Goal: Task Accomplishment & Management: Use online tool/utility

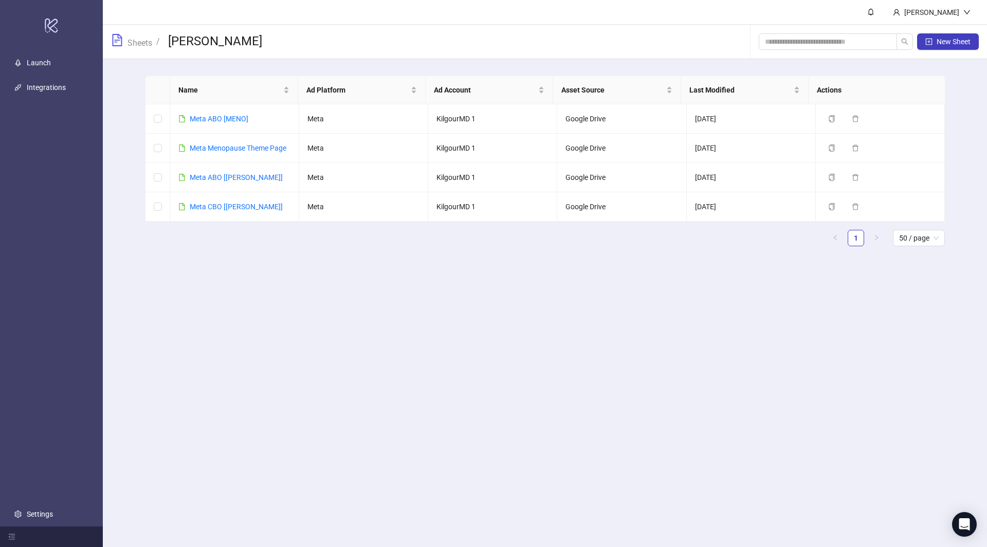
click at [135, 53] on div "Sheets / [PERSON_NAME]" at bounding box center [186, 42] width 151 height 34
click at [136, 43] on link "Sheets" at bounding box center [139, 41] width 29 height 11
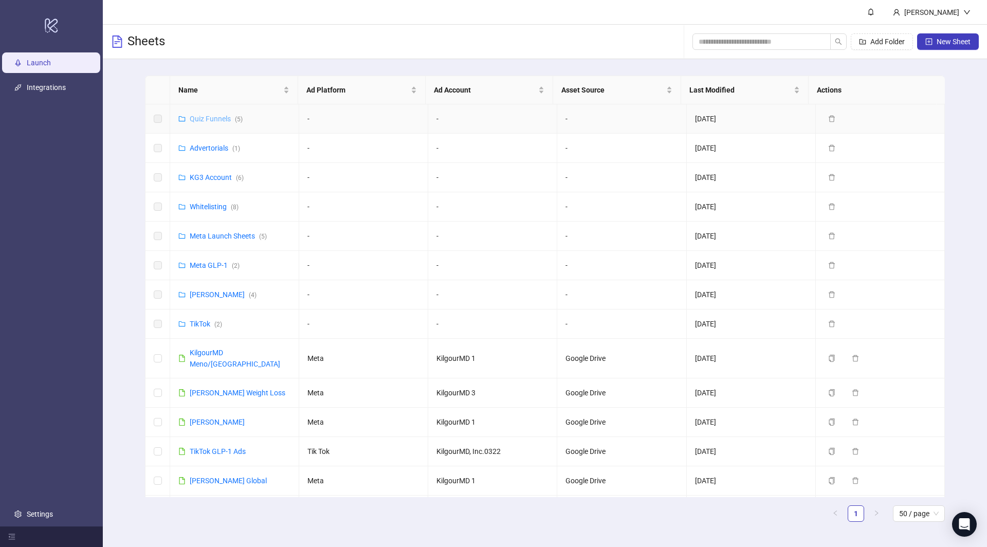
click at [198, 121] on link "Quiz Funnels ( 5 )" at bounding box center [216, 119] width 53 height 8
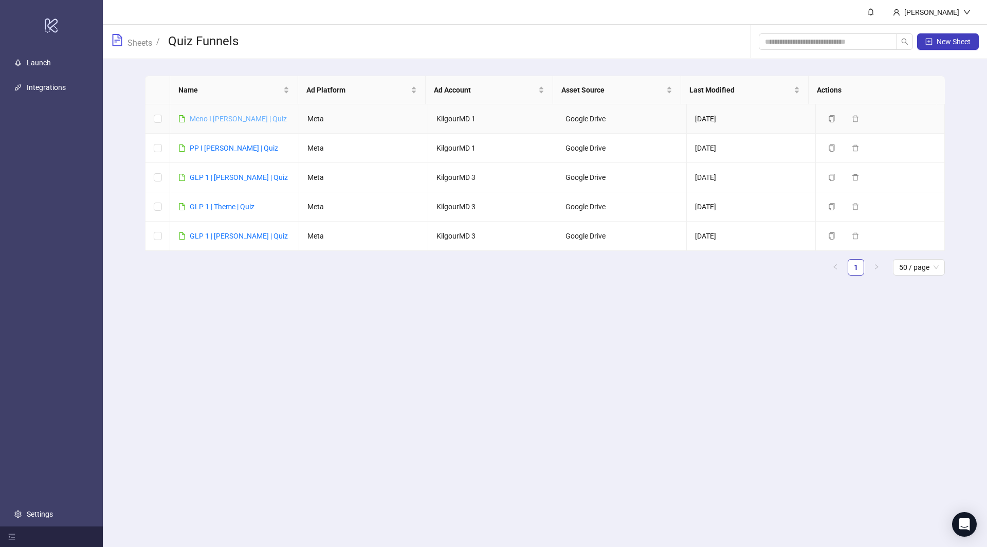
click at [227, 116] on link "Meno I James | Quiz" at bounding box center [238, 119] width 97 height 8
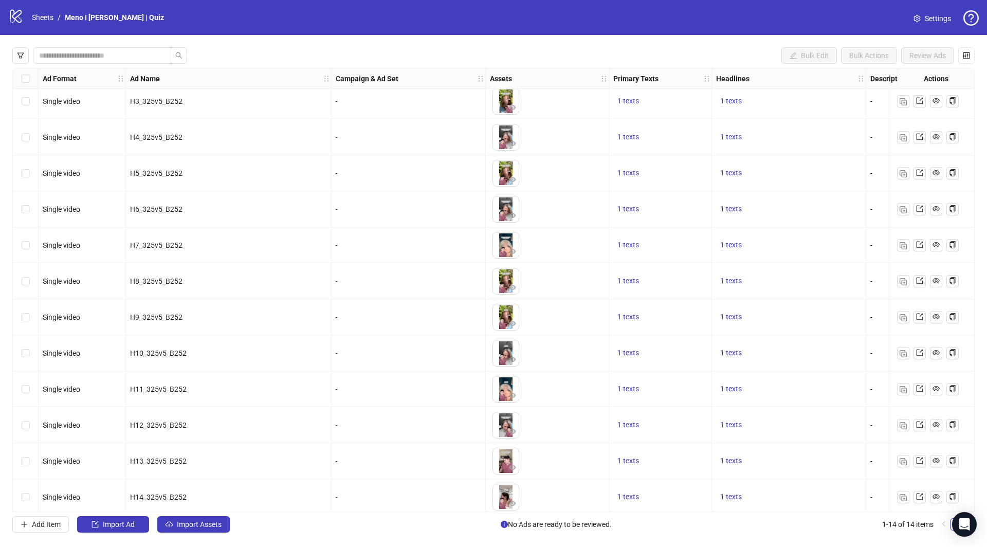
scroll to position [85, 0]
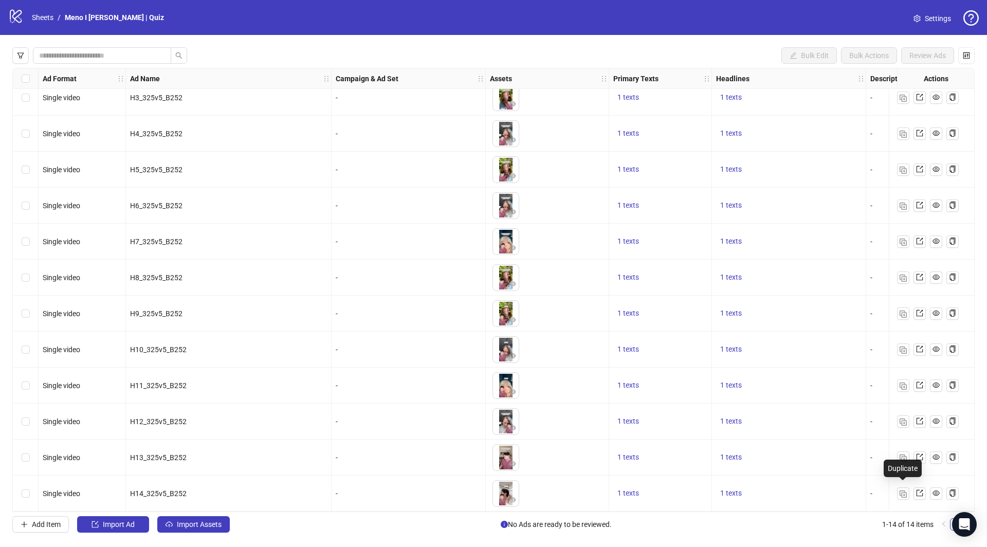
drag, startPoint x: 900, startPoint y: 489, endPoint x: 858, endPoint y: 469, distance: 46.4
click at [900, 490] on img "button" at bounding box center [902, 493] width 7 height 7
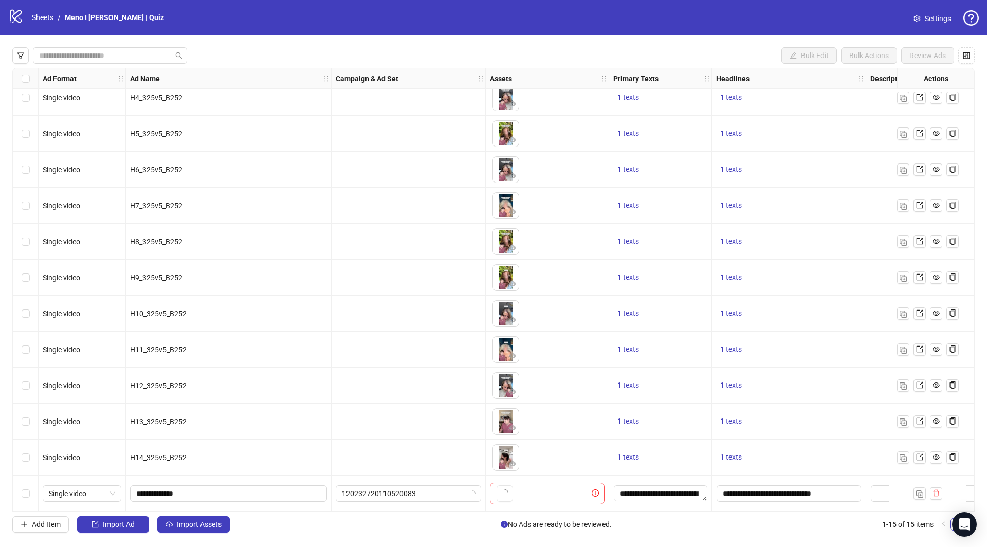
scroll to position [121, 0]
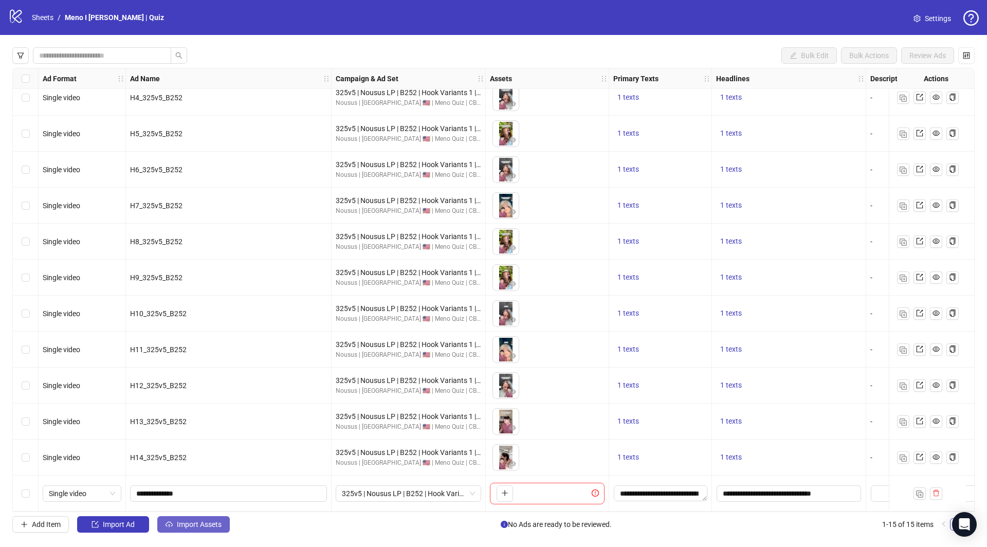
click at [211, 530] on button "Import Assets" at bounding box center [193, 524] width 72 height 16
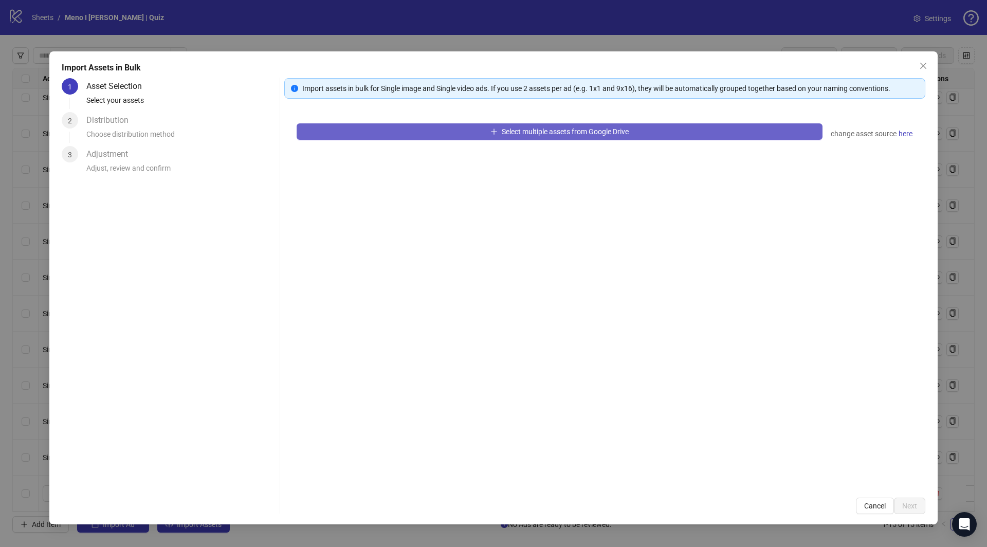
click at [521, 135] on button "Select multiple assets from Google Drive" at bounding box center [559, 131] width 526 height 16
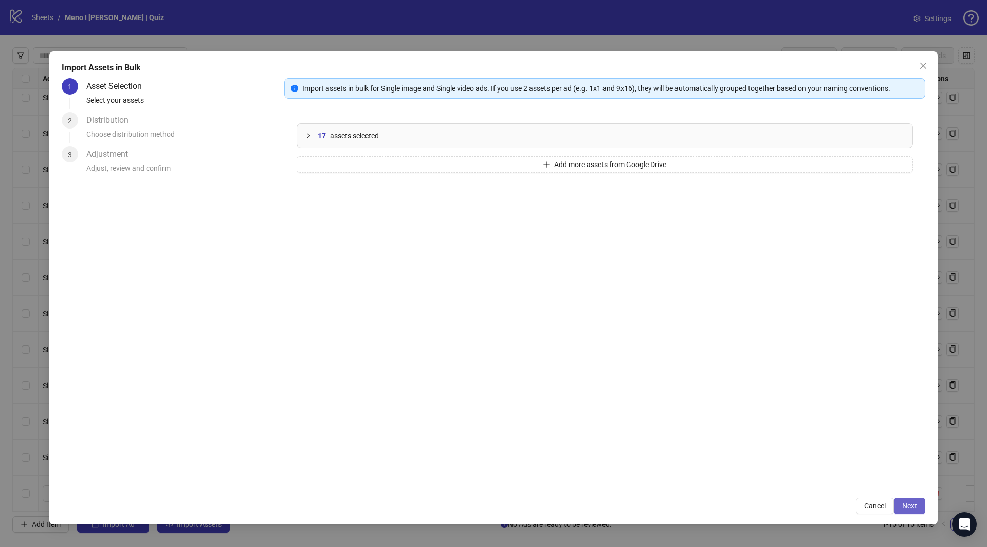
click at [916, 503] on span "Next" at bounding box center [909, 505] width 15 height 8
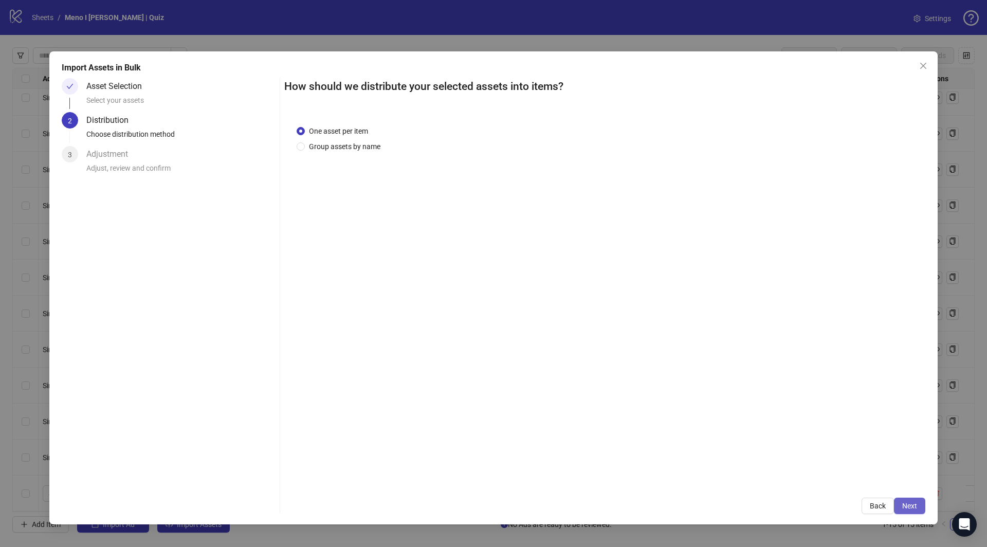
click at [915, 497] on button "Next" at bounding box center [909, 505] width 31 height 16
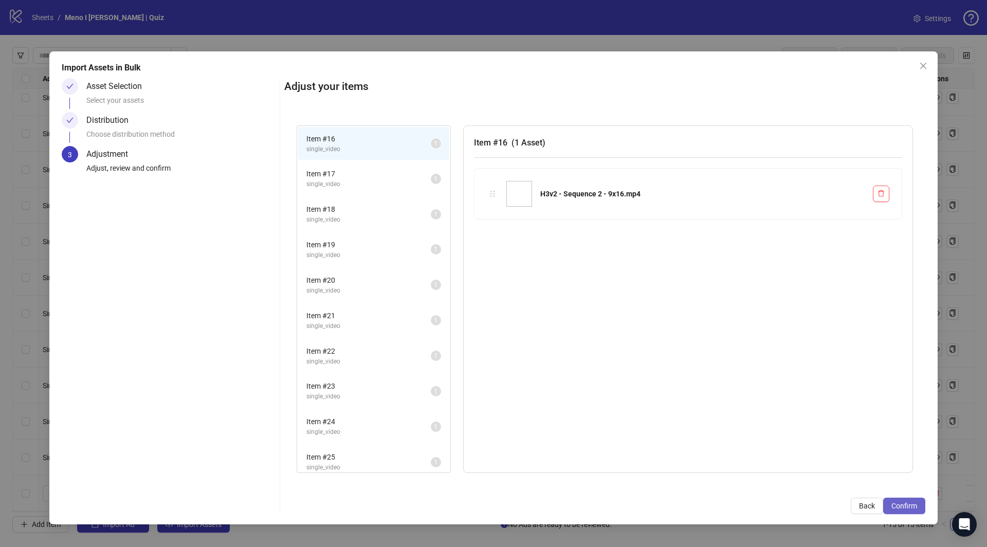
click at [913, 500] on button "Confirm" at bounding box center [904, 505] width 42 height 16
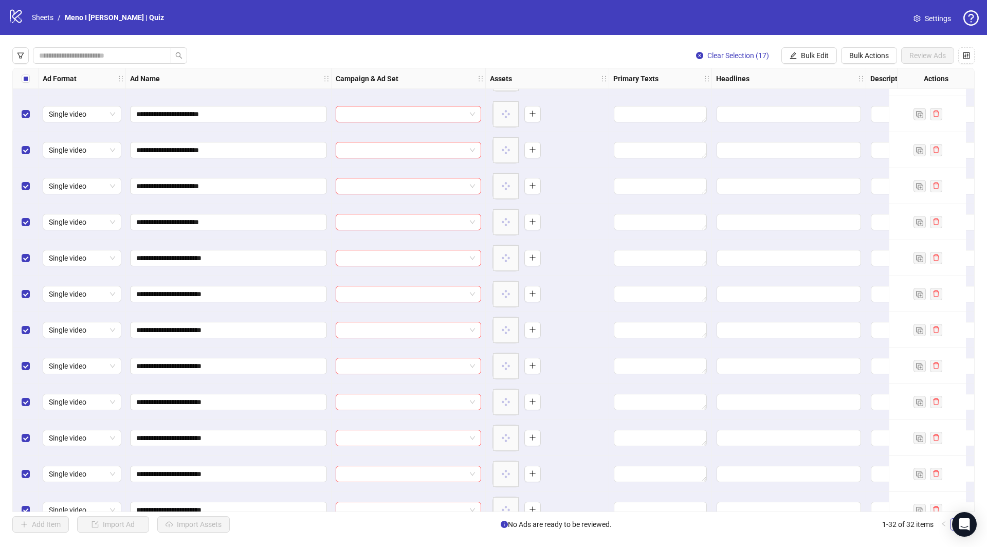
scroll to position [732, 0]
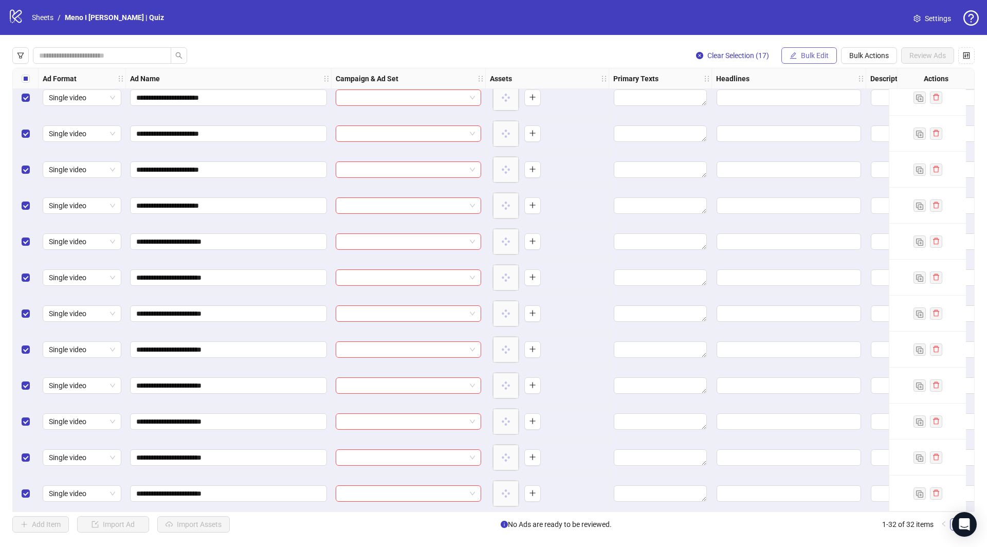
click at [814, 58] on span "Bulk Edit" at bounding box center [815, 55] width 28 height 8
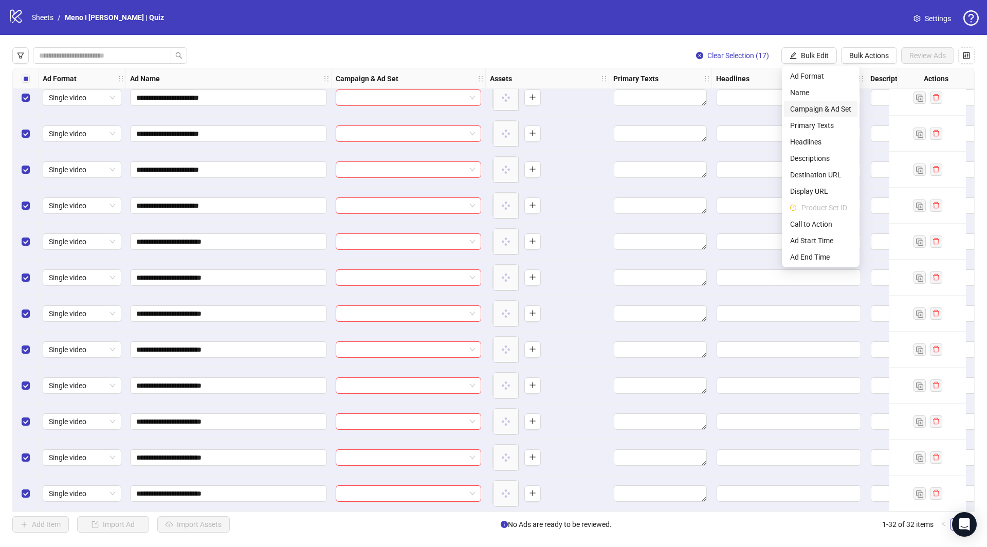
click at [828, 108] on span "Campaign & Ad Set" at bounding box center [820, 108] width 61 height 11
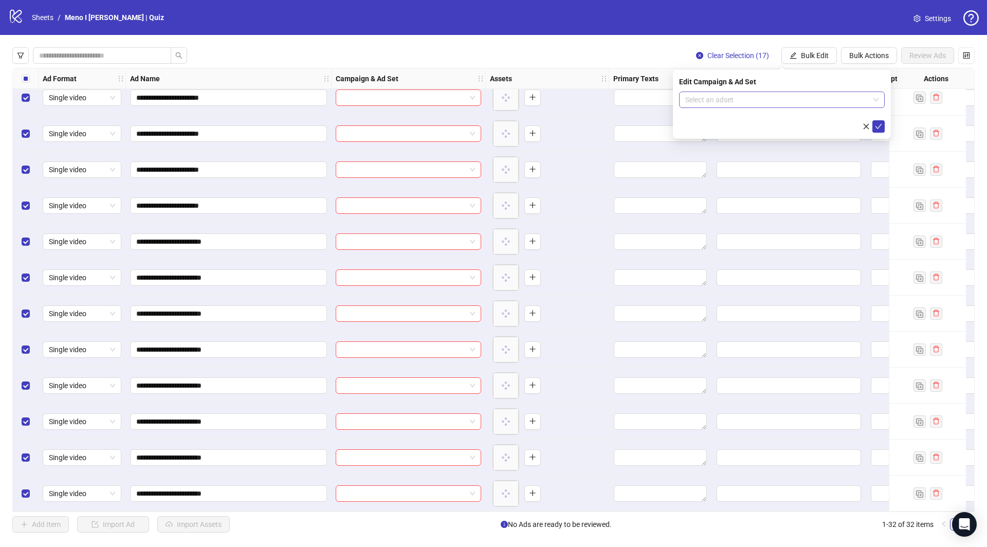
click at [824, 98] on input "search" at bounding box center [777, 99] width 184 height 15
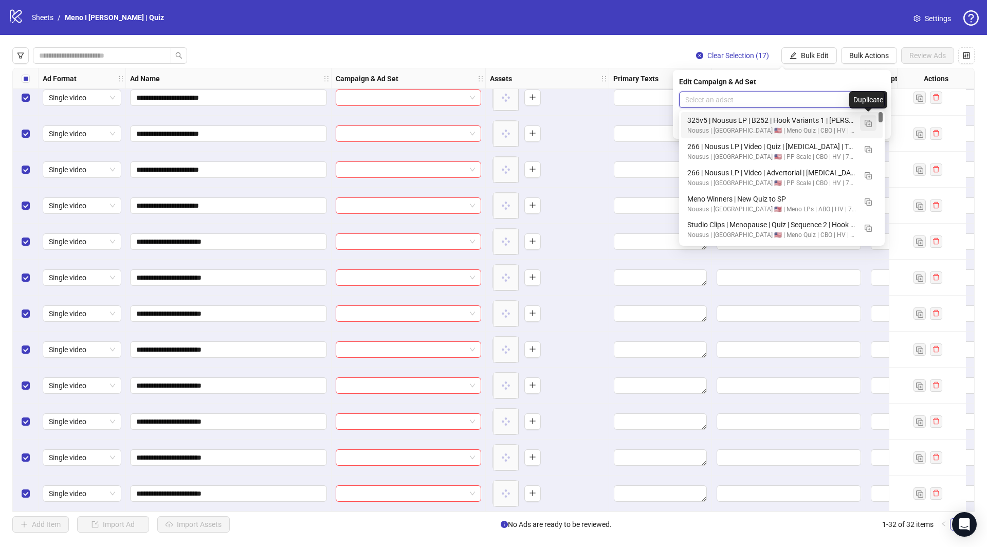
click at [870, 123] on img "button" at bounding box center [867, 123] width 7 height 7
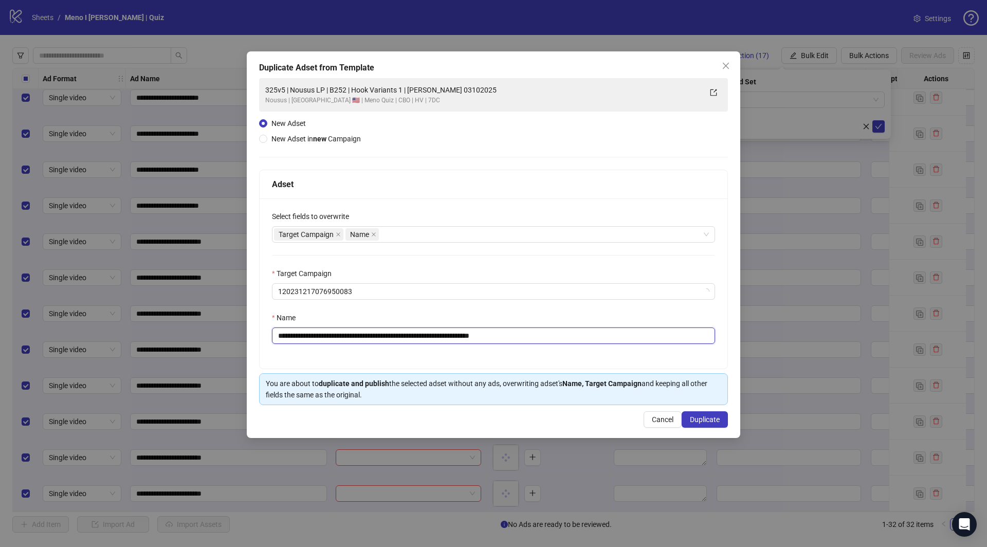
click at [509, 331] on input "**********" at bounding box center [493, 335] width 443 height 16
paste input "**********"
type input "**********"
click at [716, 417] on span "Duplicate" at bounding box center [705, 419] width 30 height 8
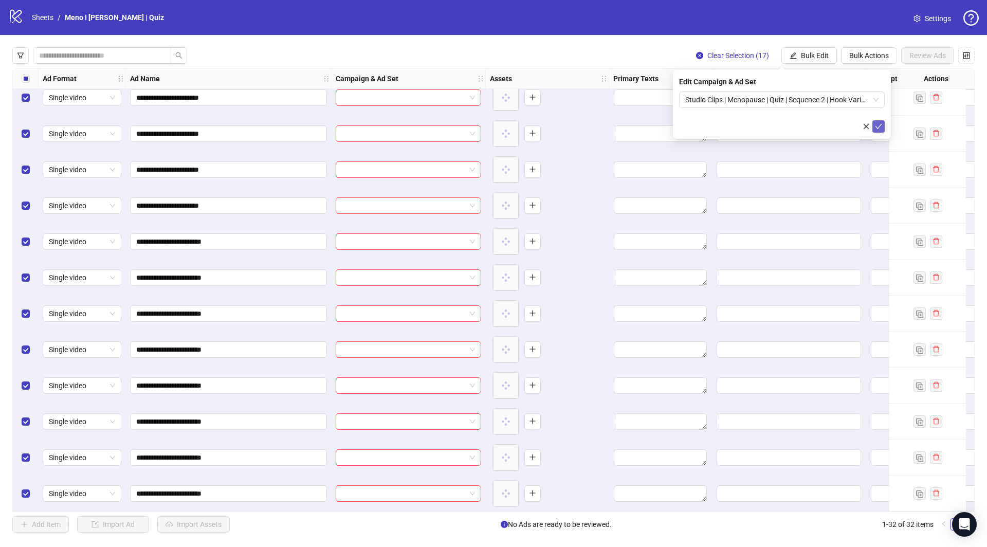
click at [875, 128] on icon "check" at bounding box center [878, 126] width 7 height 7
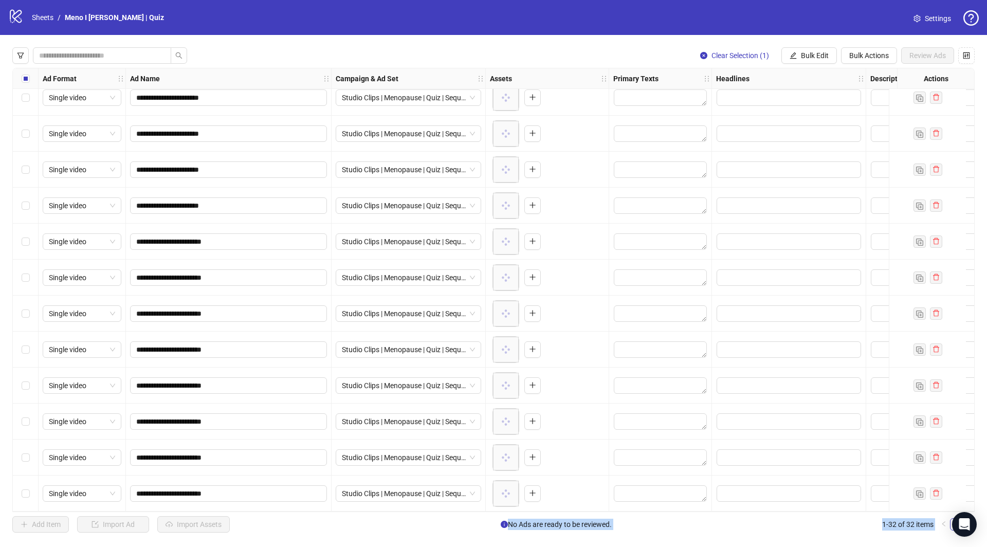
click at [29, 492] on div "Select row 32" at bounding box center [26, 493] width 26 height 36
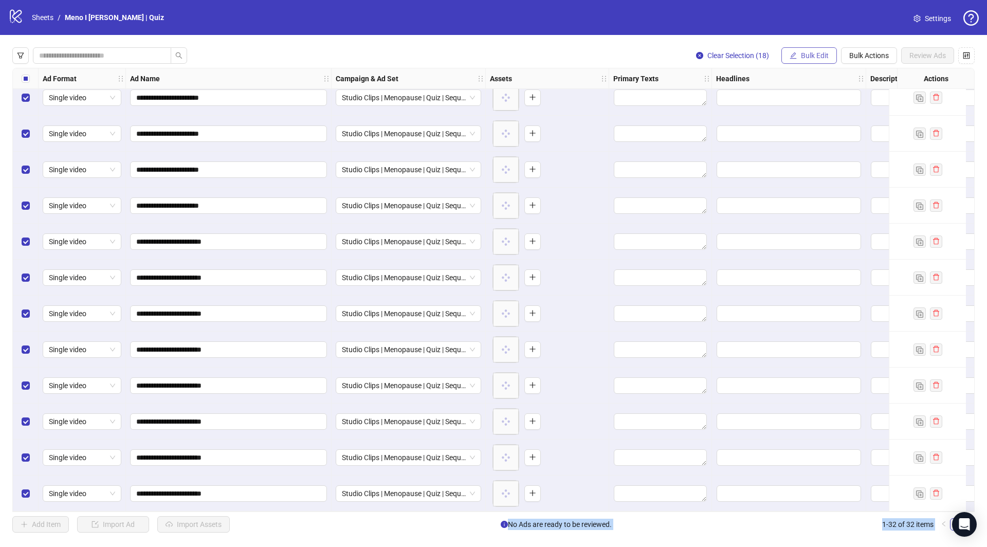
click at [813, 60] on span "Bulk Edit" at bounding box center [815, 55] width 28 height 8
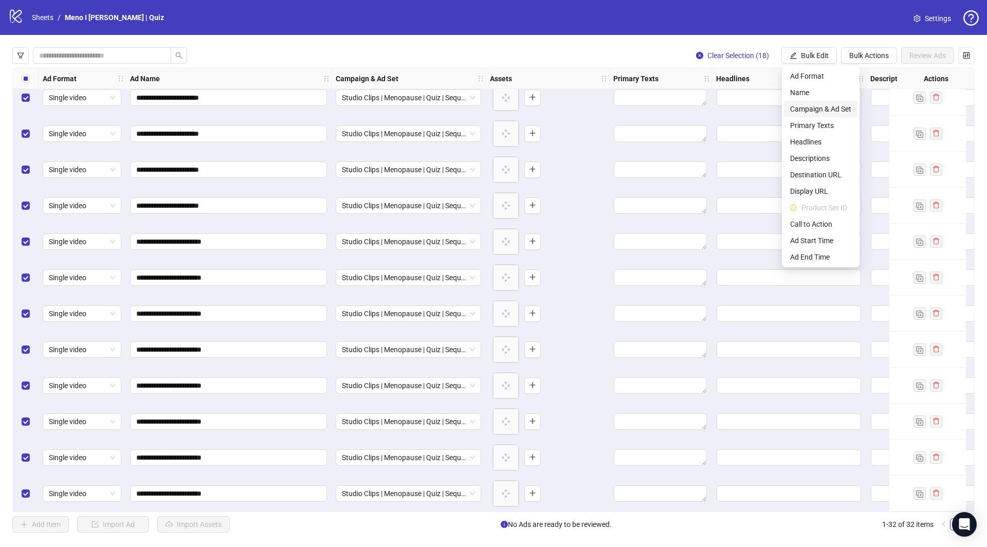
click at [813, 108] on span "Campaign & Ad Set" at bounding box center [820, 108] width 61 height 11
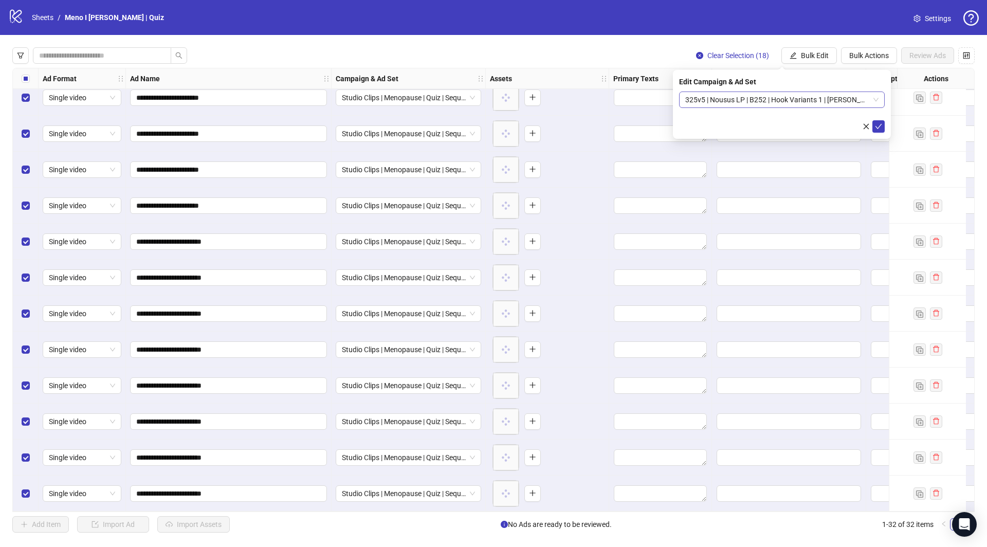
click at [783, 98] on span "325v5 | Nousus LP | B252 | Hook Variants 1 | [PERSON_NAME] 03102025" at bounding box center [781, 99] width 193 height 15
click at [805, 78] on div "Edit Campaign & Ad Set" at bounding box center [782, 81] width 206 height 11
click at [809, 59] on span "Bulk Edit" at bounding box center [815, 55] width 28 height 8
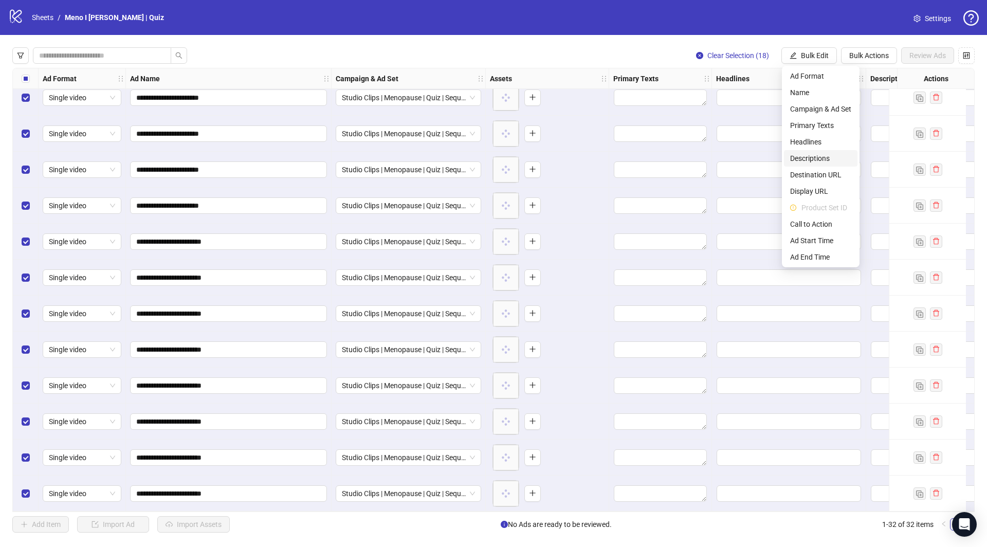
click at [817, 153] on span "Descriptions" at bounding box center [820, 158] width 61 height 11
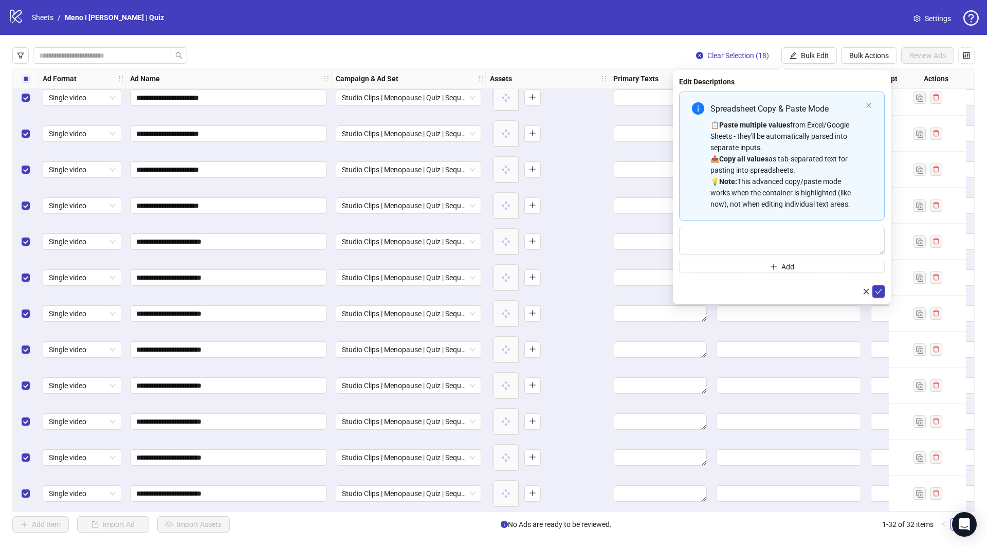
click at [807, 47] on div "**********" at bounding box center [493, 290] width 987 height 510
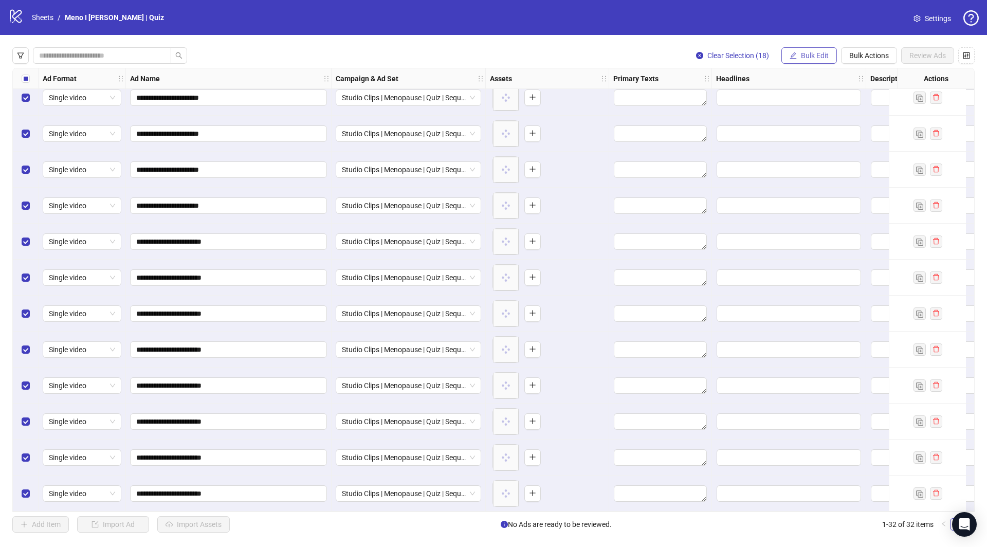
click at [805, 51] on span "Bulk Edit" at bounding box center [815, 55] width 28 height 8
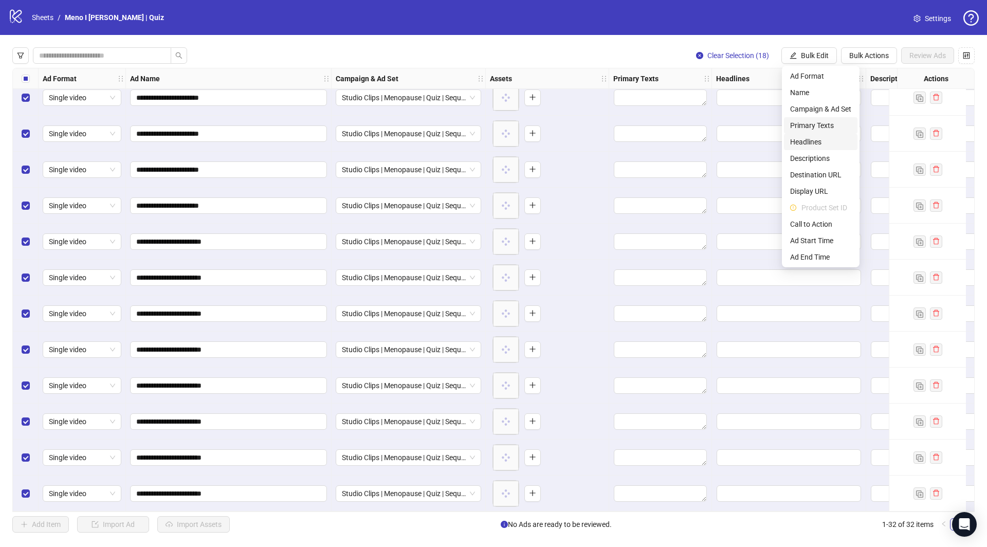
click at [813, 134] on li "Headlines" at bounding box center [820, 142] width 73 height 16
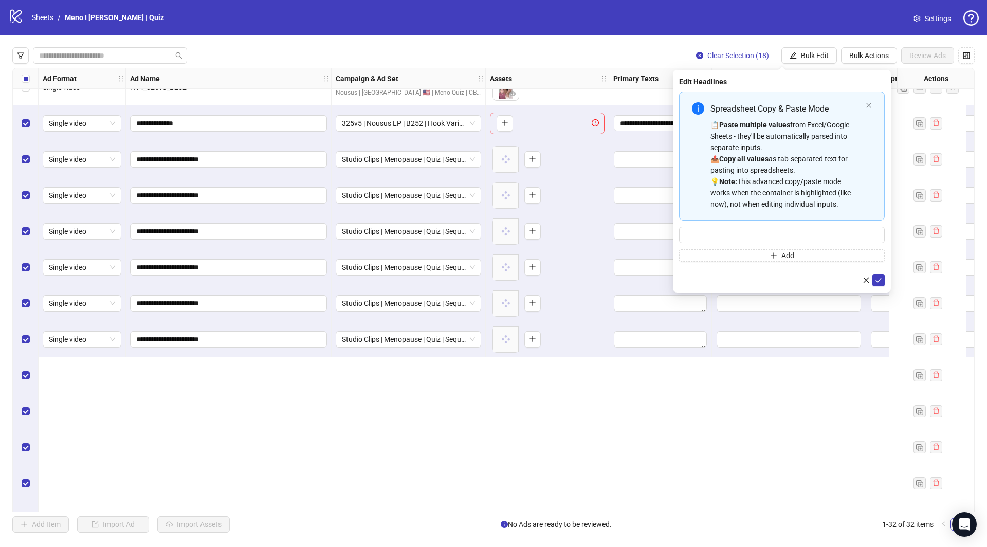
scroll to position [240, 0]
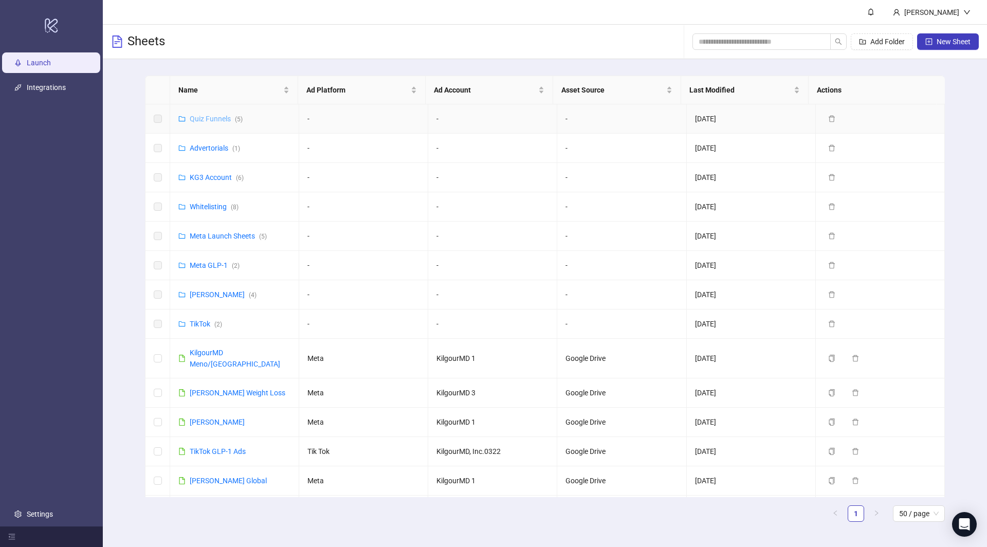
click at [213, 118] on link "Quiz Funnels ( 5 )" at bounding box center [216, 119] width 53 height 8
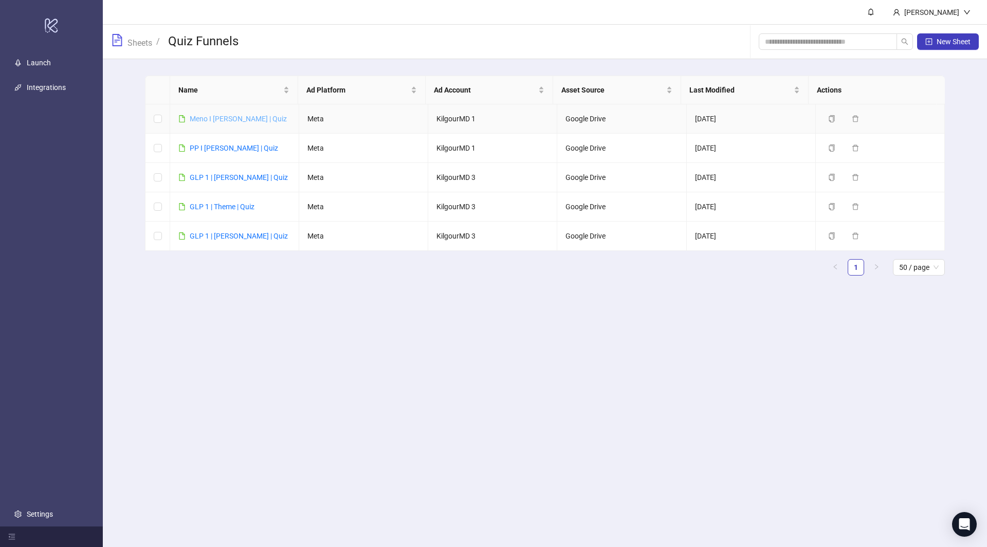
click at [216, 121] on link "Meno I James | Quiz" at bounding box center [238, 119] width 97 height 8
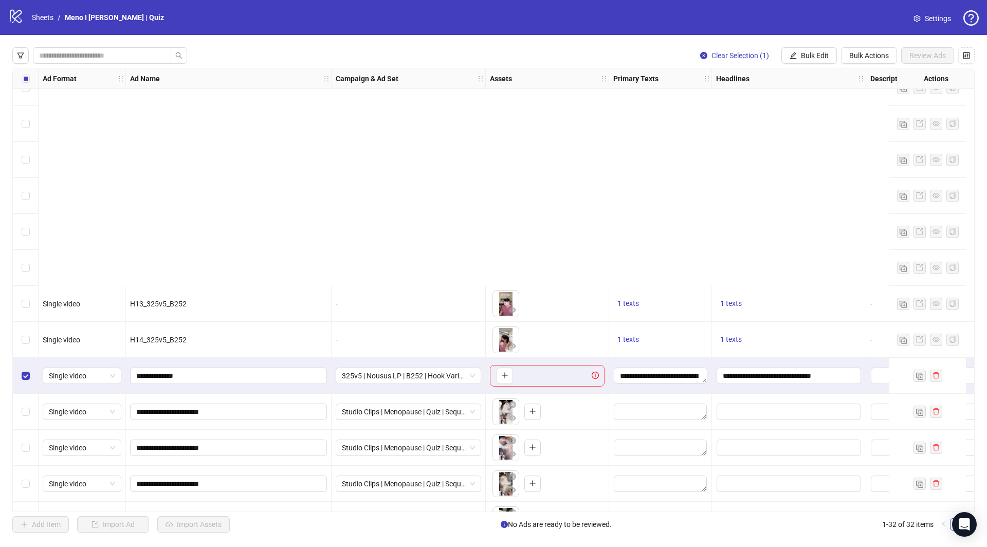
scroll to position [732, 0]
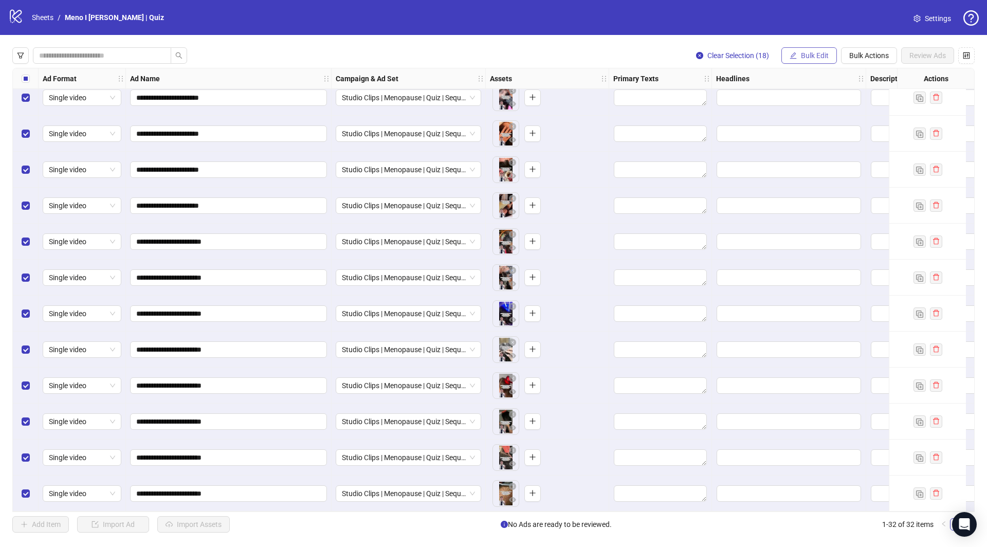
click at [810, 54] on span "Bulk Edit" at bounding box center [815, 55] width 28 height 8
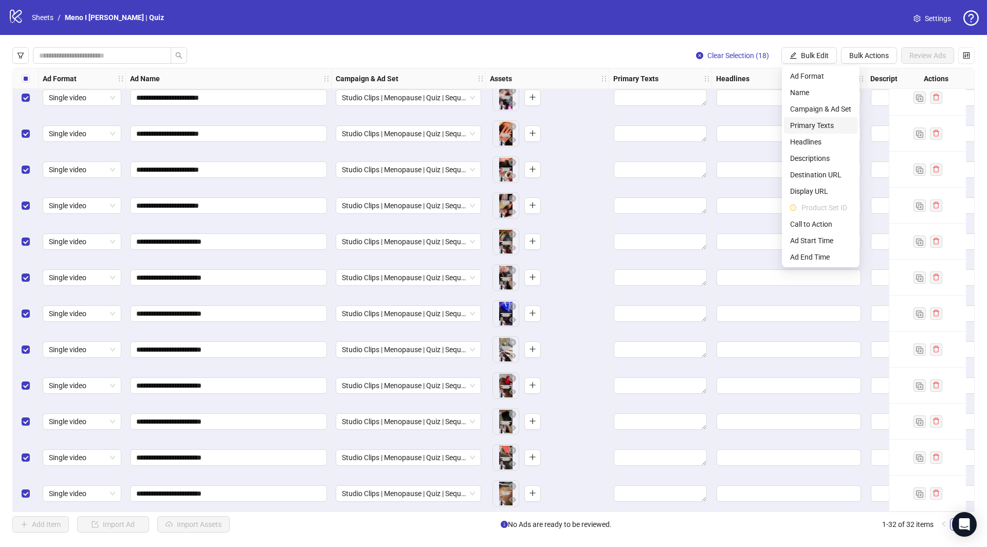
click at [811, 125] on span "Primary Texts" at bounding box center [820, 125] width 61 height 11
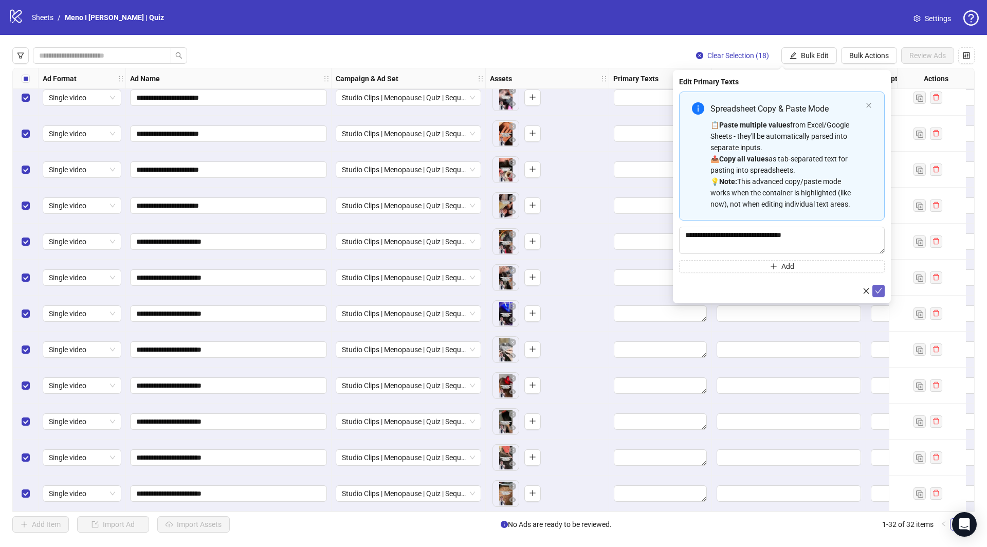
click at [879, 292] on icon "check" at bounding box center [878, 290] width 7 height 7
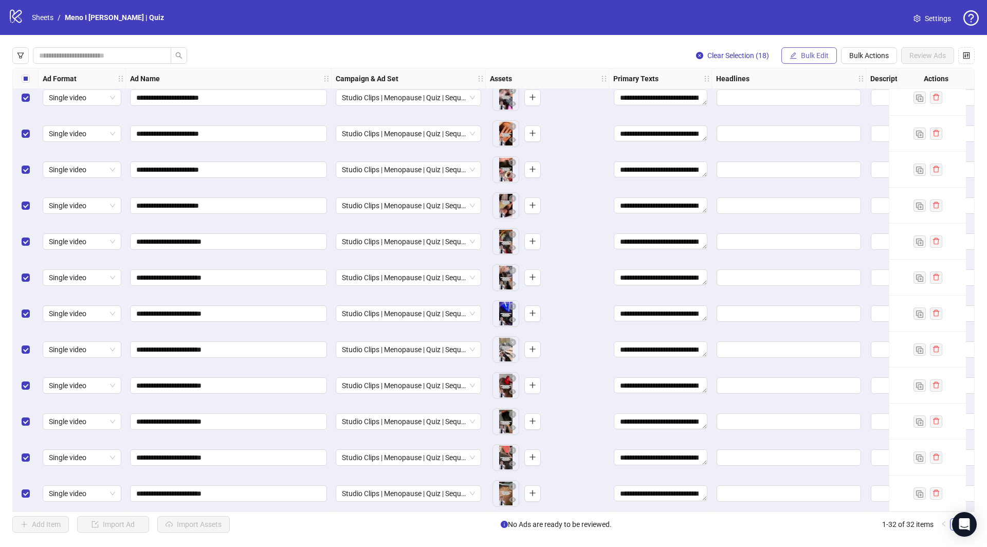
click at [811, 54] on span "Bulk Edit" at bounding box center [815, 55] width 28 height 8
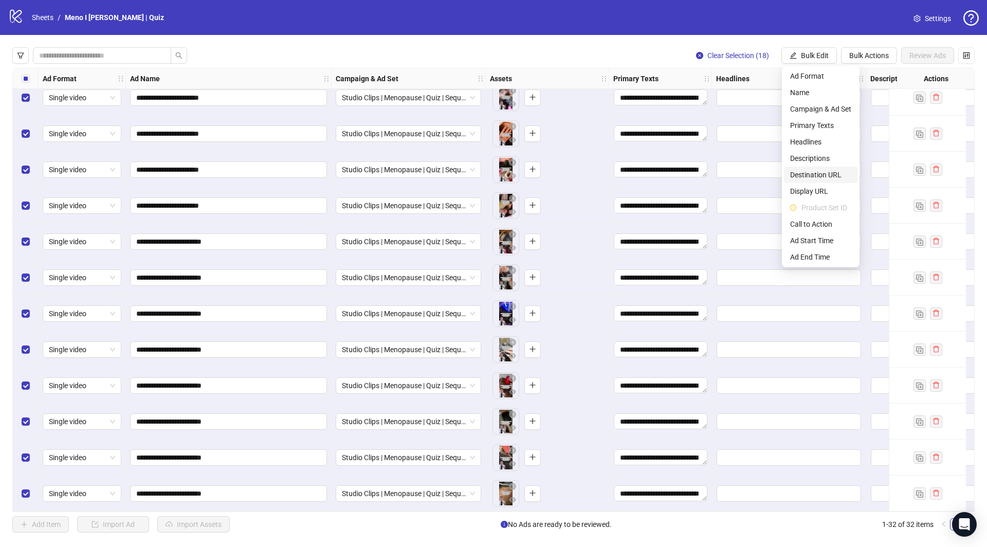
click at [818, 174] on span "Destination URL" at bounding box center [820, 174] width 61 height 11
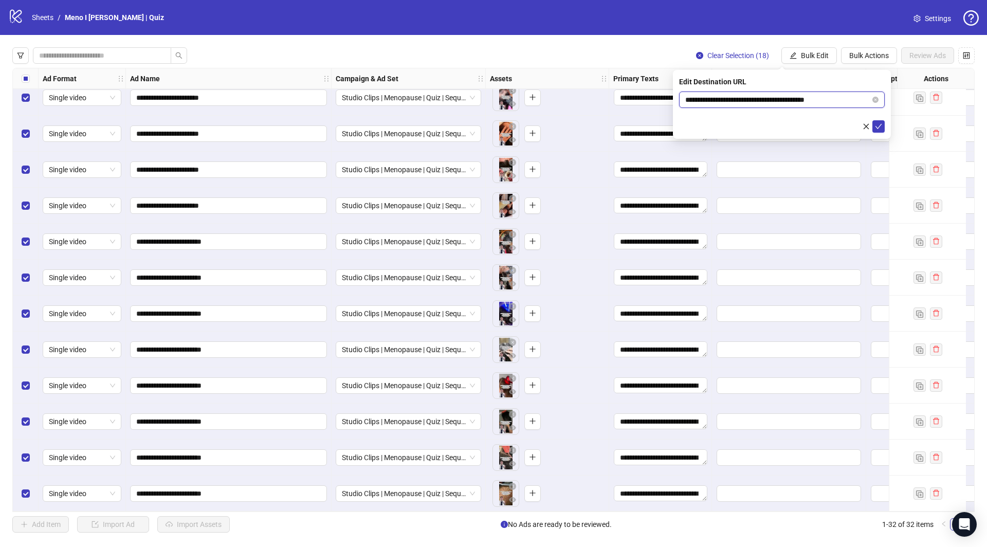
click at [773, 102] on input "**********" at bounding box center [777, 99] width 185 height 11
paste input "text"
type input "**********"
click at [881, 133] on div "**********" at bounding box center [782, 104] width 218 height 69
click at [881, 129] on icon "check" at bounding box center [878, 126] width 7 height 7
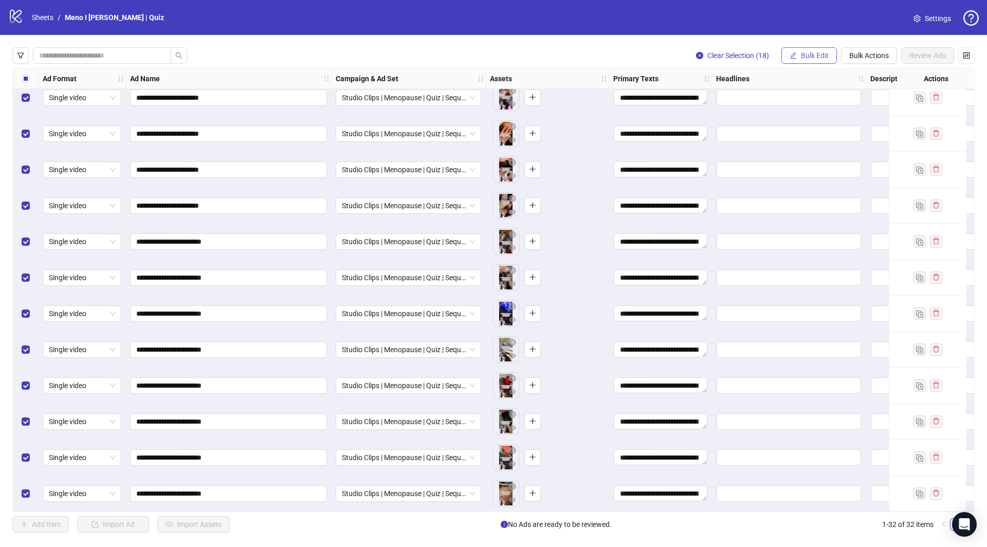
click at [808, 48] on button "Bulk Edit" at bounding box center [808, 55] width 55 height 16
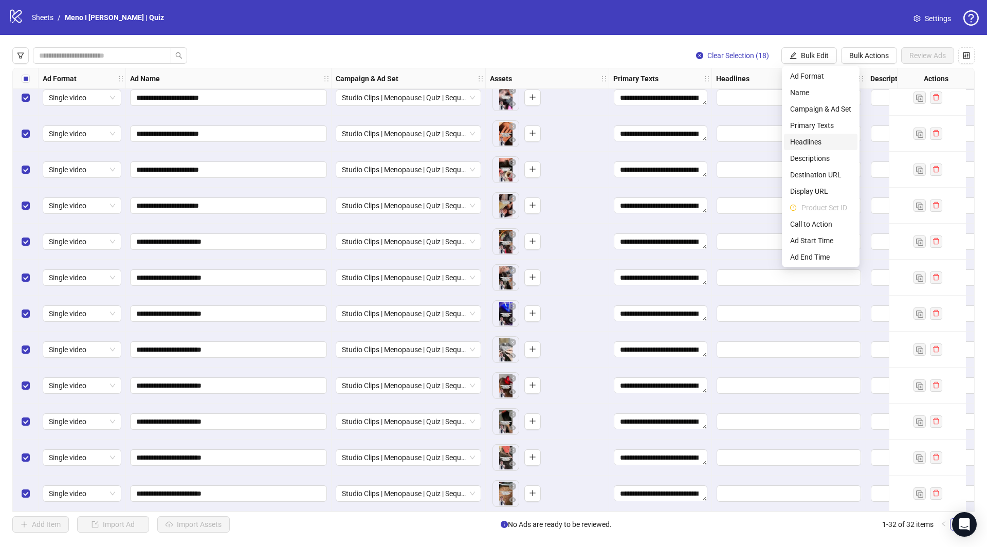
click at [806, 142] on span "Headlines" at bounding box center [820, 141] width 61 height 11
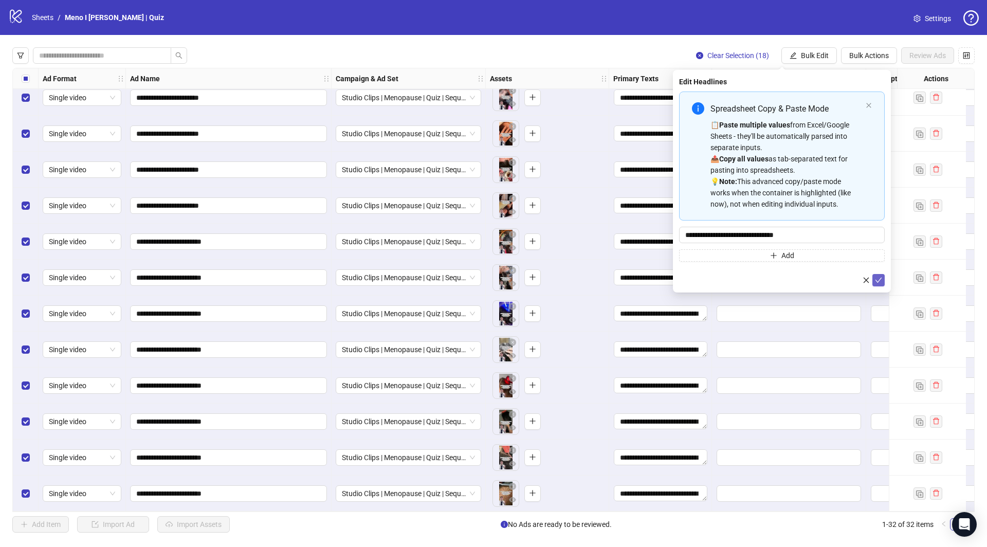
click at [875, 276] on icon "check" at bounding box center [878, 279] width 7 height 7
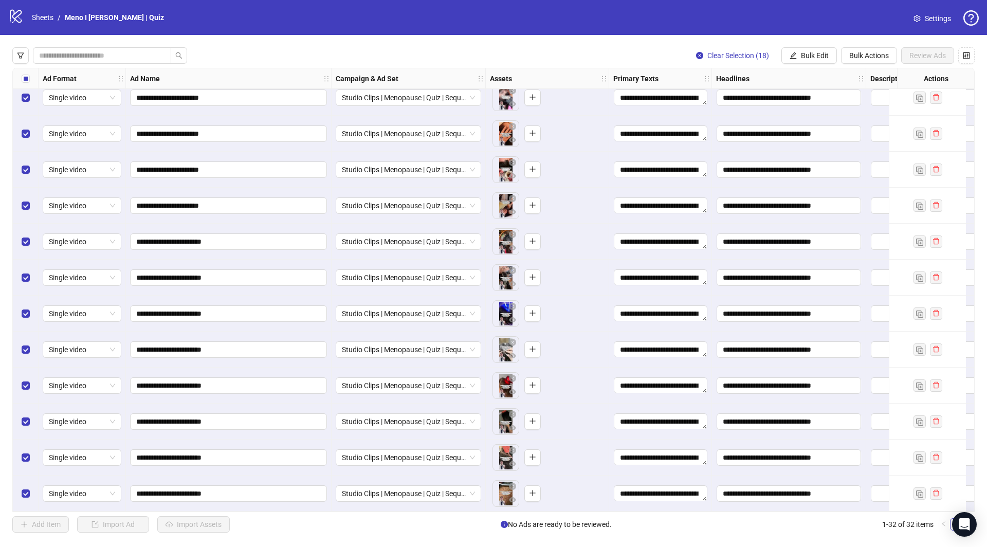
click at [810, 47] on div "**********" at bounding box center [493, 290] width 987 height 510
click at [807, 58] on span "Bulk Edit" at bounding box center [815, 55] width 28 height 8
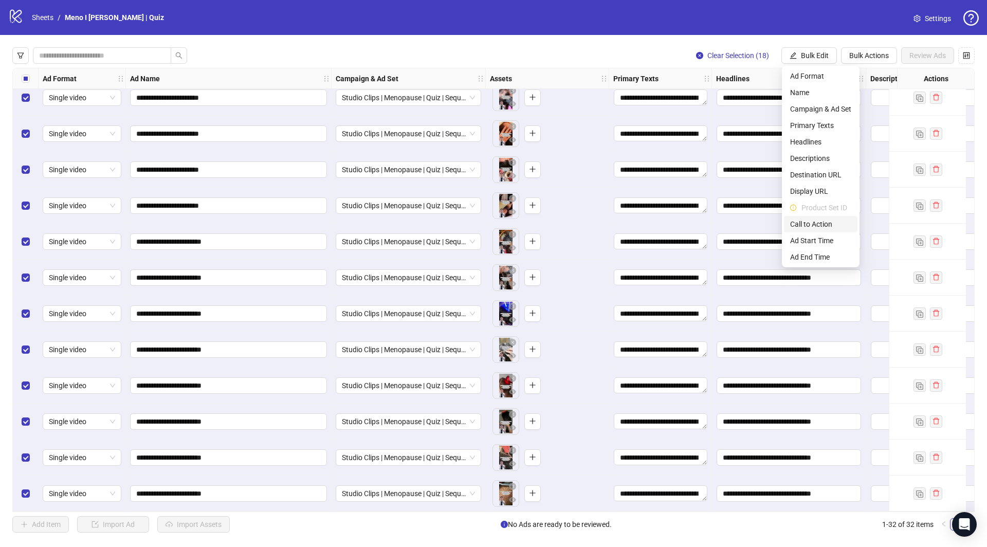
click at [823, 226] on span "Call to Action" at bounding box center [820, 223] width 61 height 11
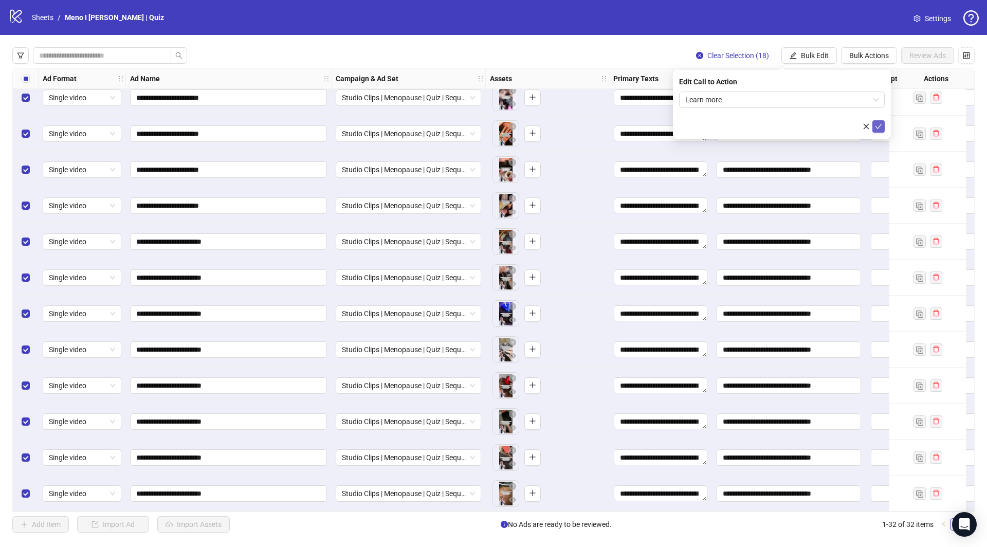
click at [876, 126] on icon "check" at bounding box center [878, 126] width 7 height 7
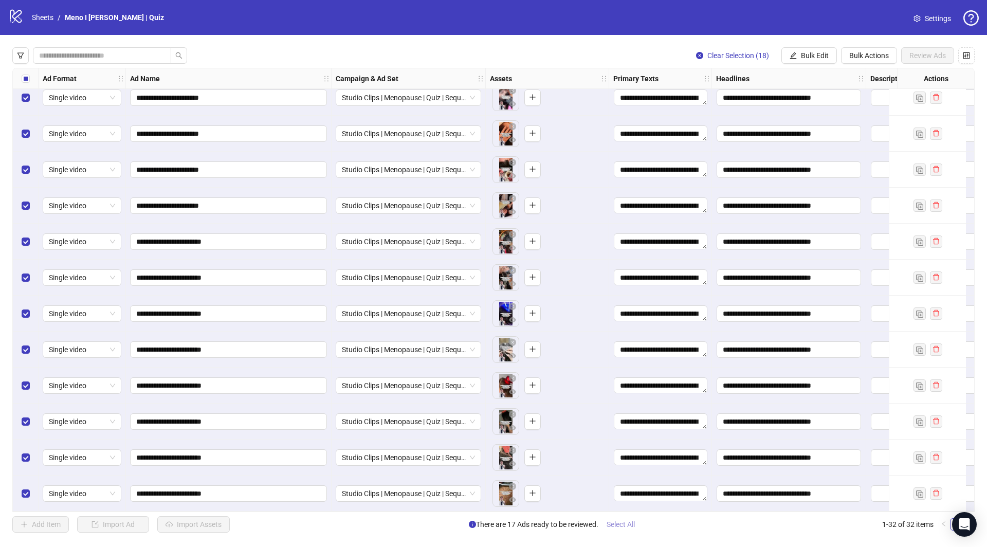
click at [627, 524] on span "Select All" at bounding box center [620, 524] width 28 height 8
click at [915, 56] on span "Review Ads" at bounding box center [927, 55] width 36 height 8
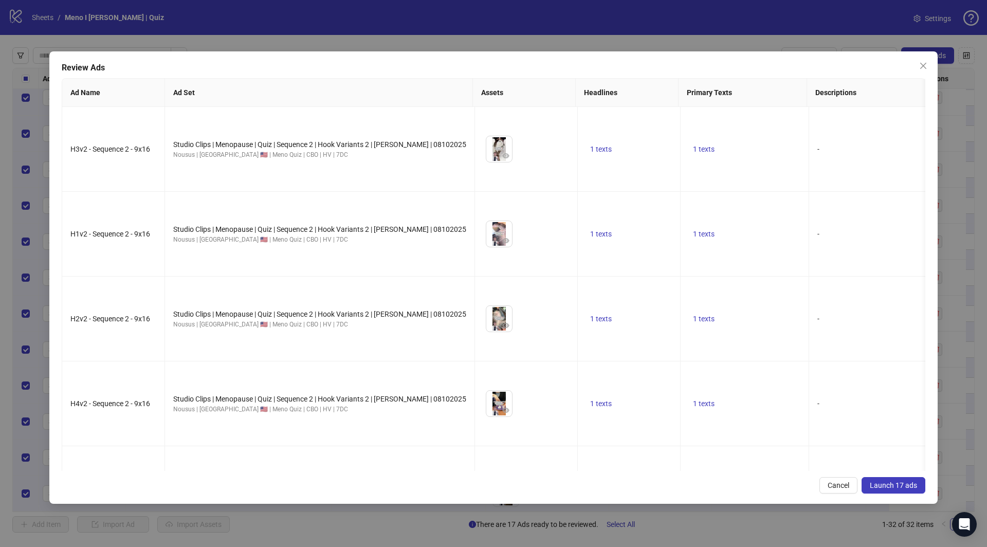
click at [880, 485] on span "Launch 17 ads" at bounding box center [892, 485] width 47 height 8
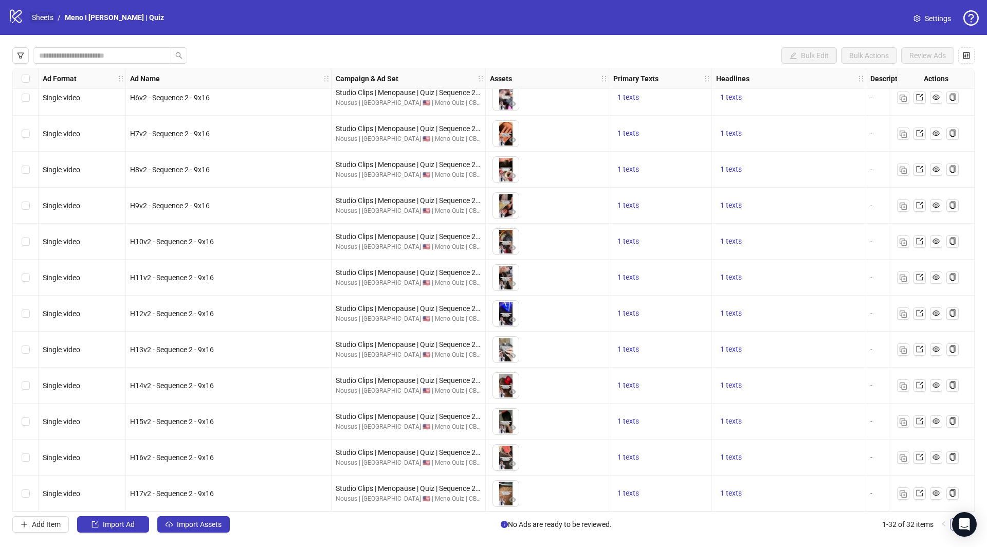
click at [49, 18] on link "Sheets" at bounding box center [43, 17] width 26 height 11
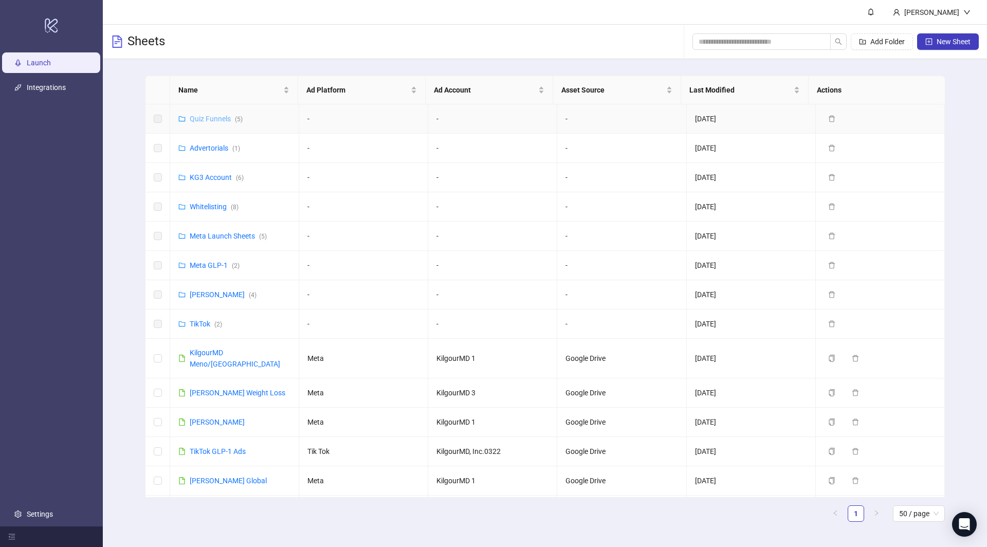
click at [225, 118] on link "Quiz Funnels ( 5 )" at bounding box center [216, 119] width 53 height 8
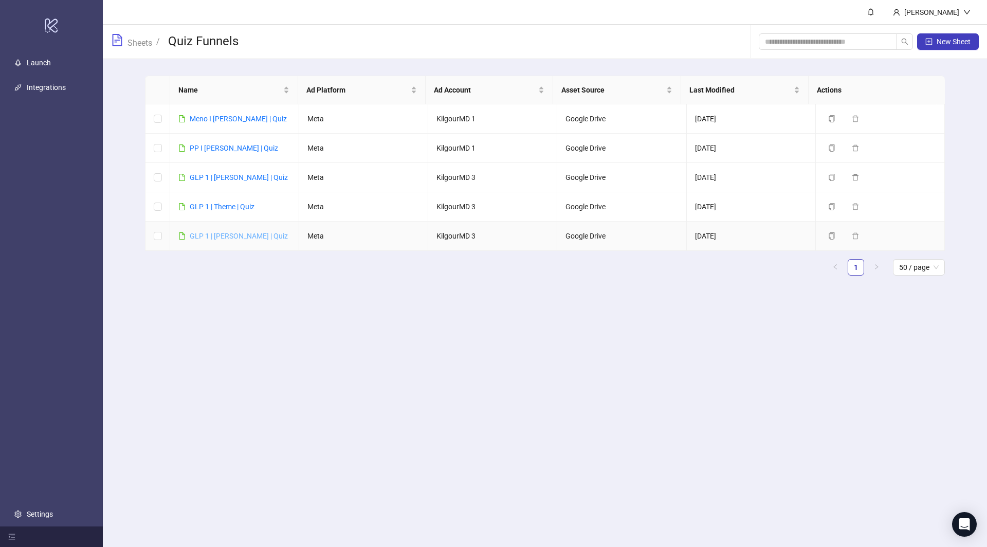
click at [234, 232] on link "GLP 1 | James | Quiz" at bounding box center [239, 236] width 98 height 8
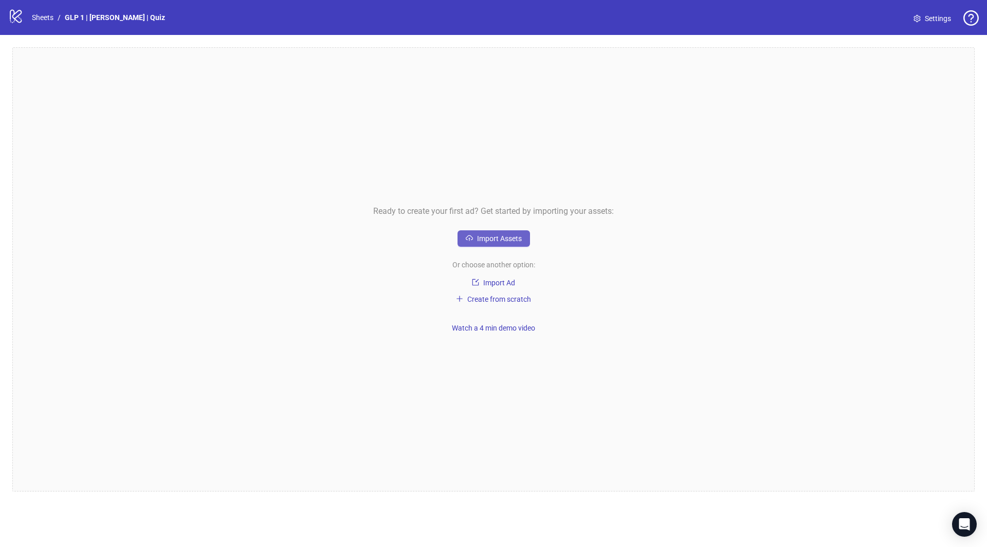
click at [494, 230] on button "Import Assets" at bounding box center [493, 238] width 72 height 16
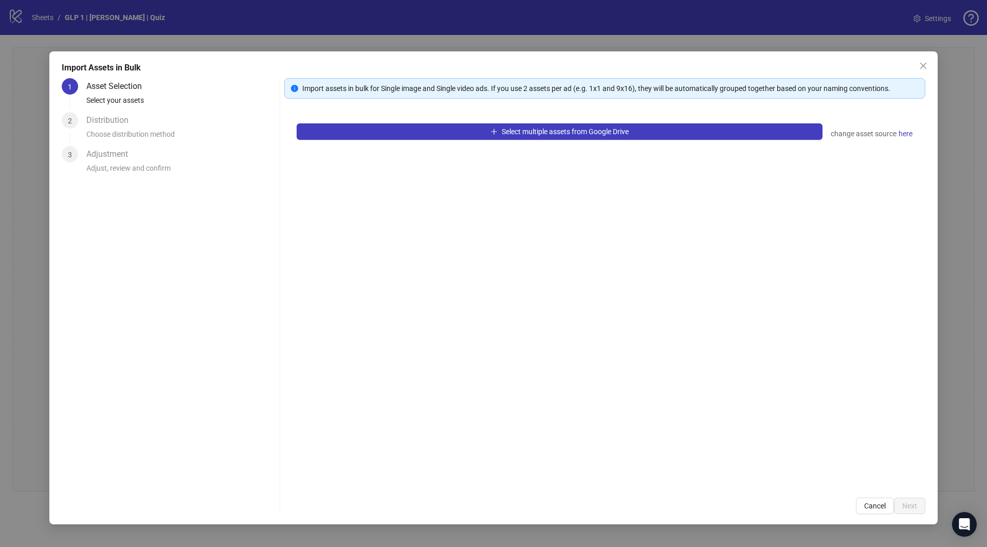
click at [402, 140] on div "Select multiple assets from Google Drive change asset source here" at bounding box center [604, 298] width 641 height 374
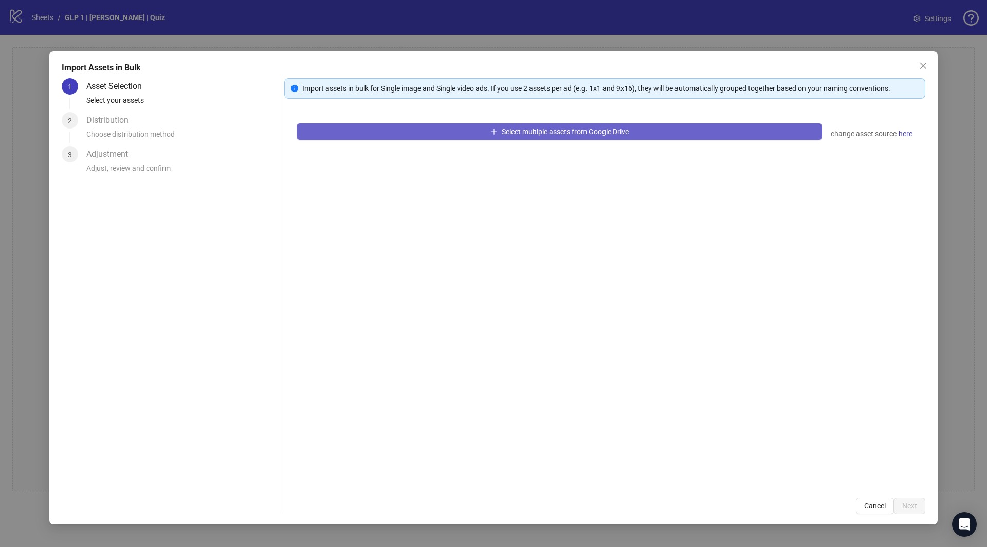
click at [408, 134] on button "Select multiple assets from Google Drive" at bounding box center [559, 131] width 526 height 16
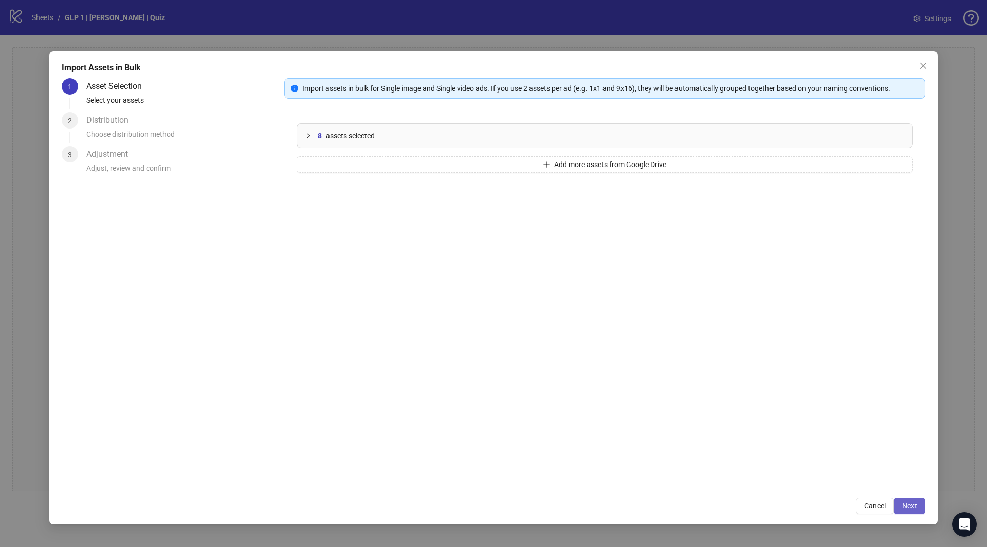
click at [913, 503] on span "Next" at bounding box center [909, 505] width 15 height 8
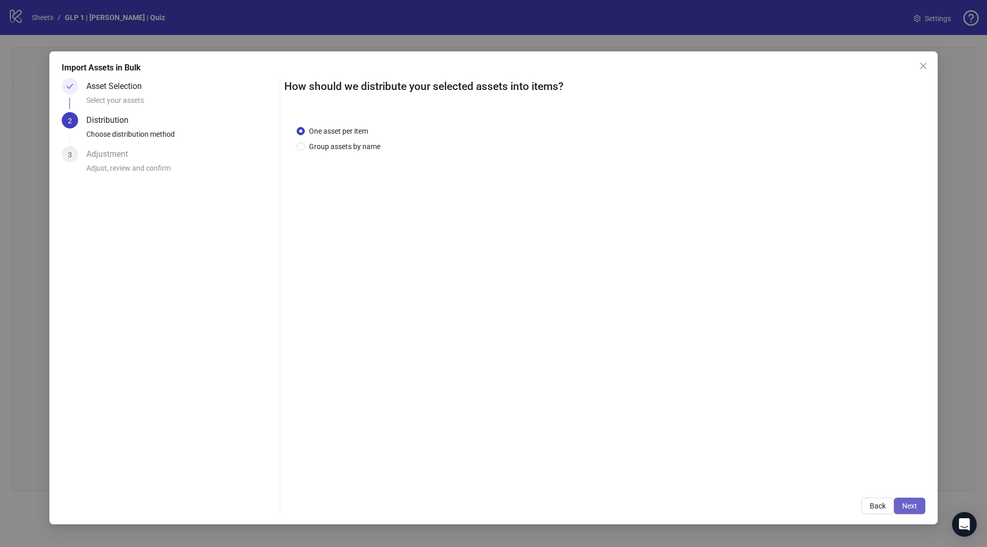
click at [912, 509] on span "Next" at bounding box center [909, 505] width 15 height 8
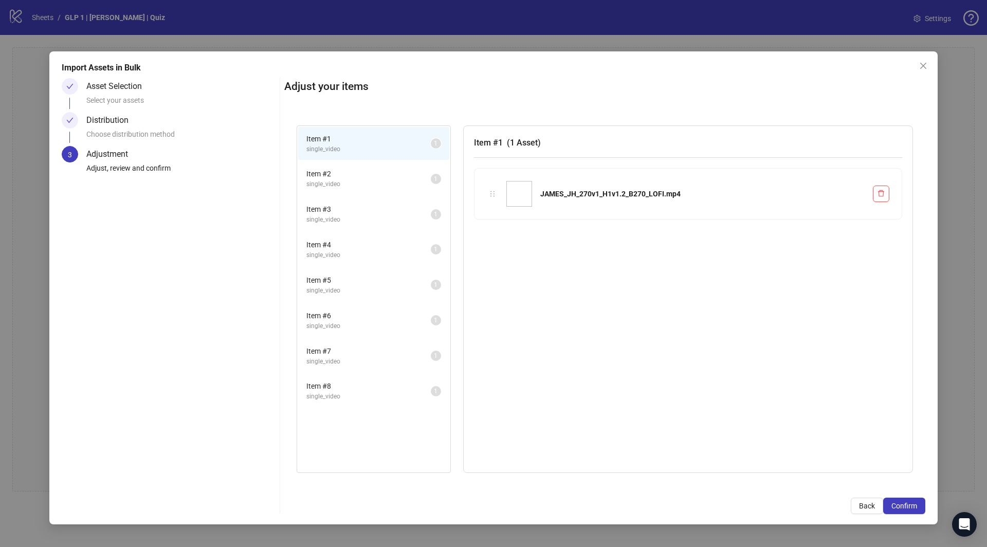
click at [912, 509] on span "Confirm" at bounding box center [904, 505] width 26 height 8
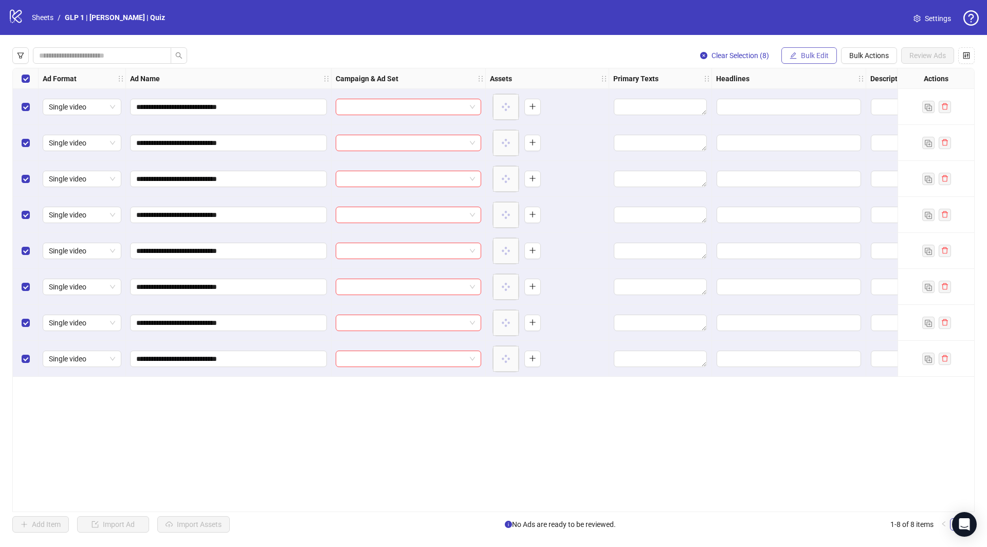
click at [812, 55] on span "Bulk Edit" at bounding box center [815, 55] width 28 height 8
click at [818, 104] on span "Campaign & Ad Set" at bounding box center [820, 108] width 61 height 11
click at [797, 96] on input "search" at bounding box center [777, 99] width 184 height 15
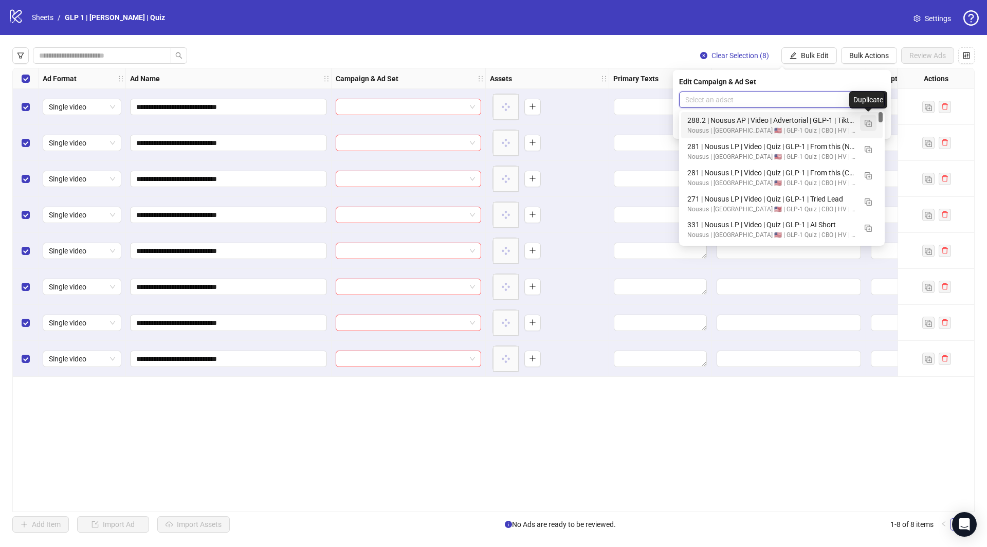
click at [868, 125] on img "button" at bounding box center [867, 123] width 7 height 7
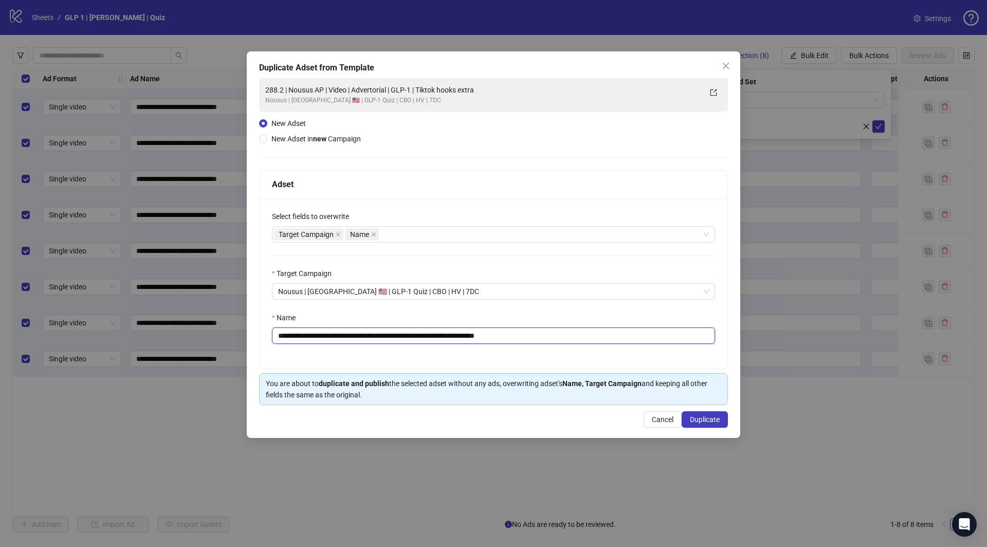
click at [454, 340] on input "**********" at bounding box center [493, 335] width 443 height 16
paste input "text"
click at [388, 333] on input "**********" at bounding box center [493, 335] width 443 height 16
type input "**********"
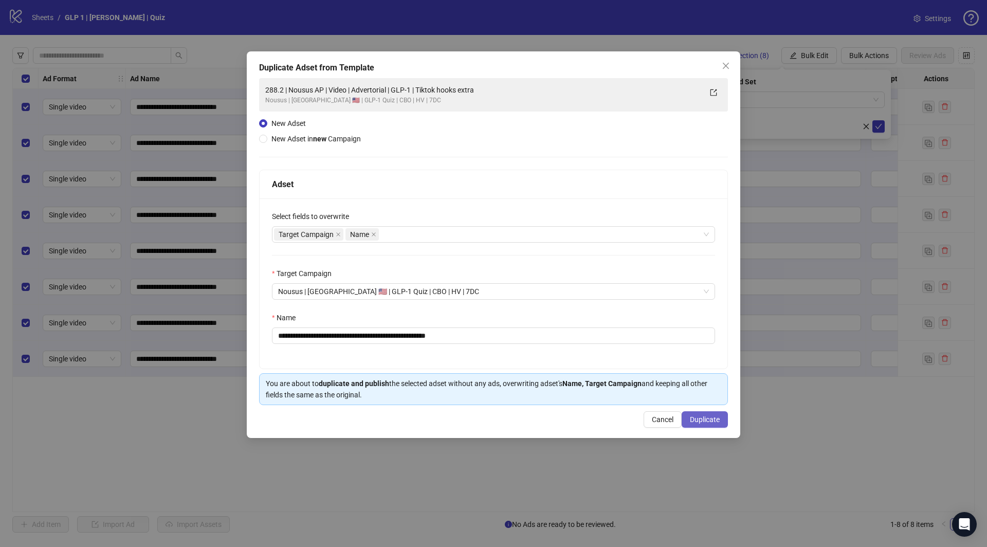
click at [706, 419] on span "Duplicate" at bounding box center [705, 419] width 30 height 8
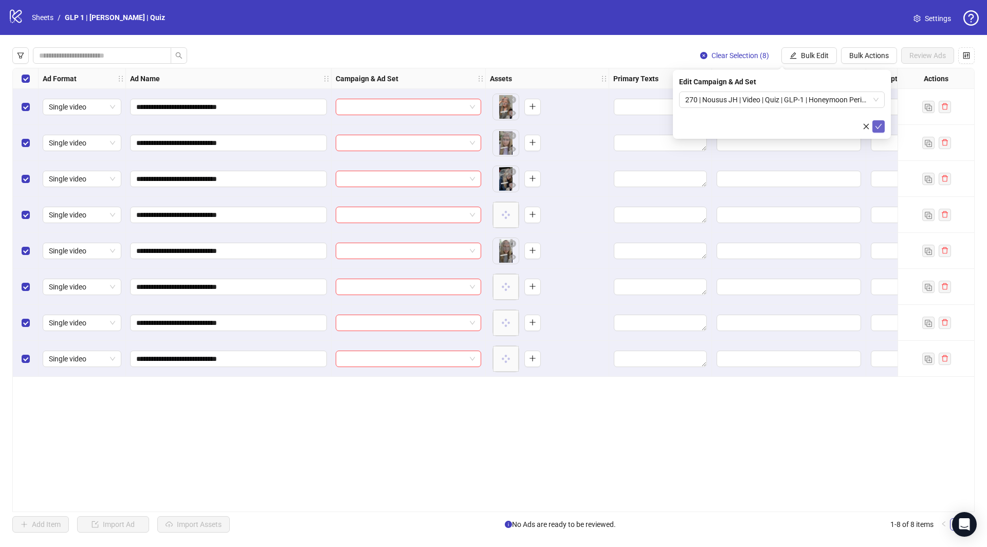
click at [878, 127] on icon "check" at bounding box center [878, 126] width 7 height 7
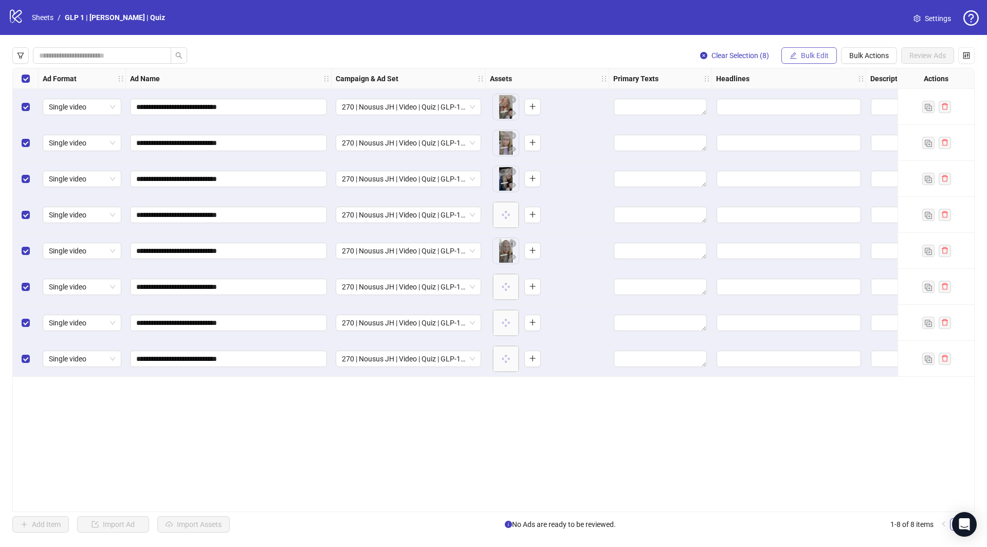
click at [803, 54] on span "Bulk Edit" at bounding box center [815, 55] width 28 height 8
click at [812, 142] on span "Headlines" at bounding box center [820, 141] width 61 height 11
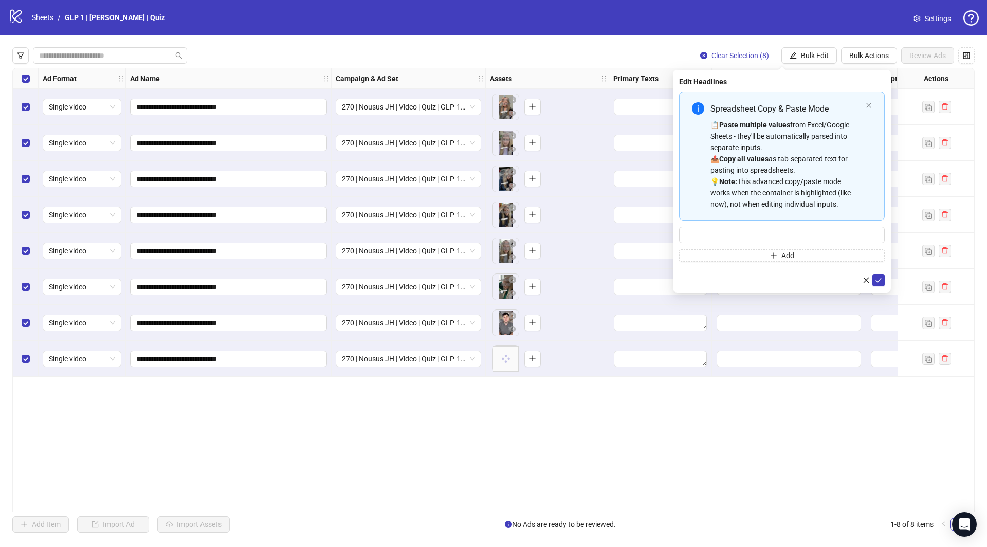
click at [768, 157] on div "📋 Paste multiple values from Excel/Google Sheets - they'll be automatically par…" at bounding box center [785, 164] width 151 height 90
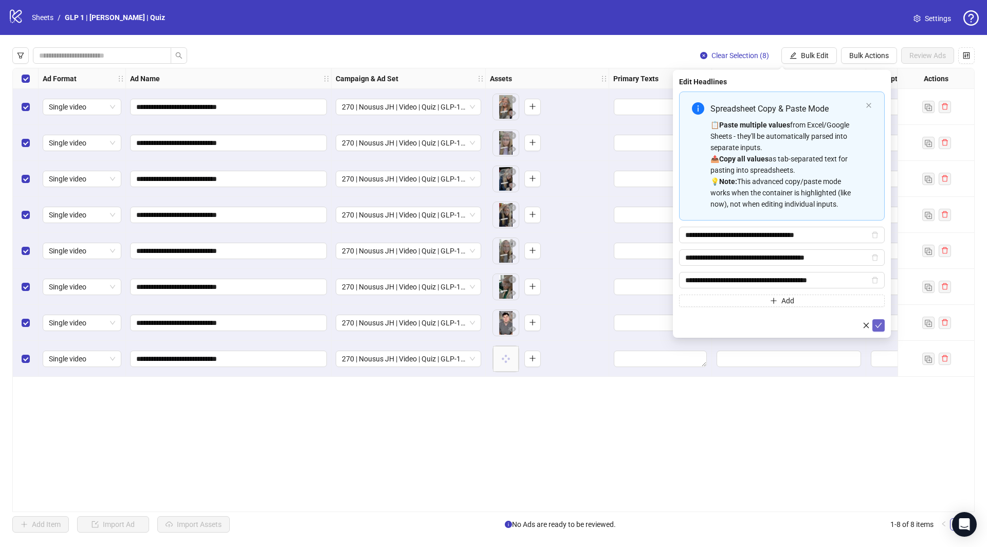
click at [877, 328] on button "submit" at bounding box center [878, 325] width 12 height 12
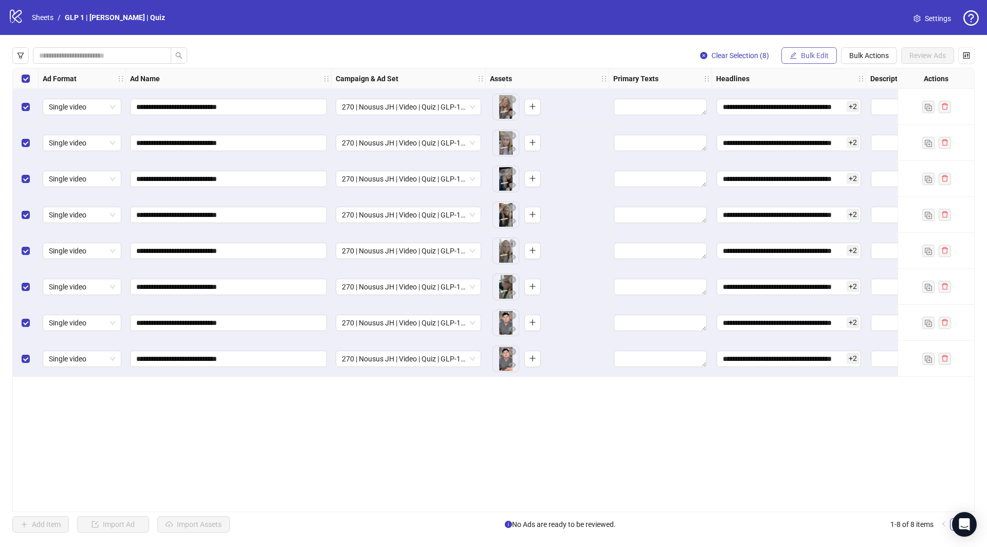
click at [805, 58] on span "Bulk Edit" at bounding box center [815, 55] width 28 height 8
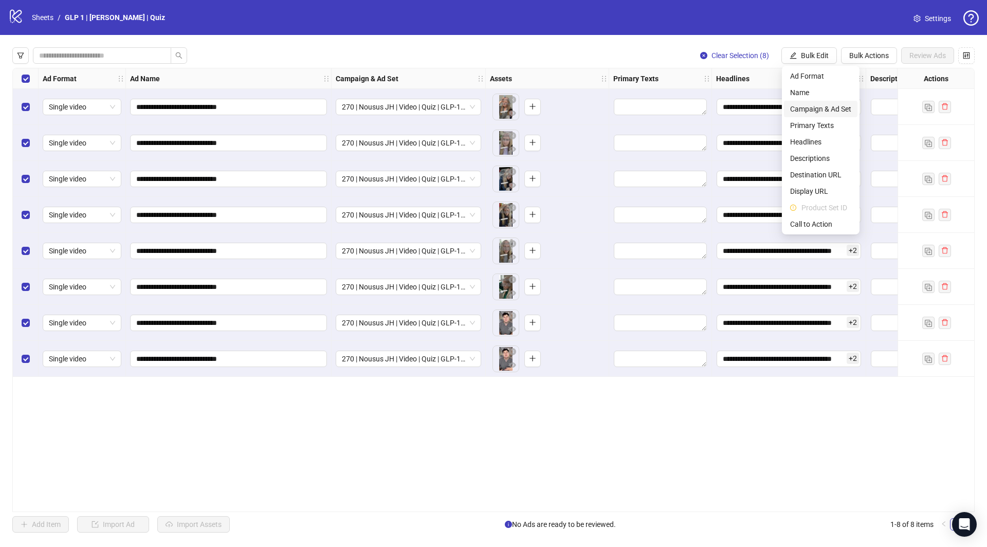
click at [825, 112] on span "Campaign & Ad Set" at bounding box center [820, 108] width 61 height 11
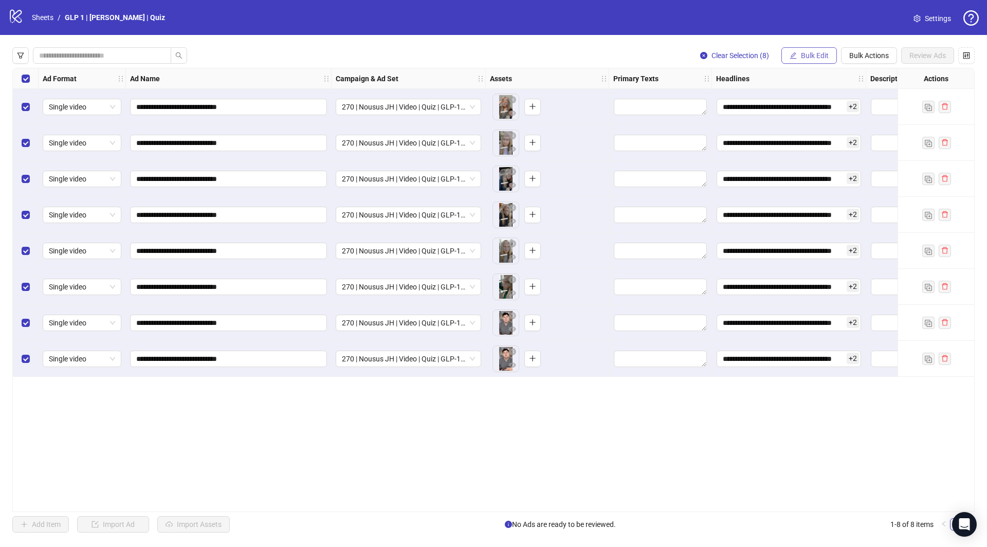
click at [814, 54] on span "Bulk Edit" at bounding box center [815, 55] width 28 height 8
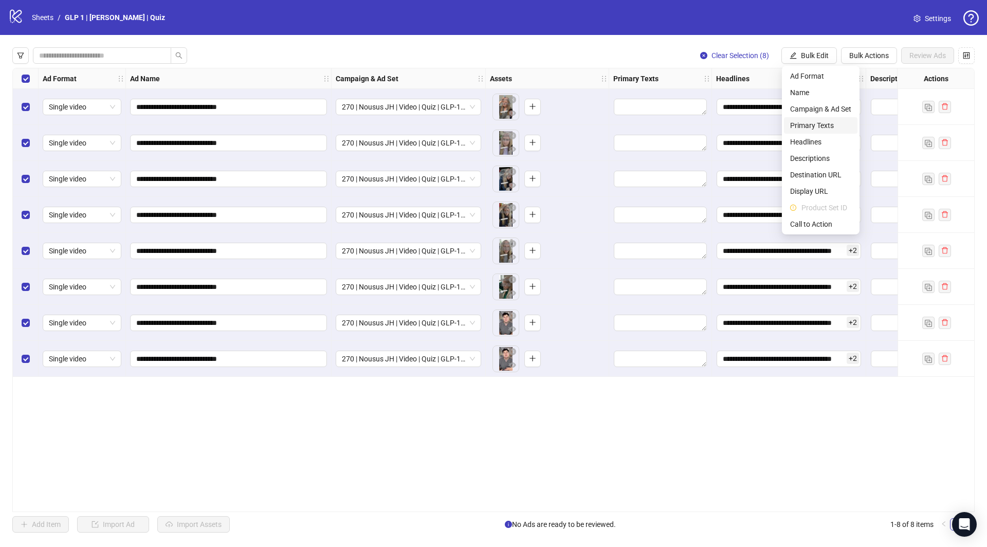
click at [823, 128] on span "Primary Texts" at bounding box center [820, 125] width 61 height 11
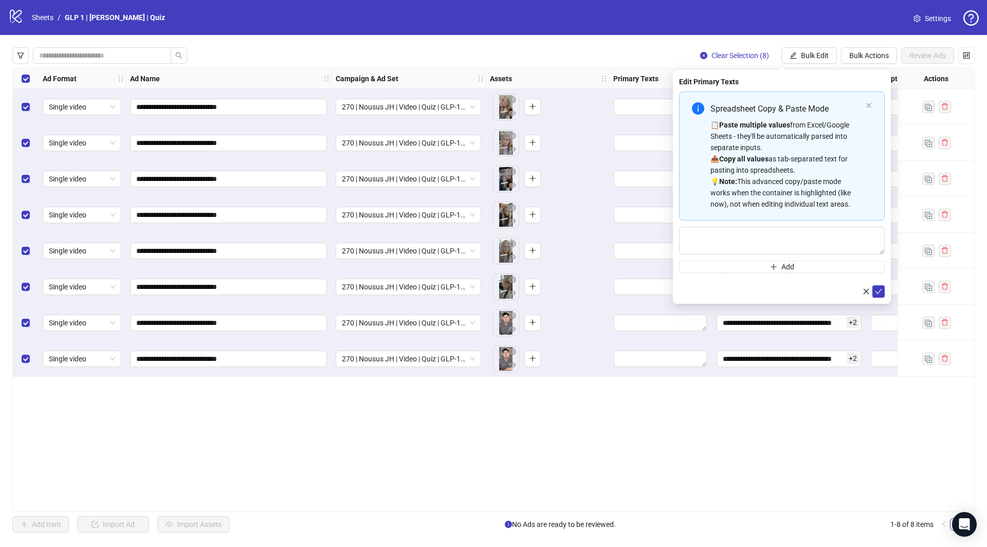
click at [792, 127] on div "📋 Paste multiple values from Excel/Google Sheets - they'll be automatically par…" at bounding box center [785, 164] width 151 height 90
type textarea "**********"
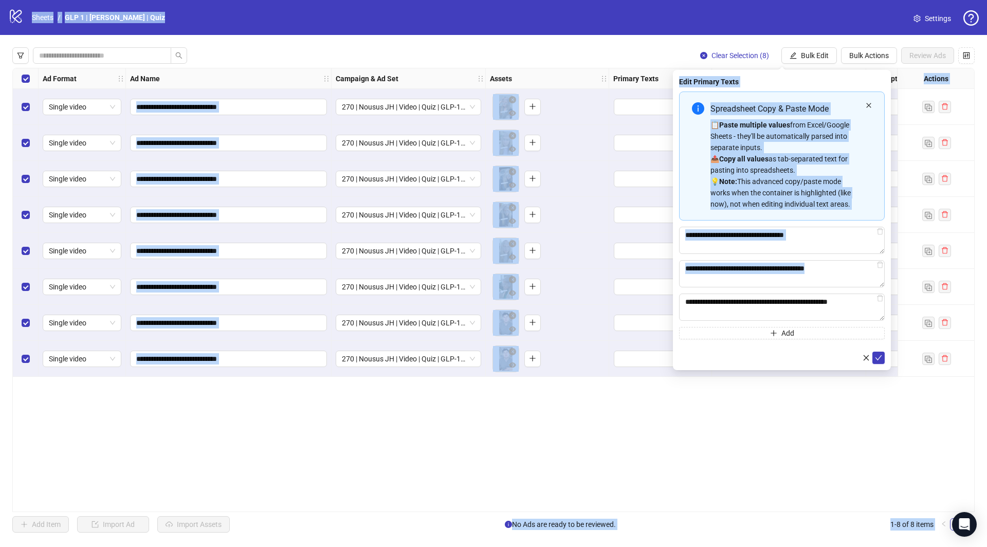
click at [868, 105] on icon "close" at bounding box center [868, 105] width 6 height 6
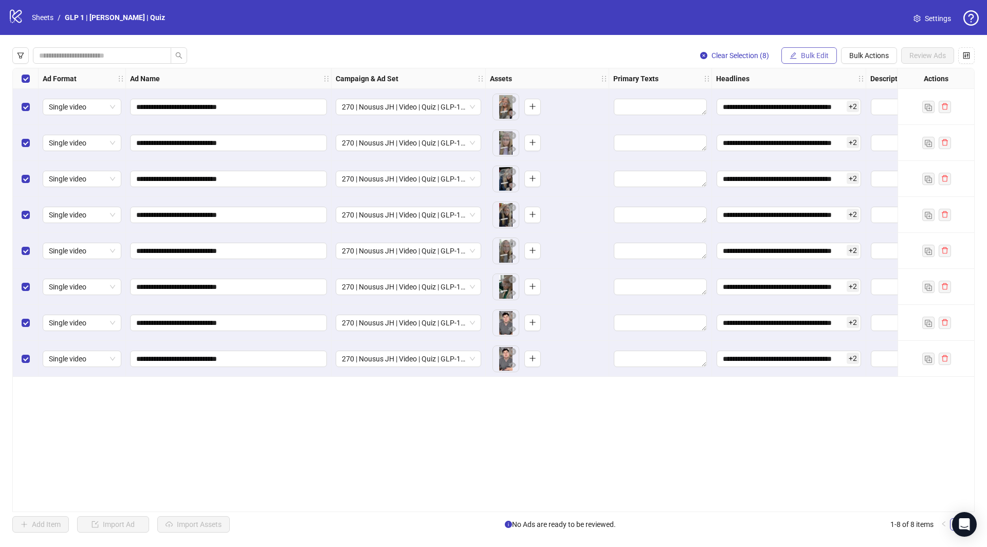
click at [821, 53] on span "Bulk Edit" at bounding box center [815, 55] width 28 height 8
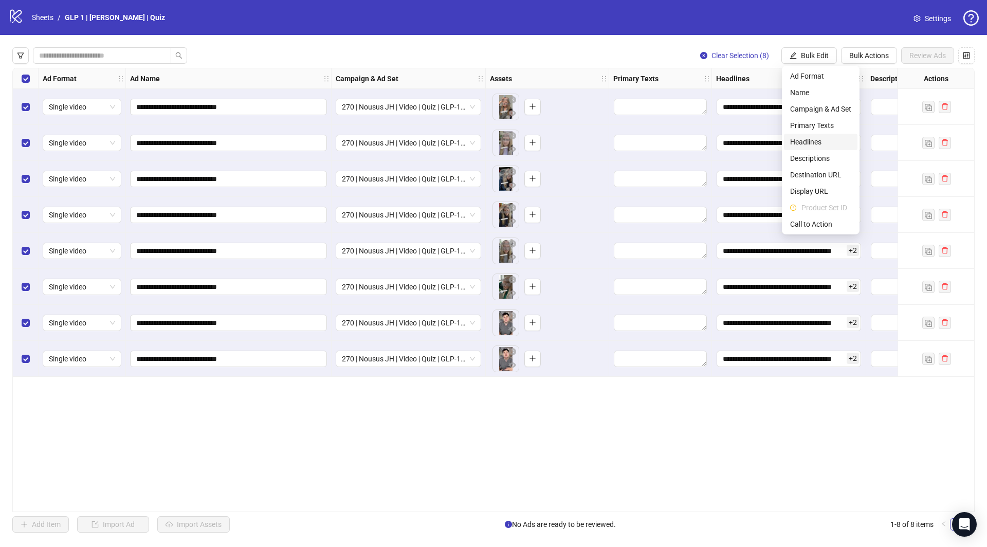
click at [805, 143] on span "Headlines" at bounding box center [820, 141] width 61 height 11
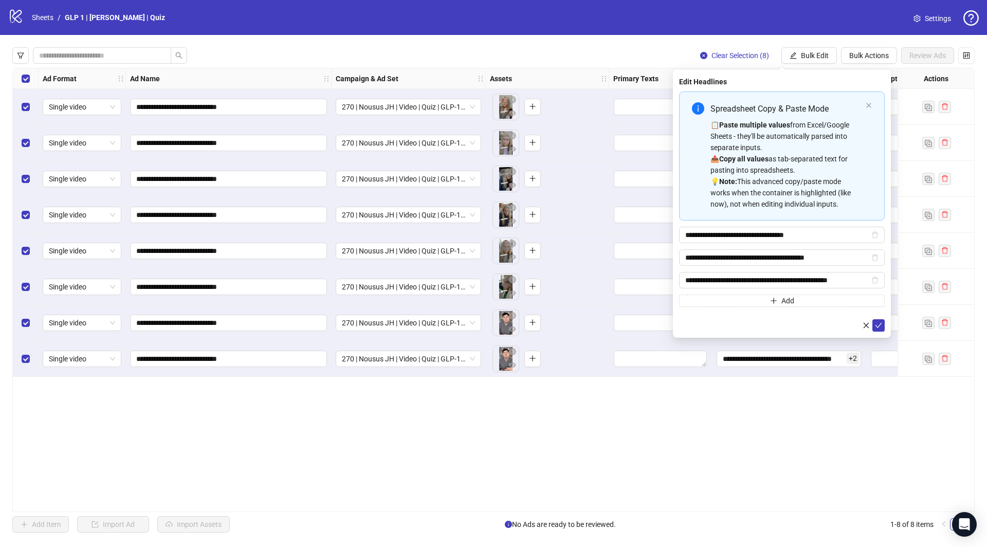
click at [799, 151] on div "📋 Paste multiple values from Excel/Google Sheets - they'll be automatically par…" at bounding box center [785, 164] width 151 height 90
click at [876, 277] on icon "delete" at bounding box center [874, 279] width 7 height 7
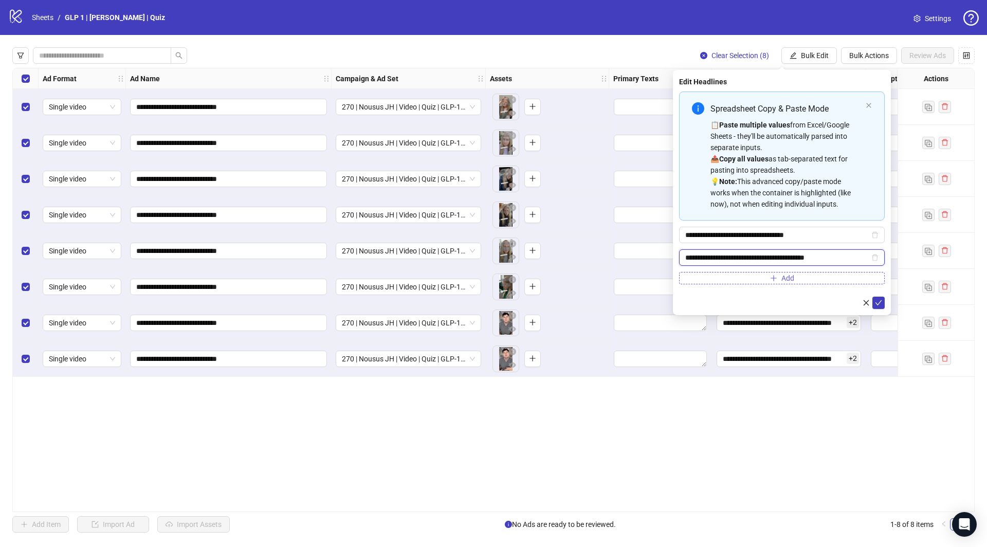
click at [874, 258] on icon "delete" at bounding box center [874, 257] width 7 height 7
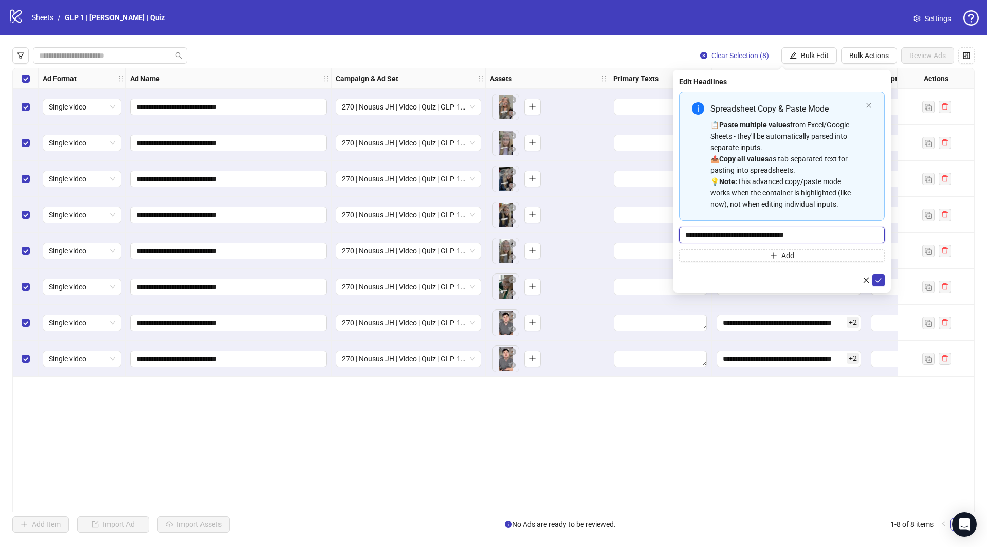
click at [874, 233] on input "**********" at bounding box center [782, 235] width 206 height 16
click at [815, 201] on div "📋 Paste multiple values from Excel/Google Sheets - they'll be automatically par…" at bounding box center [785, 164] width 151 height 90
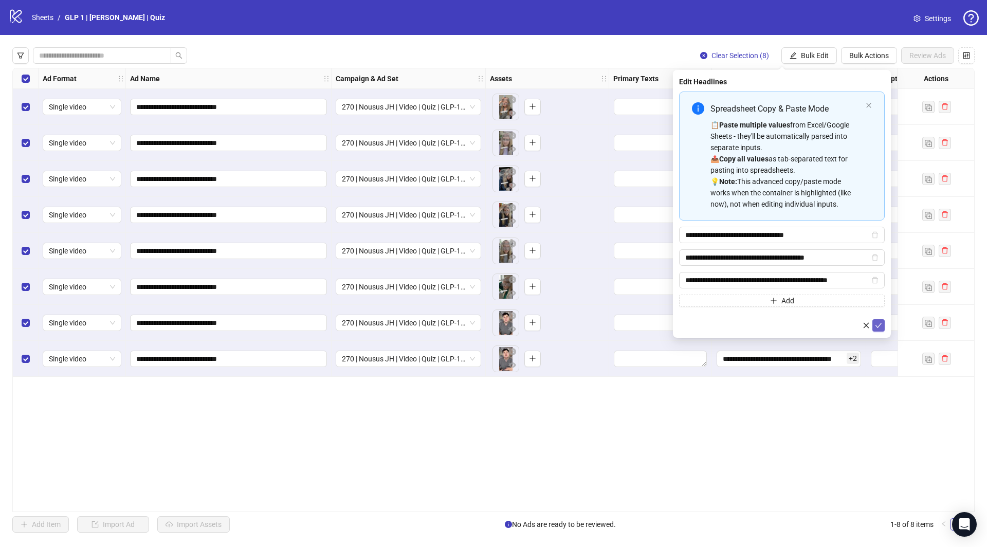
click at [880, 327] on button "submit" at bounding box center [878, 325] width 12 height 12
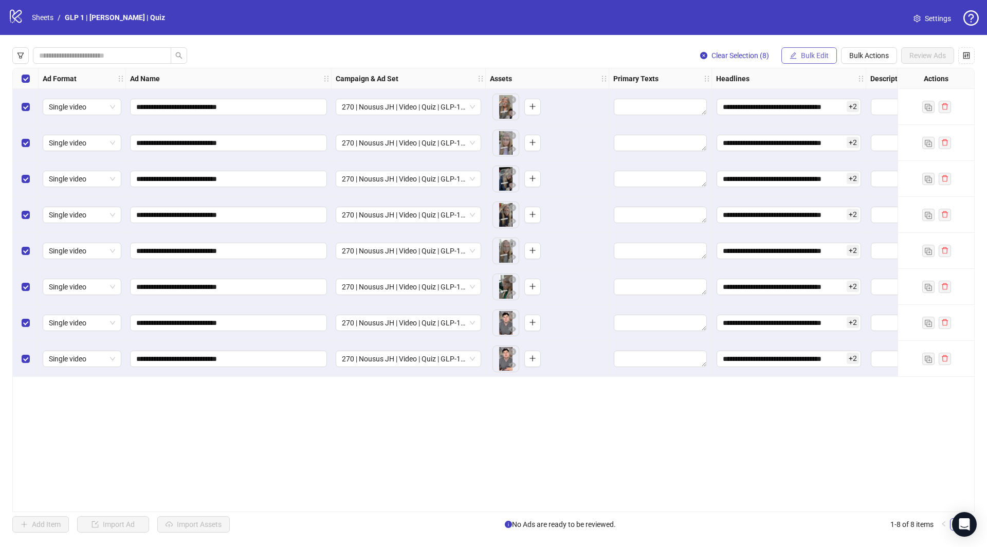
click at [814, 58] on span "Bulk Edit" at bounding box center [815, 55] width 28 height 8
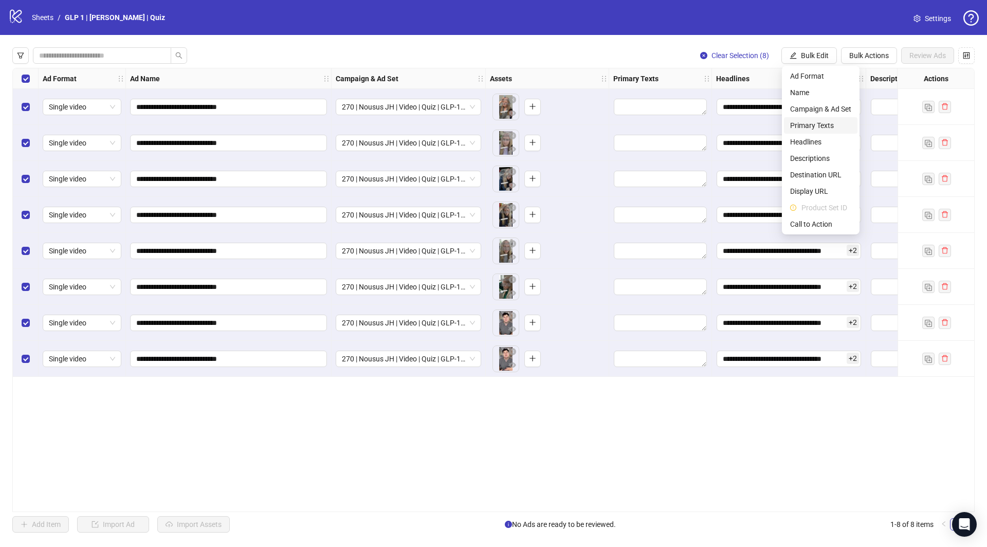
click at [819, 126] on span "Primary Texts" at bounding box center [820, 125] width 61 height 11
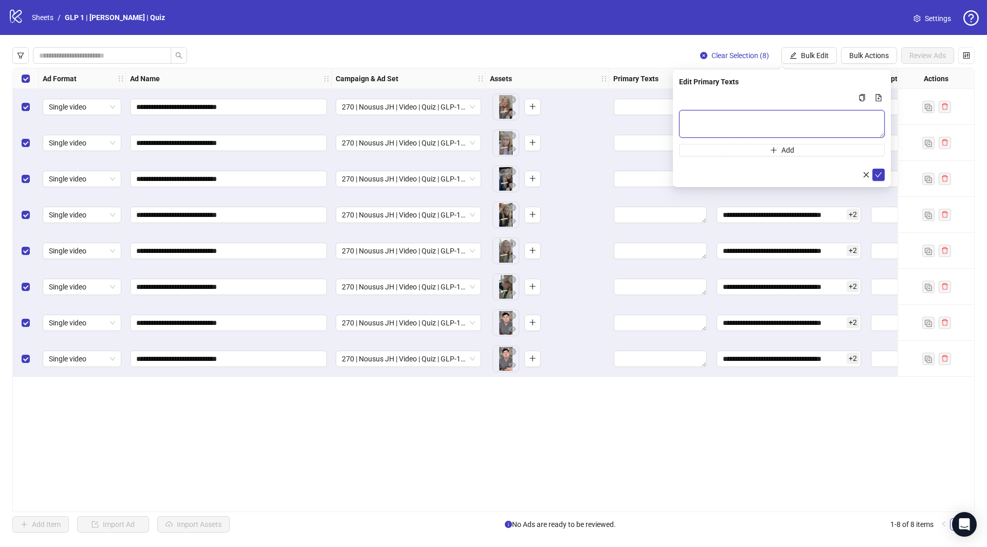
click at [801, 126] on textarea "Multi-text input container - paste or copy values" at bounding box center [782, 124] width 206 height 28
click at [877, 96] on icon "file-add" at bounding box center [878, 97] width 7 height 7
type textarea "**********"
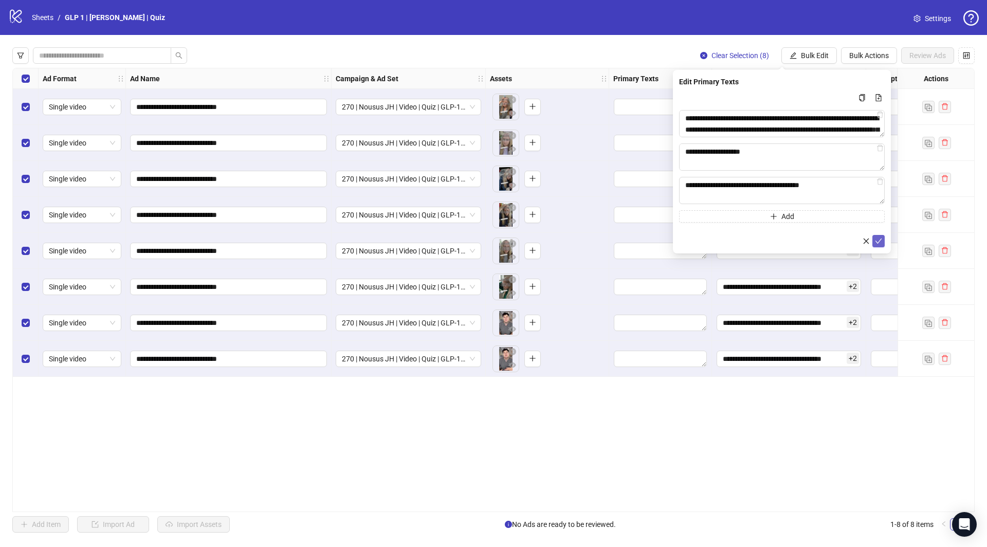
click at [877, 243] on icon "check" at bounding box center [878, 240] width 7 height 5
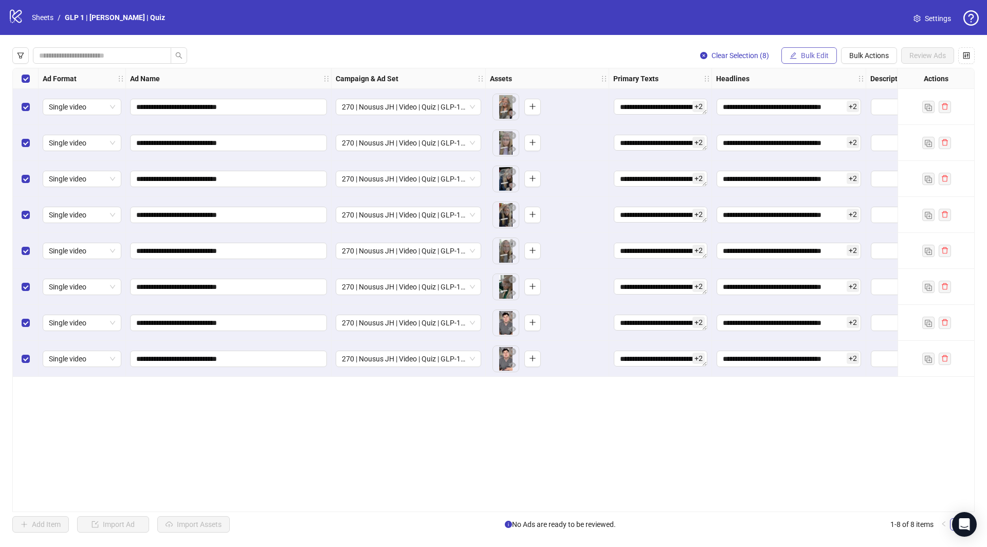
click at [812, 51] on span "Bulk Edit" at bounding box center [815, 55] width 28 height 8
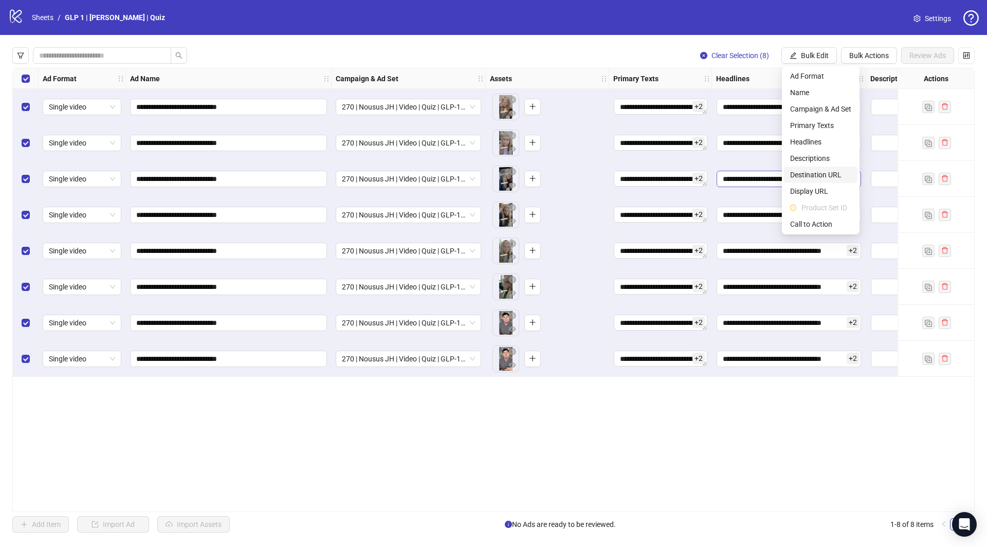
click at [816, 174] on span "Destination URL" at bounding box center [820, 174] width 61 height 11
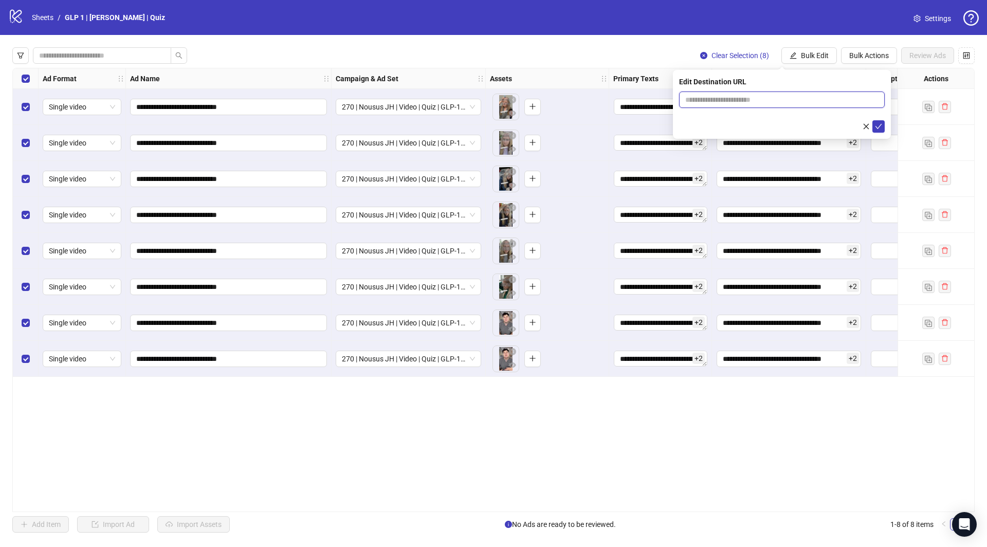
click at [795, 98] on input "text" at bounding box center [777, 99] width 185 height 11
paste input "**********"
type input "**********"
click at [883, 127] on button "submit" at bounding box center [878, 126] width 12 height 12
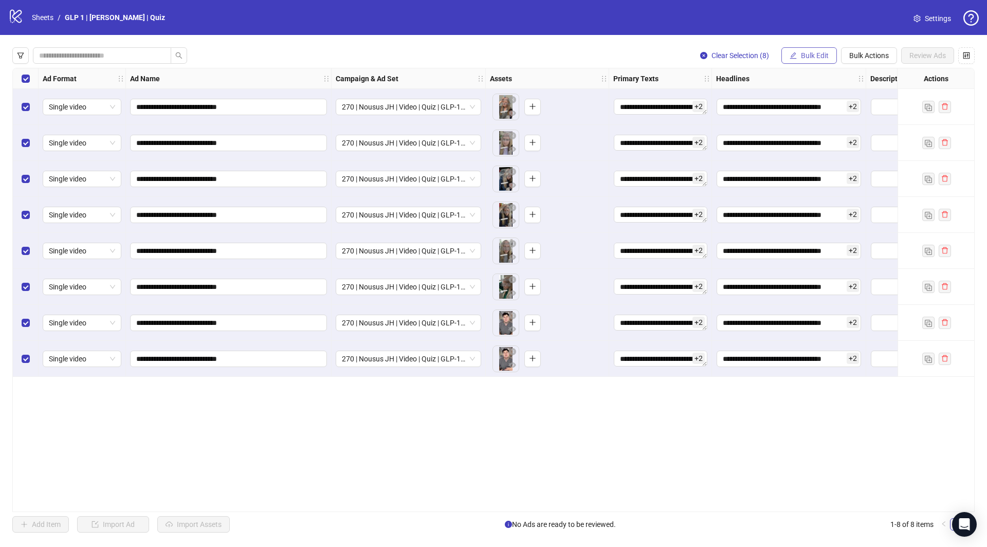
click at [803, 57] on span "Bulk Edit" at bounding box center [815, 55] width 28 height 8
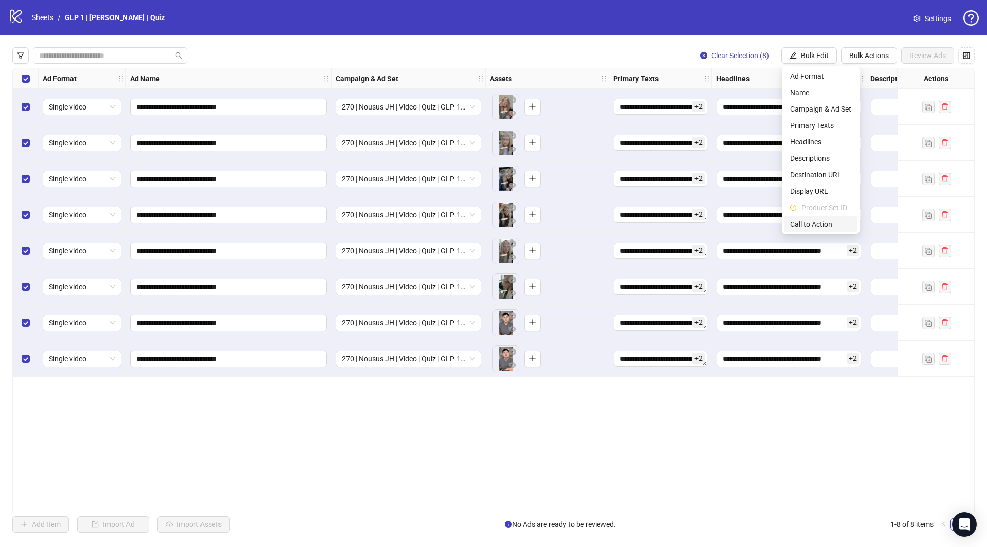
click at [815, 224] on span "Call to Action" at bounding box center [820, 223] width 61 height 11
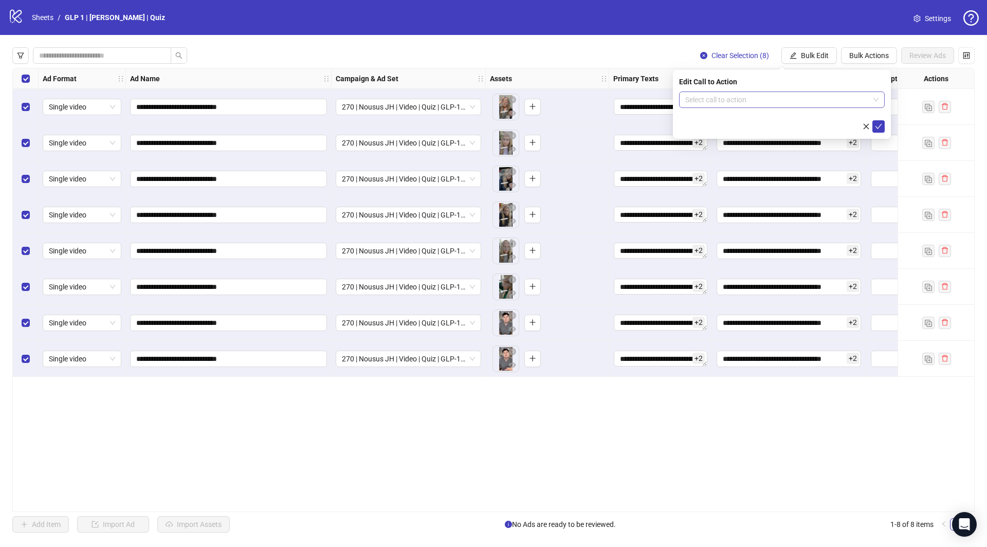
click at [742, 100] on input "search" at bounding box center [777, 99] width 184 height 15
type input "****"
click at [779, 116] on div "Learn more" at bounding box center [781, 120] width 189 height 11
click at [878, 121] on button "submit" at bounding box center [878, 126] width 12 height 12
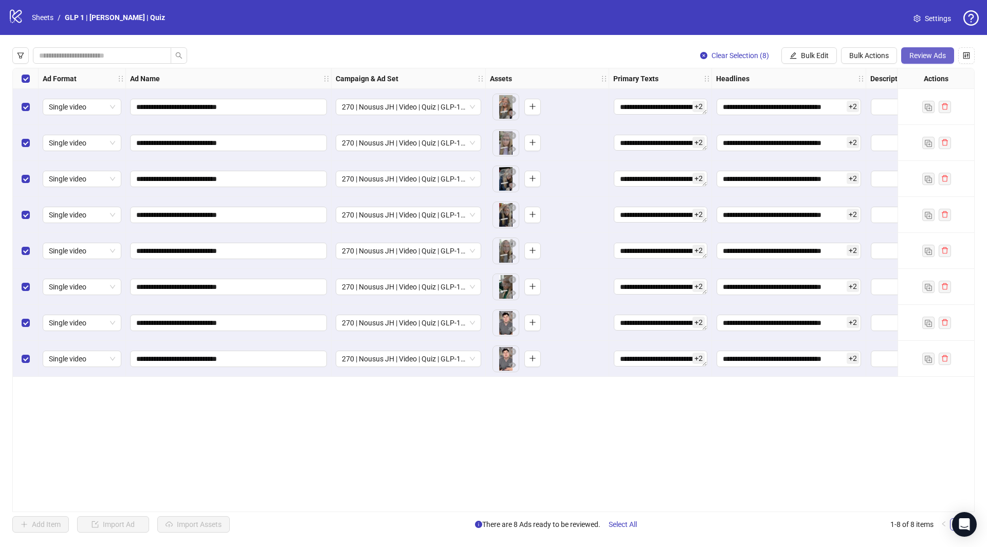
click at [921, 64] on button "Review Ads" at bounding box center [927, 55] width 53 height 16
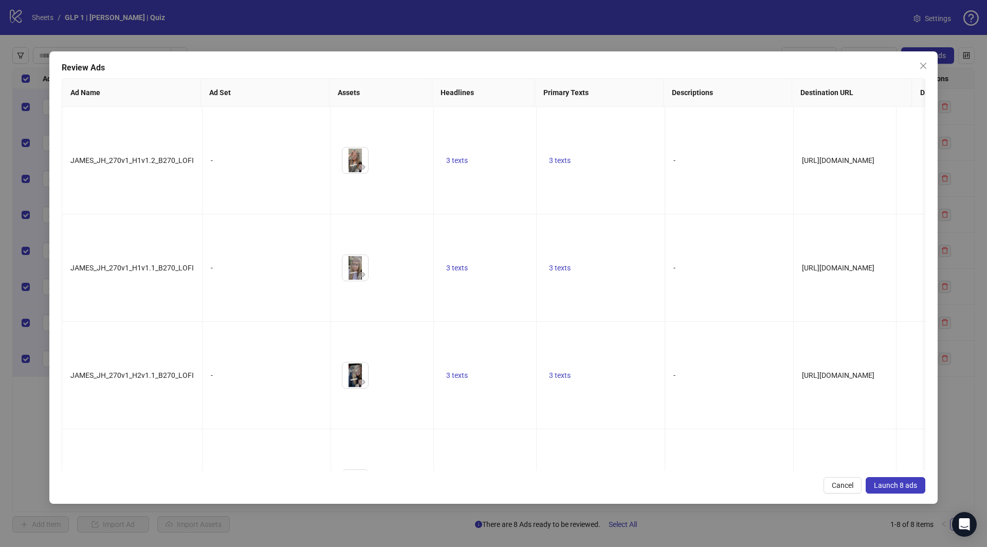
click at [914, 485] on span "Launch 8 ads" at bounding box center [895, 485] width 43 height 8
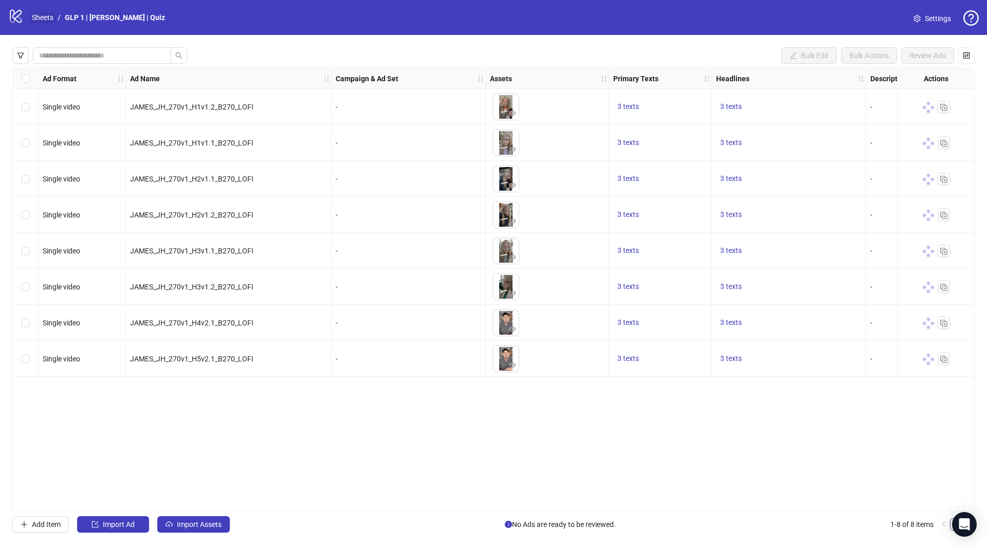
click at [49, 19] on link "Sheets" at bounding box center [43, 17] width 26 height 11
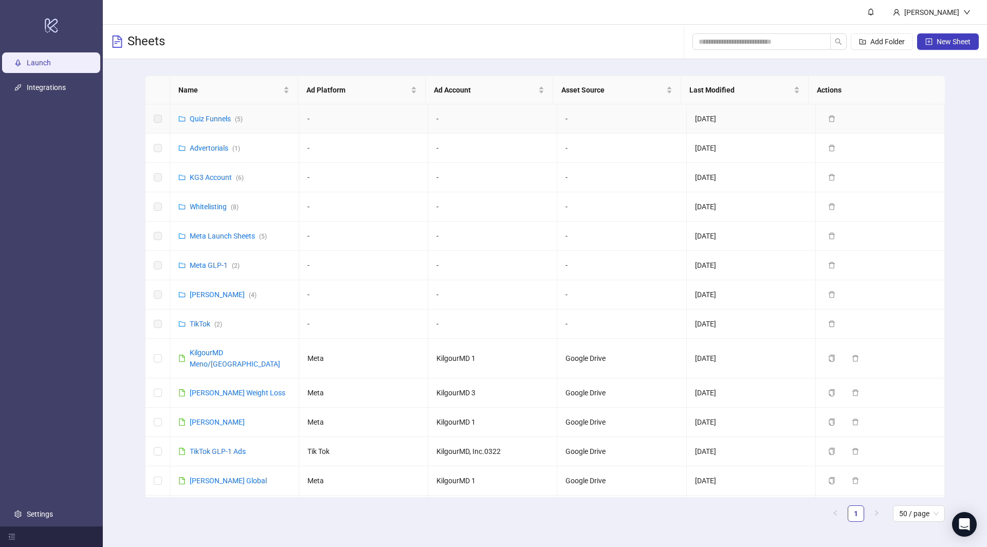
click at [208, 113] on div "Quiz Funnels ( 5 )" at bounding box center [216, 118] width 53 height 11
click at [203, 155] on td "Advertorials ( 1 )" at bounding box center [234, 148] width 129 height 29
click at [218, 117] on link "Quiz Funnels ( 5 )" at bounding box center [216, 119] width 53 height 8
click at [196, 152] on div "Advertorials ( 1 )" at bounding box center [215, 147] width 50 height 11
click at [203, 147] on link "Advertorials ( 1 )" at bounding box center [215, 148] width 50 height 8
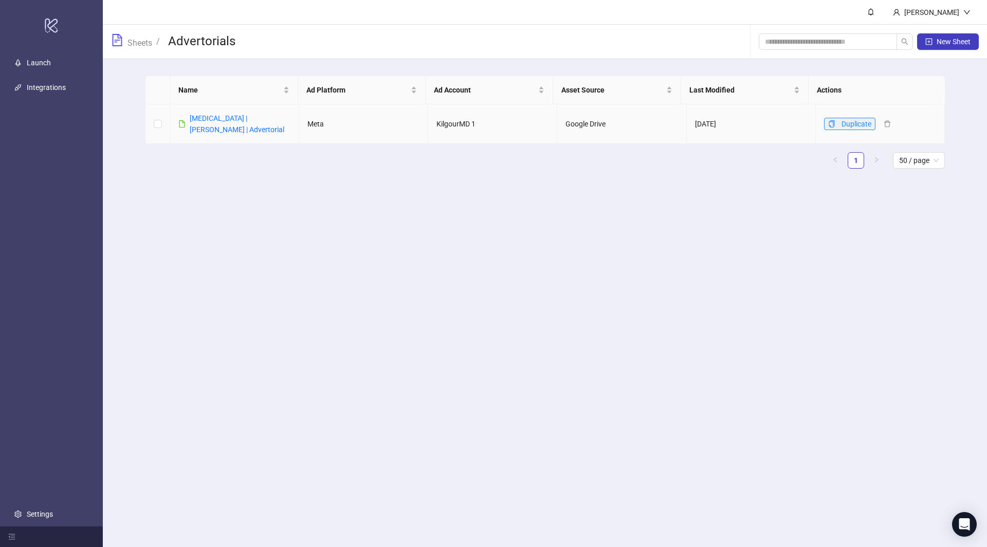
click at [828, 125] on icon "copy" at bounding box center [831, 123] width 7 height 7
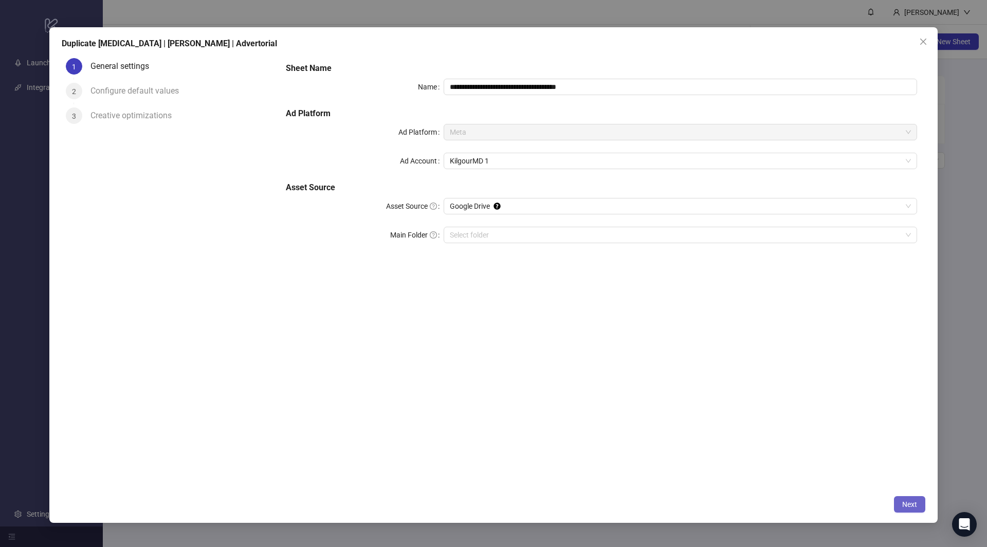
click at [912, 507] on span "Next" at bounding box center [909, 504] width 15 height 8
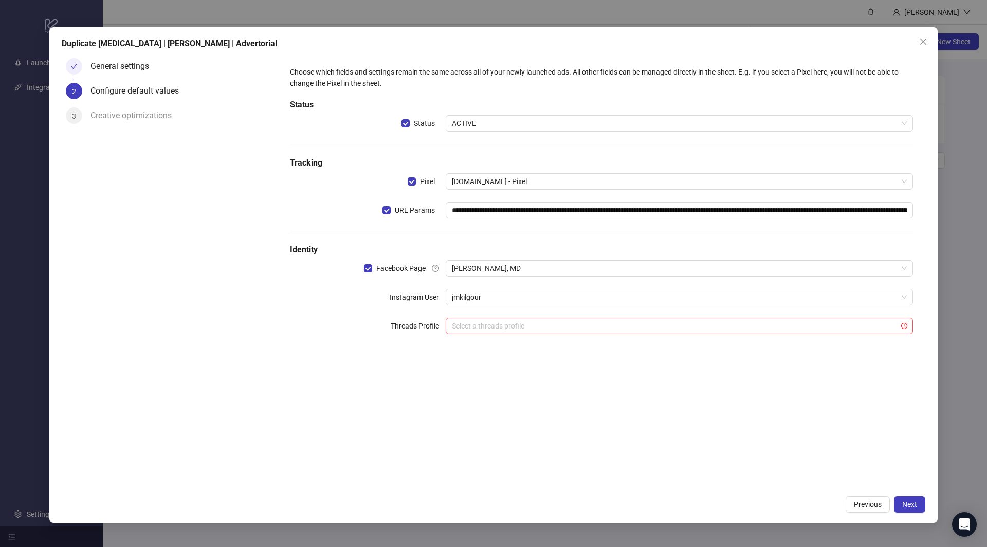
click at [141, 68] on div "General settings" at bounding box center [123, 66] width 67 height 16
click at [128, 80] on div "General settings" at bounding box center [181, 70] width 183 height 25
click at [138, 64] on div "General settings" at bounding box center [123, 66] width 67 height 16
click at [871, 510] on button "Previous" at bounding box center [867, 504] width 44 height 16
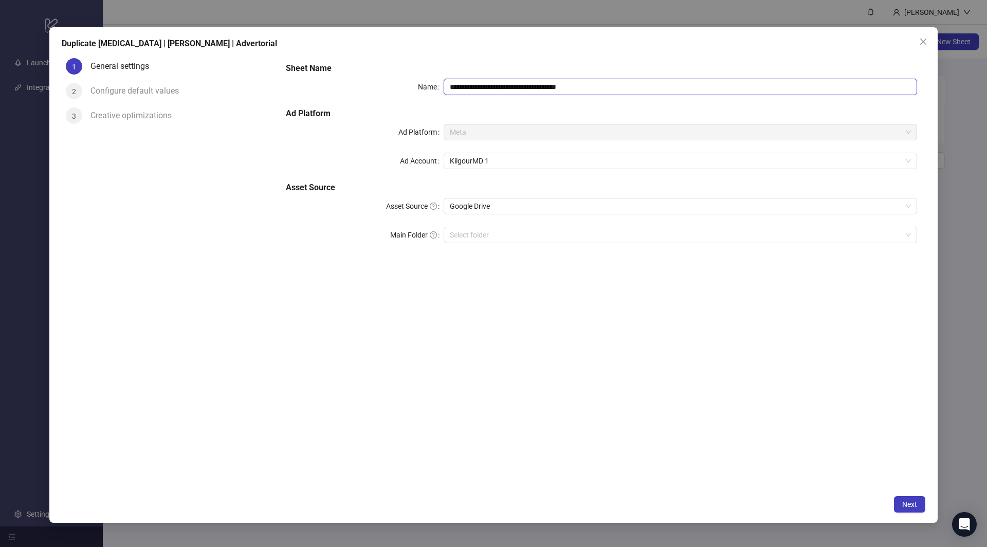
click at [555, 92] on input "**********" at bounding box center [679, 87] width 473 height 16
drag, startPoint x: 610, startPoint y: 94, endPoint x: 671, endPoint y: 92, distance: 60.1
click at [681, 98] on div "**********" at bounding box center [601, 158] width 639 height 201
type input "**********"
drag, startPoint x: 574, startPoint y: 329, endPoint x: 525, endPoint y: 210, distance: 129.7
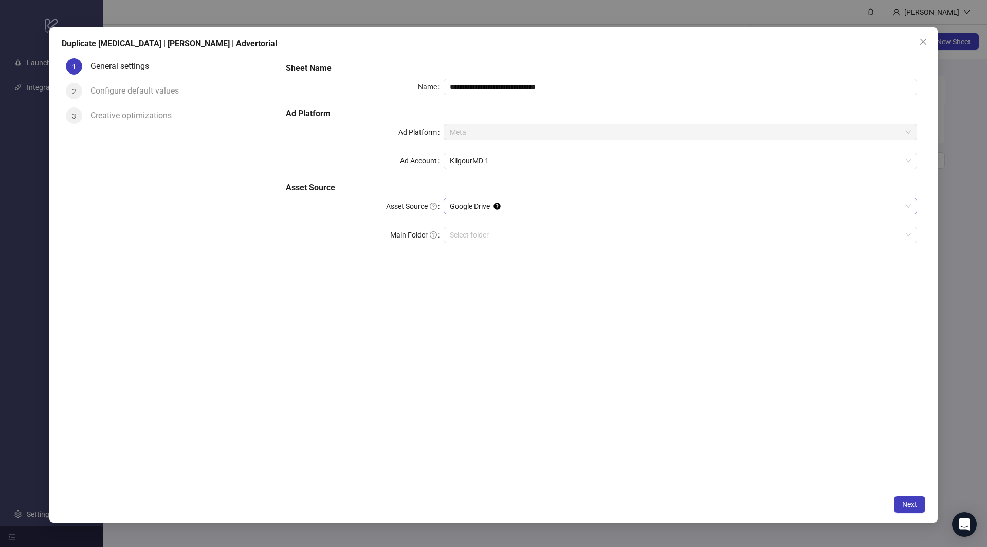
click at [574, 329] on div "**********" at bounding box center [600, 272] width 647 height 436
click at [914, 508] on button "Next" at bounding box center [909, 504] width 31 height 16
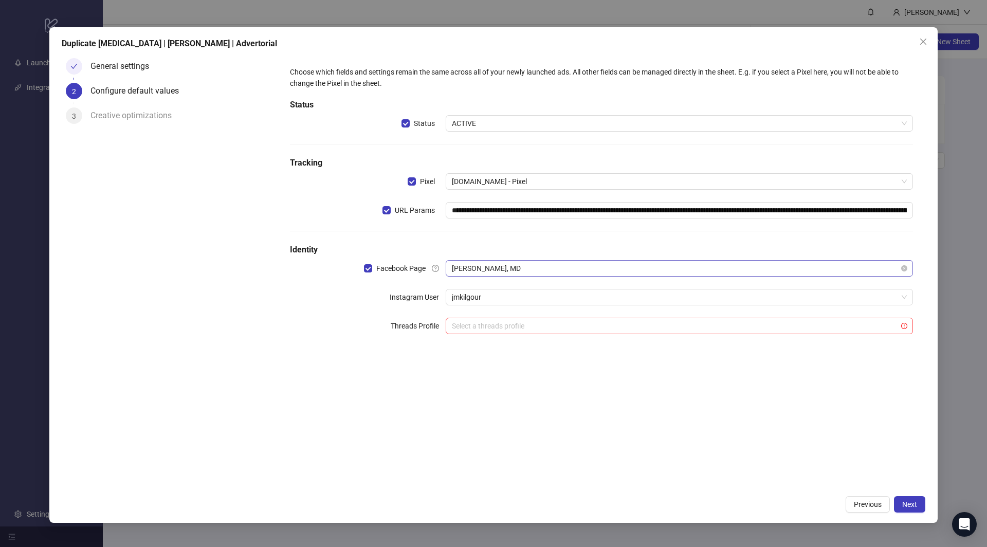
click at [492, 263] on span "[PERSON_NAME], MD" at bounding box center [679, 268] width 455 height 15
click at [918, 45] on span "Close" at bounding box center [923, 42] width 16 height 8
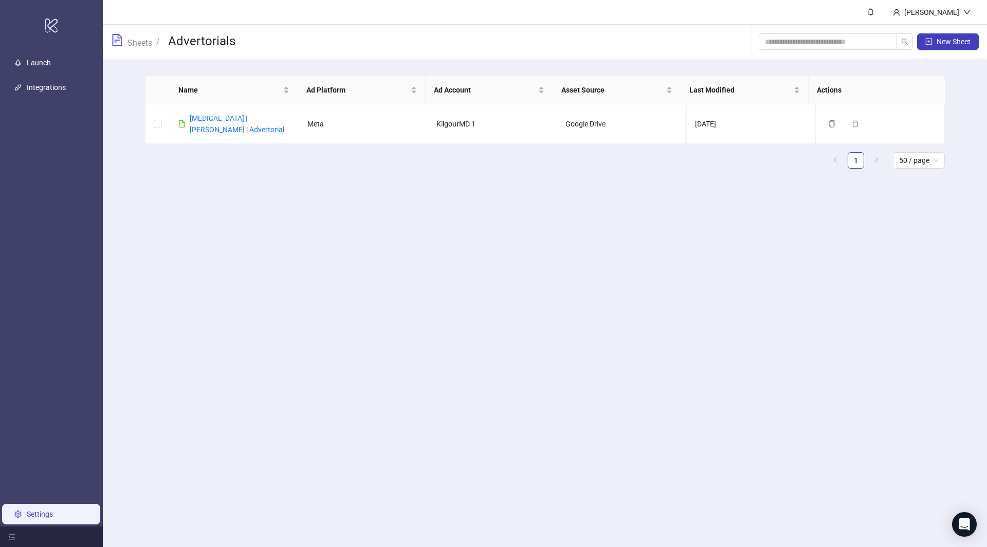
click at [52, 515] on link "Settings" at bounding box center [40, 514] width 26 height 8
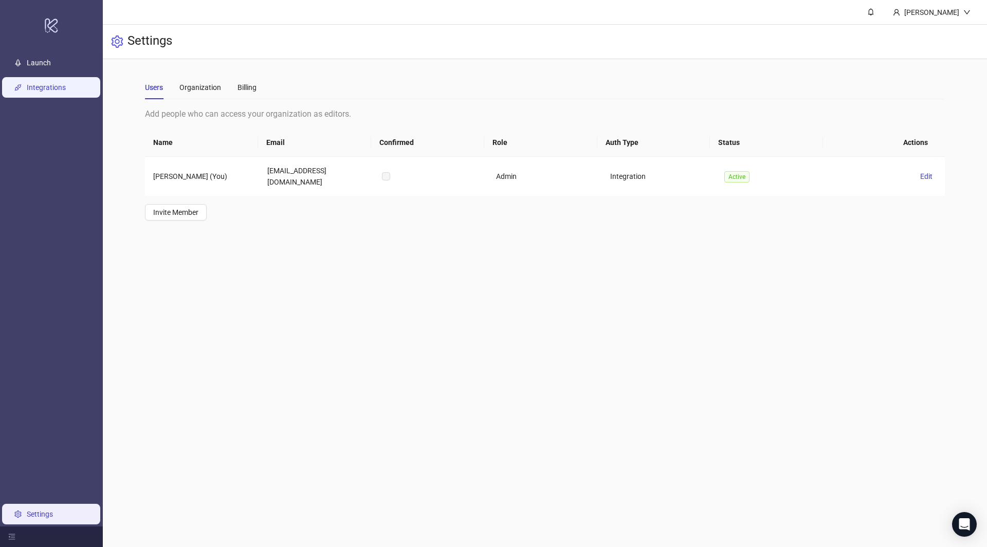
click at [66, 88] on link "Integrations" at bounding box center [46, 87] width 39 height 8
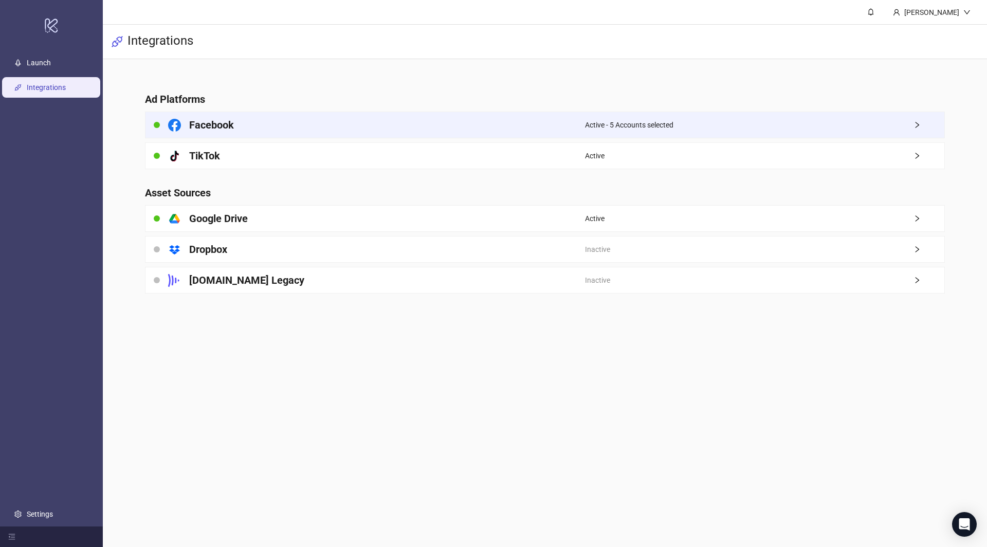
click at [344, 124] on div "Facebook" at bounding box center [364, 125] width 439 height 26
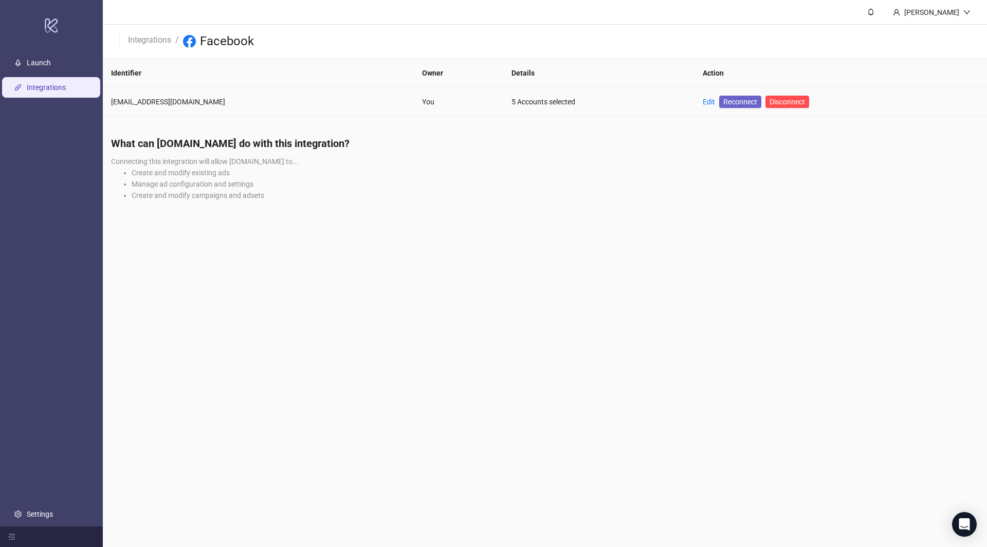
click at [723, 103] on span "Reconnect" at bounding box center [740, 101] width 34 height 11
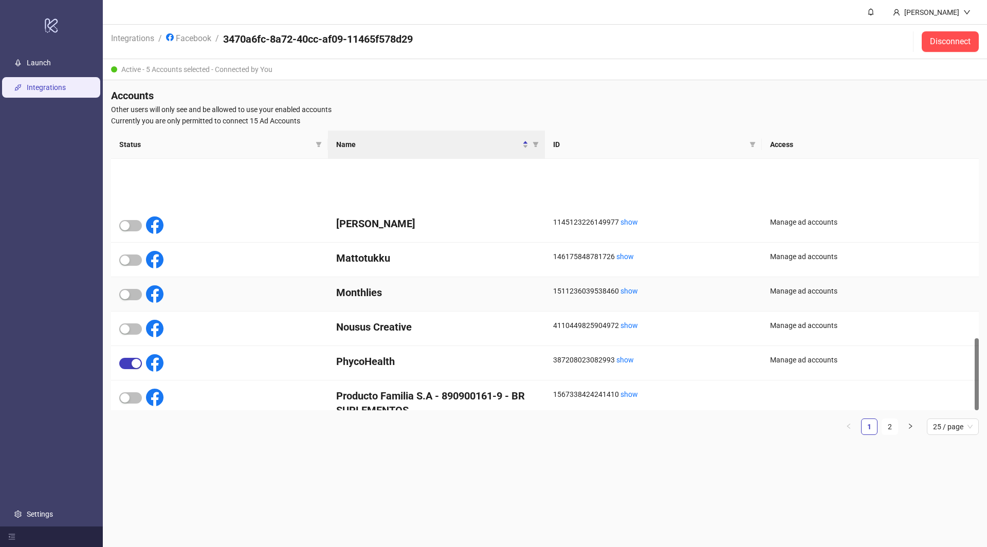
scroll to position [620, 0]
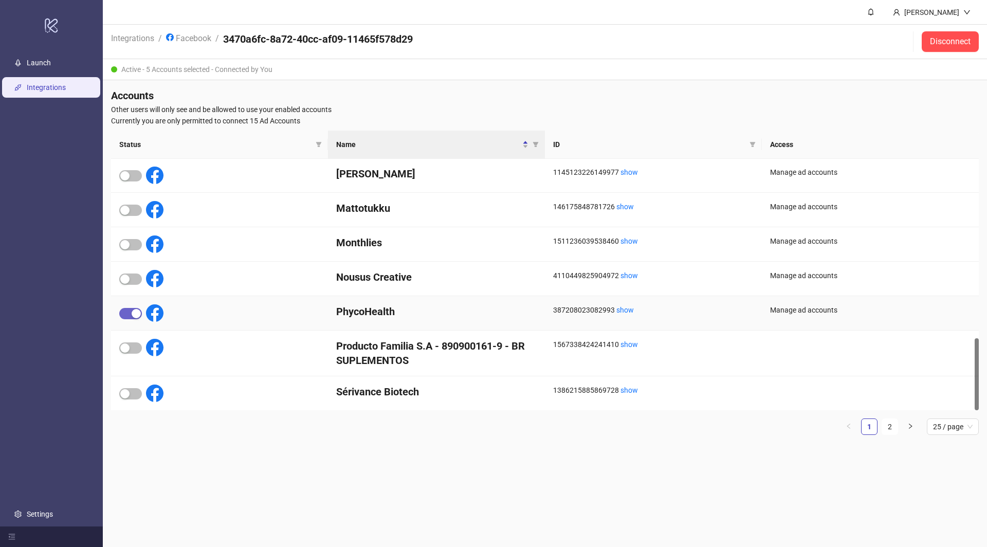
click at [128, 312] on span "button" at bounding box center [130, 313] width 23 height 11
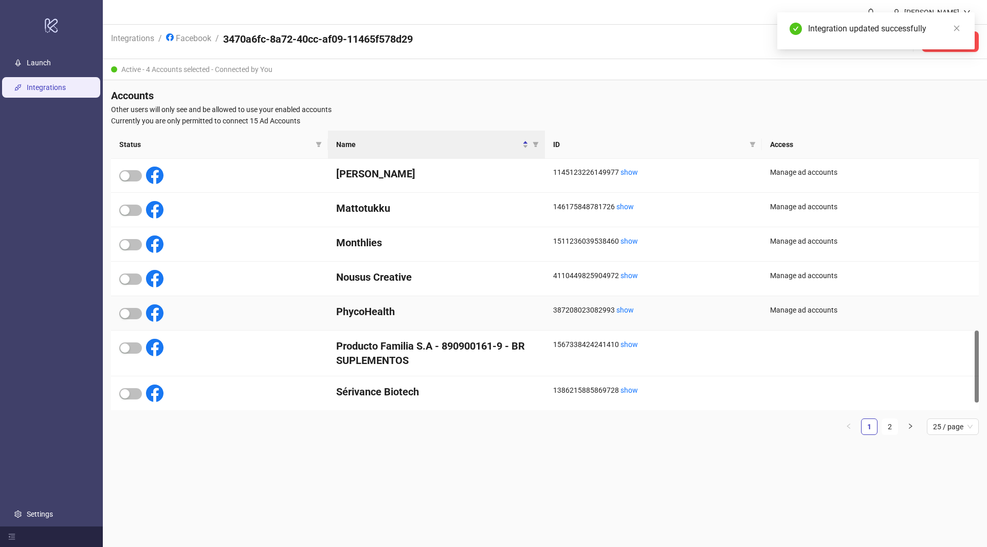
scroll to position [0, 0]
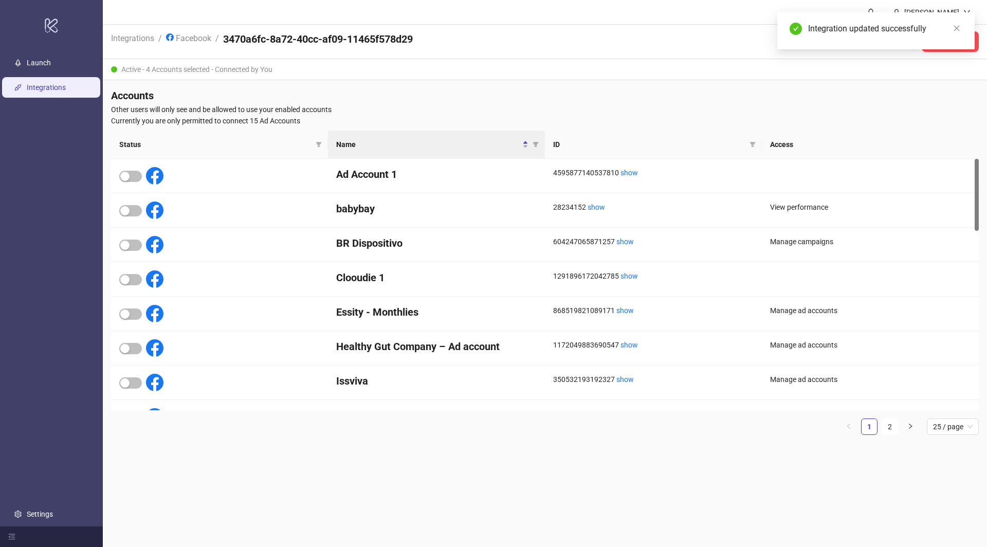
click at [47, 90] on link "Integrations" at bounding box center [46, 87] width 39 height 8
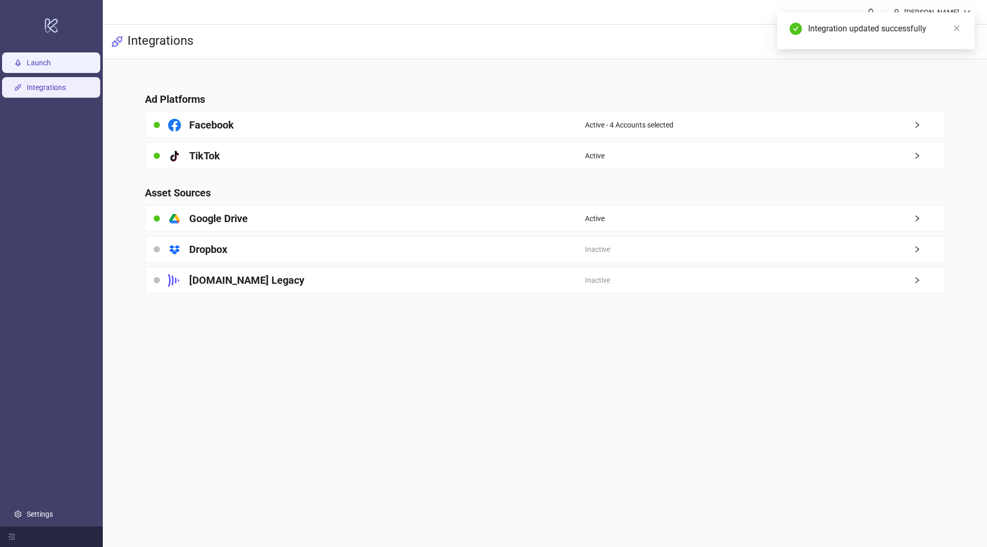
click at [51, 62] on link "Launch" at bounding box center [39, 63] width 24 height 8
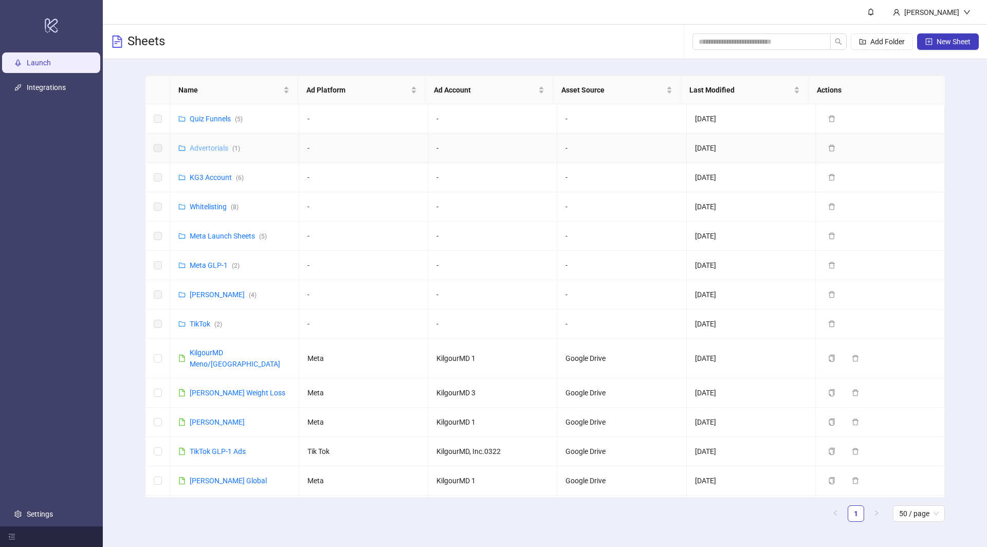
click at [209, 150] on link "Advertorials ( 1 )" at bounding box center [215, 148] width 50 height 8
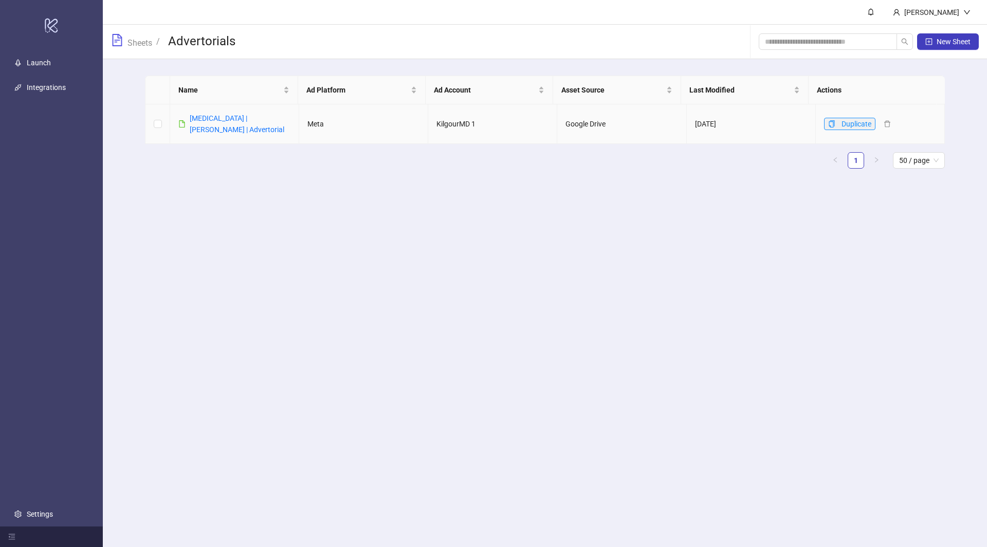
click at [828, 122] on icon "copy" at bounding box center [831, 123] width 7 height 7
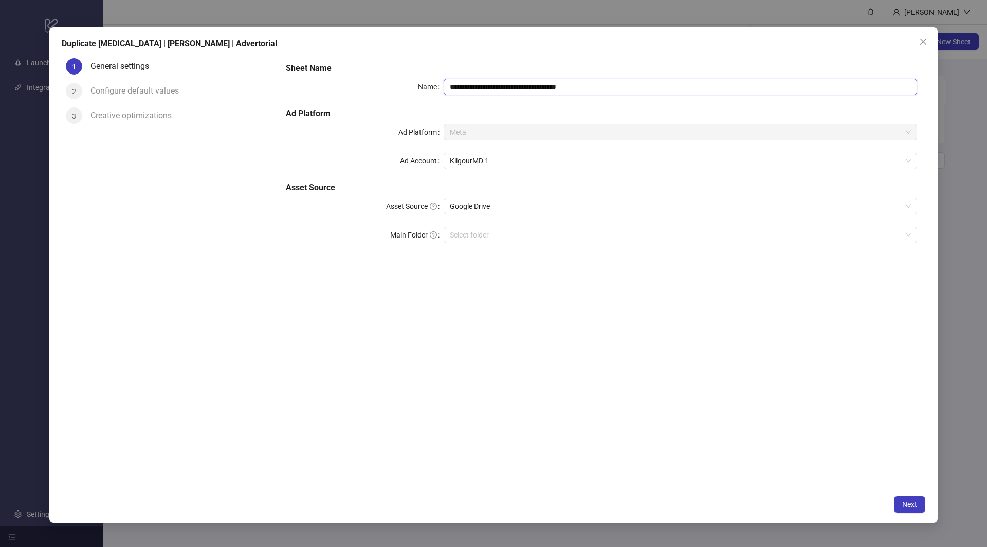
click at [503, 90] on input "**********" at bounding box center [679, 87] width 473 height 16
type input "**********"
click at [546, 376] on div "**********" at bounding box center [600, 272] width 647 height 436
click at [913, 501] on span "Next" at bounding box center [909, 504] width 15 height 8
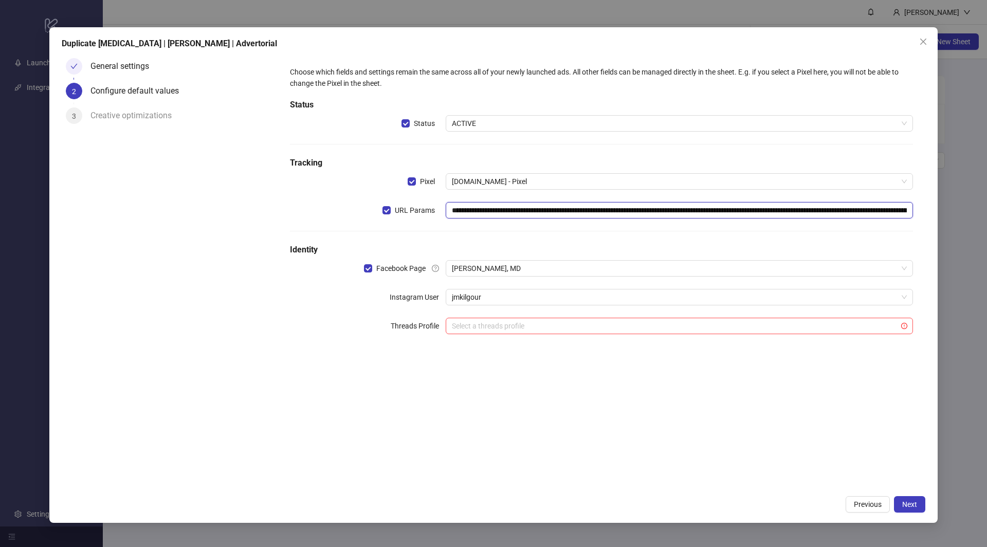
click at [565, 206] on input "**********" at bounding box center [678, 210] width 467 height 16
paste input "**"
type input "**********"
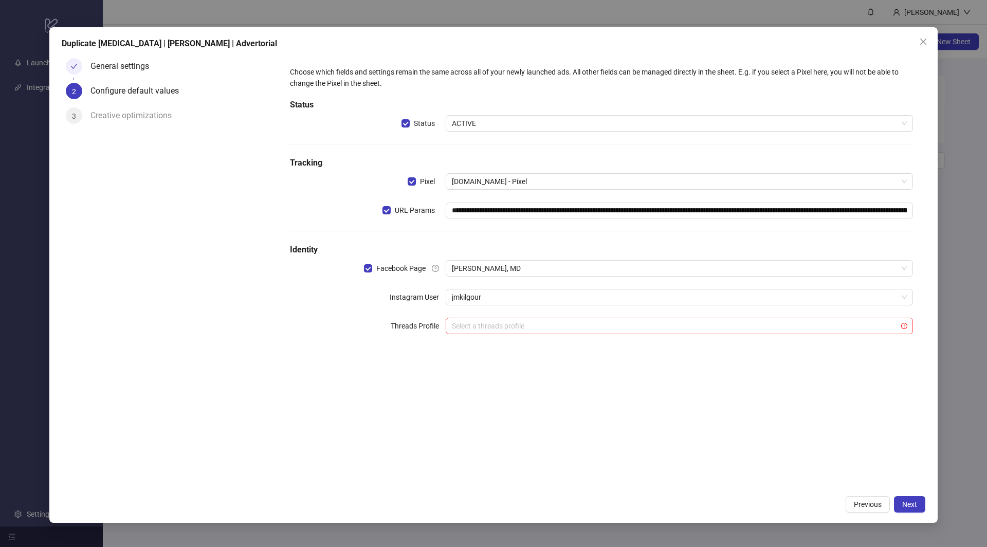
click at [566, 232] on div "**********" at bounding box center [601, 206] width 631 height 288
click at [499, 262] on span "James Kilgour, MD" at bounding box center [679, 268] width 455 height 15
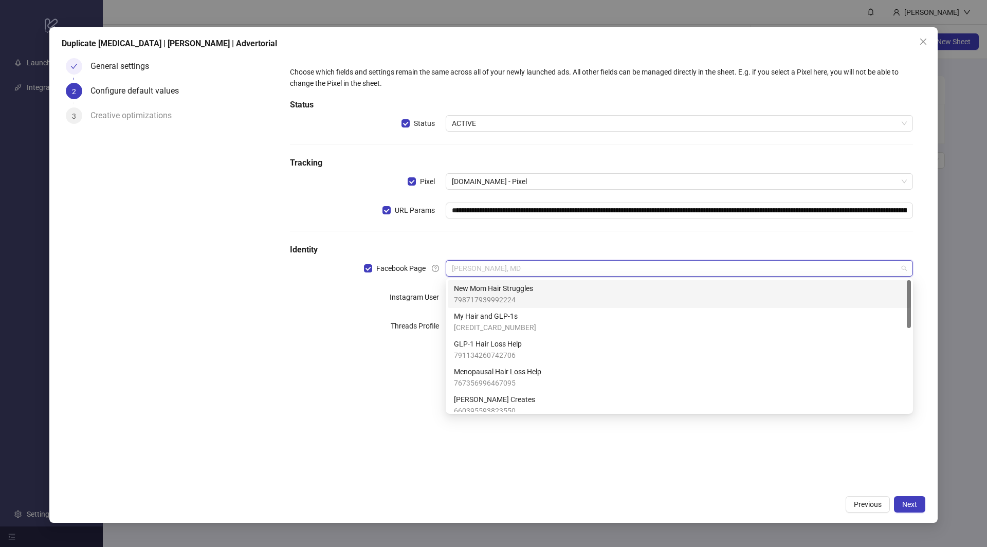
click at [517, 292] on span "New Mom Hair Struggles" at bounding box center [493, 288] width 79 height 11
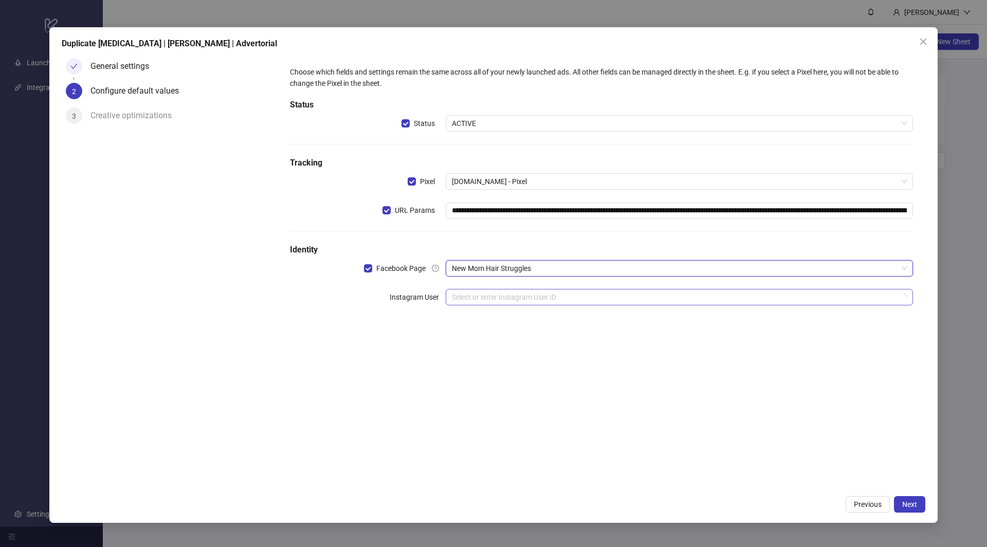
click at [569, 298] on input "search" at bounding box center [674, 296] width 445 height 15
drag, startPoint x: 514, startPoint y: 394, endPoint x: 515, endPoint y: 308, distance: 85.8
click at [514, 388] on div "**********" at bounding box center [600, 272] width 647 height 436
click at [515, 292] on input "search" at bounding box center [674, 296] width 445 height 15
drag, startPoint x: 447, startPoint y: 377, endPoint x: 453, endPoint y: 357, distance: 20.5
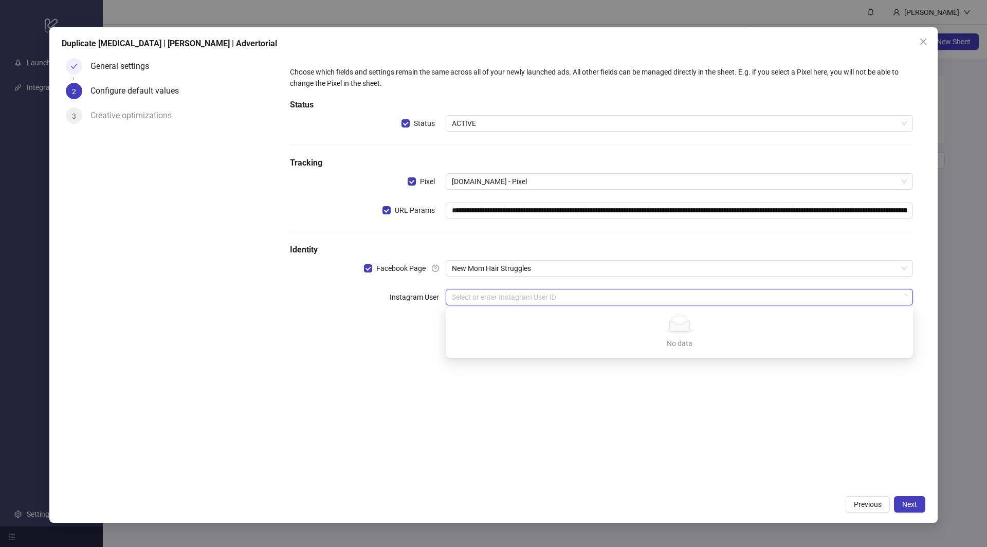
click at [447, 373] on div "**********" at bounding box center [600, 272] width 647 height 436
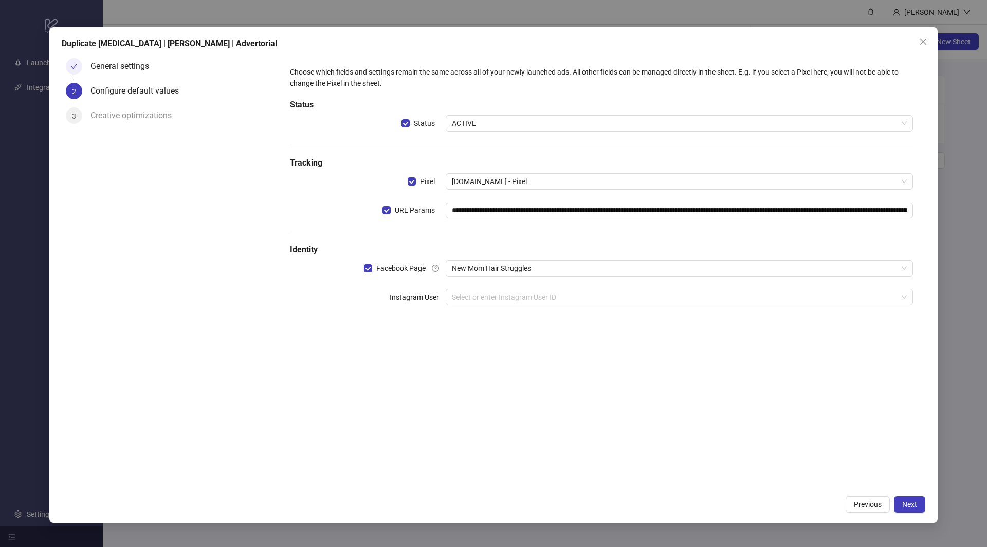
click at [442, 303] on label "Instagram User" at bounding box center [417, 297] width 56 height 16
click at [462, 295] on input "search" at bounding box center [674, 296] width 445 height 15
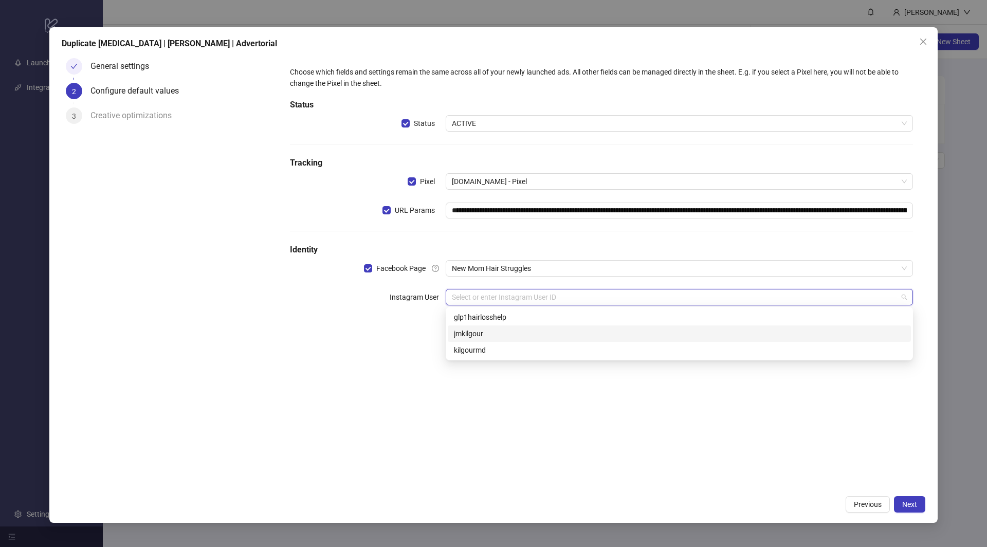
drag, startPoint x: 419, startPoint y: 360, endPoint x: 729, endPoint y: 406, distance: 313.3
click at [427, 360] on div "**********" at bounding box center [600, 272] width 647 height 436
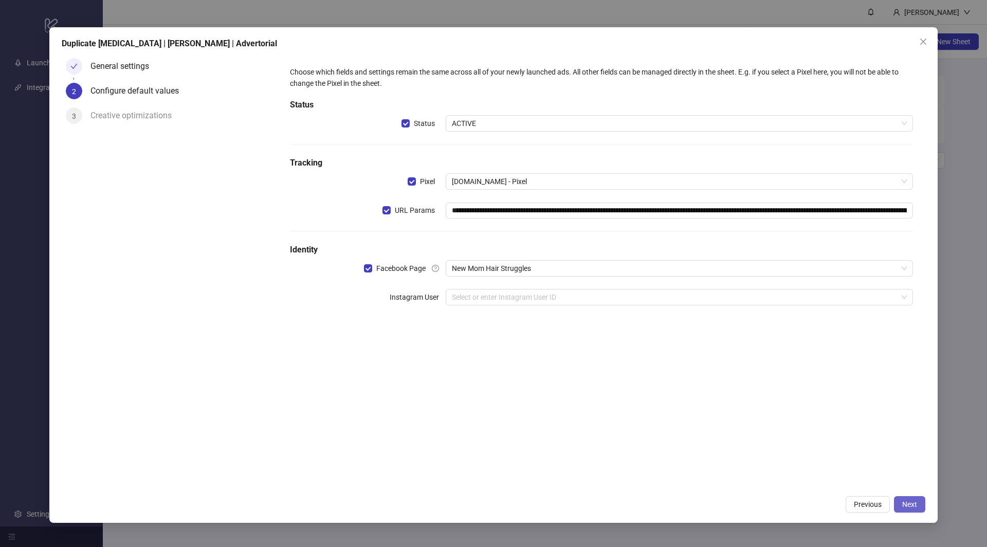
click at [897, 500] on button "Next" at bounding box center [909, 504] width 31 height 16
click at [546, 296] on input "search" at bounding box center [674, 296] width 445 height 15
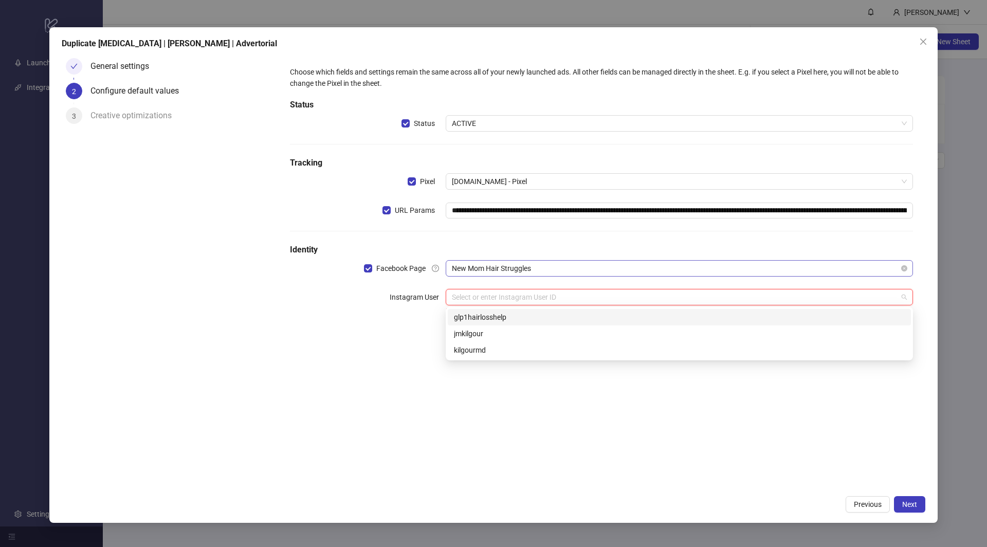
click at [491, 270] on span "New Mom Hair Struggles" at bounding box center [679, 268] width 455 height 15
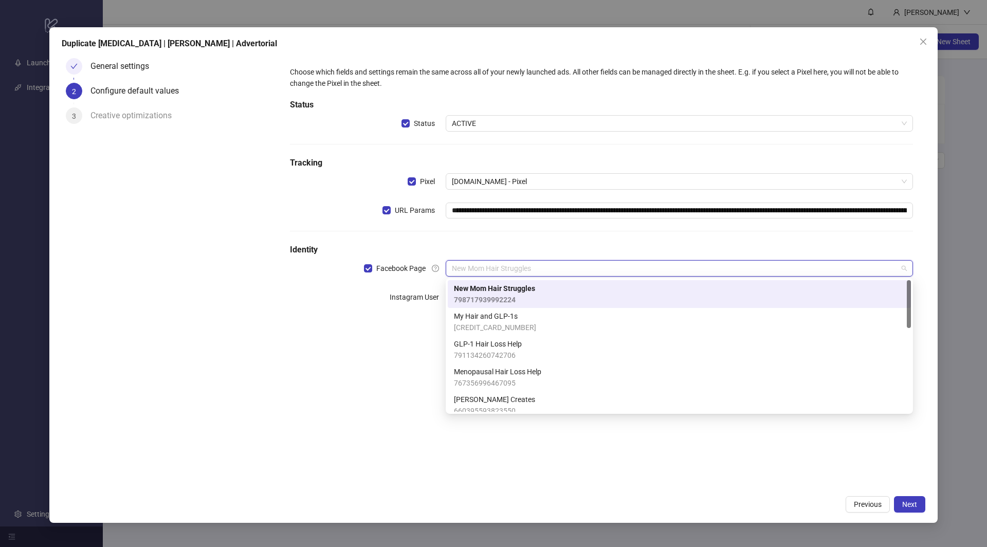
click at [497, 290] on span "New Mom Hair Struggles" at bounding box center [494, 288] width 81 height 11
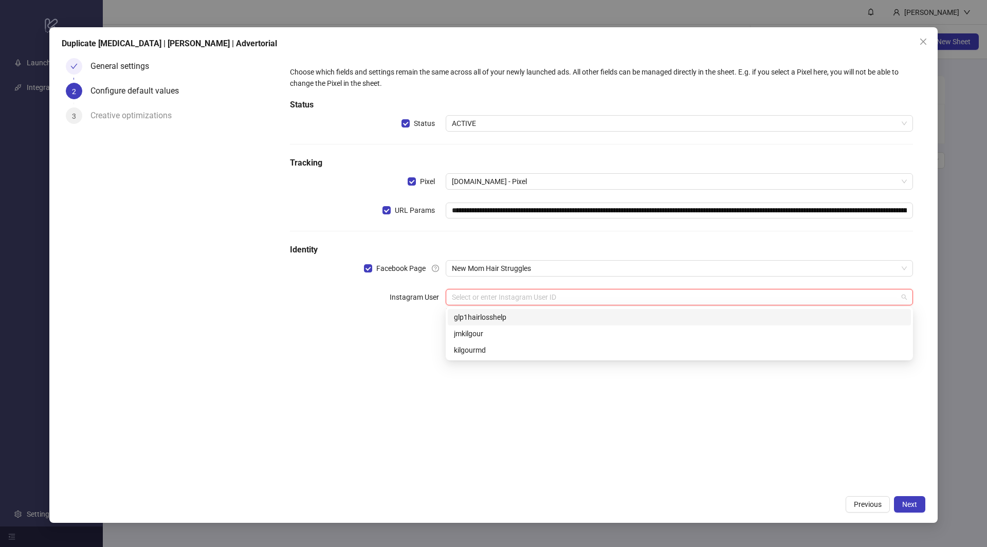
click at [497, 299] on input "search" at bounding box center [674, 296] width 445 height 15
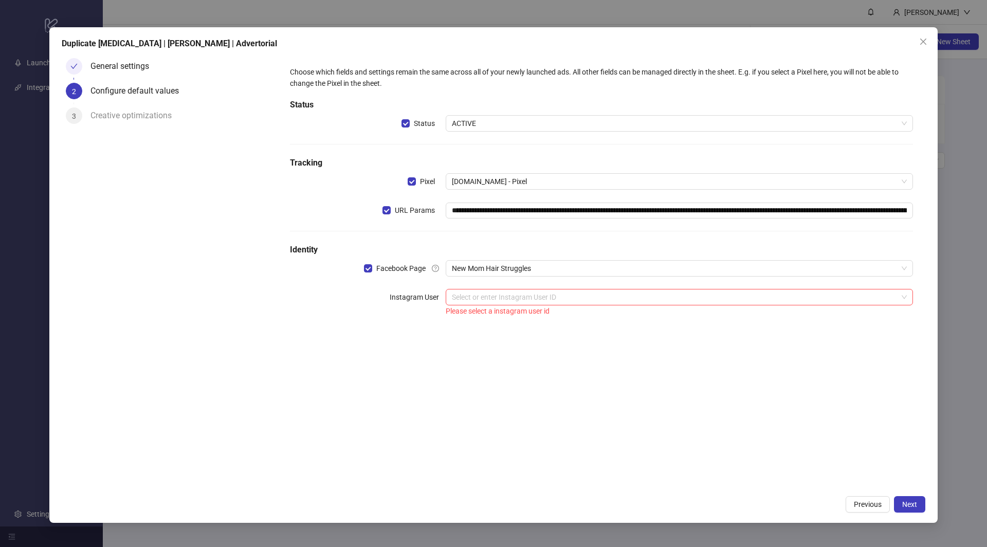
drag, startPoint x: 581, startPoint y: 418, endPoint x: 586, endPoint y: 413, distance: 7.3
click at [580, 416] on div "**********" at bounding box center [600, 272] width 647 height 436
click at [873, 498] on button "Previous" at bounding box center [867, 504] width 44 height 16
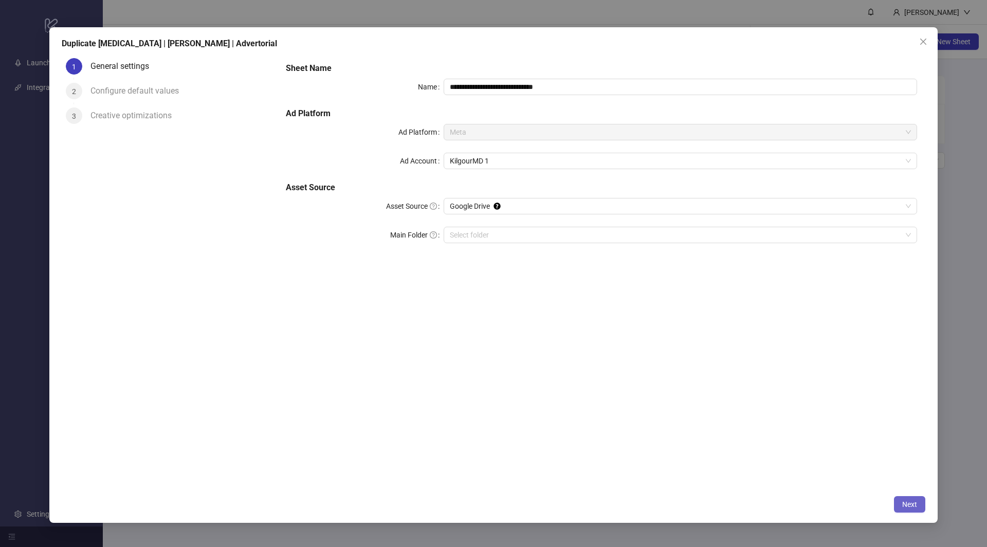
click at [913, 503] on span "Next" at bounding box center [909, 504] width 15 height 8
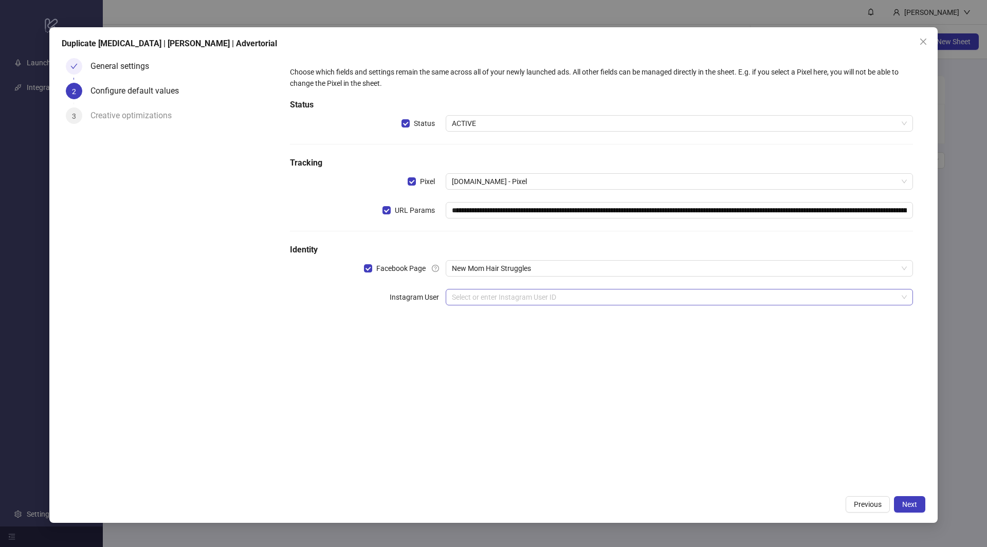
click at [551, 292] on input "search" at bounding box center [674, 296] width 445 height 15
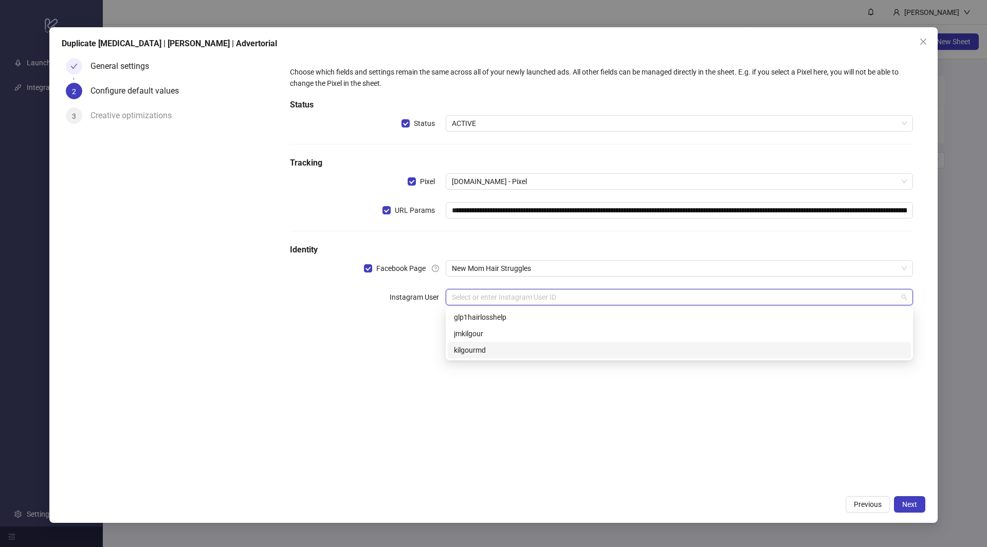
drag, startPoint x: 496, startPoint y: 401, endPoint x: 517, endPoint y: 359, distance: 47.6
click at [498, 399] on div "**********" at bounding box center [600, 272] width 647 height 436
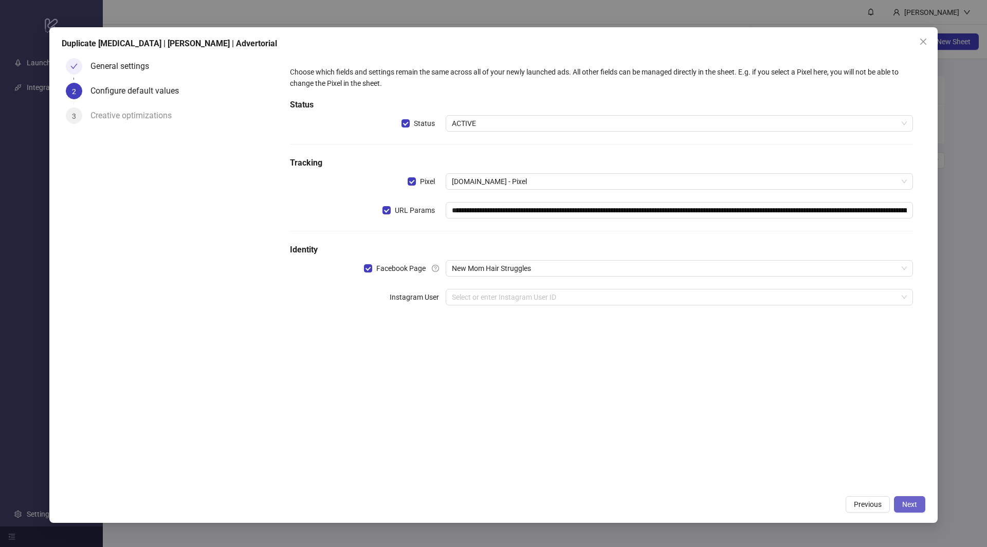
click at [908, 504] on span "Next" at bounding box center [909, 504] width 15 height 8
drag, startPoint x: 479, startPoint y: 271, endPoint x: 485, endPoint y: 277, distance: 8.4
click at [480, 272] on span "New Mom Hair Struggles" at bounding box center [679, 268] width 455 height 15
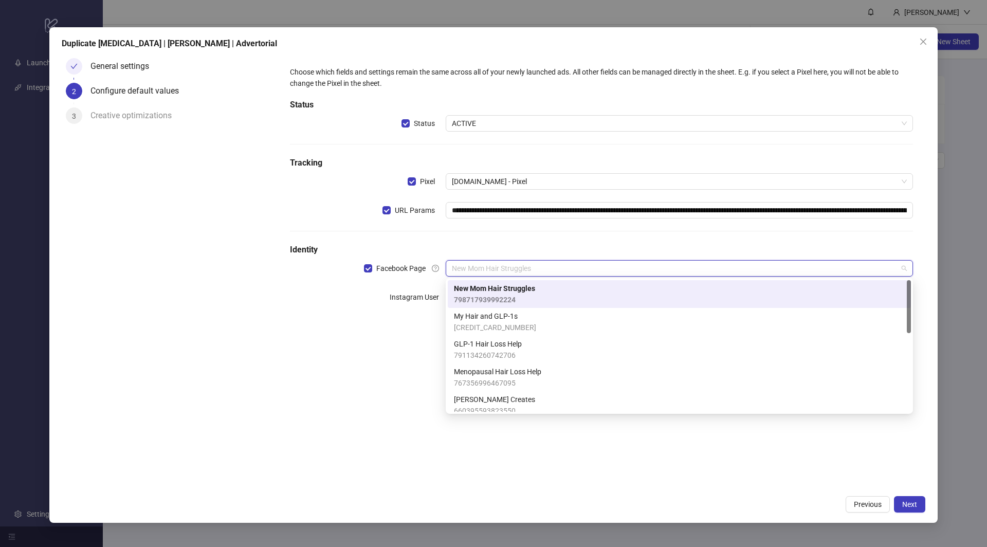
click at [402, 310] on div "Instagram User" at bounding box center [368, 303] width 156 height 29
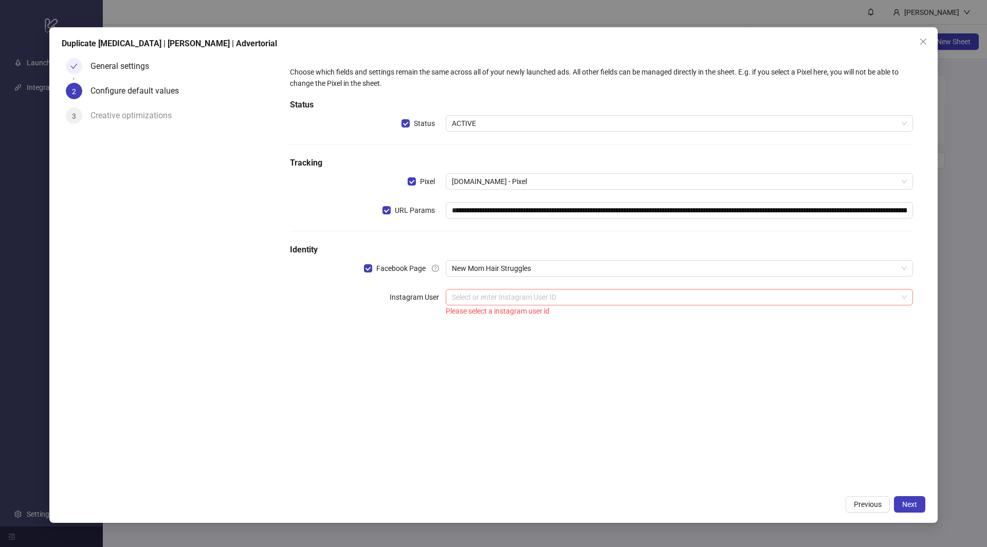
click at [502, 293] on input "search" at bounding box center [674, 296] width 445 height 15
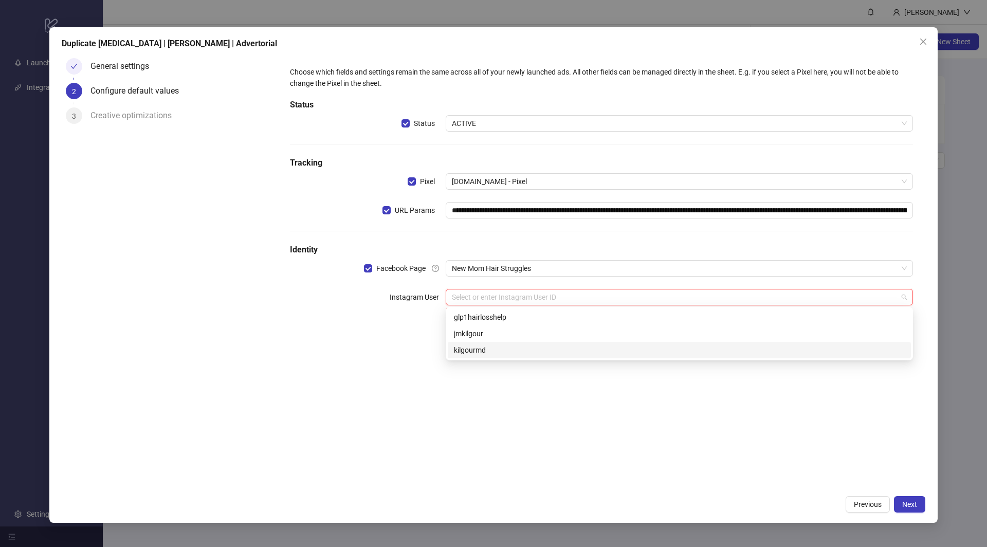
click at [394, 324] on form "**********" at bounding box center [600, 192] width 647 height 276
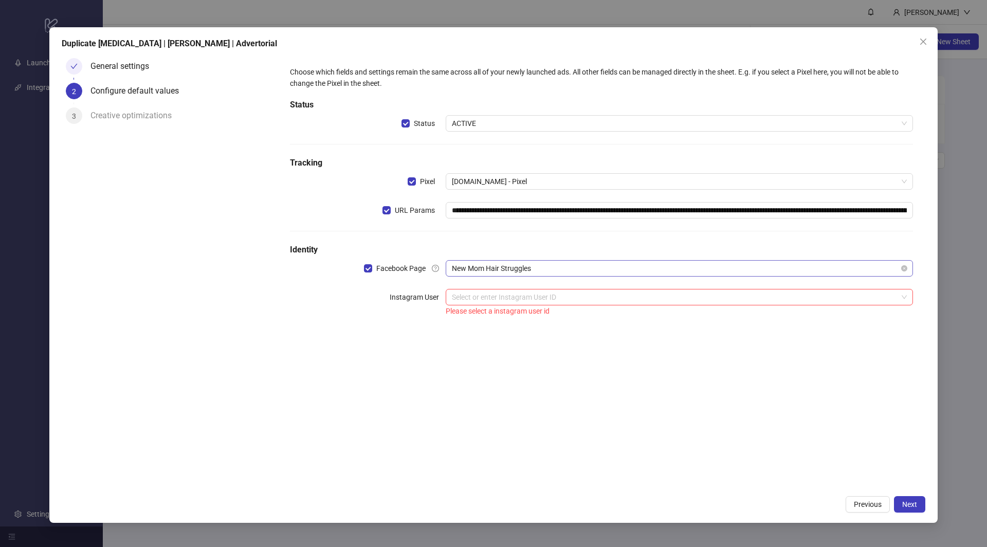
click at [490, 263] on span "New Mom Hair Struggles" at bounding box center [679, 268] width 455 height 15
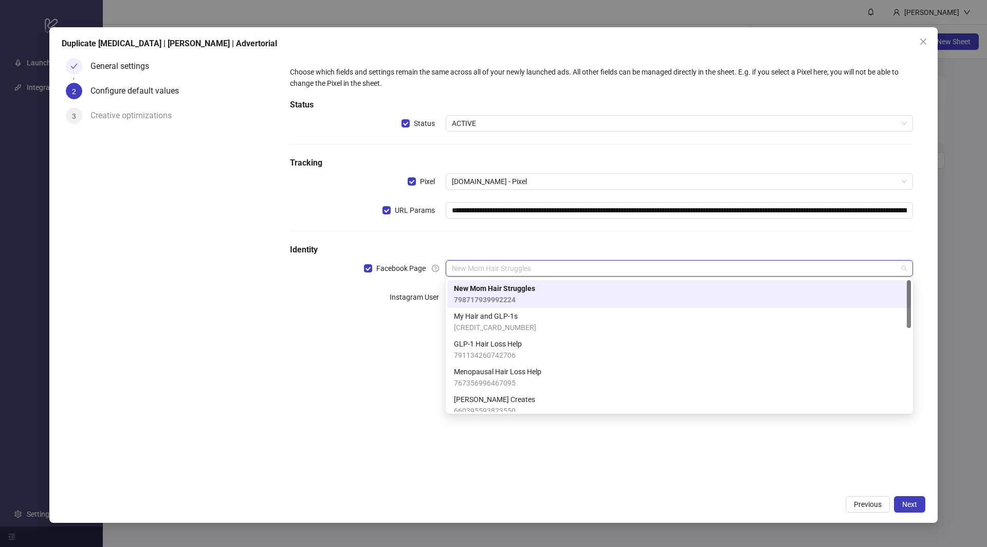
click at [535, 290] on div "New Mom Hair Struggles 798717939992224" at bounding box center [679, 294] width 451 height 23
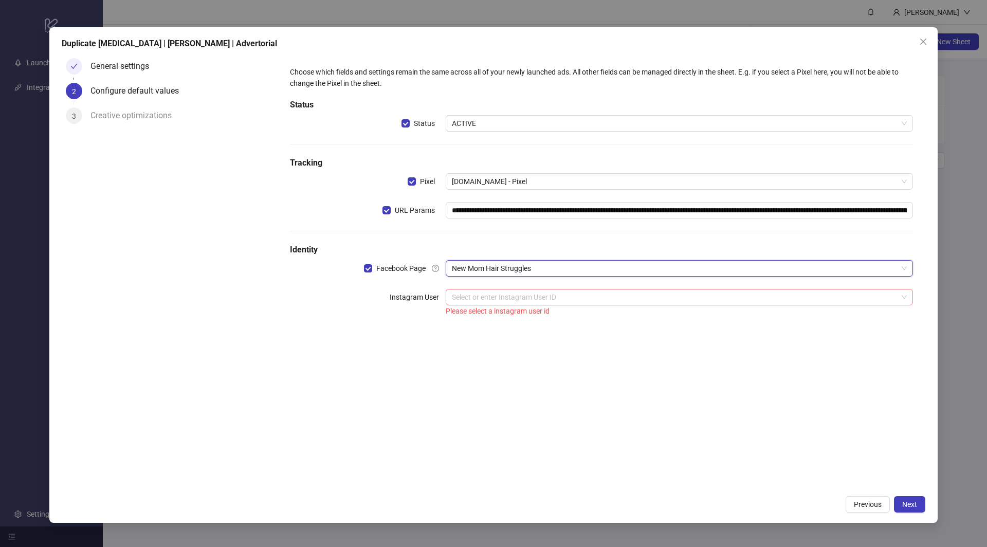
click at [497, 289] on input "search" at bounding box center [674, 296] width 445 height 15
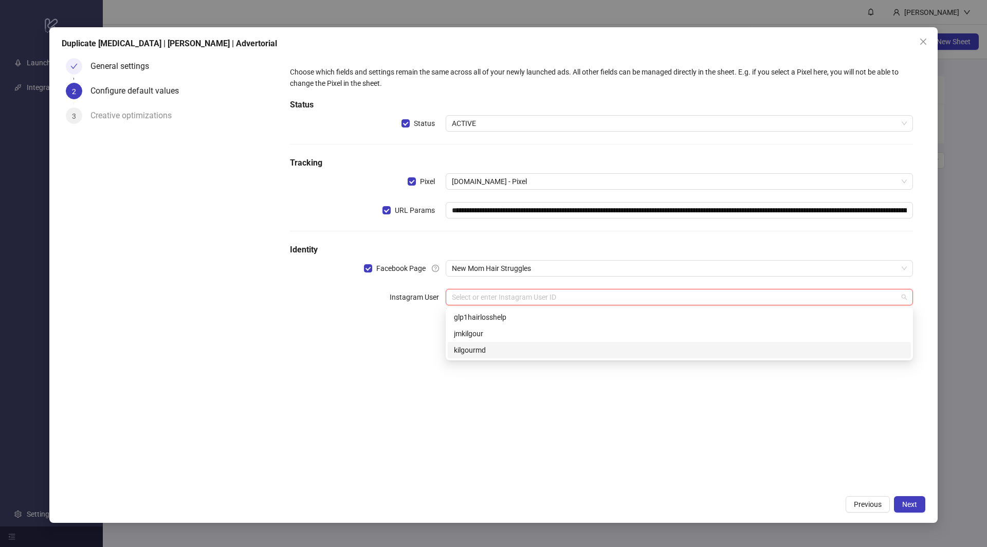
click at [501, 288] on div "**********" at bounding box center [601, 191] width 631 height 259
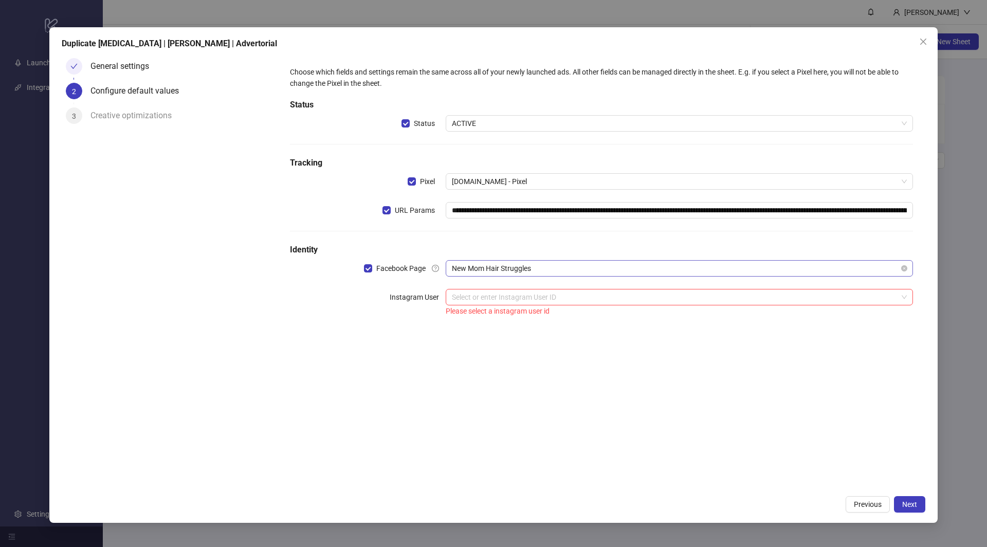
click at [501, 268] on span "New Mom Hair Struggles" at bounding box center [679, 268] width 455 height 15
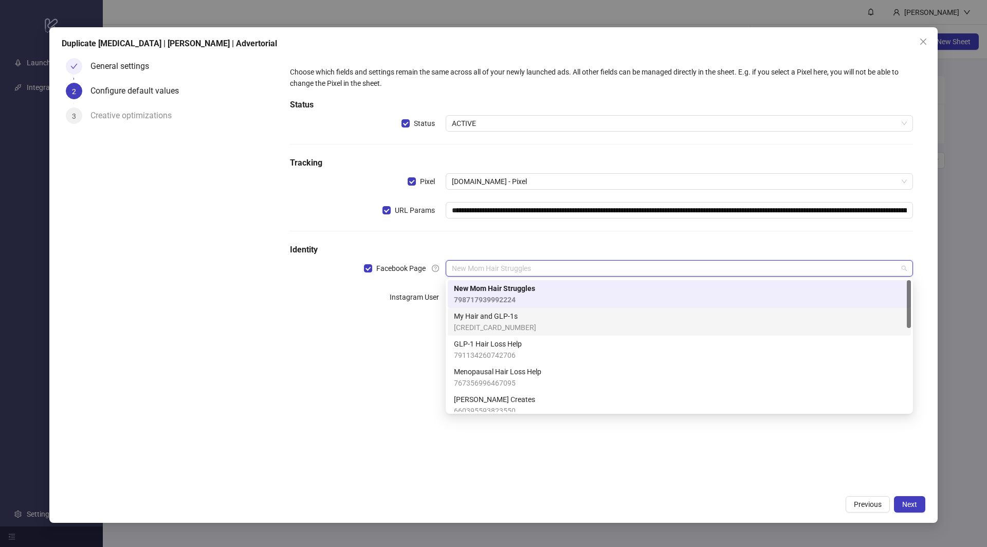
click at [497, 318] on span "My Hair and GLP-1s" at bounding box center [495, 315] width 82 height 11
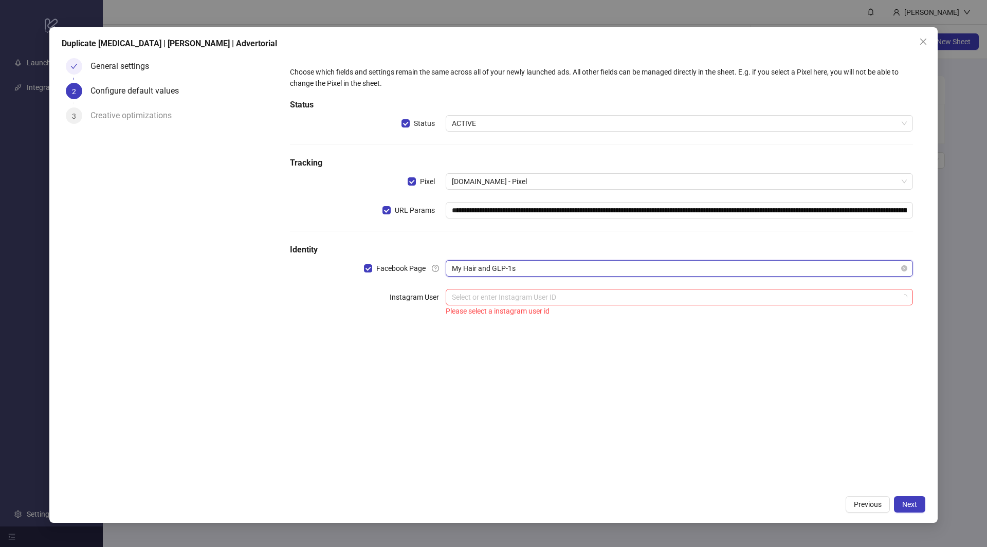
click at [500, 270] on span "My Hair and GLP-1s" at bounding box center [679, 268] width 455 height 15
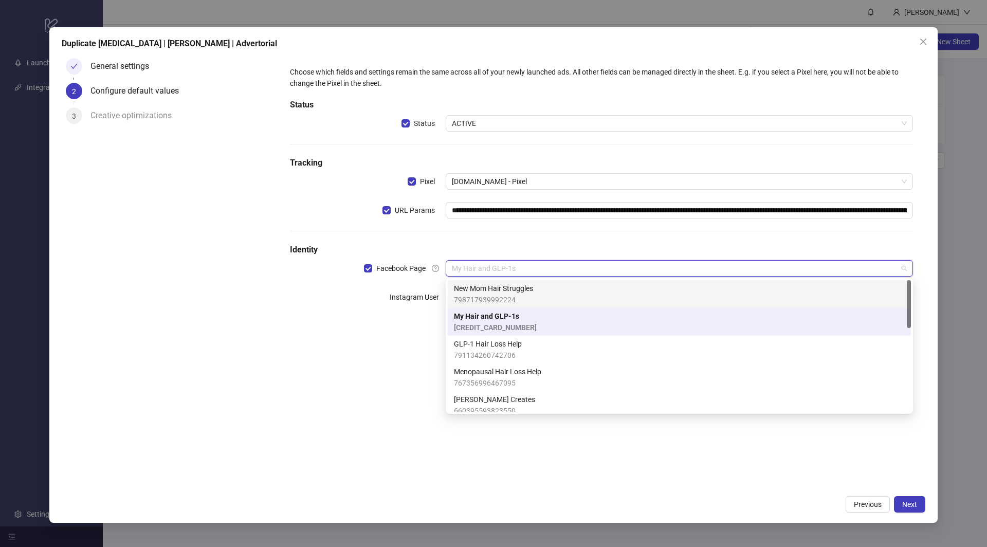
click at [496, 295] on span "798717939992224" at bounding box center [493, 299] width 79 height 11
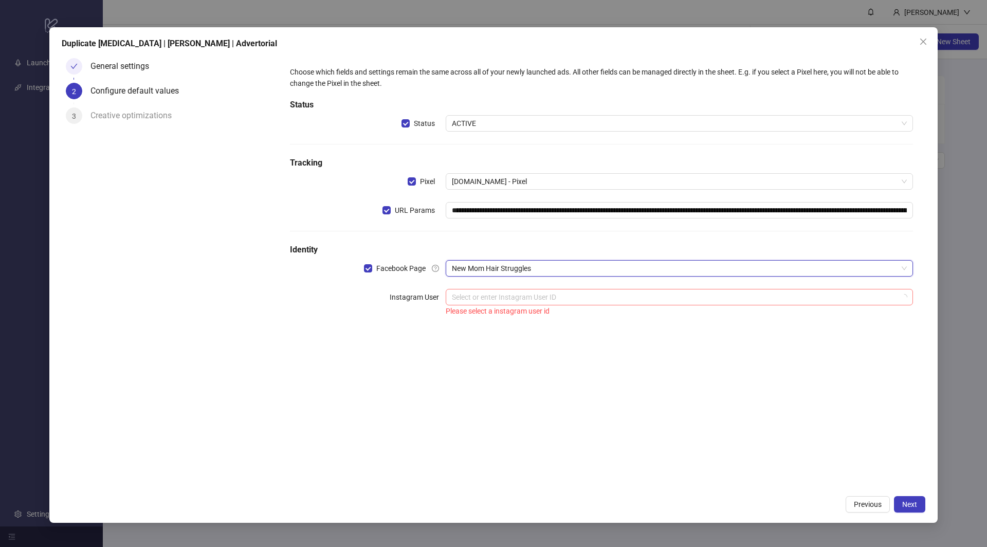
click at [500, 304] on input "search" at bounding box center [674, 296] width 445 height 15
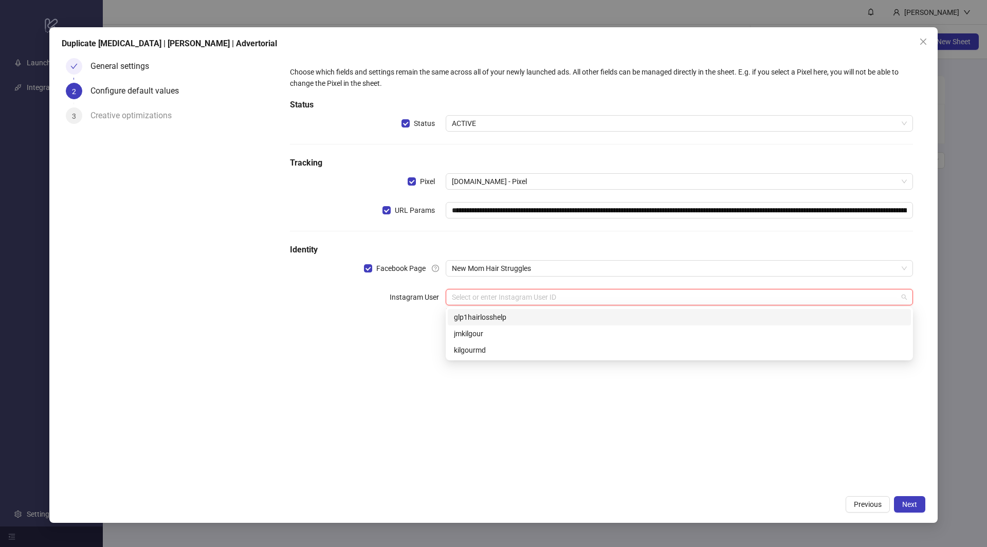
click at [501, 294] on input "search" at bounding box center [674, 296] width 445 height 15
click at [500, 301] on input "search" at bounding box center [674, 296] width 445 height 15
click at [503, 299] on input "search" at bounding box center [674, 296] width 445 height 15
click at [505, 286] on div "**********" at bounding box center [601, 191] width 631 height 259
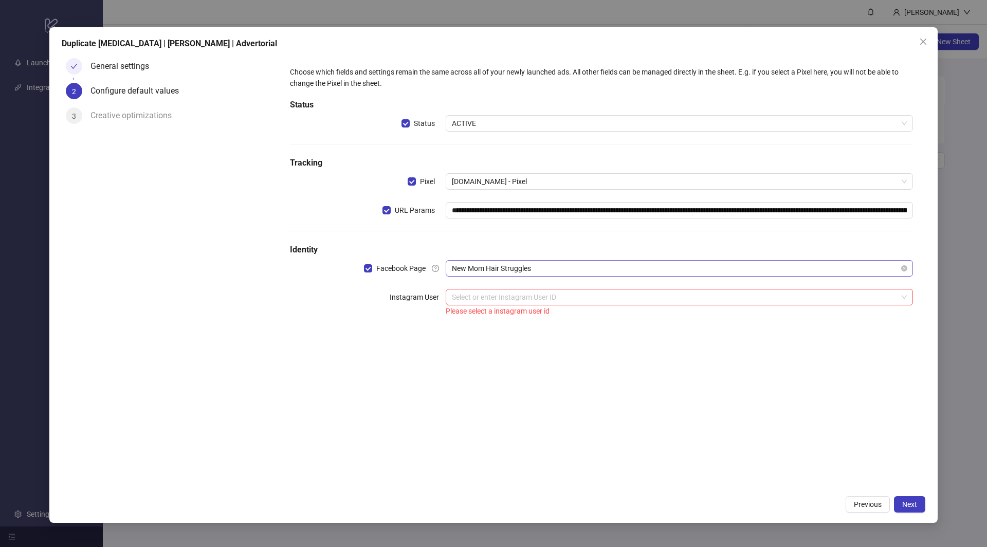
click at [509, 270] on span "New Mom Hair Struggles" at bounding box center [679, 268] width 455 height 15
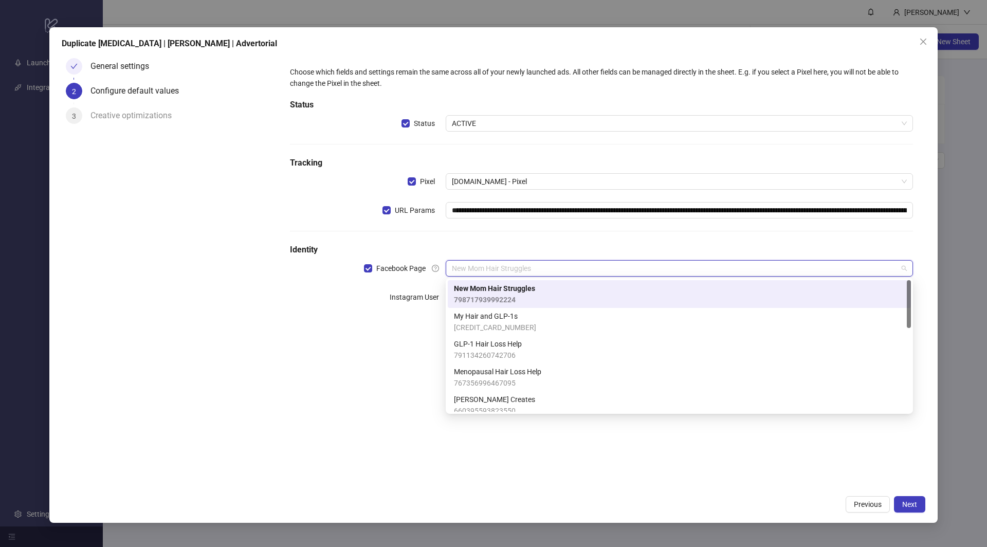
click at [518, 249] on h5 "Identity" at bounding box center [601, 250] width 623 height 12
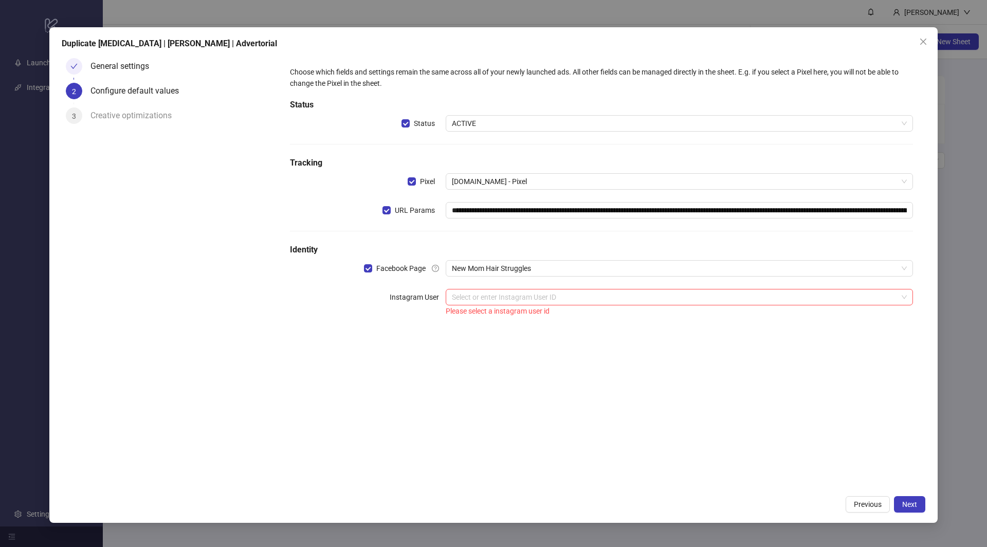
click at [505, 308] on div "Please select a instagram user id" at bounding box center [678, 310] width 467 height 11
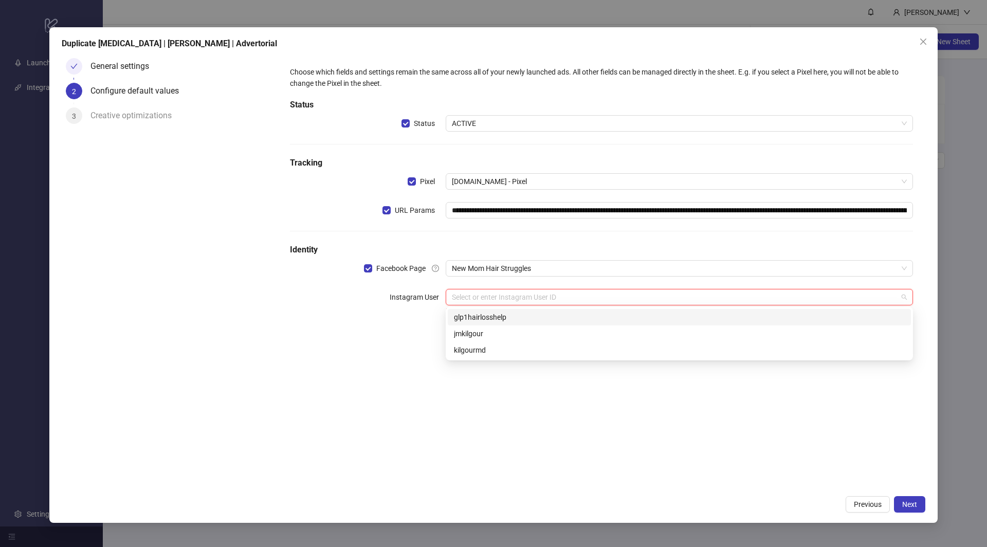
click at [507, 298] on input "search" at bounding box center [674, 296] width 445 height 15
click at [338, 355] on div "**********" at bounding box center [600, 272] width 647 height 436
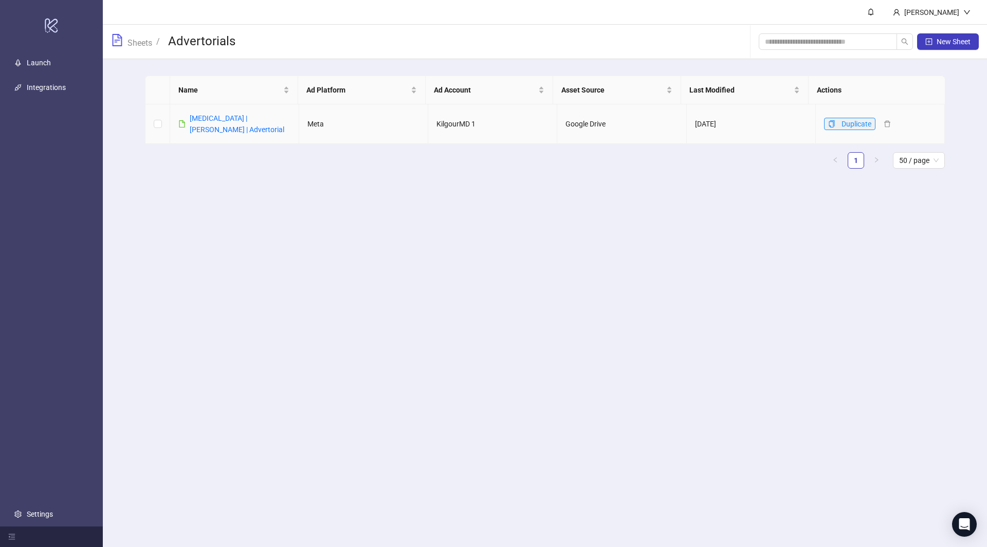
click at [828, 127] on span "button" at bounding box center [831, 124] width 7 height 8
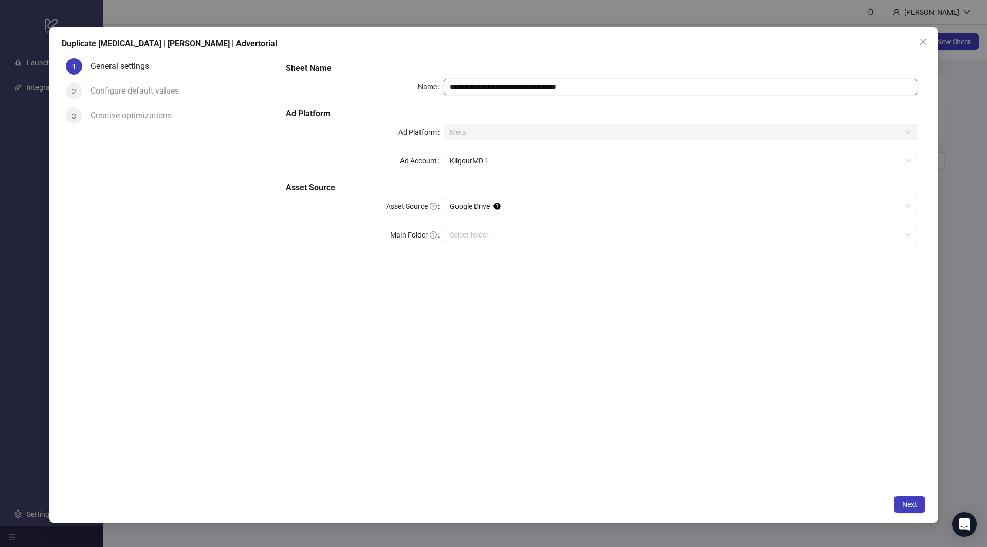
click at [564, 85] on input "**********" at bounding box center [679, 87] width 473 height 16
click at [504, 91] on input "**********" at bounding box center [679, 87] width 473 height 16
type input "**********"
drag, startPoint x: 510, startPoint y: 343, endPoint x: 527, endPoint y: 343, distance: 17.5
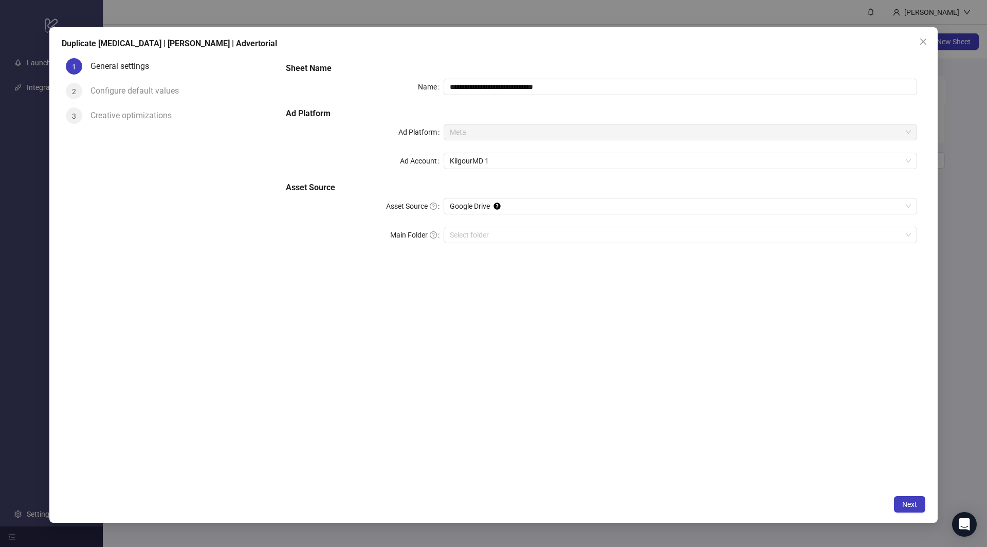
click at [510, 342] on div "**********" at bounding box center [600, 272] width 647 height 436
click at [903, 504] on span "Next" at bounding box center [909, 504] width 15 height 8
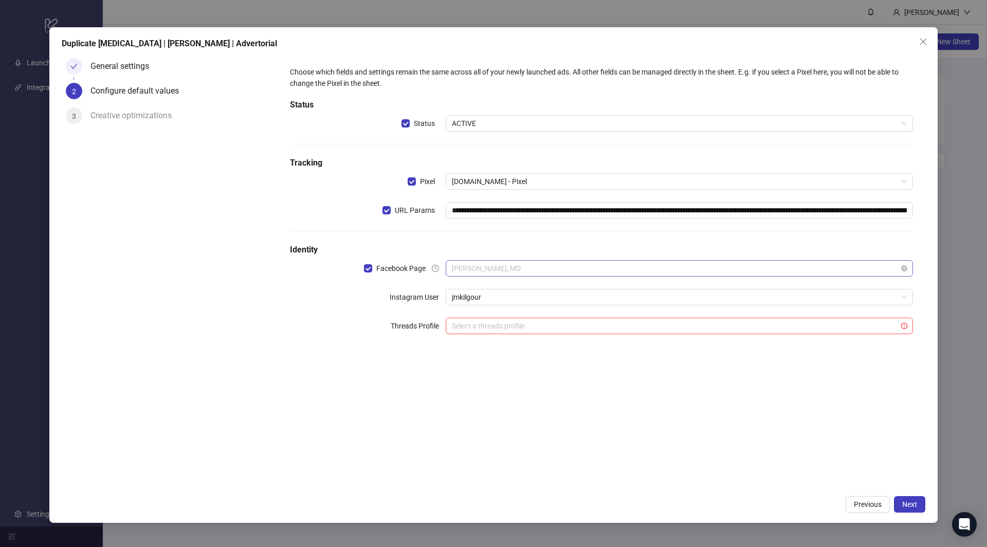
click at [505, 264] on span "James Kilgour, MD" at bounding box center [679, 268] width 455 height 15
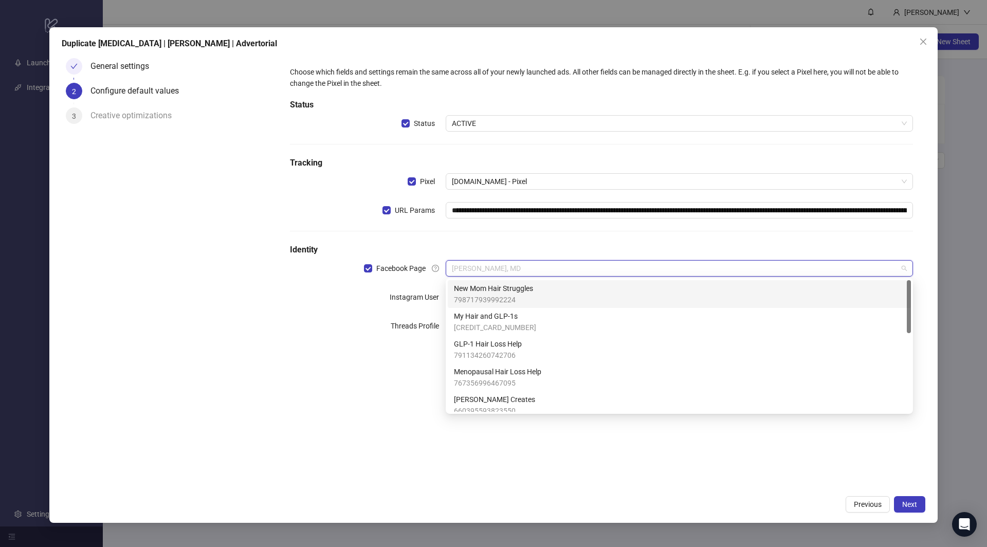
click at [503, 295] on span "798717939992224" at bounding box center [493, 299] width 79 height 11
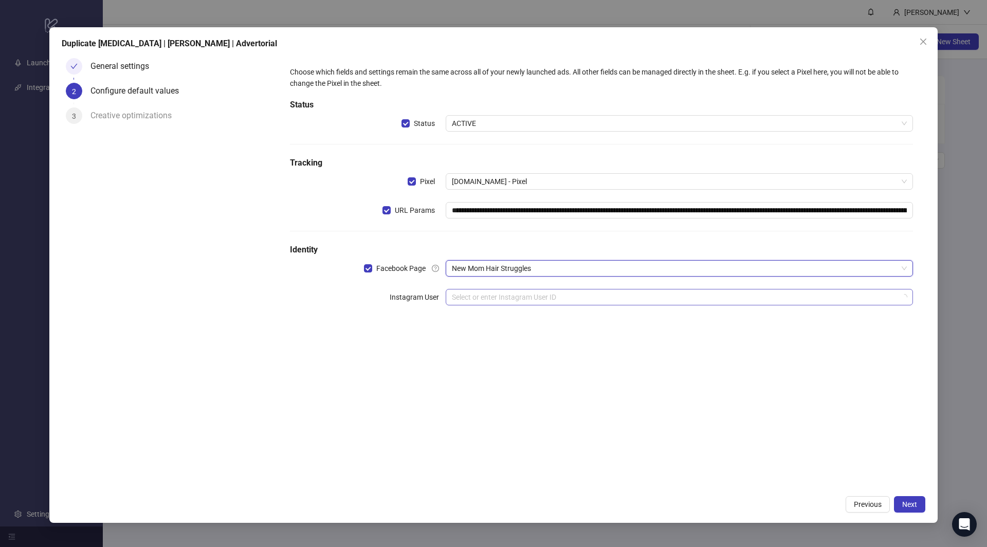
click at [500, 292] on input "search" at bounding box center [674, 296] width 445 height 15
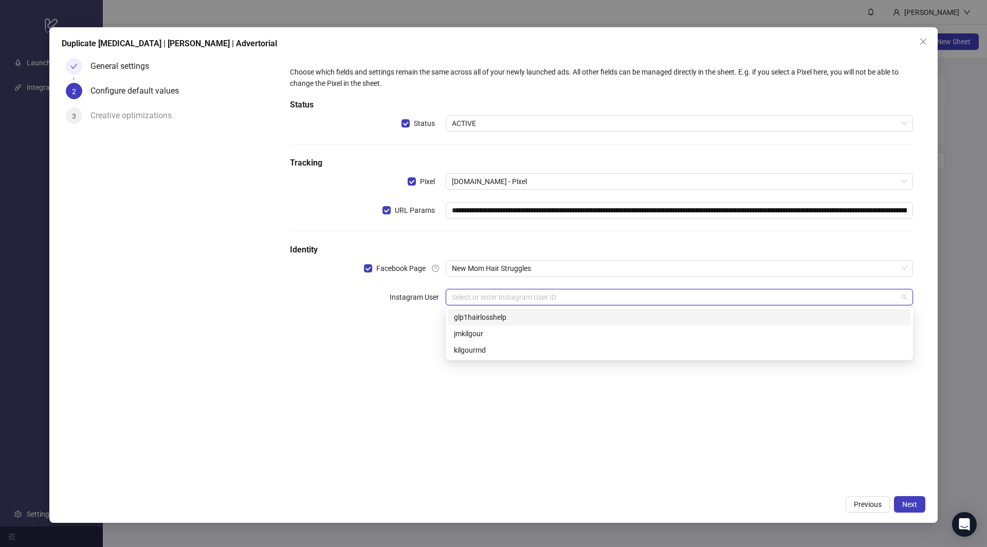
click at [384, 308] on div "**********" at bounding box center [601, 191] width 631 height 259
click at [495, 292] on input "search" at bounding box center [674, 296] width 445 height 15
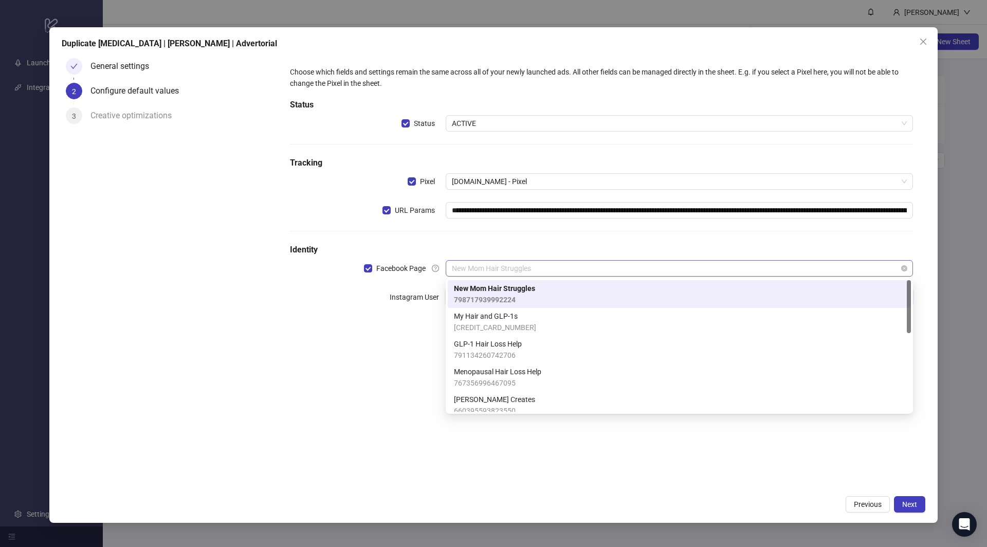
click at [494, 266] on span "New Mom Hair Struggles" at bounding box center [679, 268] width 455 height 15
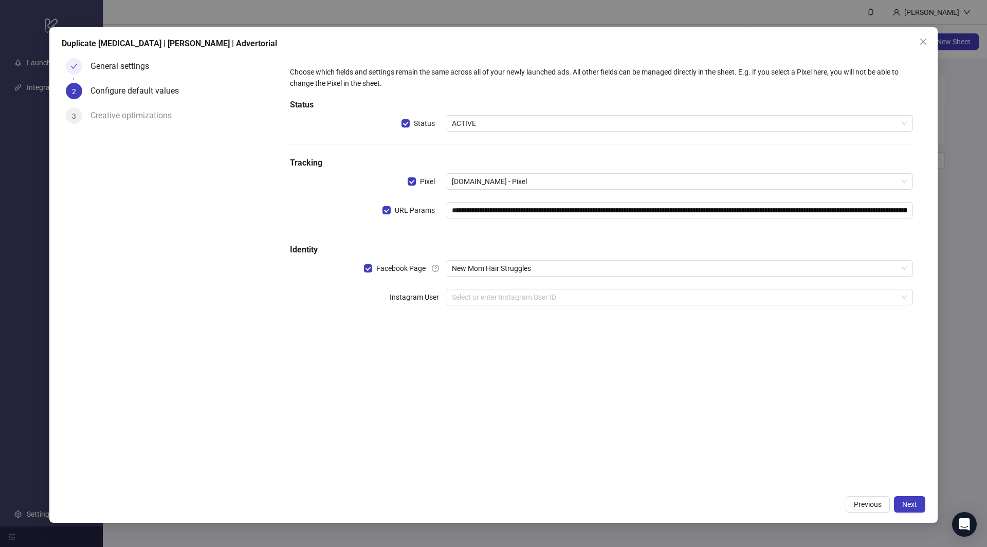
click at [505, 249] on h5 "Identity" at bounding box center [601, 250] width 623 height 12
click at [496, 306] on div "**********" at bounding box center [601, 191] width 631 height 259
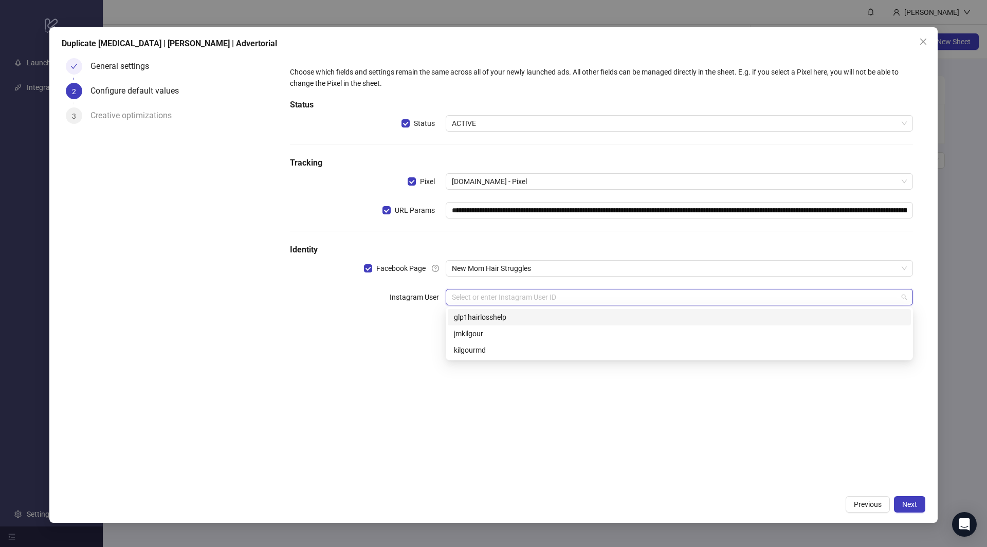
click at [498, 297] on input "search" at bounding box center [674, 296] width 445 height 15
click at [477, 351] on div "kilgourmd" at bounding box center [679, 349] width 451 height 11
drag, startPoint x: 653, startPoint y: 397, endPoint x: 630, endPoint y: 383, distance: 27.0
click at [652, 397] on div "**********" at bounding box center [600, 272] width 647 height 436
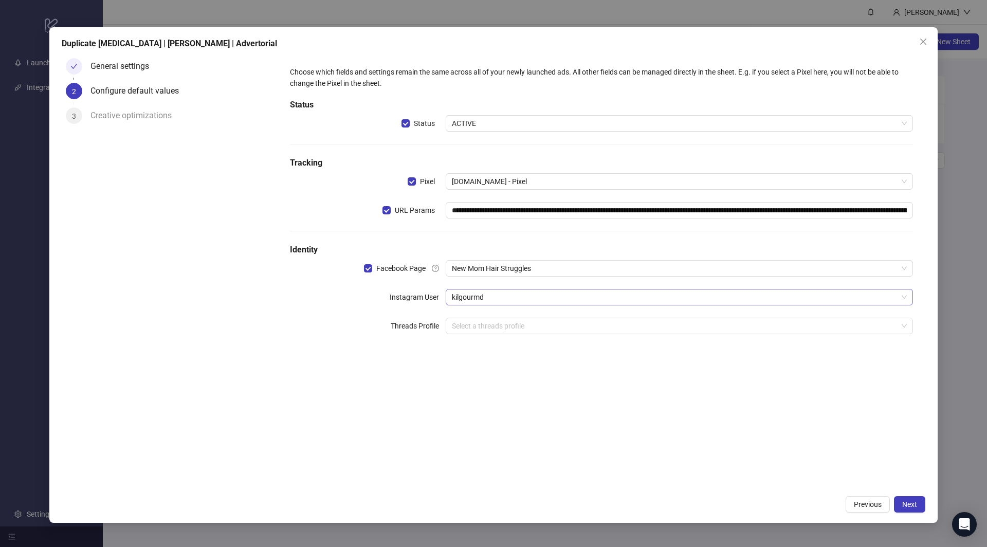
click at [525, 295] on span "kilgourmd" at bounding box center [679, 296] width 455 height 15
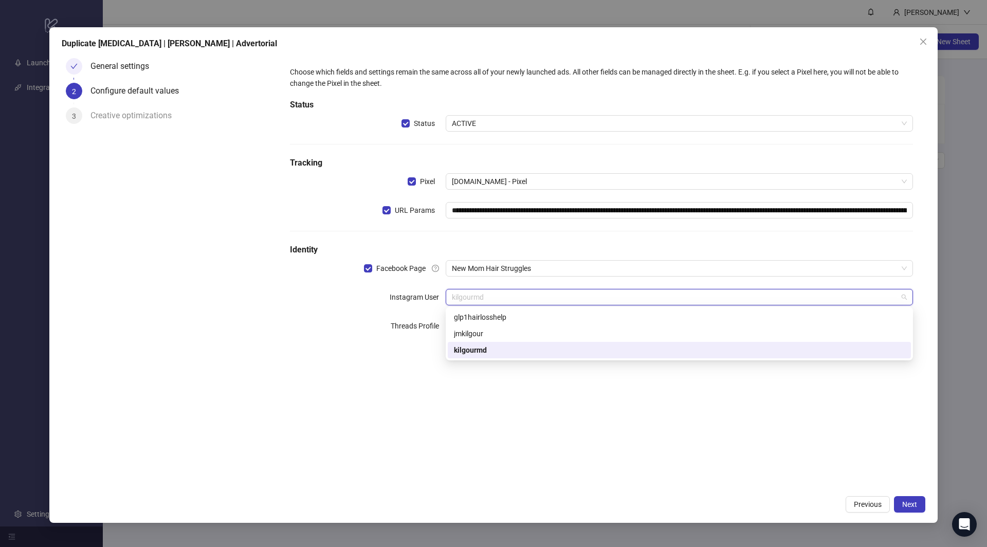
click at [522, 282] on div "**********" at bounding box center [601, 206] width 631 height 288
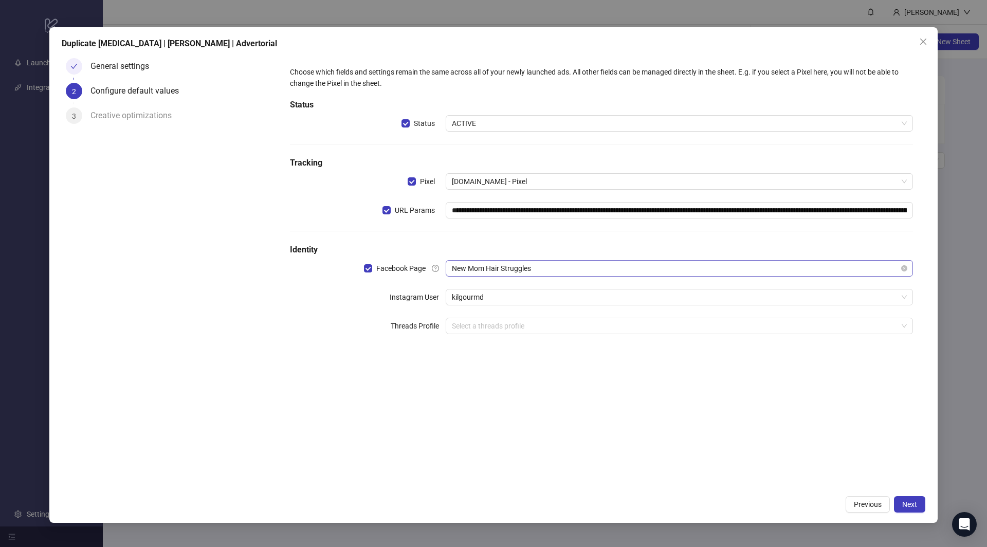
click at [522, 261] on span "New Mom Hair Struggles" at bounding box center [679, 268] width 455 height 15
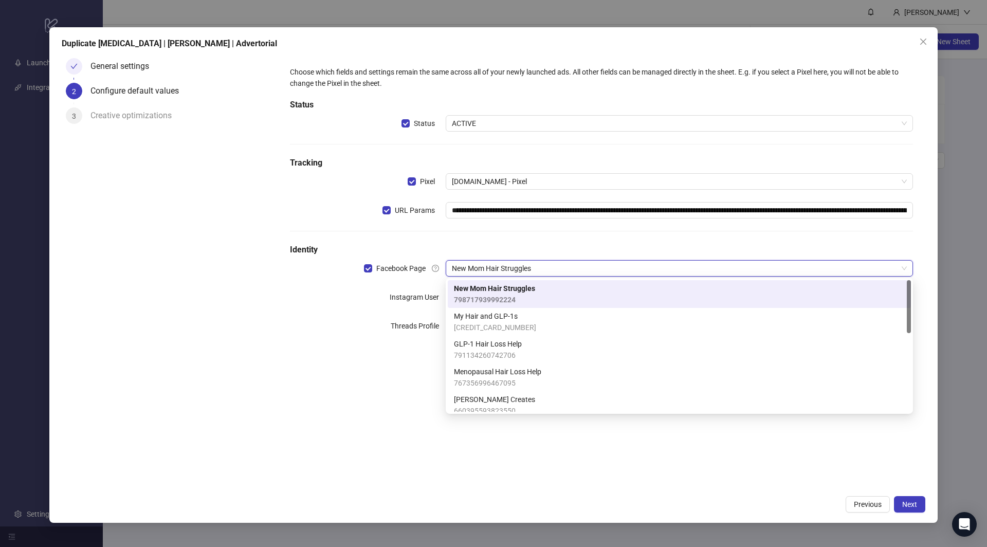
click at [521, 249] on h5 "Identity" at bounding box center [601, 250] width 623 height 12
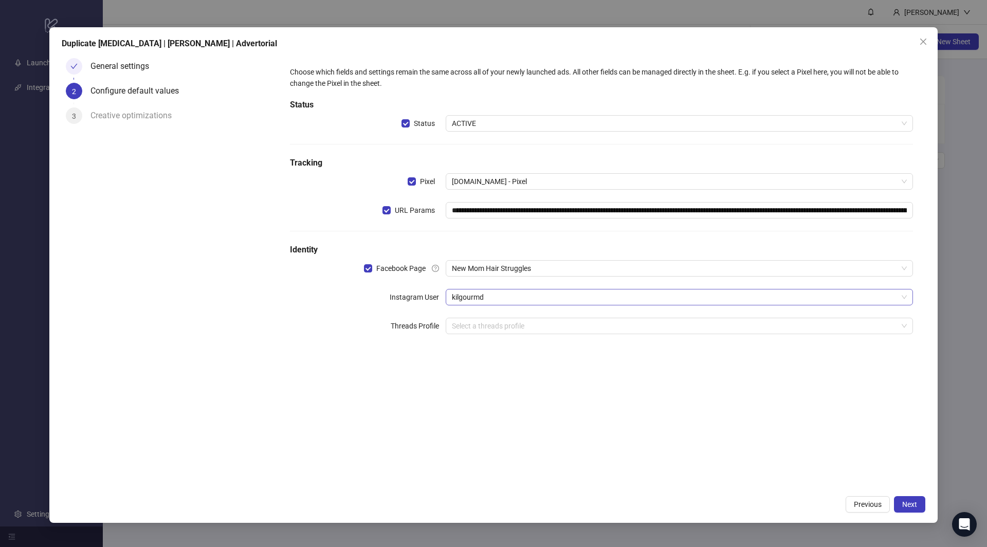
click at [496, 299] on span "kilgourmd" at bounding box center [679, 296] width 455 height 15
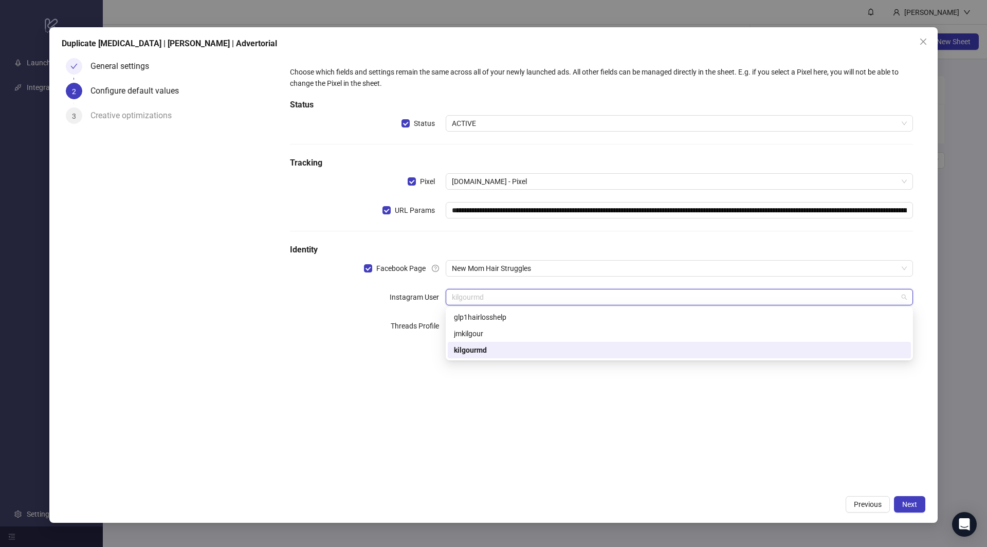
click at [404, 344] on div "**********" at bounding box center [601, 206] width 631 height 288
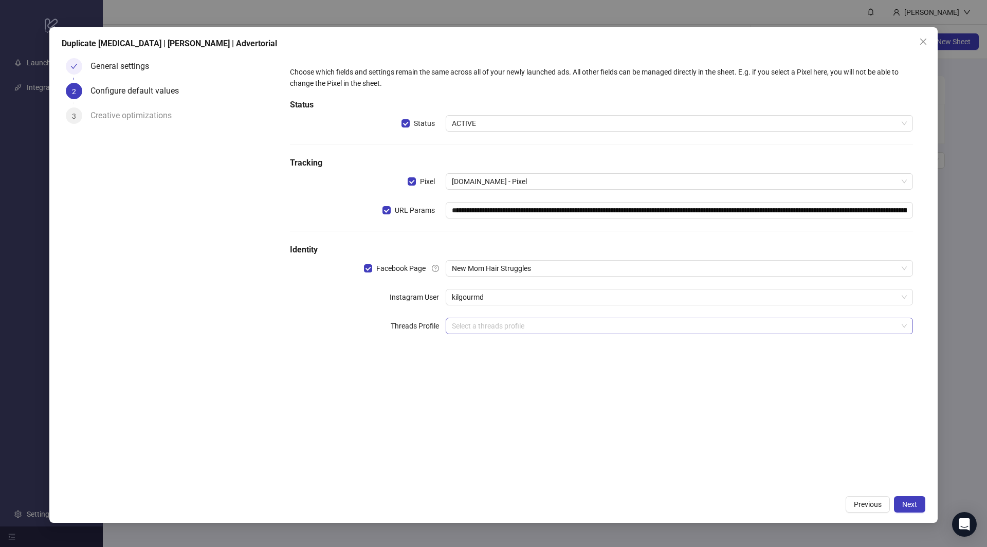
click at [498, 323] on input "search" at bounding box center [674, 325] width 445 height 15
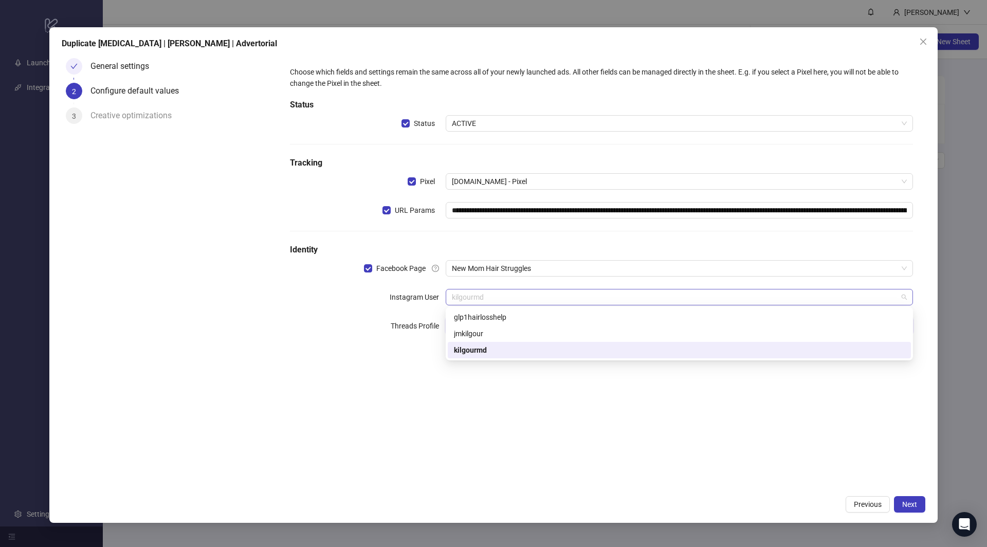
click at [498, 299] on span "kilgourmd" at bounding box center [679, 296] width 455 height 15
click at [492, 273] on span "New Mom Hair Struggles" at bounding box center [679, 268] width 455 height 15
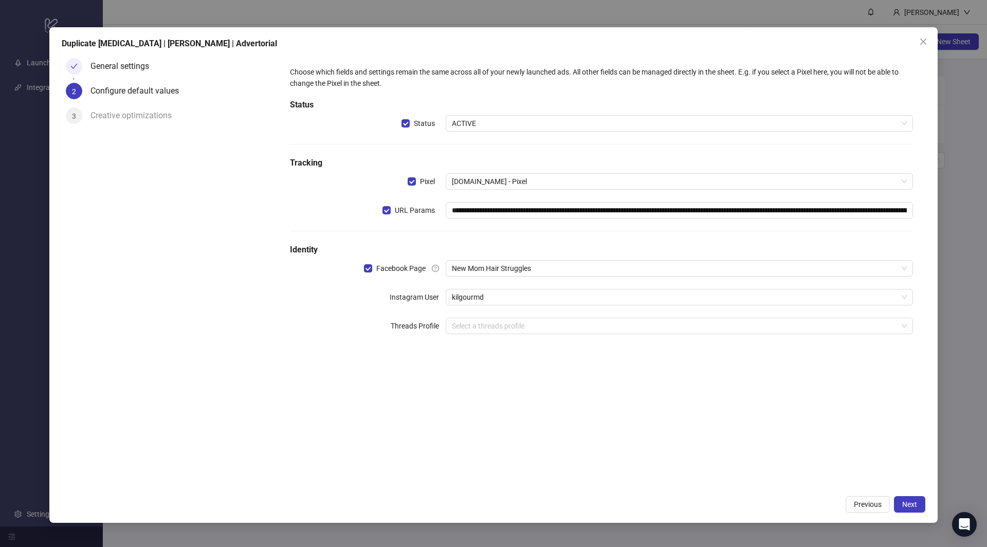
click at [393, 276] on div "**********" at bounding box center [601, 206] width 631 height 288
click at [490, 298] on span "kilgourmd" at bounding box center [679, 296] width 455 height 15
click at [403, 300] on label "Instagram User" at bounding box center [417, 297] width 56 height 16
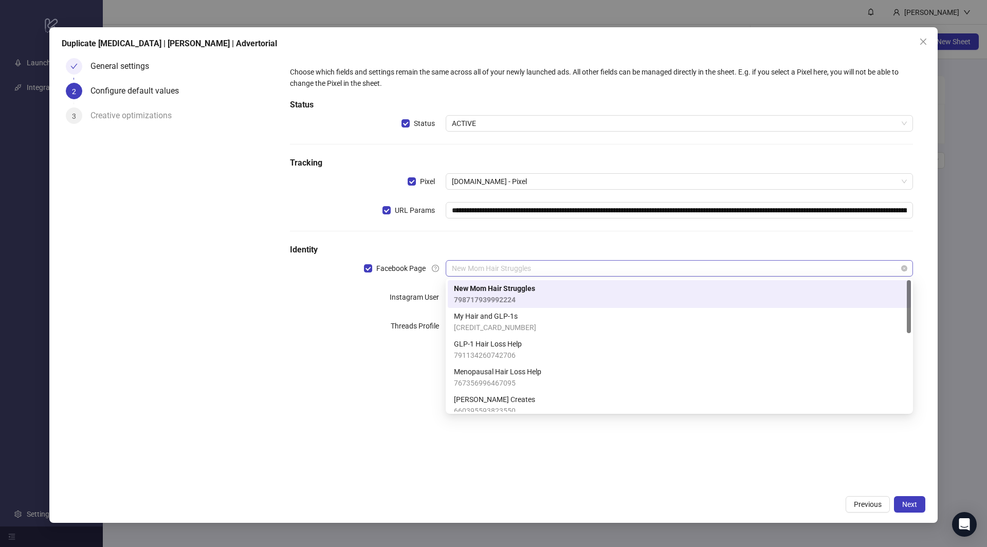
click at [511, 270] on span "New Mom Hair Struggles" at bounding box center [679, 268] width 455 height 15
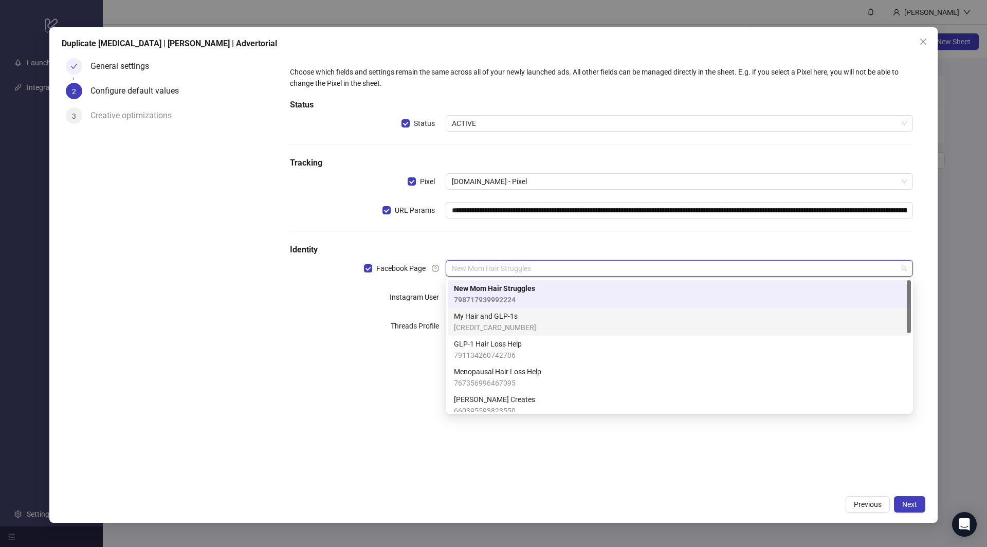
scroll to position [229, 0]
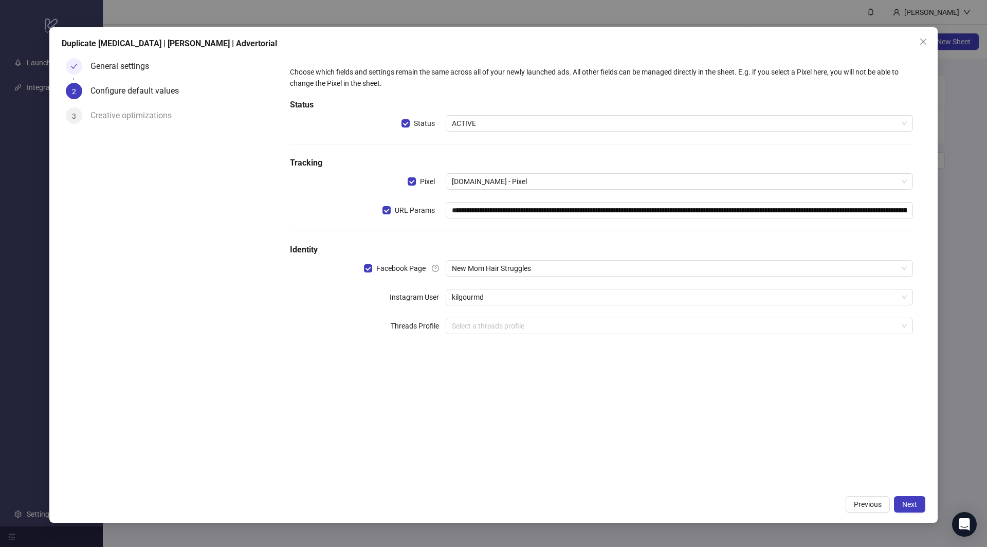
click at [527, 244] on h5 "Identity" at bounding box center [601, 250] width 623 height 12
click at [495, 303] on span "kilgourmd" at bounding box center [679, 296] width 455 height 15
click at [504, 284] on div "**********" at bounding box center [601, 206] width 631 height 288
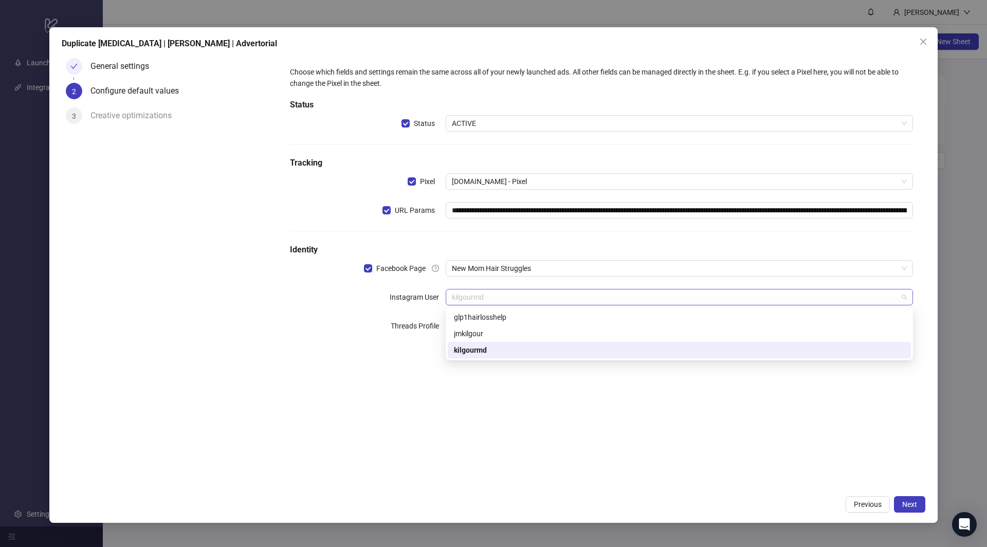
click at [482, 298] on span "kilgourmd" at bounding box center [679, 296] width 455 height 15
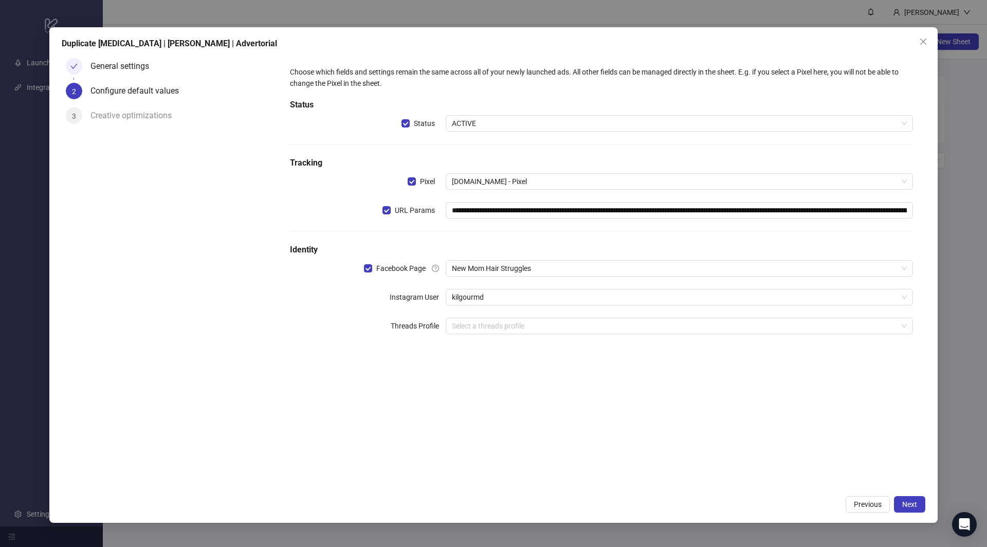
click at [351, 331] on div "Threads Profile" at bounding box center [368, 326] width 156 height 16
click at [394, 268] on span "Facebook Page" at bounding box center [401, 268] width 58 height 11
click at [404, 266] on span "Facebook Page" at bounding box center [401, 268] width 58 height 11
click at [462, 266] on span "New Mom Hair Struggles" at bounding box center [679, 268] width 455 height 15
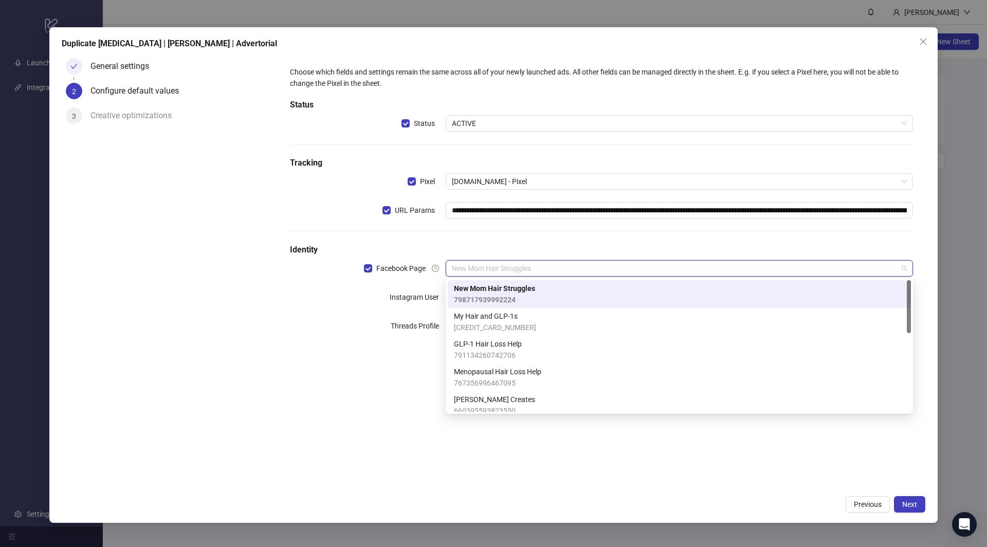
drag, startPoint x: 496, startPoint y: 230, endPoint x: 496, endPoint y: 254, distance: 23.6
click at [496, 231] on div at bounding box center [601, 231] width 623 height 1
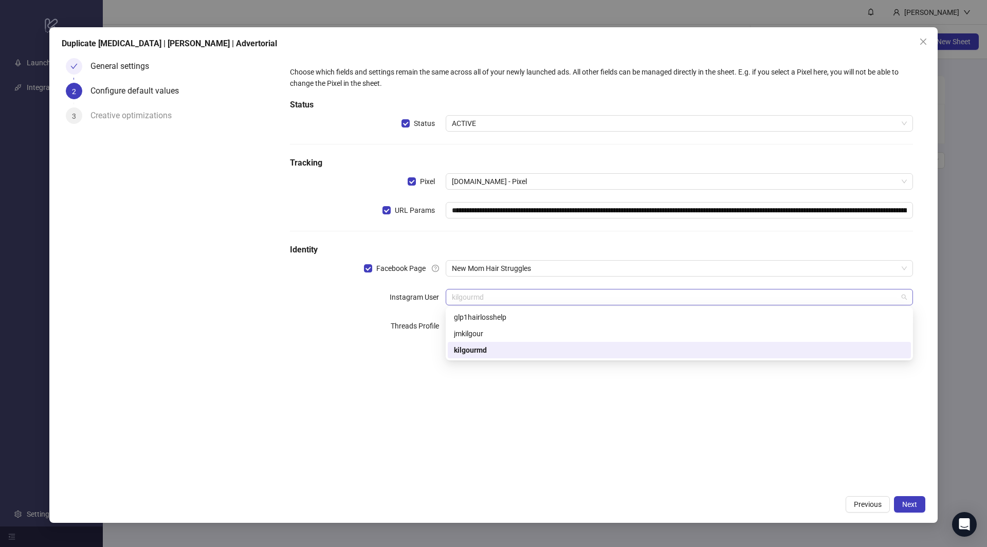
click at [478, 298] on span "kilgourmd" at bounding box center [679, 296] width 455 height 15
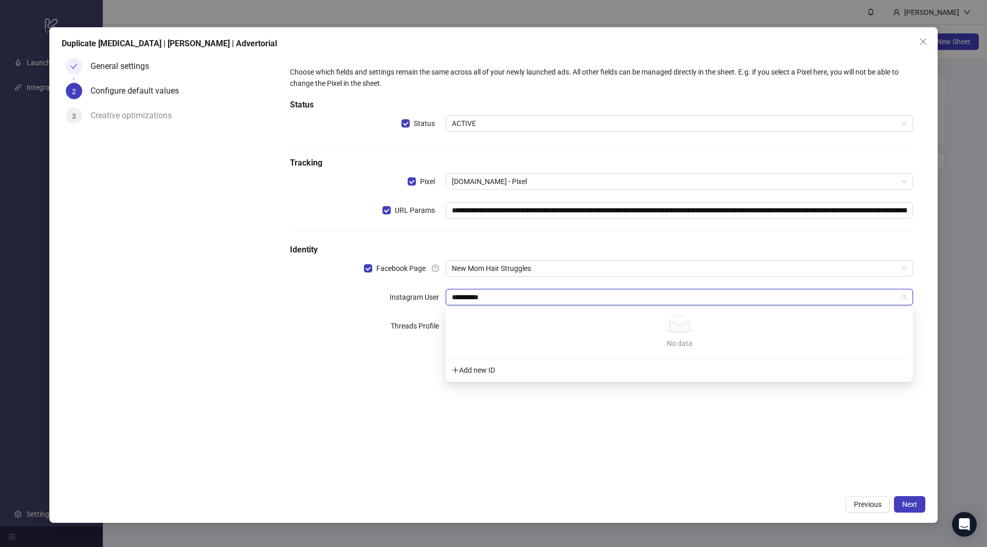
type input "**********"
click at [516, 293] on span "kilgourmd" at bounding box center [679, 296] width 455 height 15
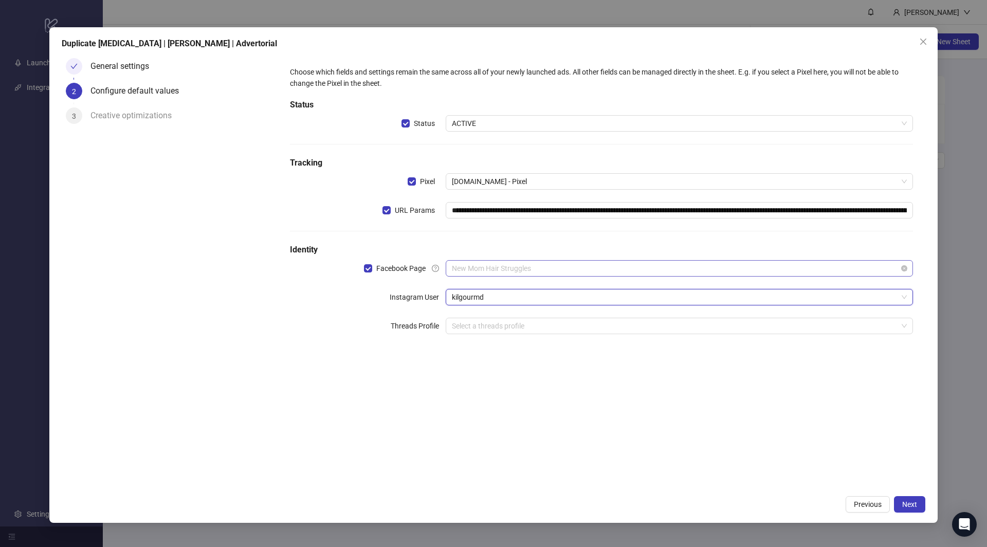
click at [504, 275] on span "New Mom Hair Struggles" at bounding box center [679, 268] width 455 height 15
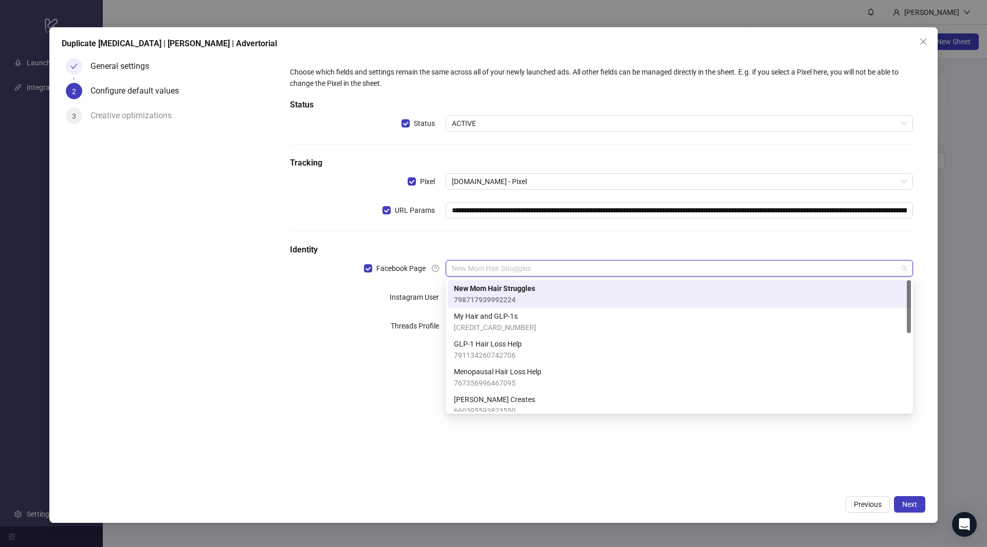
click at [484, 288] on div "798717939992224 696369046902977 New Mom Hair Struggles 798717939992224 My Hair …" at bounding box center [678, 346] width 467 height 136
click at [483, 286] on span "New Mom Hair Struggles" at bounding box center [494, 288] width 81 height 11
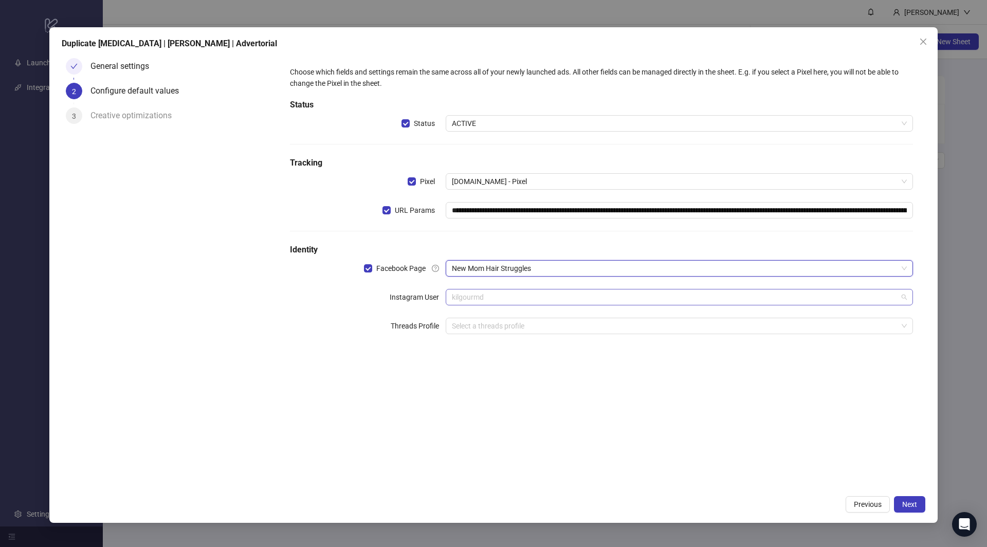
click at [475, 303] on span "kilgourmd" at bounding box center [679, 296] width 455 height 15
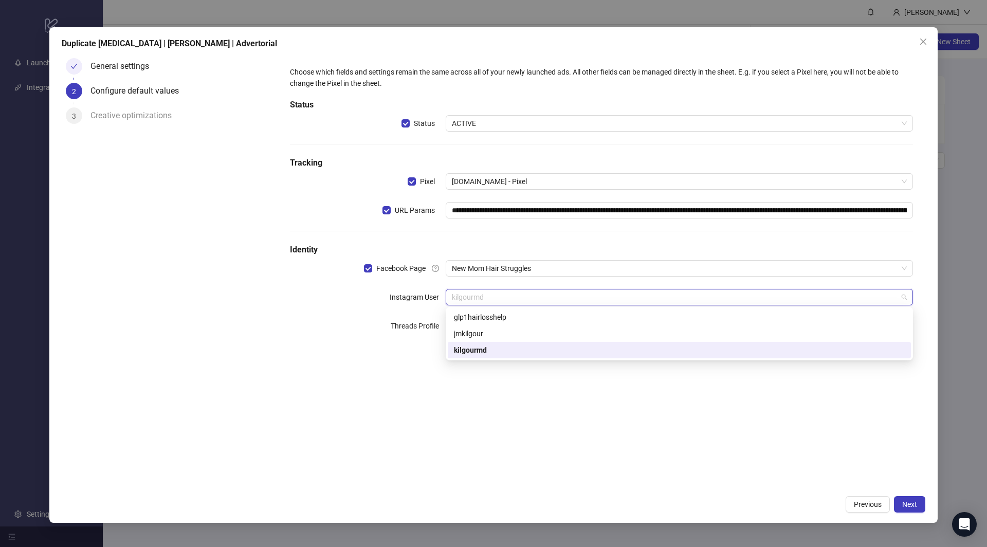
click at [511, 235] on div "**********" at bounding box center [601, 206] width 631 height 288
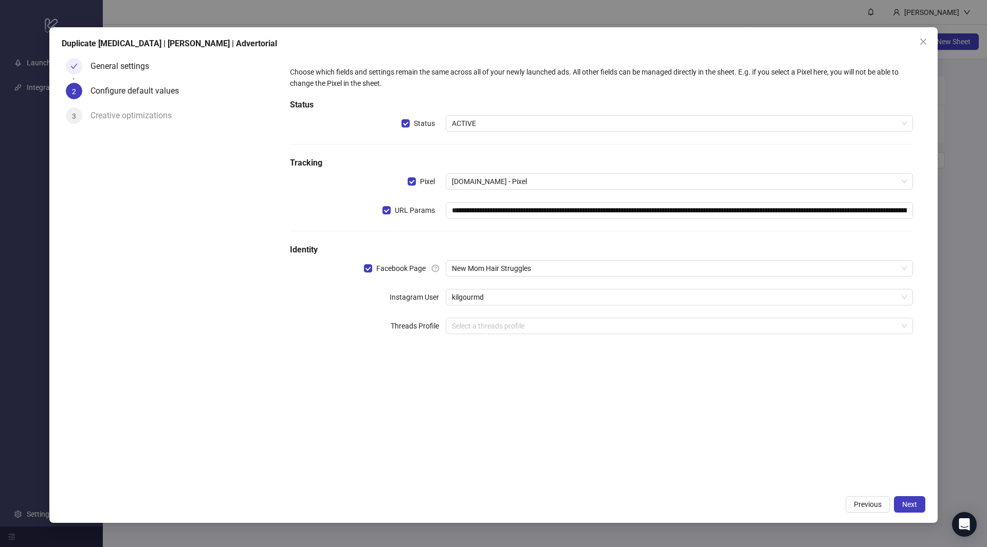
click at [489, 277] on div "**********" at bounding box center [601, 206] width 631 height 288
click at [494, 306] on div "**********" at bounding box center [601, 206] width 631 height 288
click at [498, 290] on span "kilgourmd" at bounding box center [679, 296] width 455 height 15
click at [544, 228] on div "**********" at bounding box center [601, 206] width 631 height 288
click at [520, 267] on span "New Mom Hair Struggles" at bounding box center [679, 268] width 455 height 15
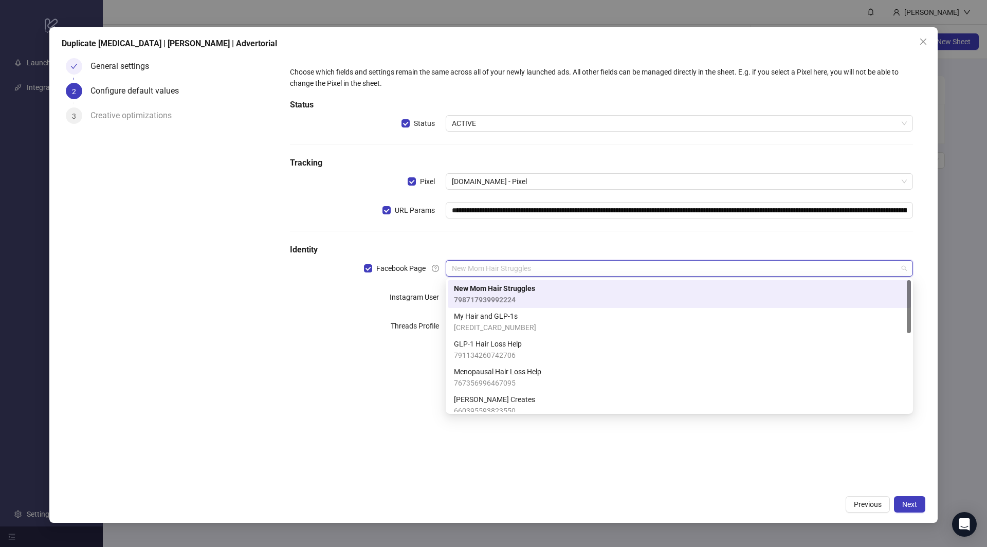
click at [510, 325] on span "[CREDIT_CARD_NUMBER]" at bounding box center [495, 327] width 82 height 11
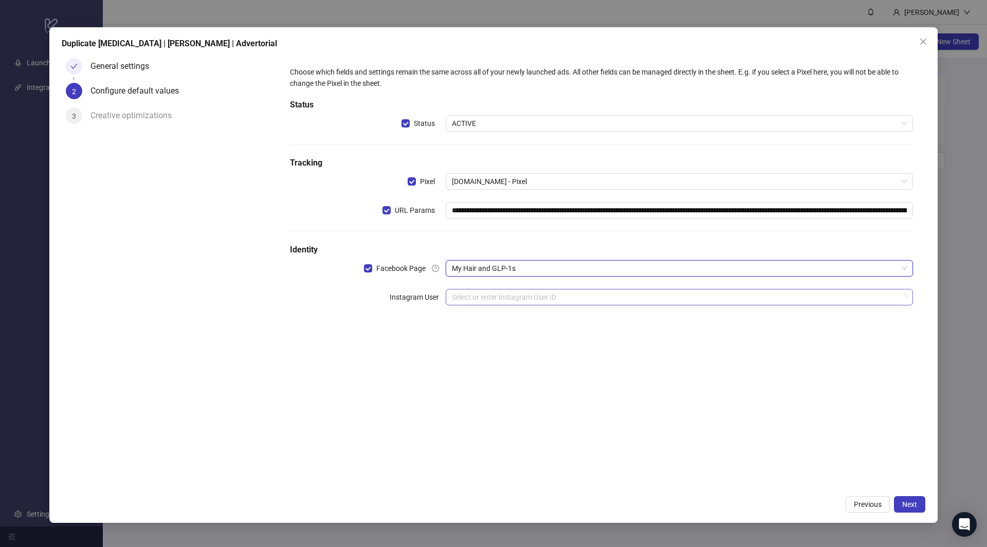
click at [499, 293] on input "search" at bounding box center [674, 296] width 445 height 15
click at [504, 281] on div "**********" at bounding box center [601, 191] width 631 height 259
click at [496, 295] on input "search" at bounding box center [674, 296] width 445 height 15
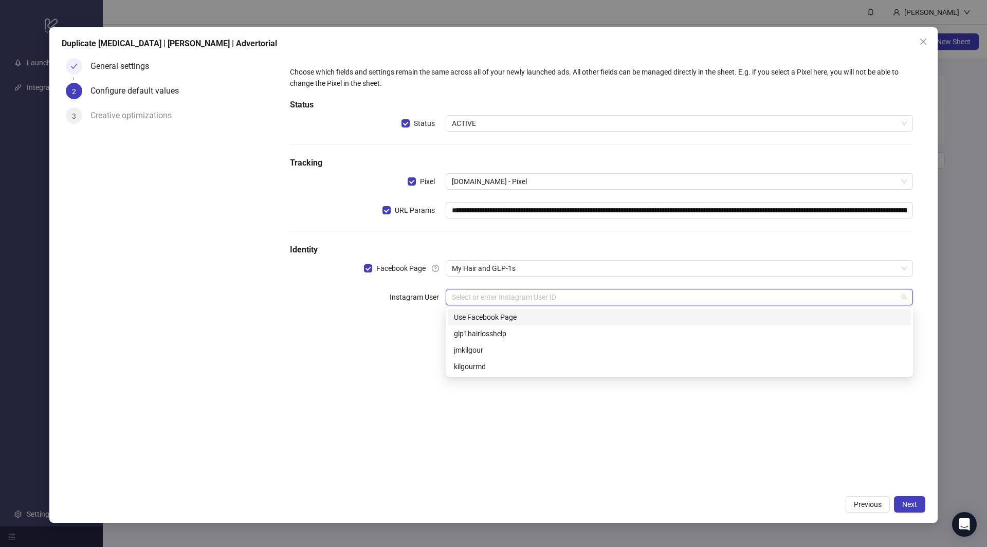
click at [483, 320] on div "Use Facebook Page" at bounding box center [679, 316] width 451 height 11
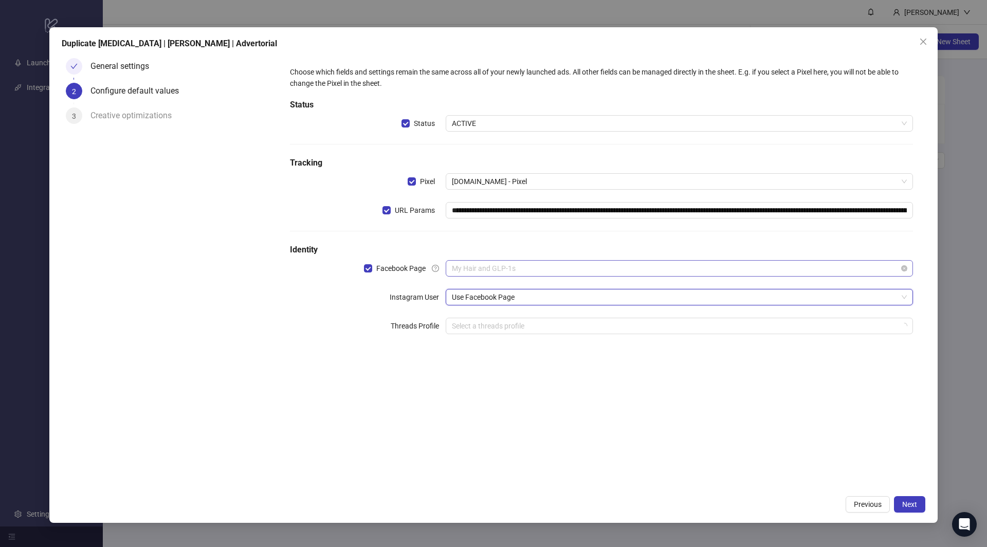
click at [506, 262] on span "My Hair and GLP-1s" at bounding box center [679, 268] width 455 height 15
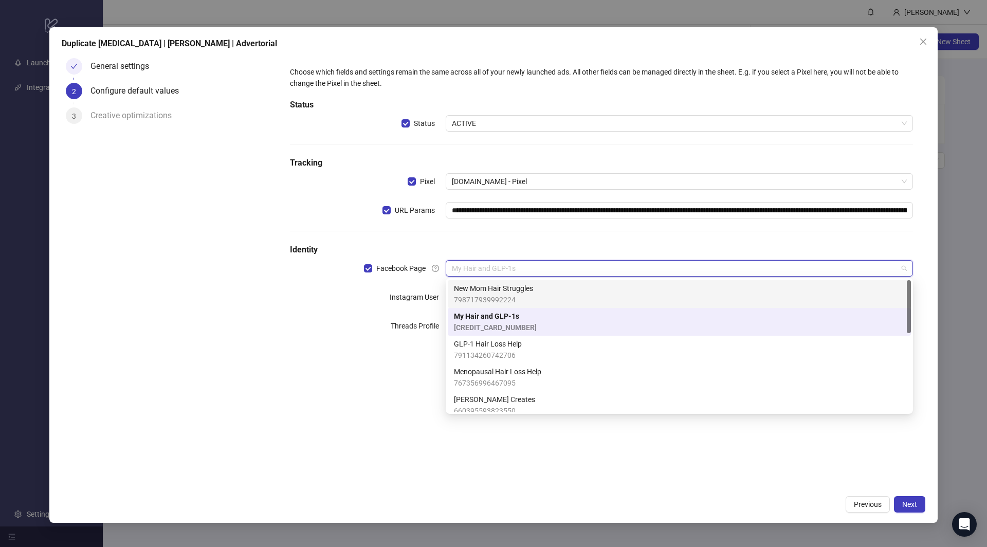
click at [491, 297] on span "798717939992224" at bounding box center [493, 299] width 79 height 11
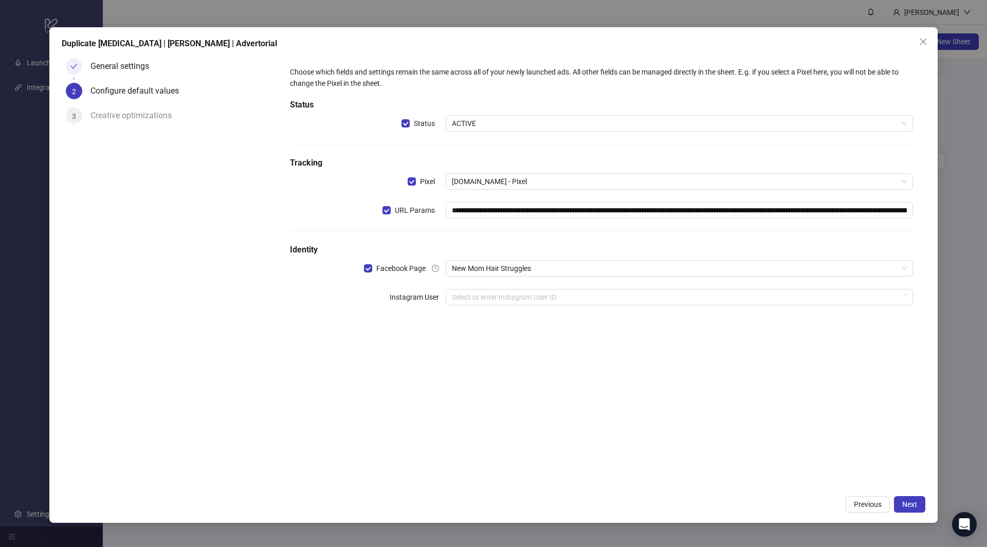
click at [379, 310] on div "**********" at bounding box center [601, 191] width 631 height 259
click at [507, 296] on input "search" at bounding box center [674, 296] width 445 height 15
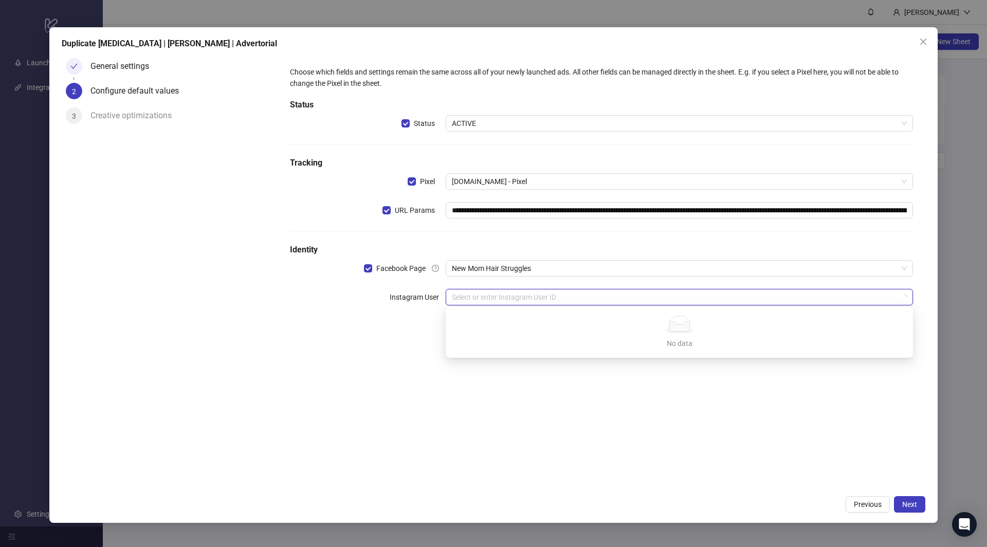
click at [505, 279] on div "**********" at bounding box center [601, 191] width 631 height 259
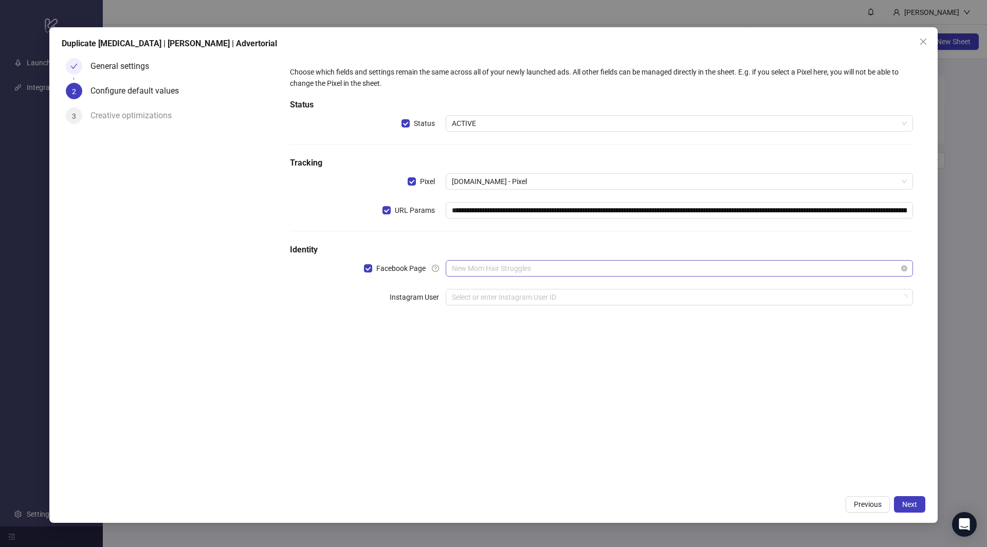
click at [509, 270] on span "New Mom Hair Struggles" at bounding box center [679, 268] width 455 height 15
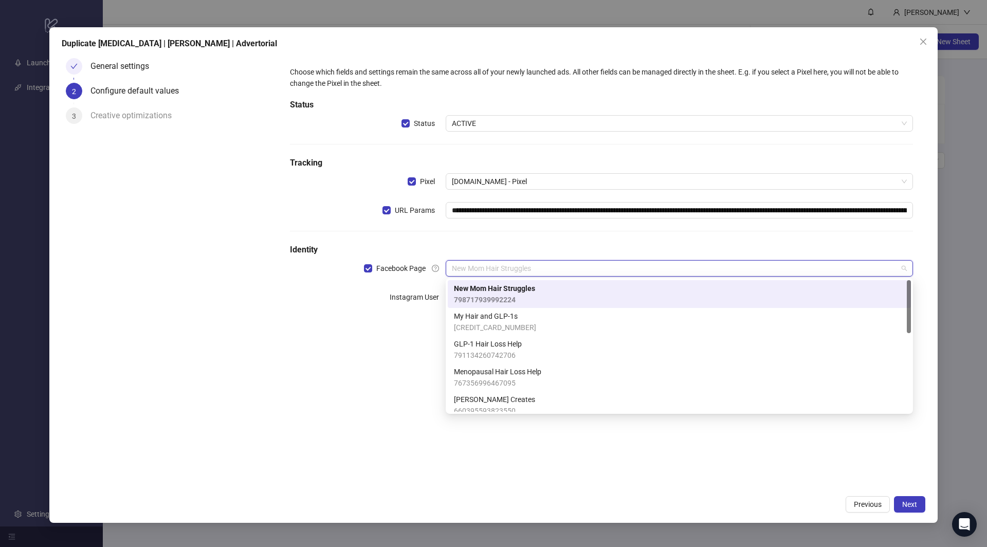
drag, startPoint x: 370, startPoint y: 284, endPoint x: 456, endPoint y: 292, distance: 85.7
click at [373, 285] on div "**********" at bounding box center [601, 191] width 631 height 259
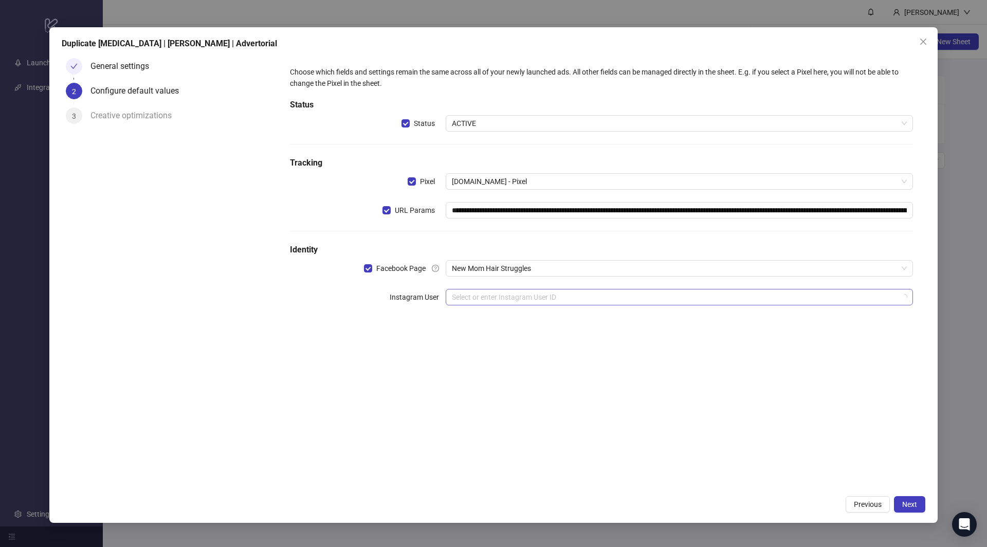
click at [487, 293] on input "search" at bounding box center [674, 296] width 445 height 15
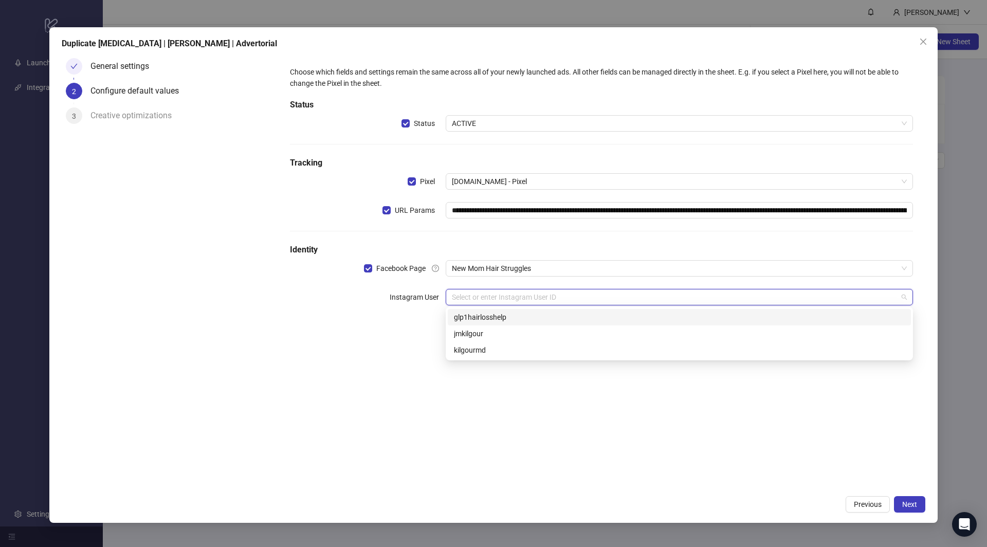
click at [490, 283] on div "**********" at bounding box center [601, 191] width 631 height 259
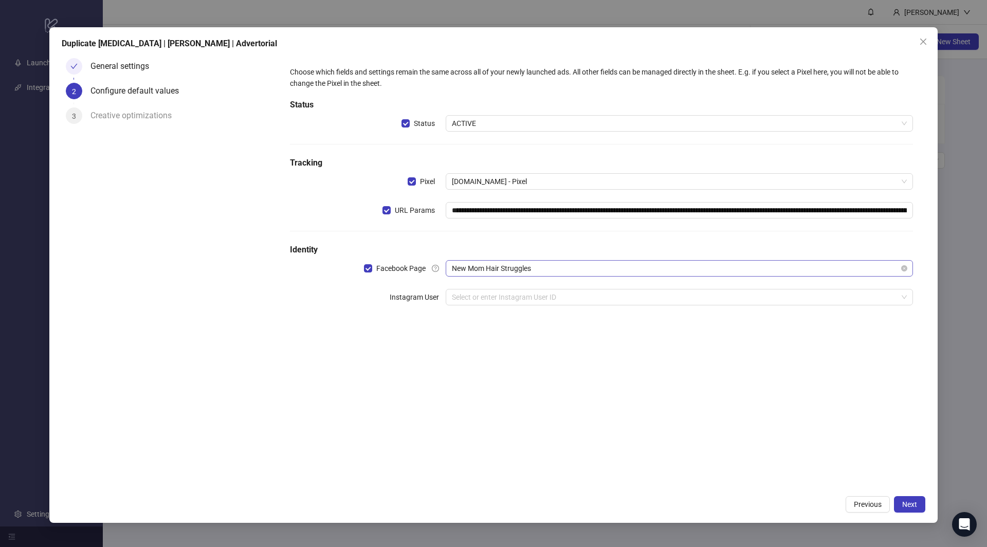
click at [495, 266] on span "New Mom Hair Struggles" at bounding box center [679, 268] width 455 height 15
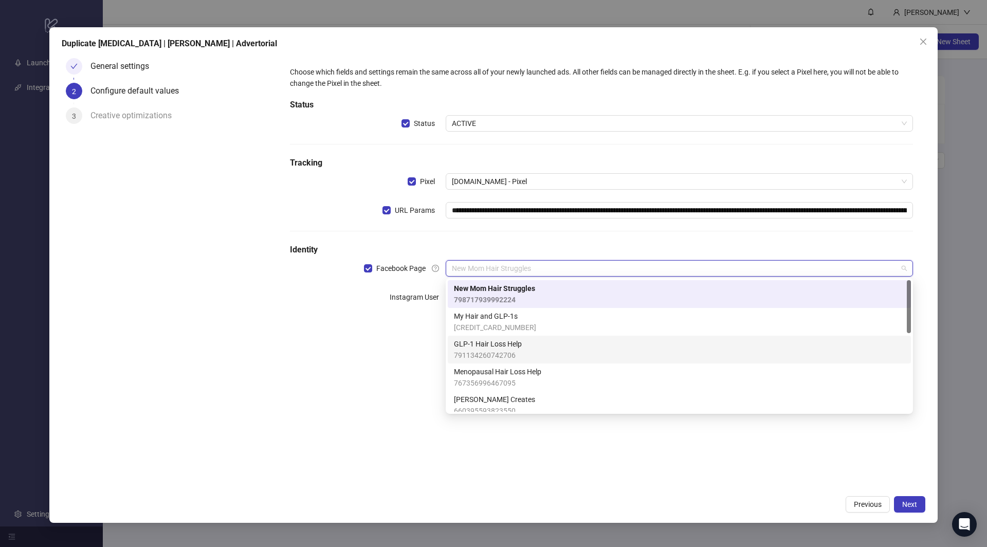
click at [485, 358] on span "791134260742706" at bounding box center [488, 354] width 68 height 11
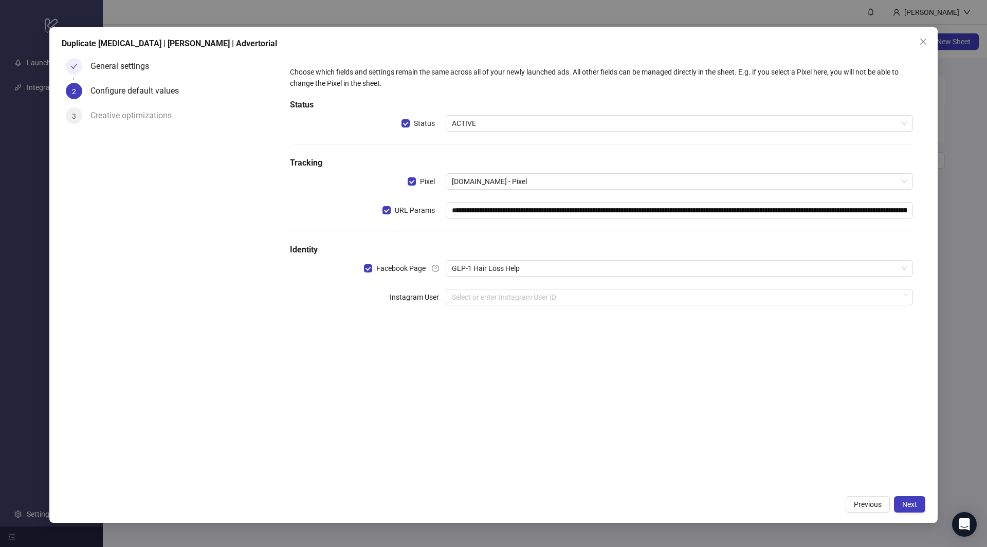
click at [496, 284] on div "**********" at bounding box center [601, 191] width 631 height 259
click at [488, 300] on input "search" at bounding box center [674, 296] width 445 height 15
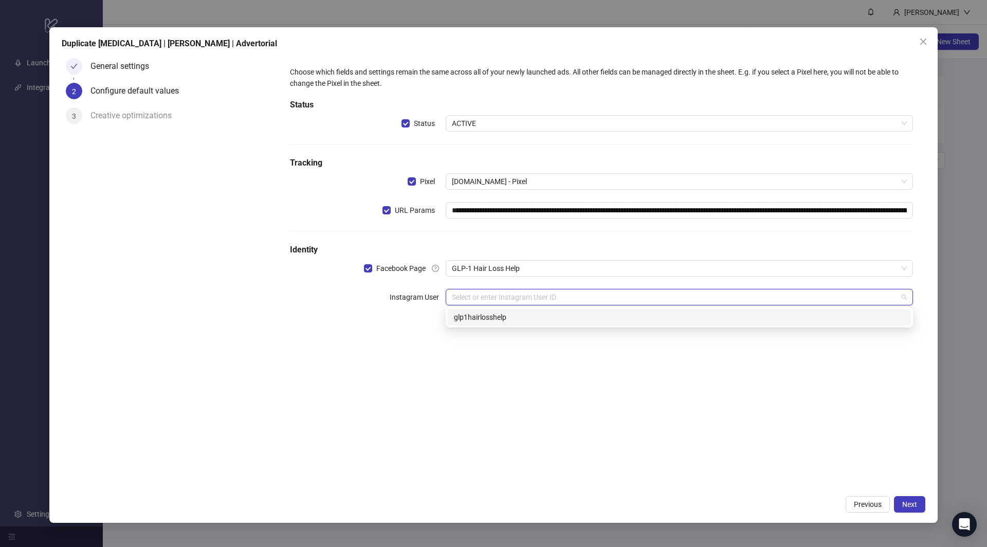
click at [384, 308] on div "**********" at bounding box center [601, 191] width 631 height 259
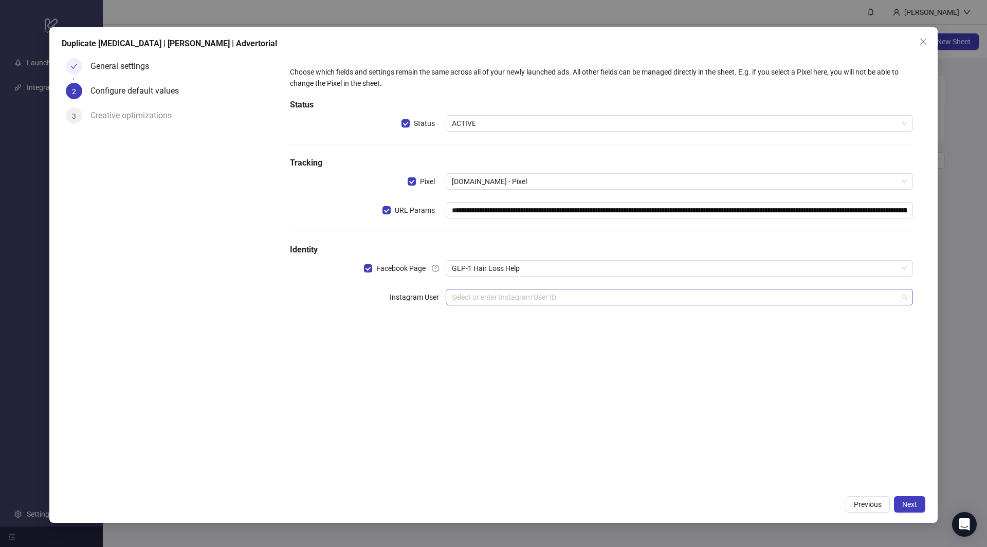
click at [470, 298] on input "search" at bounding box center [674, 296] width 445 height 15
drag, startPoint x: 395, startPoint y: 313, endPoint x: 474, endPoint y: 282, distance: 85.6
click at [395, 313] on div "**********" at bounding box center [601, 191] width 631 height 259
click at [477, 282] on div "**********" at bounding box center [601, 191] width 631 height 259
click at [470, 297] on input "search" at bounding box center [674, 296] width 445 height 15
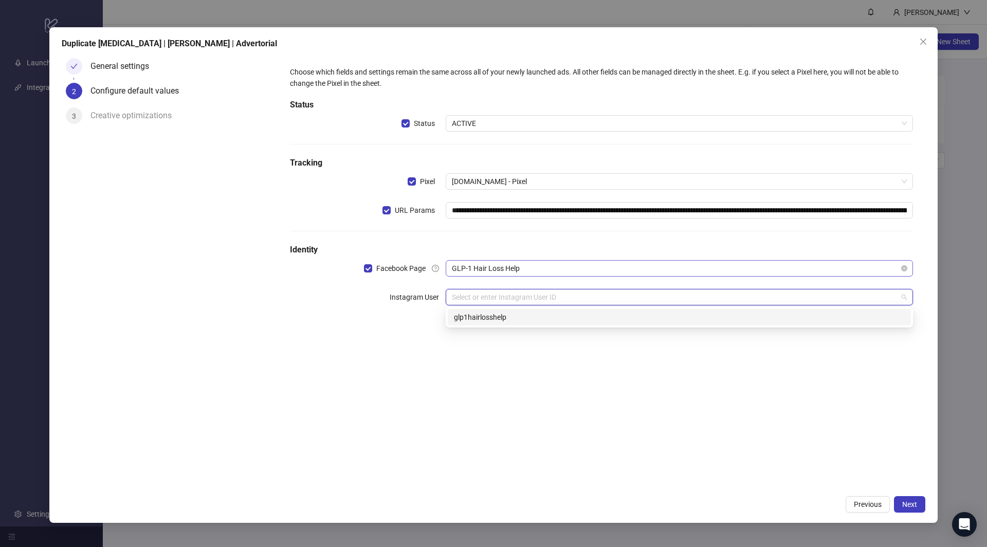
click at [503, 264] on span "GLP-1 Hair Loss Help" at bounding box center [679, 268] width 455 height 15
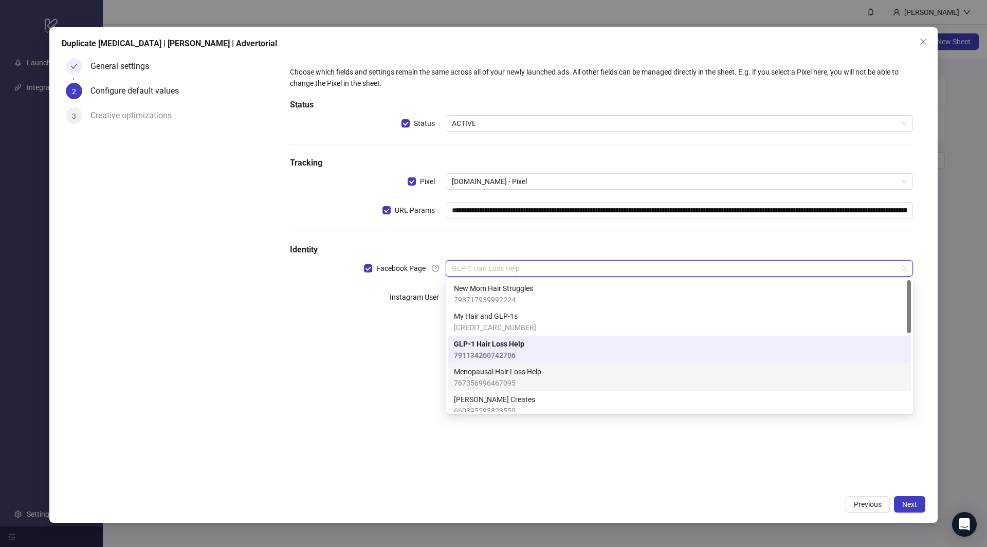
click at [481, 379] on span "767356996467095" at bounding box center [497, 382] width 87 height 11
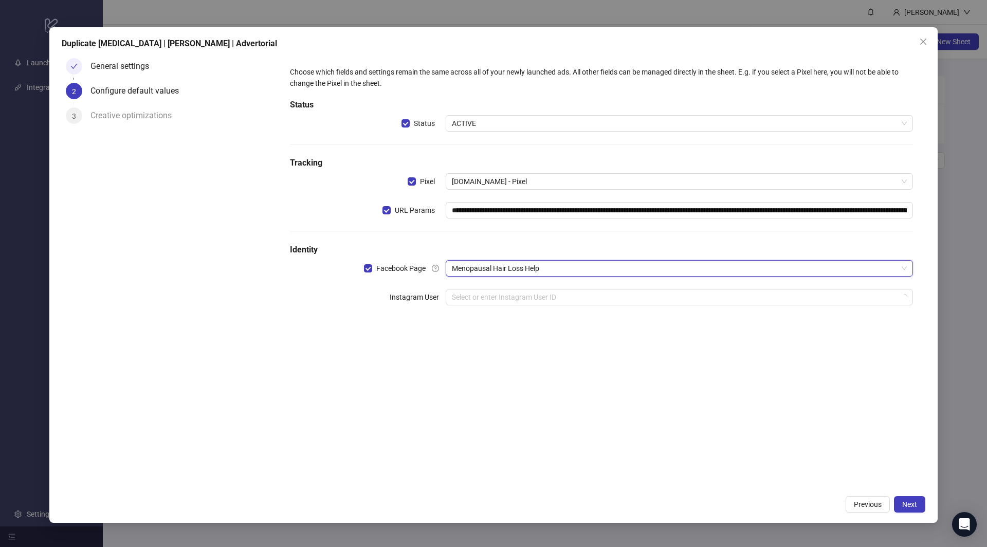
click at [489, 283] on div "**********" at bounding box center [601, 191] width 631 height 259
click at [483, 298] on input "search" at bounding box center [674, 296] width 445 height 15
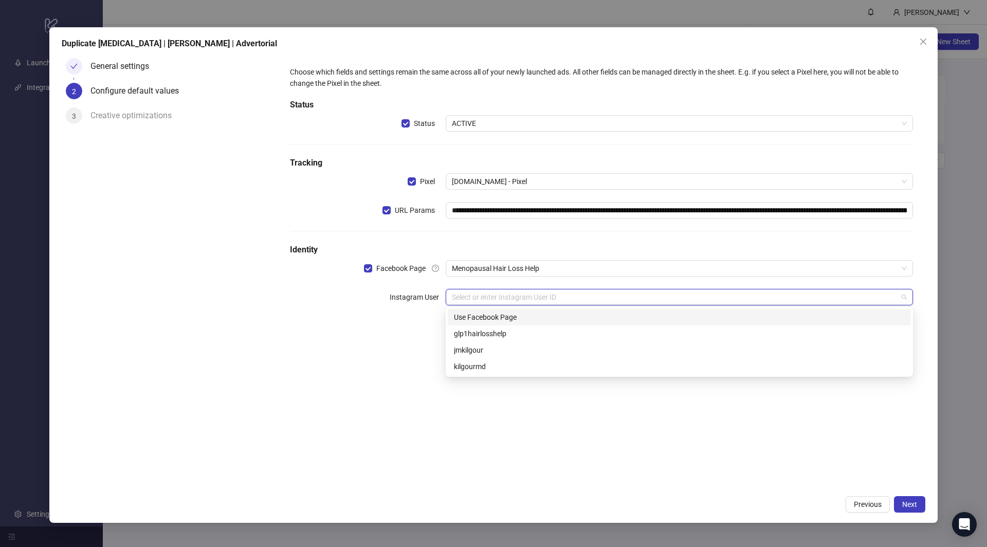
click at [467, 313] on div "Use Facebook Page" at bounding box center [679, 316] width 451 height 11
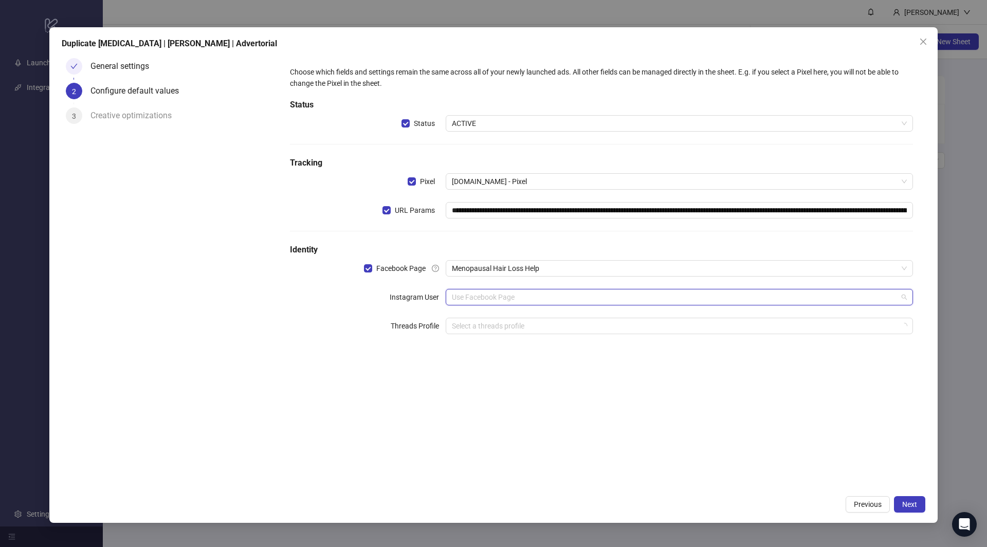
click at [482, 291] on span "Use Facebook Page" at bounding box center [679, 296] width 455 height 15
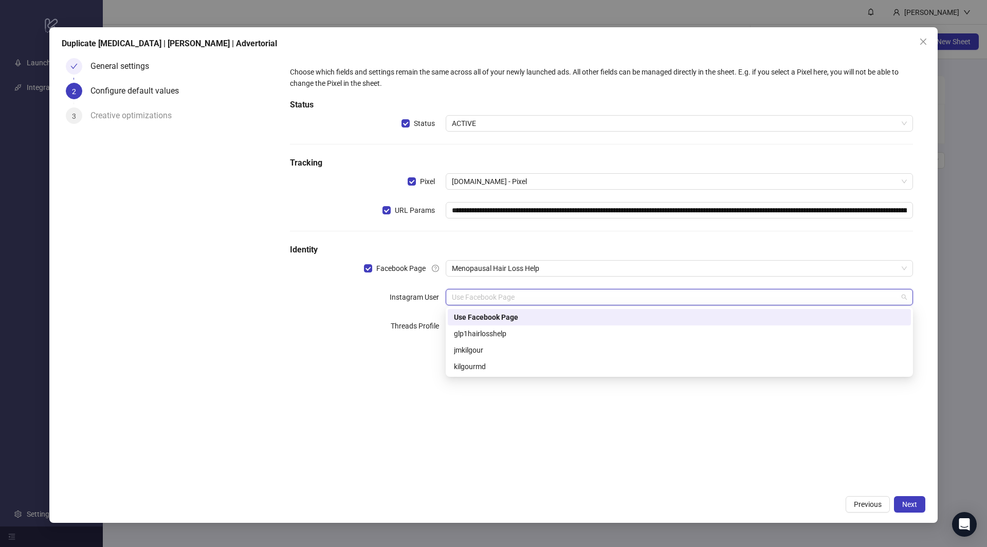
click at [477, 315] on div "Use Facebook Page" at bounding box center [679, 316] width 451 height 11
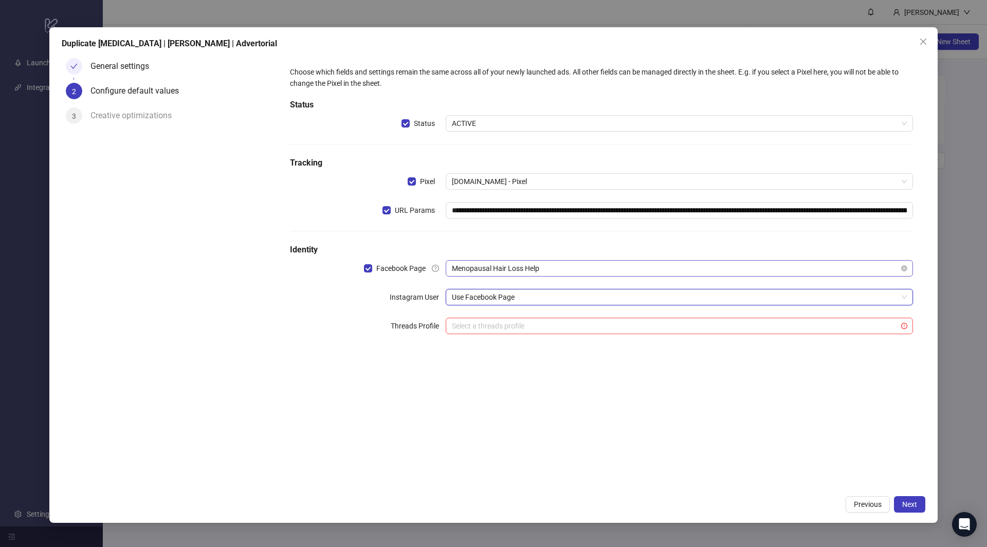
click at [491, 276] on div "**********" at bounding box center [601, 206] width 631 height 288
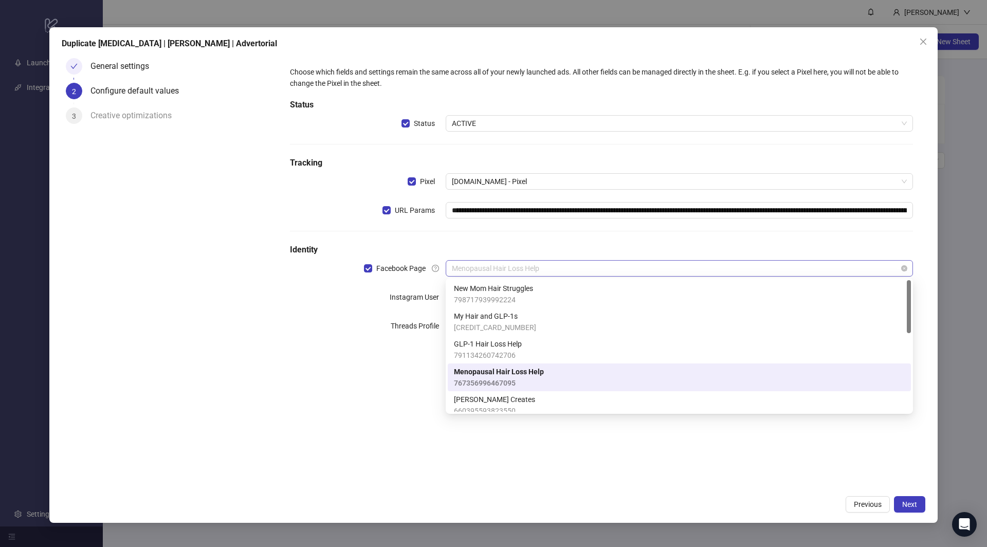
click at [494, 272] on span "Menopausal Hair Loss Help" at bounding box center [679, 268] width 455 height 15
click at [488, 291] on span "New Mom Hair Struggles" at bounding box center [493, 288] width 79 height 11
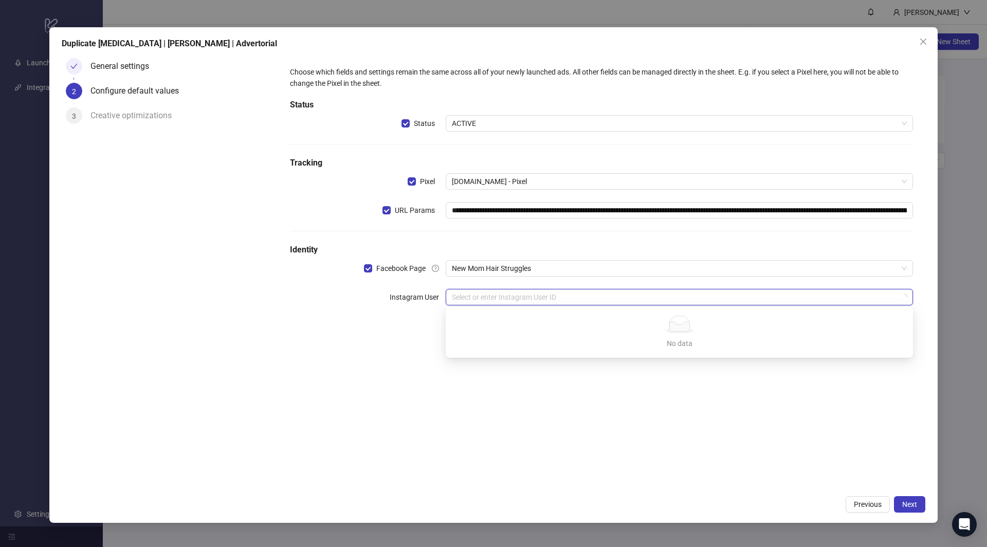
click at [486, 293] on input "search" at bounding box center [674, 296] width 445 height 15
click at [478, 311] on div "17841476611672623 17841401074630261 glp1hairlosshelp jmkilgour kilgourmd" at bounding box center [679, 333] width 463 height 49
click at [487, 348] on div "kilgourmd" at bounding box center [679, 349] width 451 height 11
click at [482, 377] on div "**********" at bounding box center [600, 272] width 647 height 436
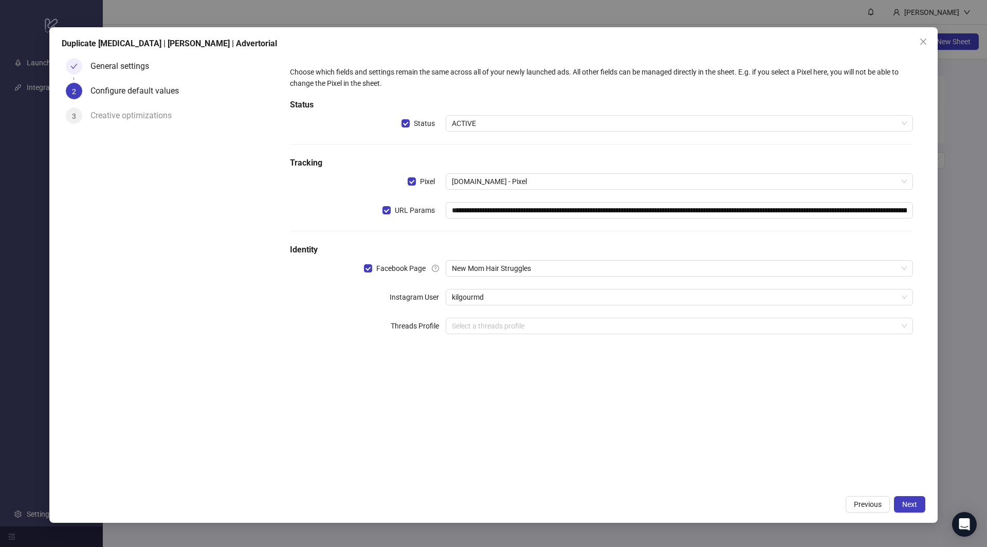
click at [463, 382] on div "**********" at bounding box center [600, 272] width 647 height 436
click at [906, 505] on span "Next" at bounding box center [909, 504] width 15 height 8
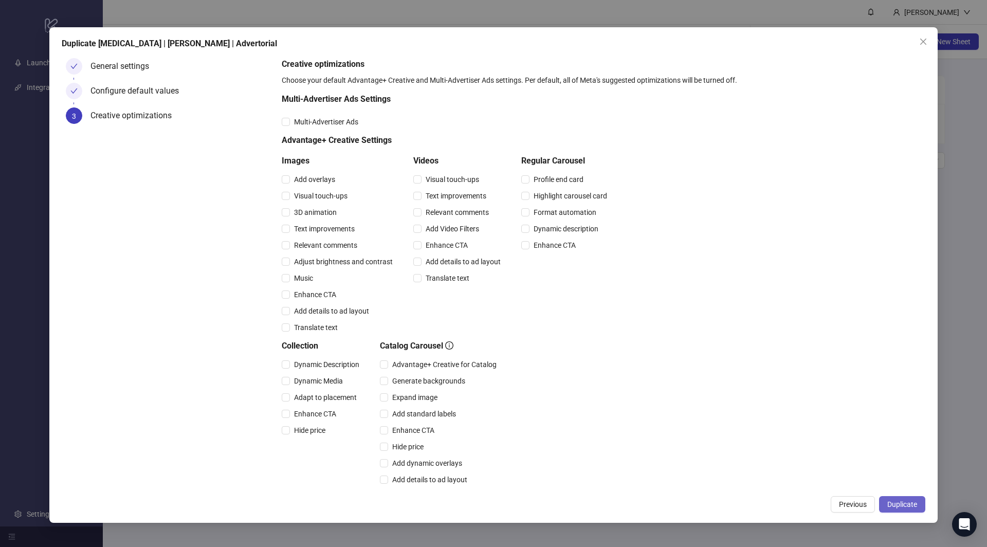
click at [907, 501] on span "Duplicate" at bounding box center [902, 504] width 30 height 8
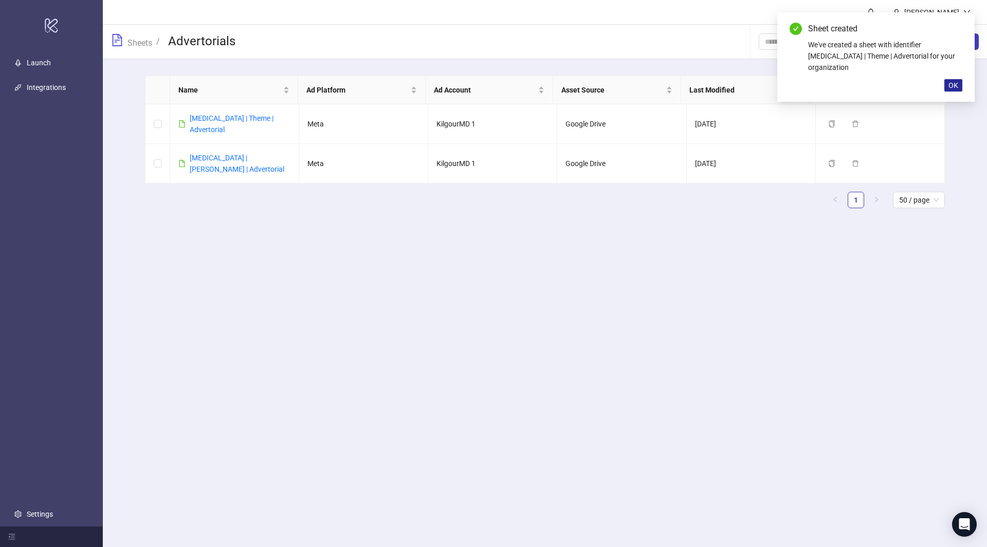
click at [949, 85] on span "OK" at bounding box center [953, 85] width 10 height 8
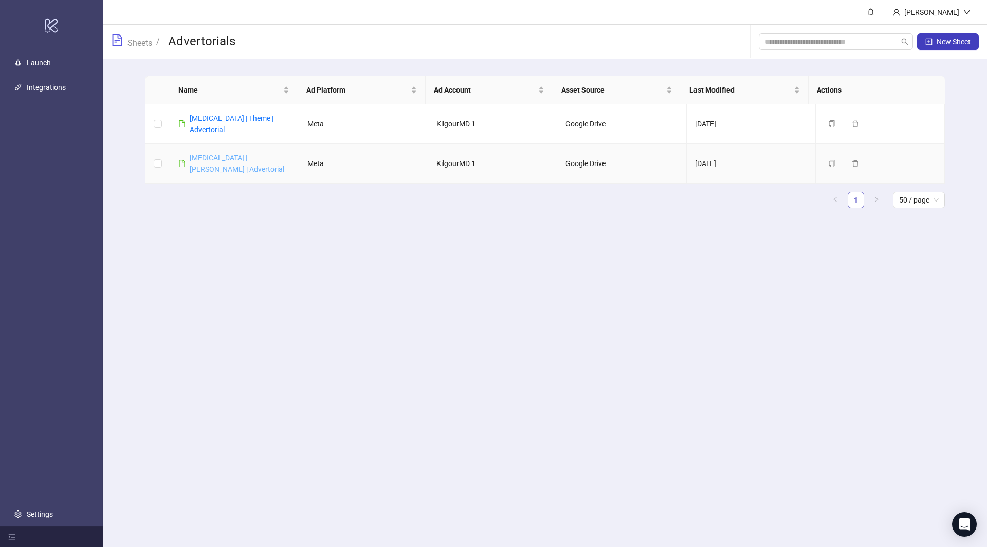
click at [210, 164] on link "Postpartum | James | Advertorial" at bounding box center [237, 164] width 95 height 20
click at [220, 121] on link "[MEDICAL_DATA] | Theme | Advertorial" at bounding box center [232, 124] width 84 height 20
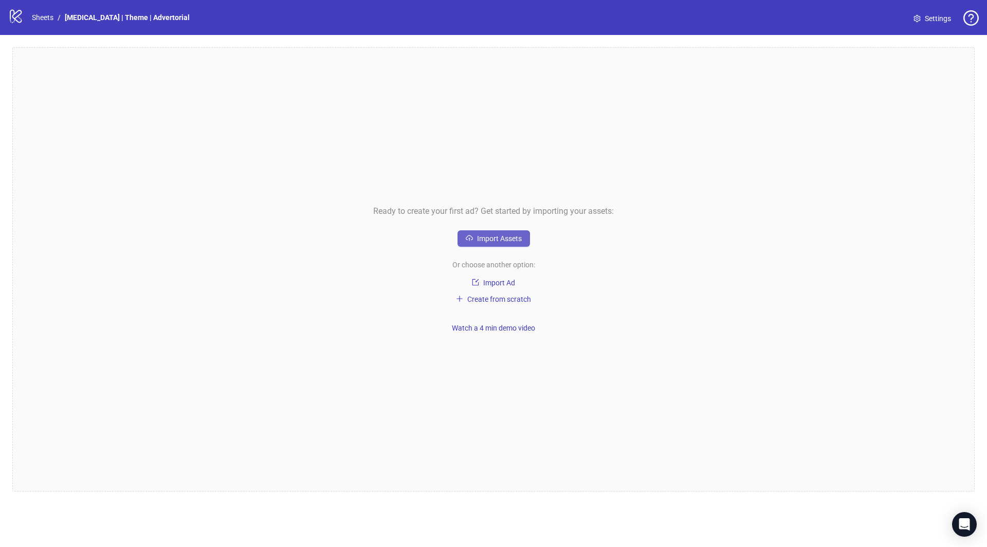
click at [500, 240] on span "Import Assets" at bounding box center [499, 238] width 45 height 8
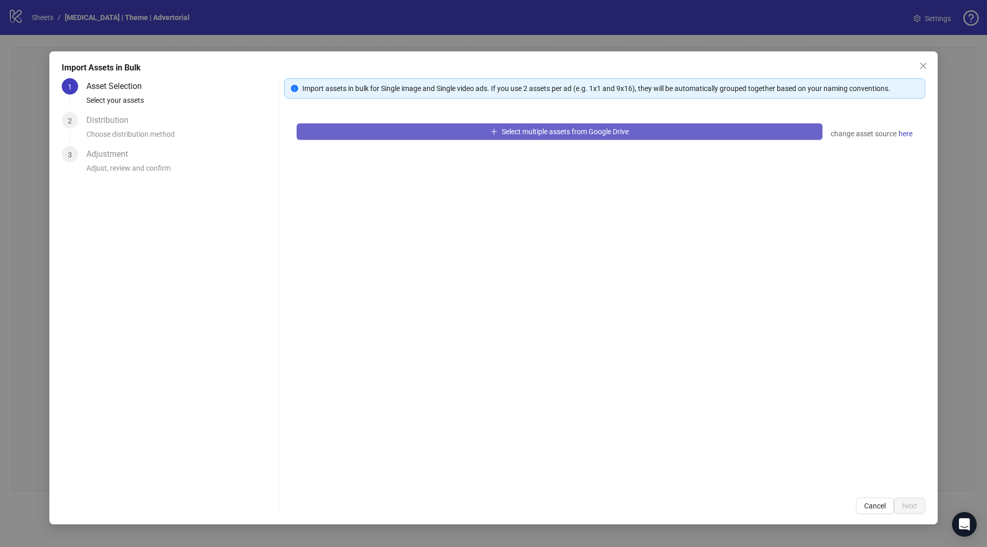
click at [544, 132] on span "Select multiple assets from Google Drive" at bounding box center [564, 131] width 127 height 8
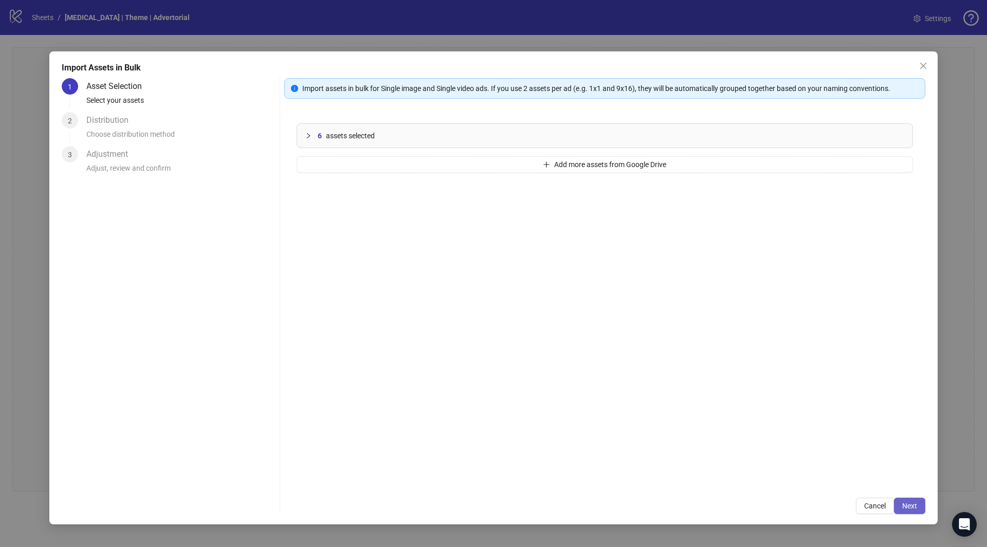
click at [904, 509] on span "Next" at bounding box center [909, 505] width 15 height 8
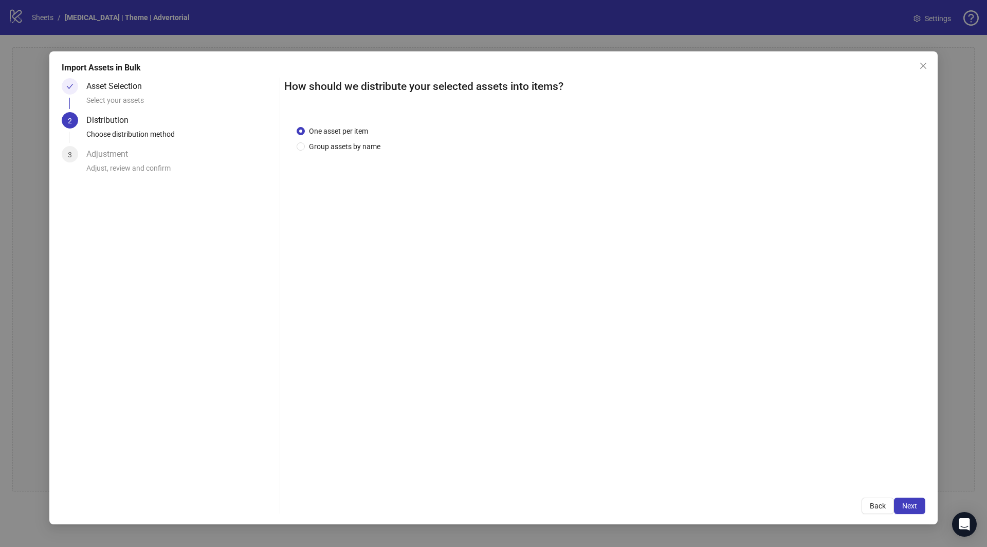
click at [905, 506] on span "Next" at bounding box center [909, 505] width 15 height 8
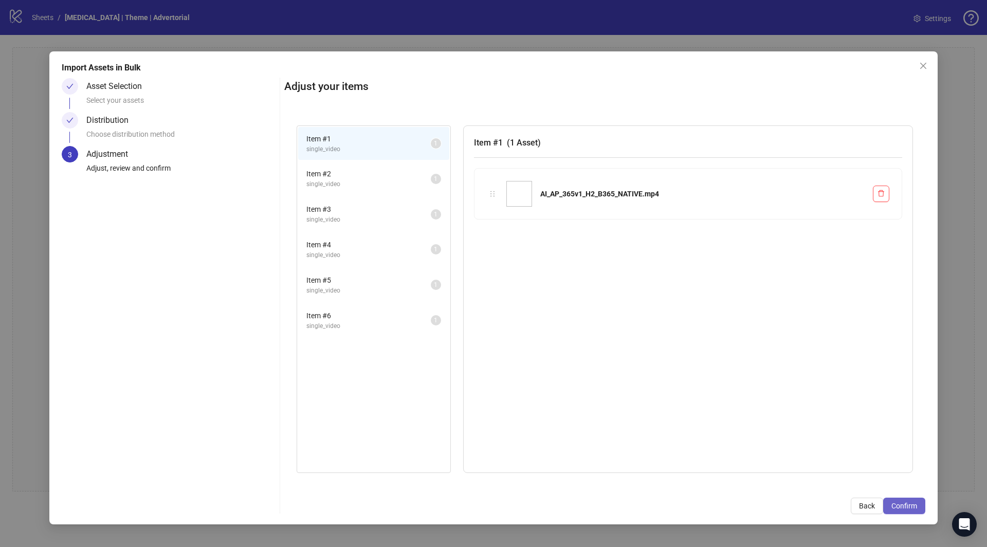
click at [905, 503] on span "Confirm" at bounding box center [904, 505] width 26 height 8
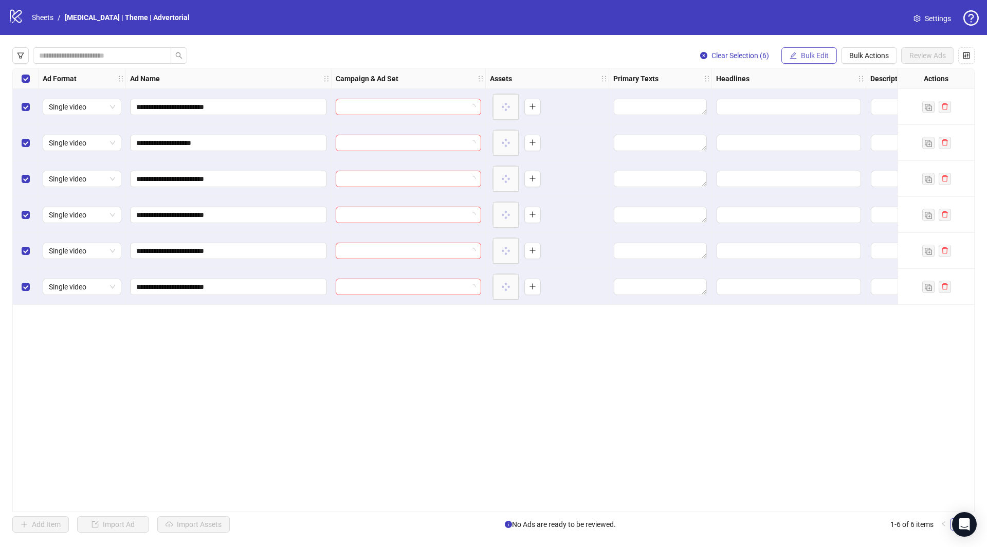
click at [822, 55] on span "Bulk Edit" at bounding box center [815, 55] width 28 height 8
click at [822, 105] on span "Campaign & Ad Set" at bounding box center [820, 108] width 61 height 11
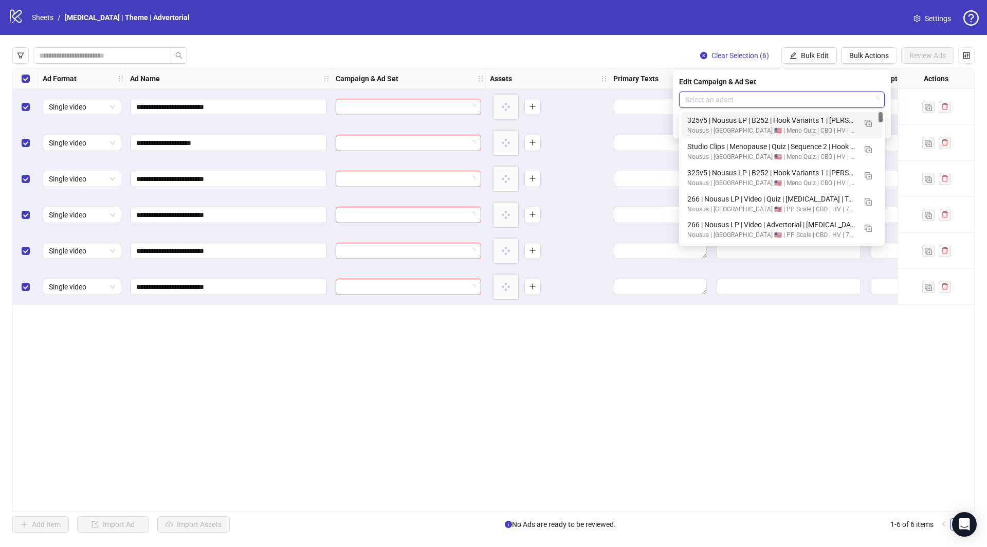
click at [777, 96] on input "search" at bounding box center [777, 99] width 184 height 15
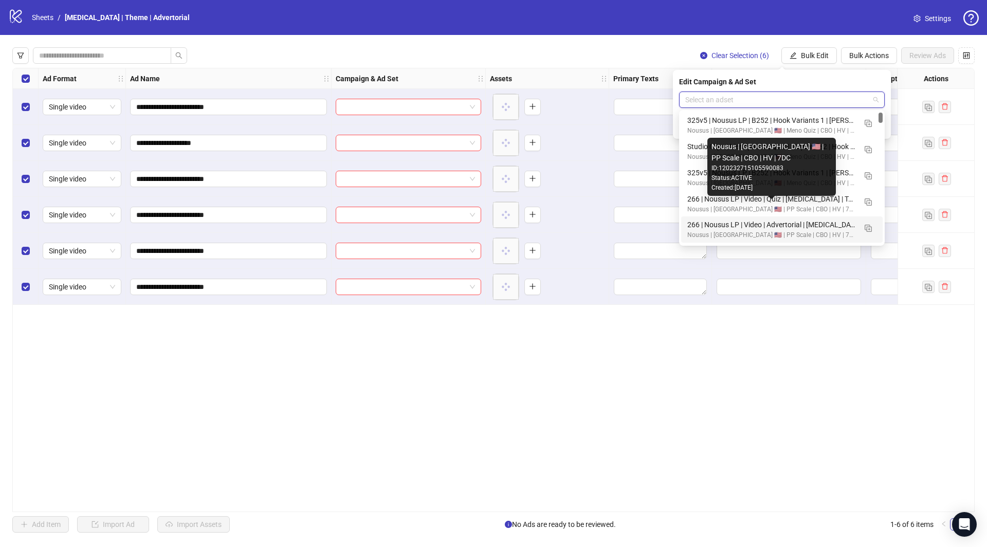
scroll to position [21, 0]
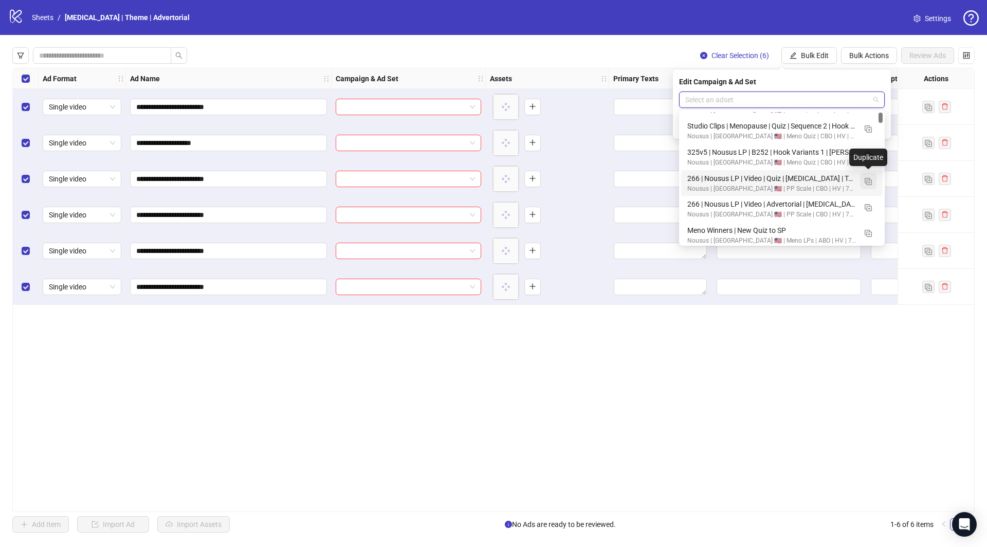
click at [870, 181] on img "button" at bounding box center [867, 181] width 7 height 7
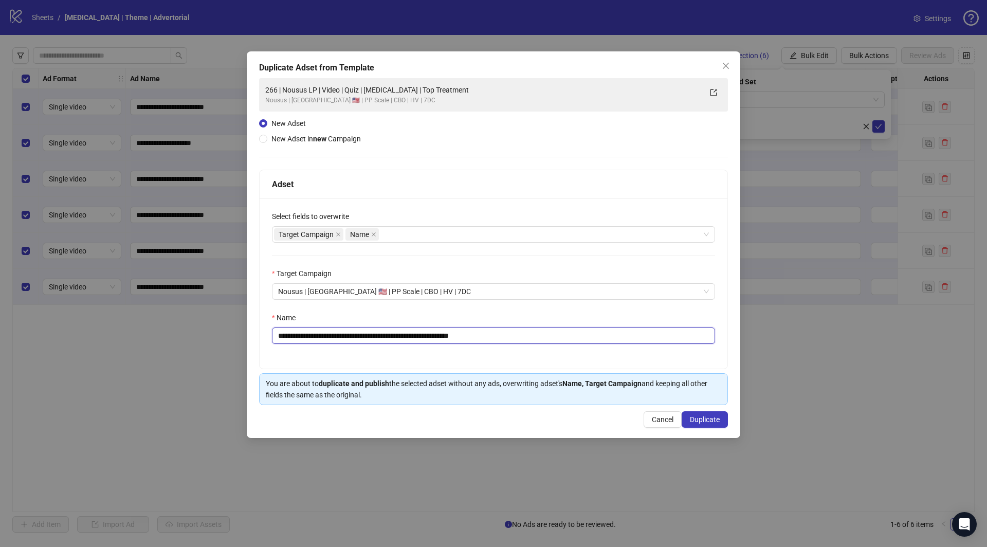
click at [394, 331] on input "**********" at bounding box center [493, 335] width 443 height 16
paste input "text"
type input "**********"
click at [710, 418] on span "Duplicate" at bounding box center [705, 419] width 30 height 8
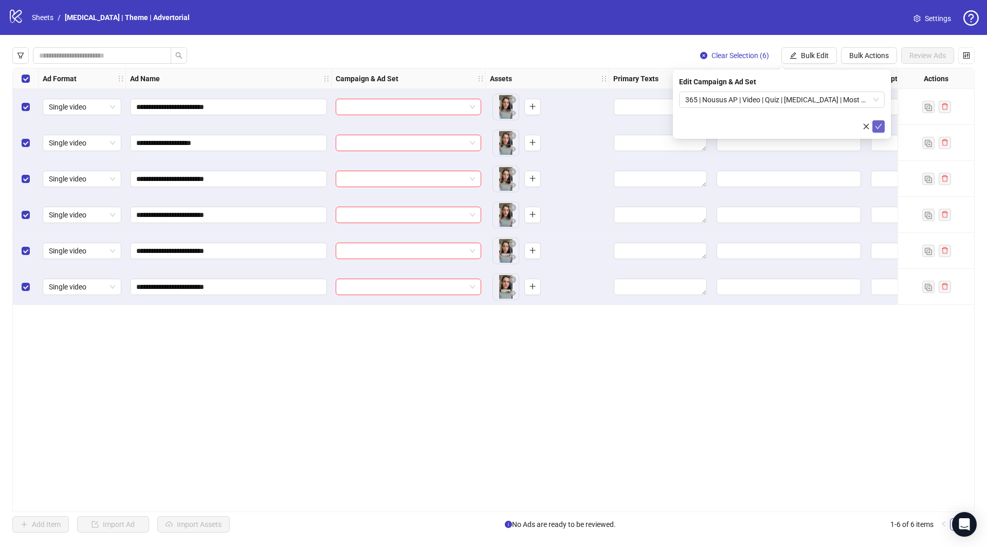
click at [881, 127] on icon "check" at bounding box center [878, 126] width 7 height 7
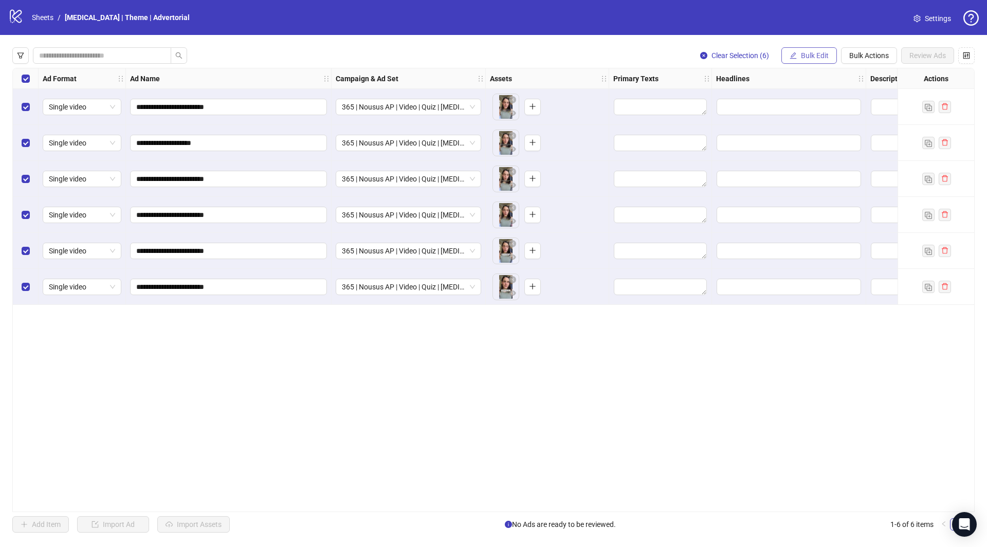
click at [822, 54] on span "Bulk Edit" at bounding box center [815, 55] width 28 height 8
click at [833, 140] on span "Headlines" at bounding box center [820, 141] width 61 height 11
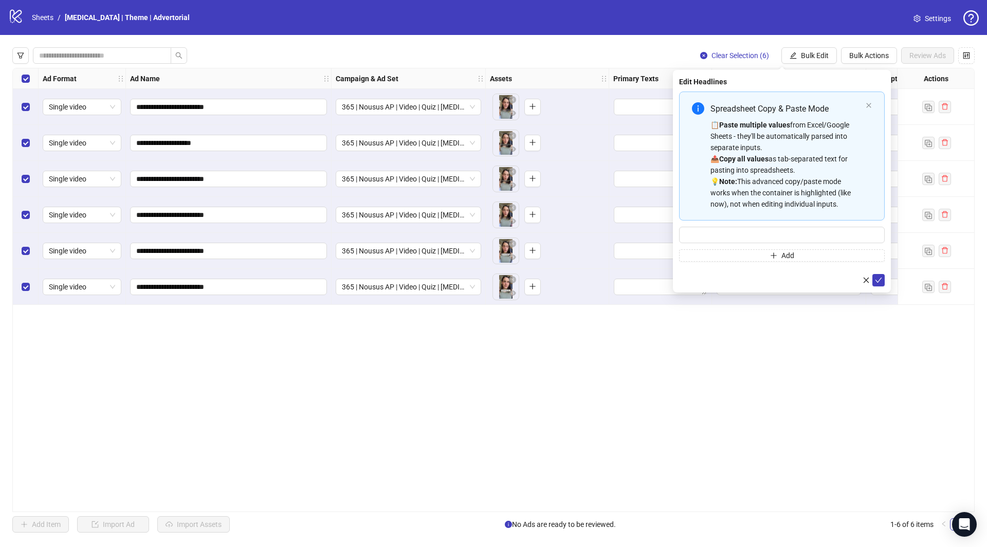
click at [794, 194] on div "📋 Paste multiple values from Excel/Google Sheets - they'll be automatically par…" at bounding box center [785, 164] width 151 height 90
click at [819, 54] on span "Bulk Edit" at bounding box center [815, 55] width 28 height 8
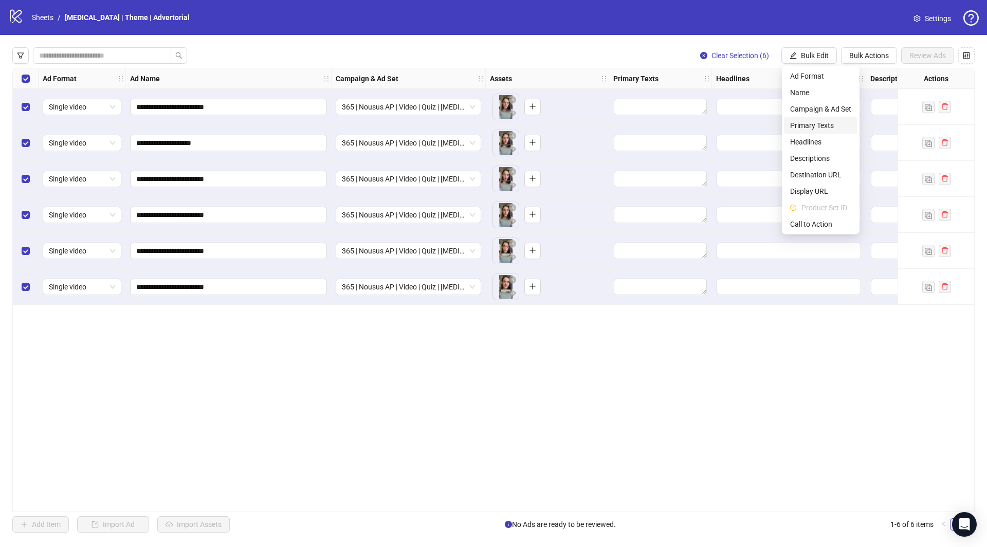
click at [811, 123] on span "Primary Texts" at bounding box center [820, 125] width 61 height 11
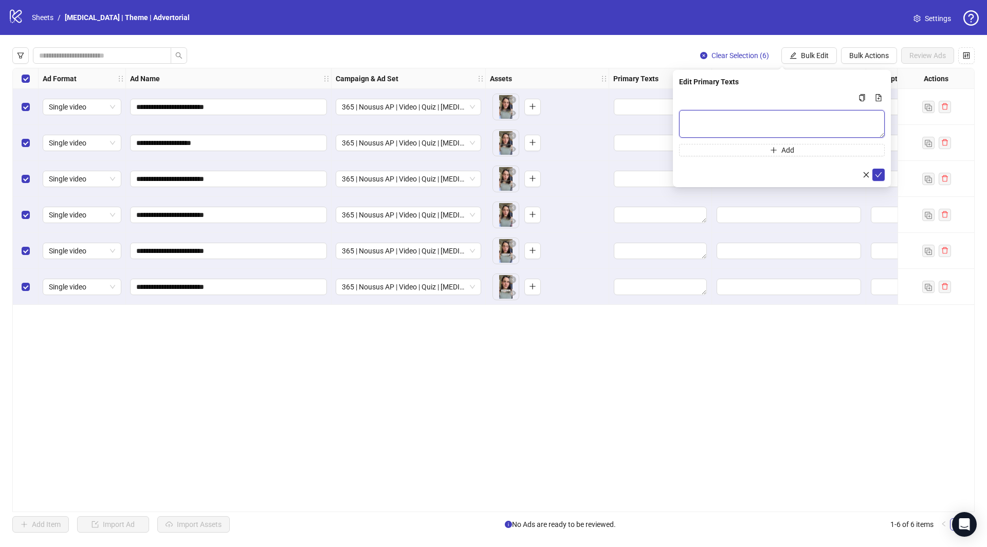
click at [778, 120] on textarea "Multi-text input container - paste or copy values" at bounding box center [782, 124] width 206 height 28
paste textarea "**********"
type textarea "**********"
click at [886, 172] on div "**********" at bounding box center [782, 128] width 218 height 117
click at [880, 176] on icon "check" at bounding box center [878, 174] width 7 height 7
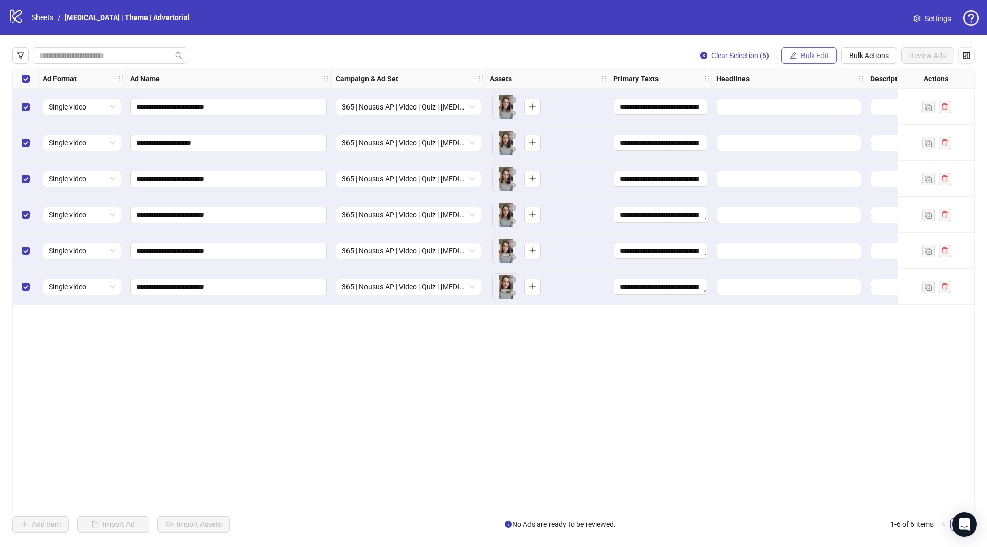
click at [813, 54] on span "Bulk Edit" at bounding box center [815, 55] width 28 height 8
click at [820, 129] on span "Primary Texts" at bounding box center [820, 125] width 61 height 11
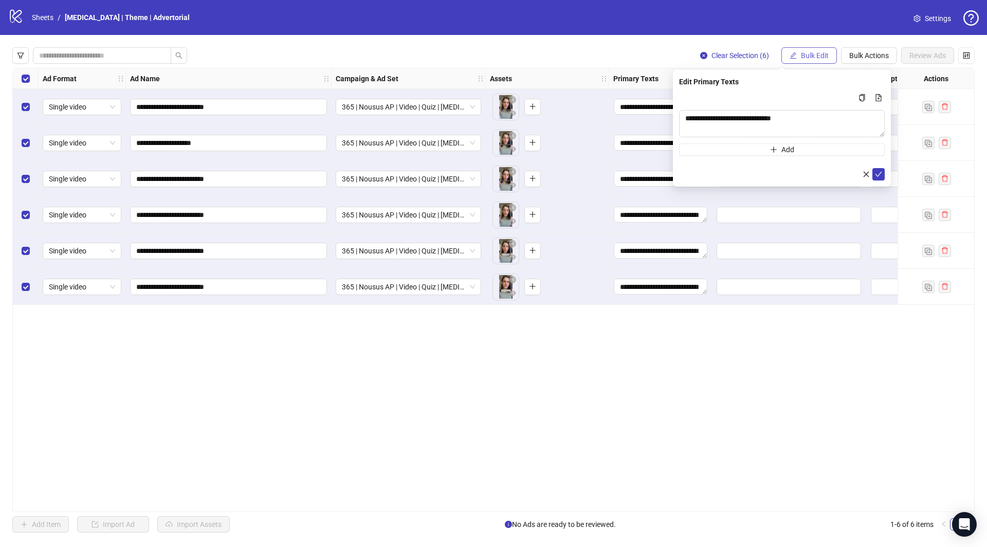
click at [818, 54] on span "Bulk Edit" at bounding box center [815, 55] width 28 height 8
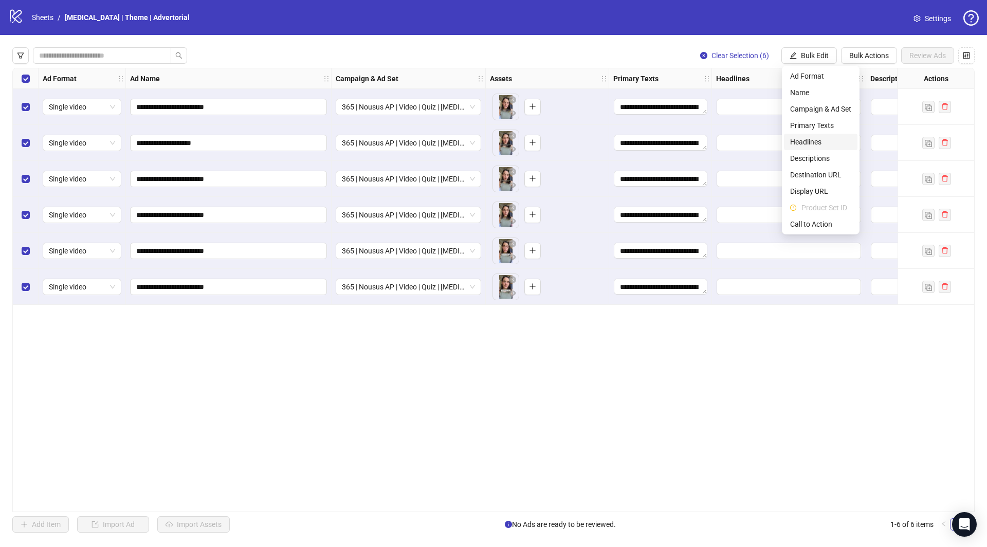
click at [805, 140] on span "Headlines" at bounding box center [820, 141] width 61 height 11
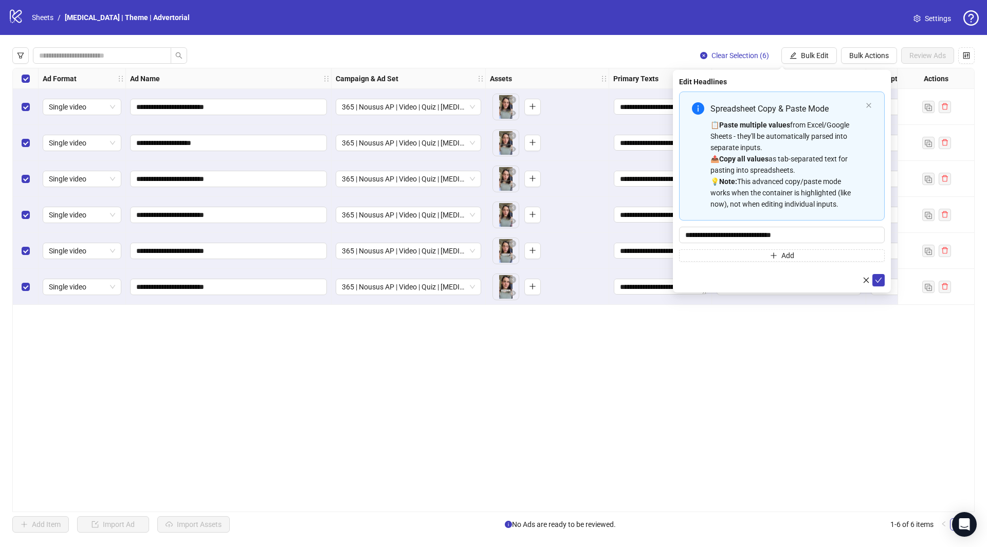
click at [771, 139] on div "📋 Paste multiple values from Excel/Google Sheets - they'll be automatically par…" at bounding box center [785, 164] width 151 height 90
type input "**********"
click at [875, 279] on icon "check" at bounding box center [878, 279] width 7 height 7
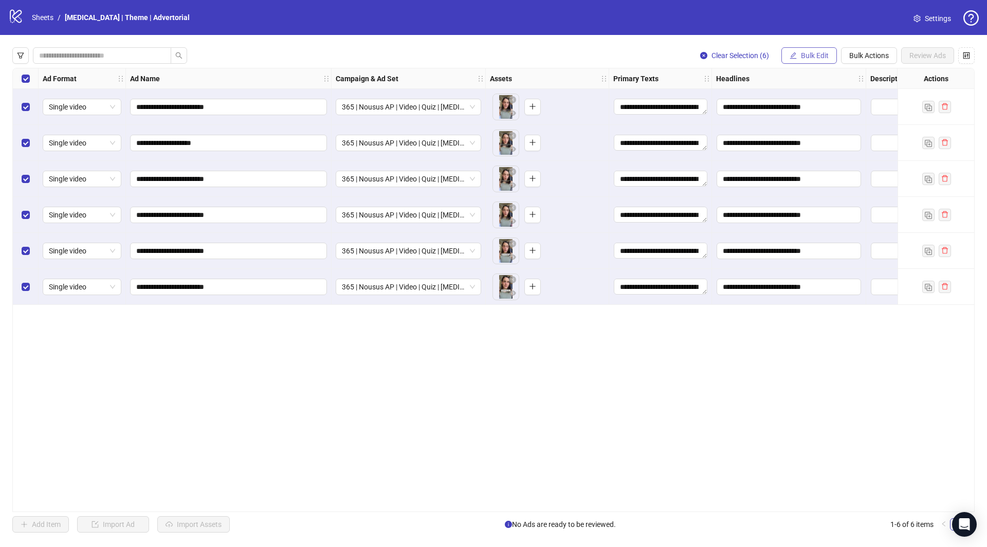
click at [801, 58] on span "Bulk Edit" at bounding box center [815, 55] width 28 height 8
click at [811, 177] on span "Destination URL" at bounding box center [820, 174] width 61 height 11
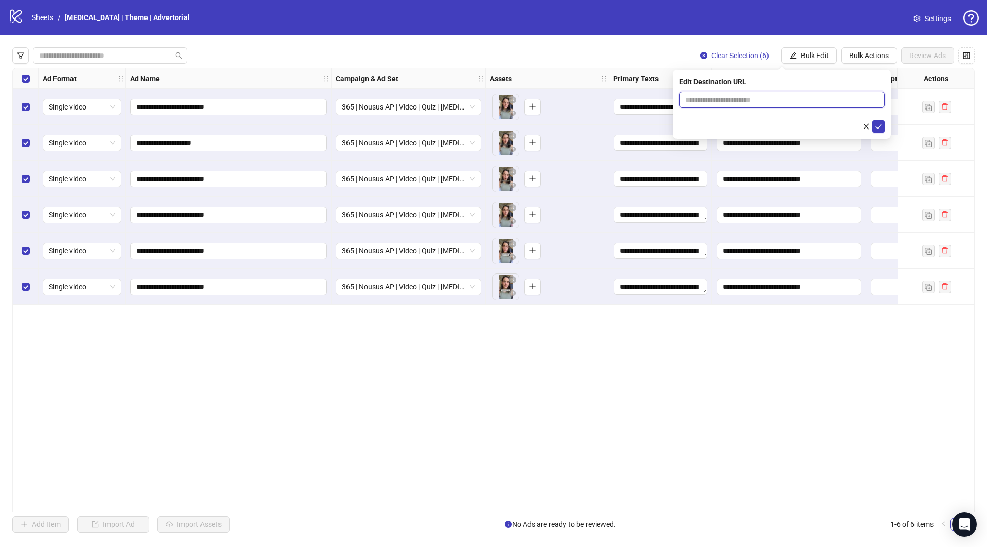
click at [760, 104] on input "text" at bounding box center [777, 99] width 185 height 11
paste input "**********"
type input "**********"
click at [876, 126] on icon "check" at bounding box center [878, 126] width 7 height 5
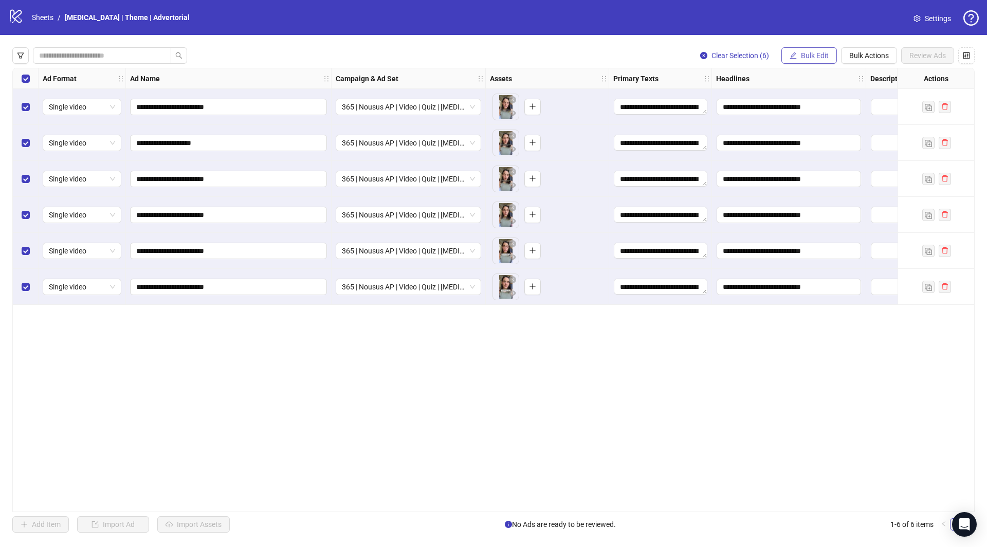
click at [810, 59] on span "Bulk Edit" at bounding box center [815, 55] width 28 height 8
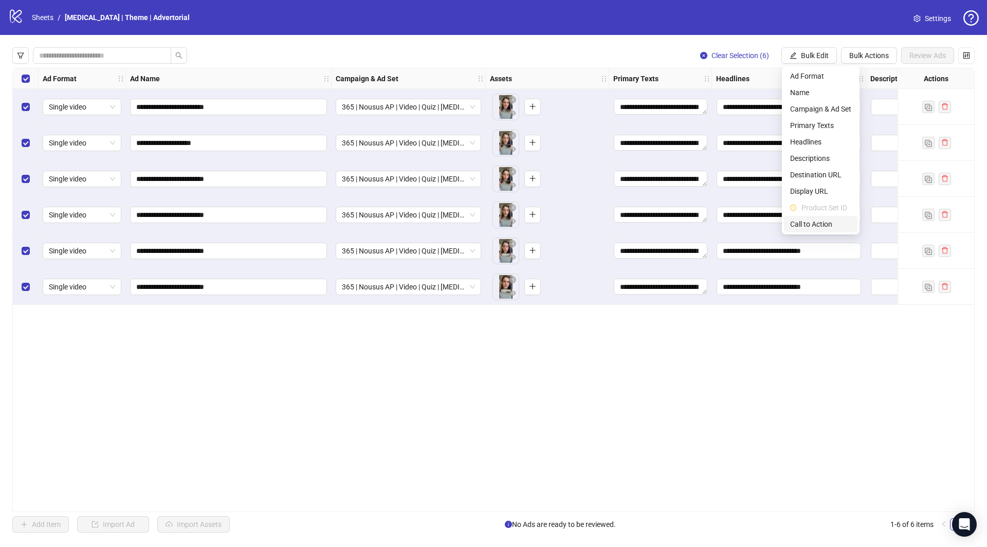
click at [803, 224] on span "Call to Action" at bounding box center [820, 223] width 61 height 11
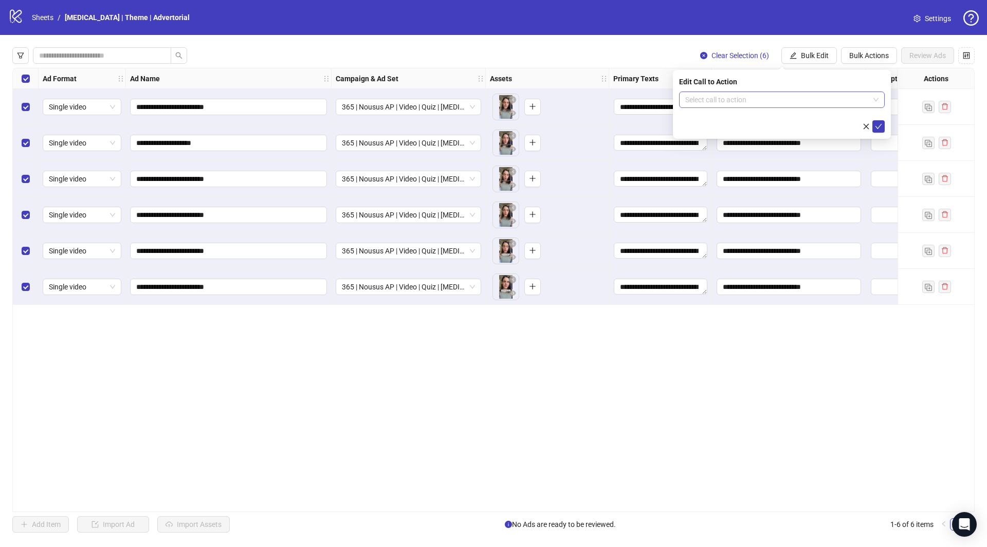
click at [730, 98] on input "search" at bounding box center [777, 99] width 184 height 15
type input "****"
click at [727, 120] on div "Learn more" at bounding box center [781, 120] width 189 height 11
click at [872, 122] on button "submit" at bounding box center [878, 126] width 12 height 12
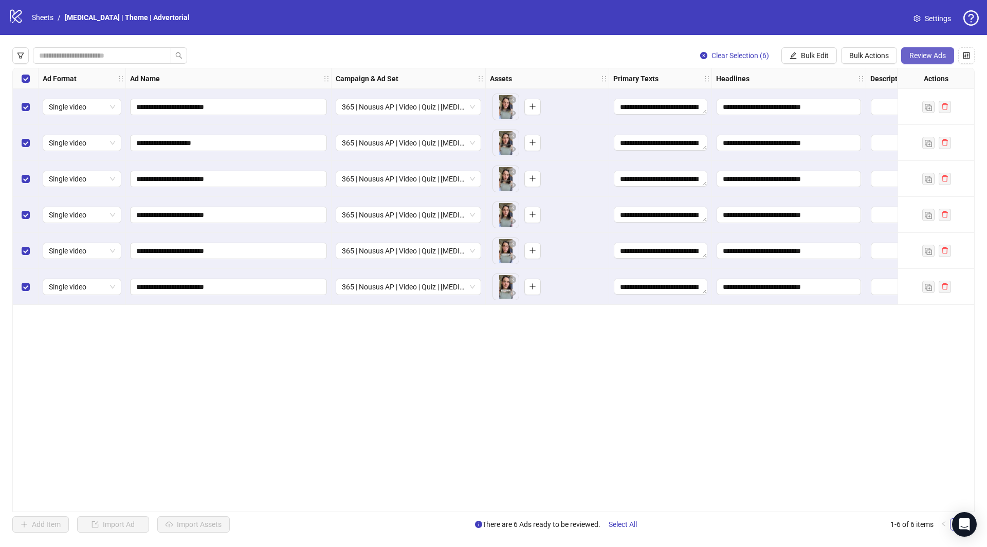
click at [942, 59] on span "Review Ads" at bounding box center [927, 55] width 36 height 8
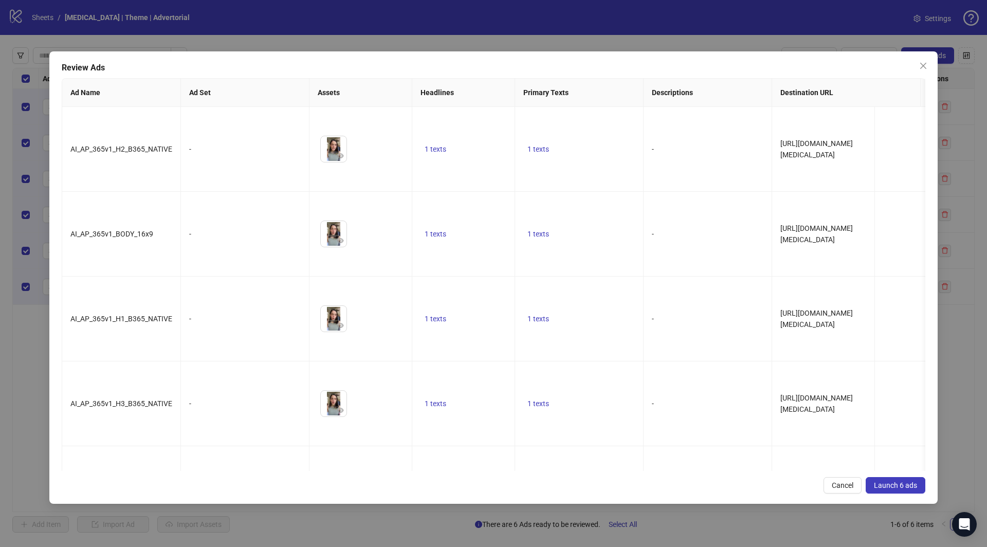
click at [890, 481] on span "Launch 6 ads" at bounding box center [895, 485] width 43 height 8
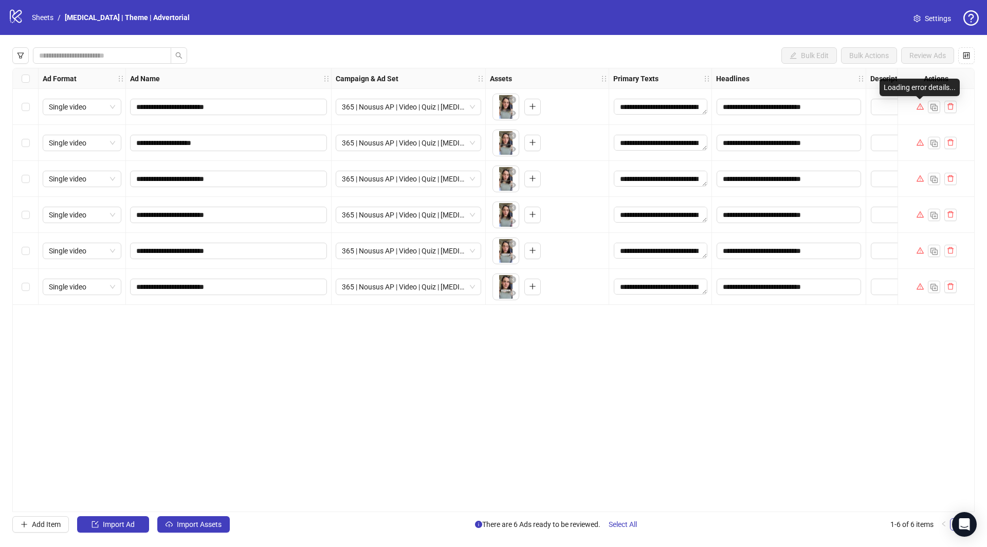
click at [920, 104] on icon "warning" at bounding box center [919, 106] width 7 height 7
click at [618, 524] on span "Select All" at bounding box center [622, 524] width 28 height 8
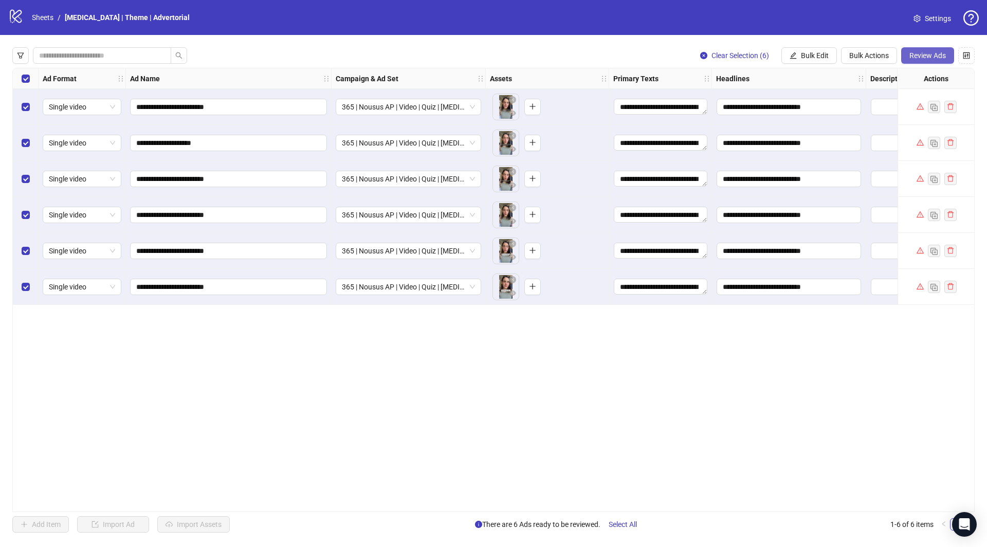
click at [925, 60] on button "Review Ads" at bounding box center [927, 55] width 53 height 16
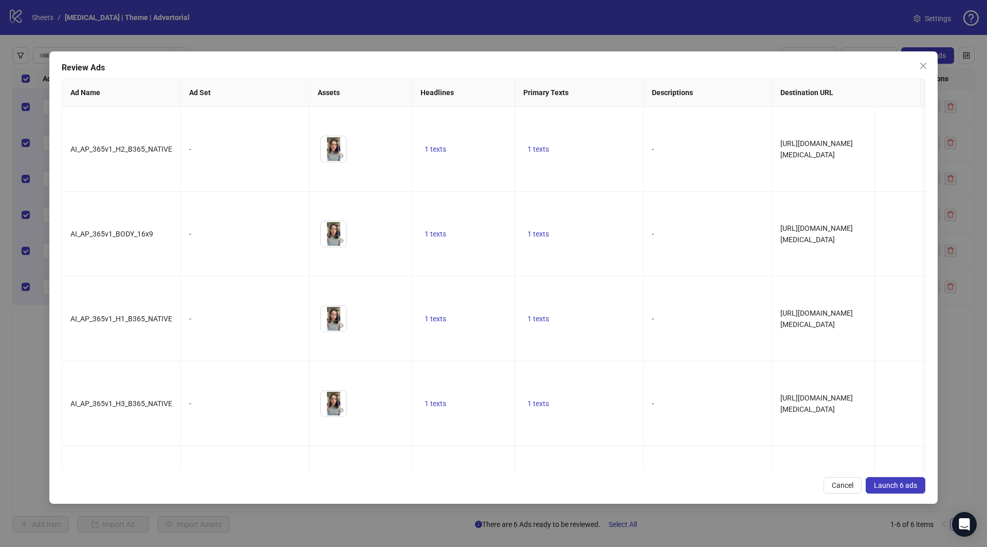
click at [888, 441] on div "Review Ads Ad Name Ad Set Assets Headlines Primary Texts Descriptions Destinati…" at bounding box center [493, 277] width 888 height 452
click at [895, 481] on span "Launch 6 ads" at bounding box center [895, 485] width 43 height 8
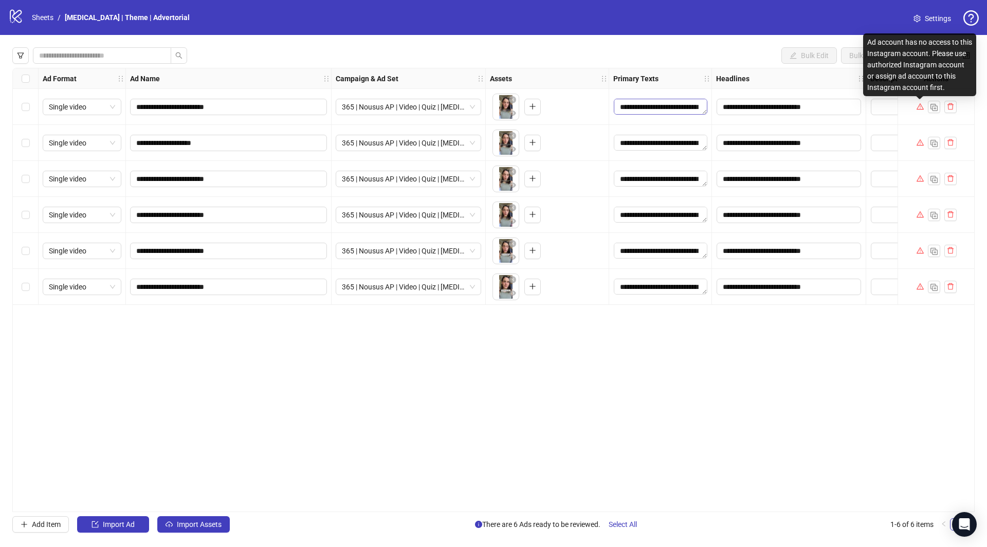
drag, startPoint x: 918, startPoint y: 107, endPoint x: 637, endPoint y: 104, distance: 281.6
click at [882, 105] on div "**********" at bounding box center [632, 186] width 1238 height 236
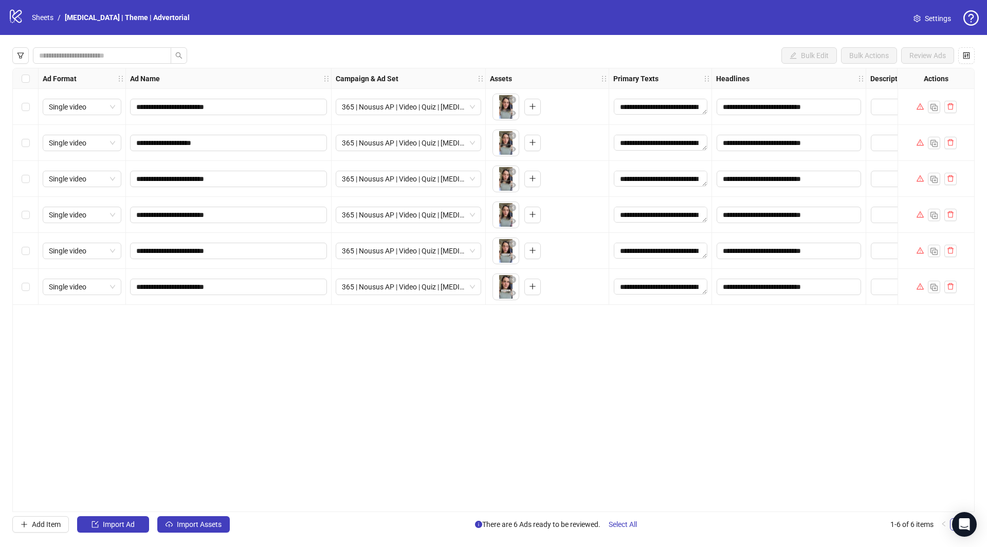
click at [932, 30] on div "logo/logo-mobile Sheets / Postpartum | Theme | Advertorial Settings" at bounding box center [493, 17] width 987 height 35
click at [933, 22] on span "Settings" at bounding box center [937, 18] width 26 height 11
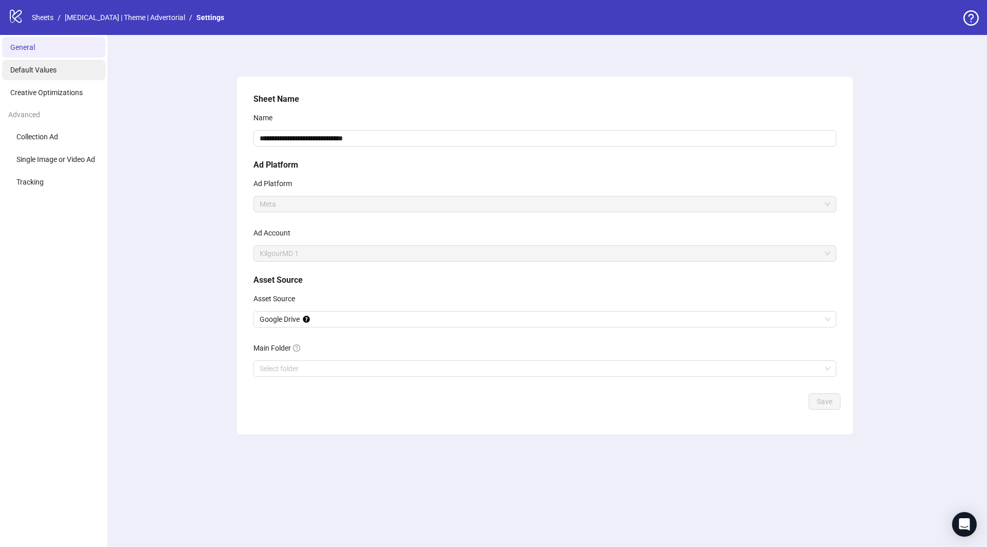
click at [50, 61] on li "Default Values" at bounding box center [53, 70] width 103 height 21
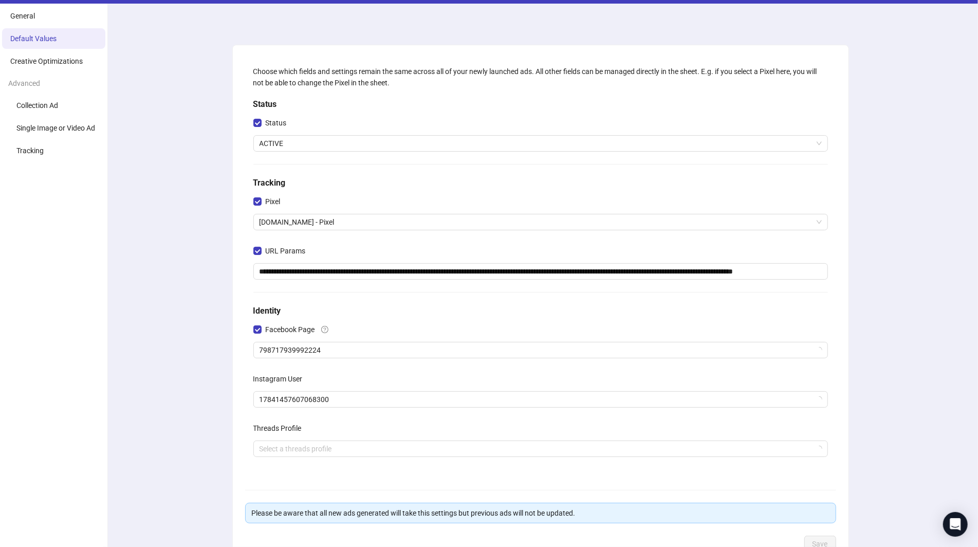
scroll to position [101, 0]
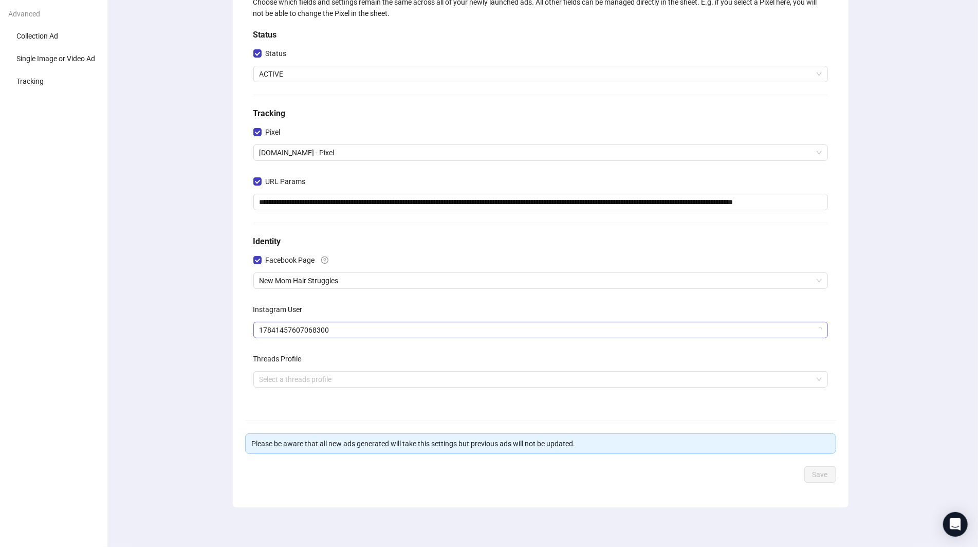
click at [307, 331] on span "17841457607068300" at bounding box center [540, 329] width 562 height 15
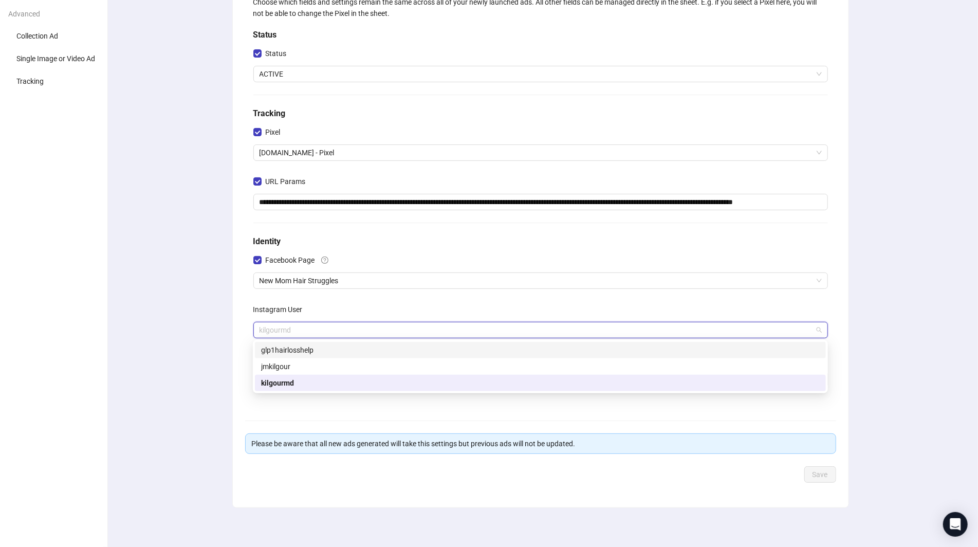
click at [194, 315] on div "**********" at bounding box center [540, 241] width 875 height 615
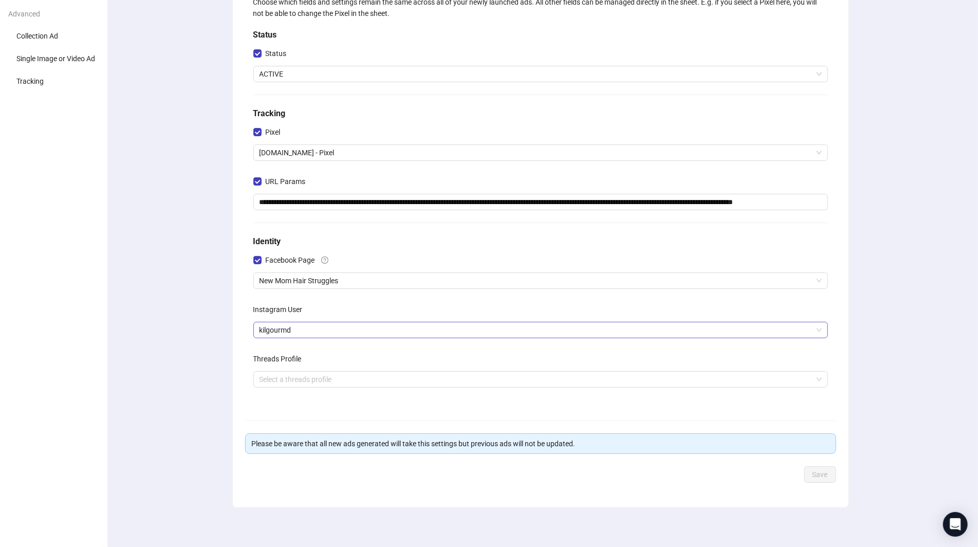
click at [295, 324] on span "kilgourmd" at bounding box center [540, 329] width 562 height 15
click at [246, 326] on div "**********" at bounding box center [540, 198] width 591 height 420
click at [297, 291] on div "**********" at bounding box center [540, 198] width 583 height 412
click at [304, 282] on span "New Mom Hair Struggles" at bounding box center [540, 280] width 562 height 15
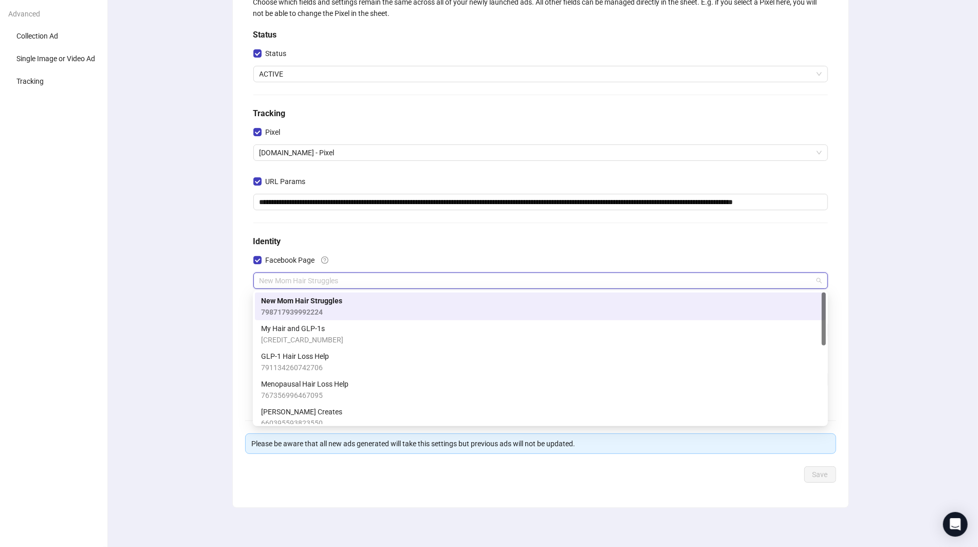
click at [210, 289] on div "**********" at bounding box center [540, 241] width 875 height 615
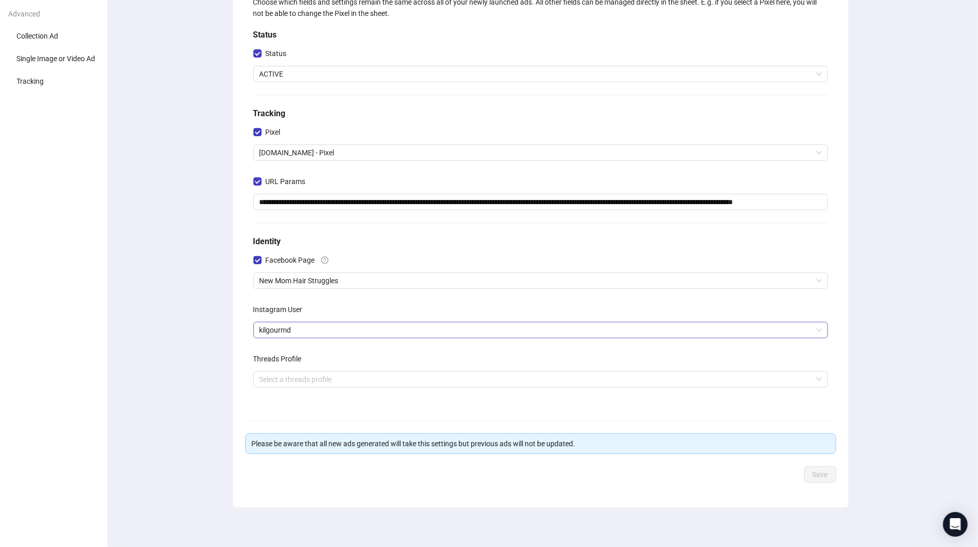
click at [314, 324] on span "kilgourmd" at bounding box center [540, 329] width 562 height 15
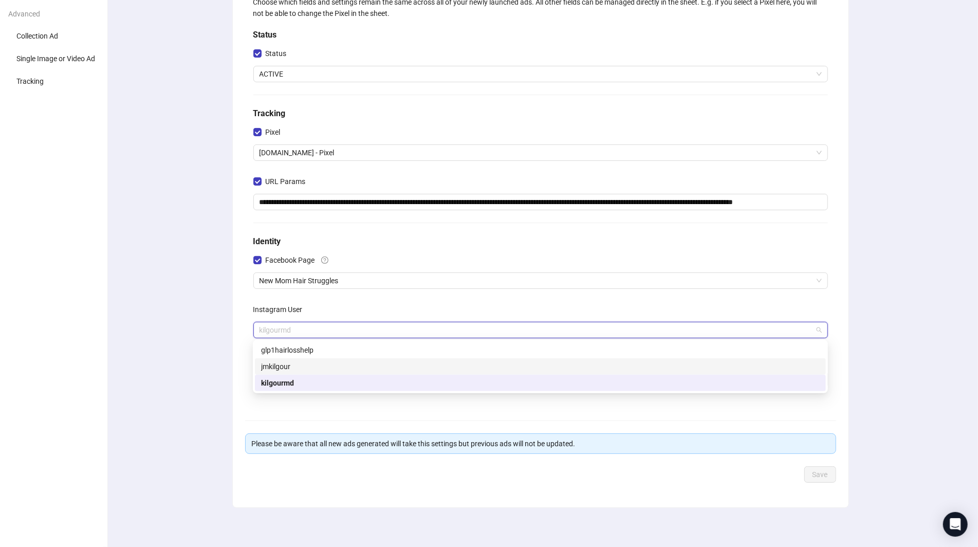
click at [293, 366] on div "jmkilgour" at bounding box center [540, 366] width 559 height 11
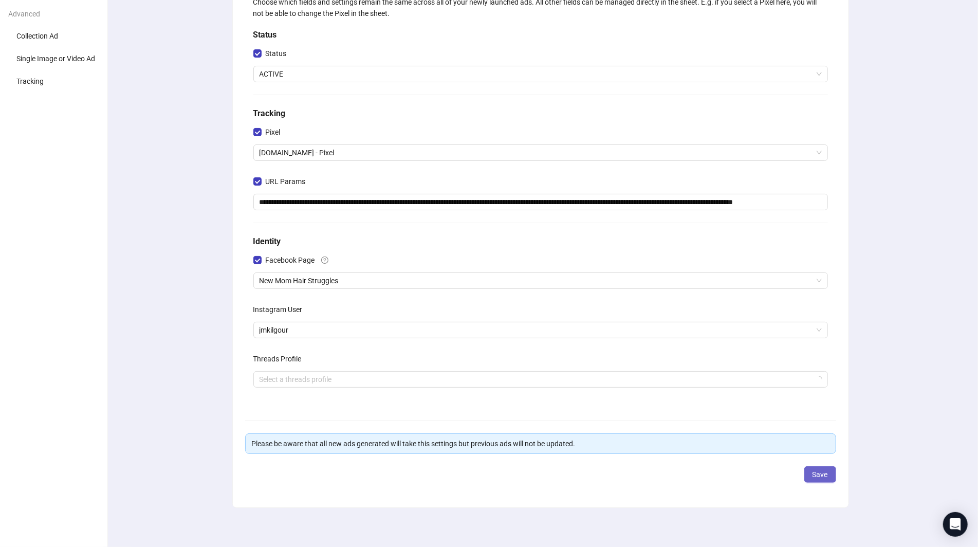
click at [819, 478] on button "Save" at bounding box center [820, 474] width 32 height 16
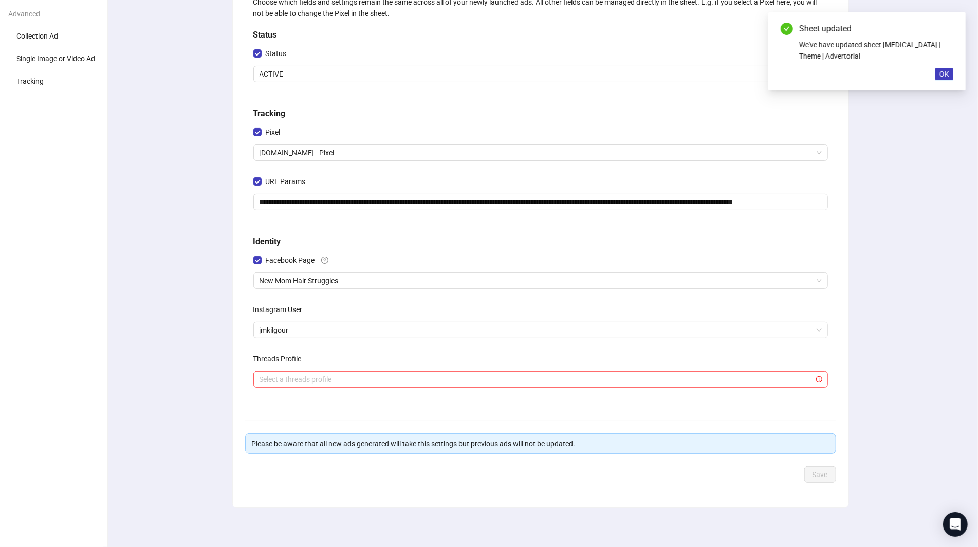
drag, startPoint x: 940, startPoint y: 71, endPoint x: 938, endPoint y: 77, distance: 6.4
click at [940, 72] on button "OK" at bounding box center [944, 74] width 18 height 12
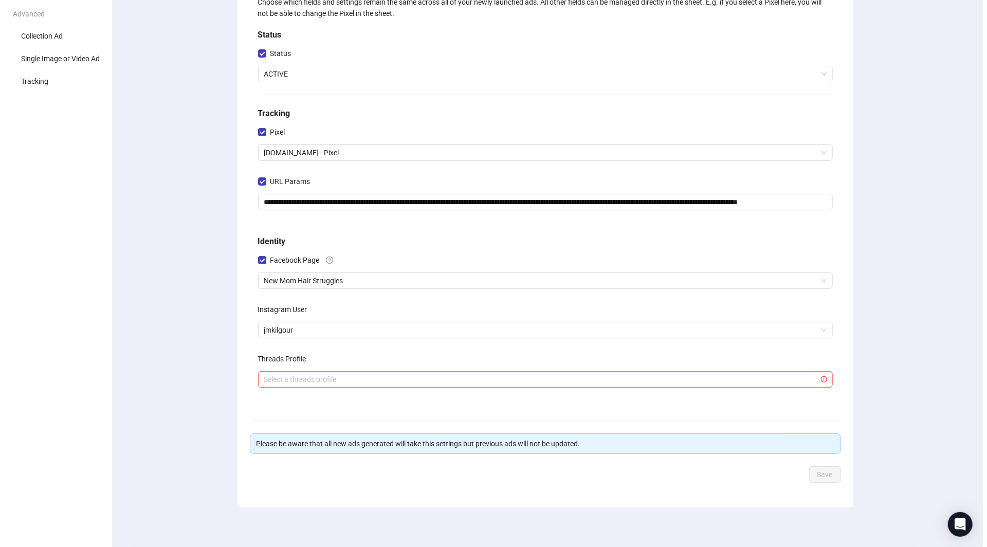
scroll to position [0, 0]
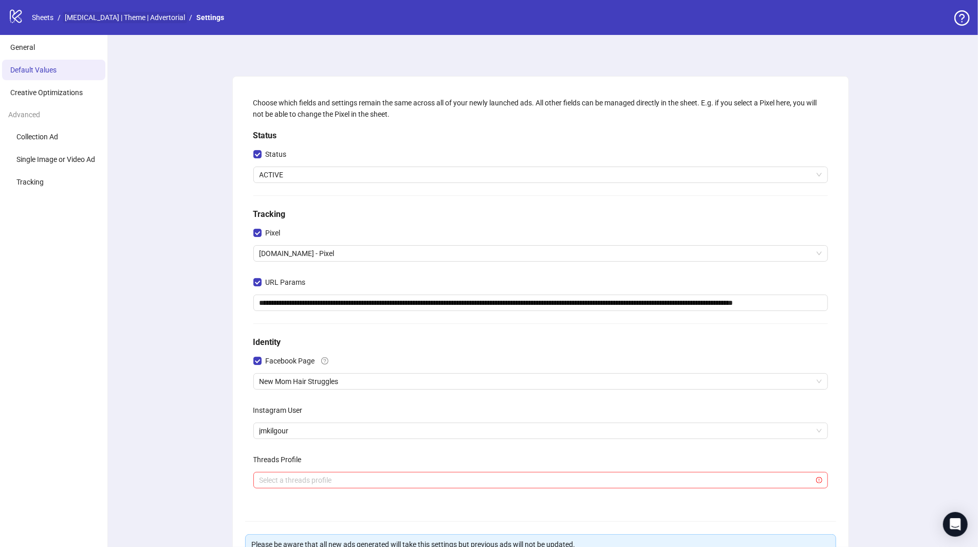
click at [137, 20] on link "[MEDICAL_DATA] | Theme | Advertorial" at bounding box center [125, 17] width 124 height 11
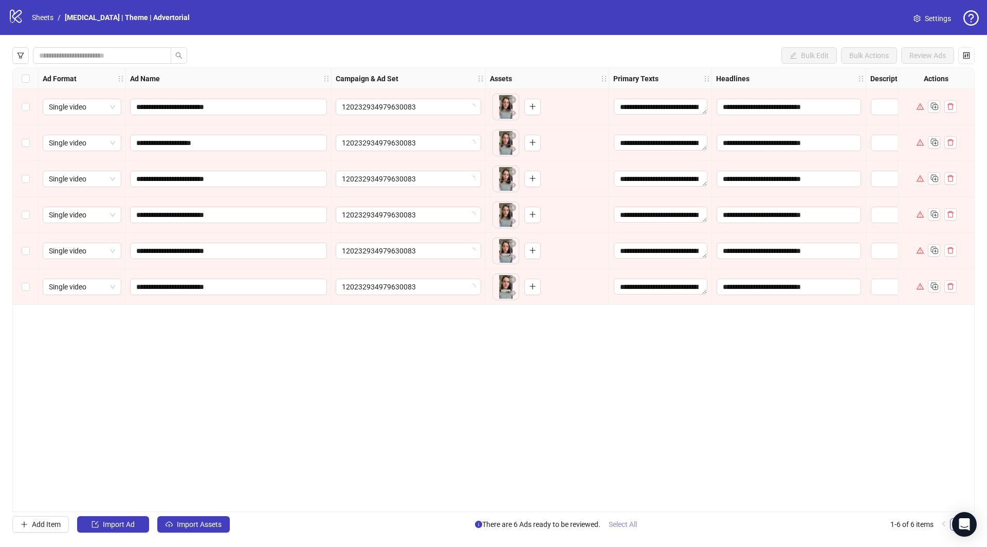
click at [619, 528] on span "Select All" at bounding box center [622, 524] width 28 height 8
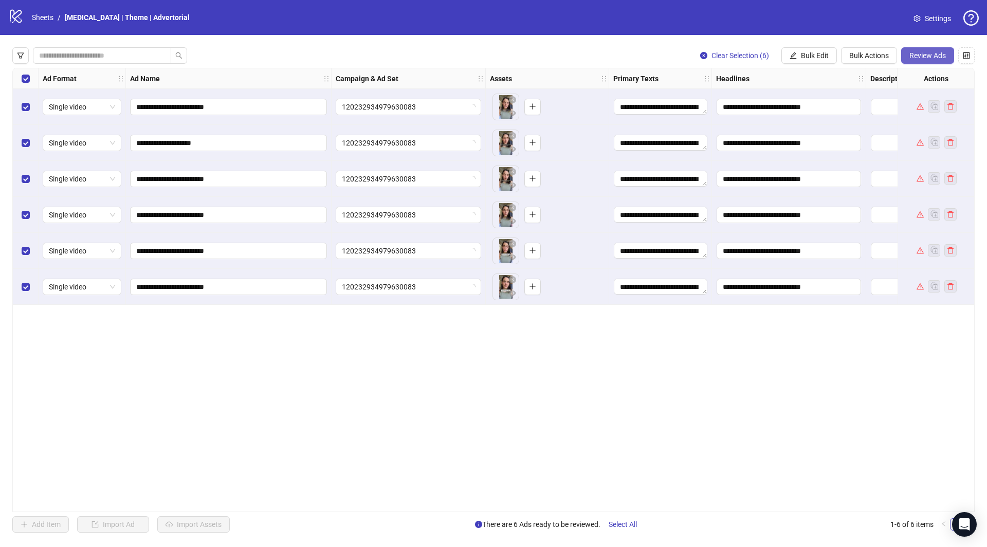
click at [930, 53] on span "Review Ads" at bounding box center [927, 55] width 36 height 8
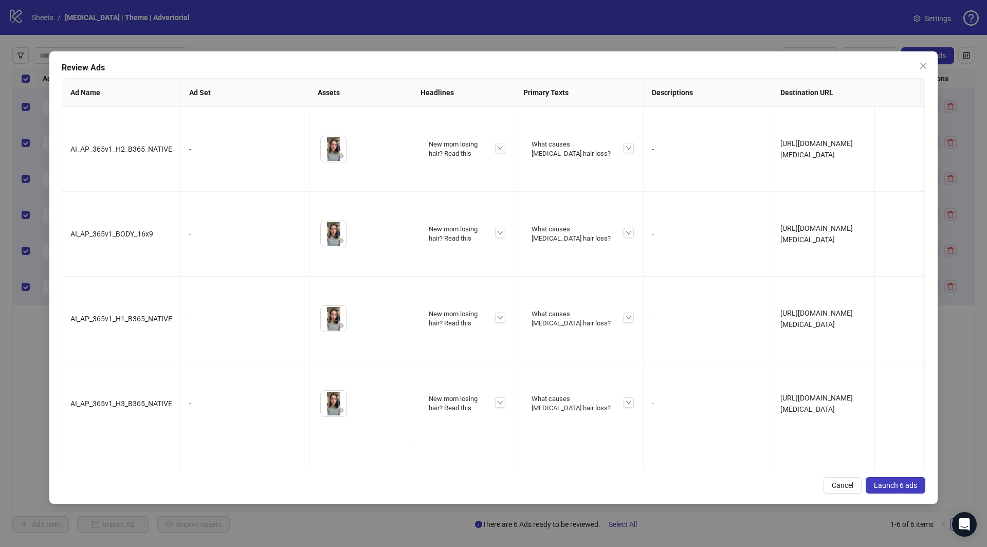
click at [901, 481] on span "Launch 6 ads" at bounding box center [895, 485] width 43 height 8
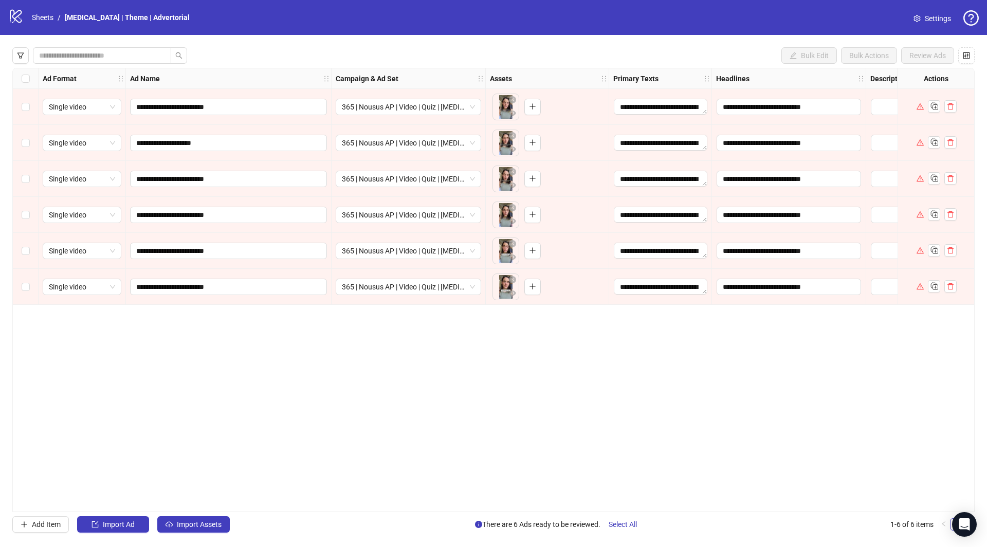
click at [936, 20] on span "Settings" at bounding box center [937, 18] width 26 height 11
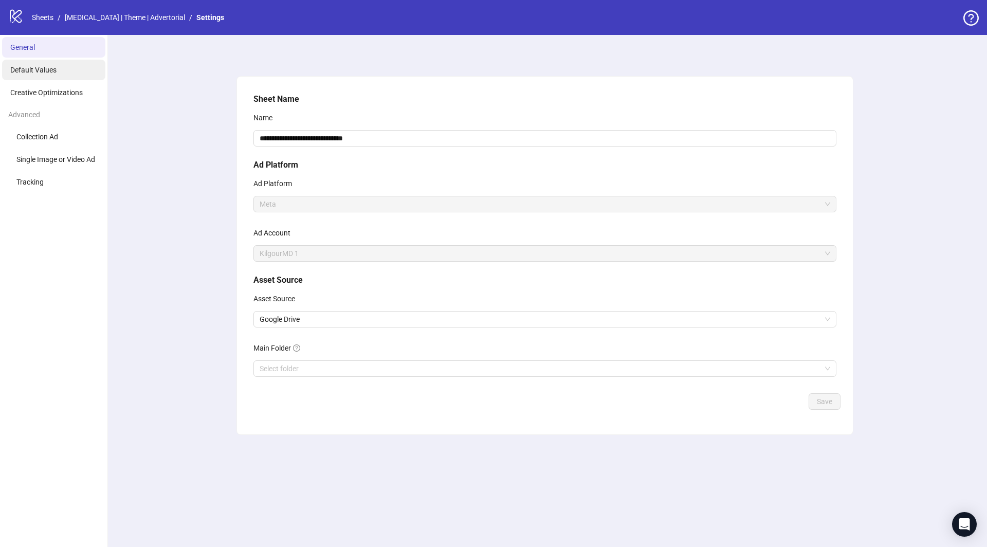
click at [61, 72] on li "Default Values" at bounding box center [53, 70] width 103 height 21
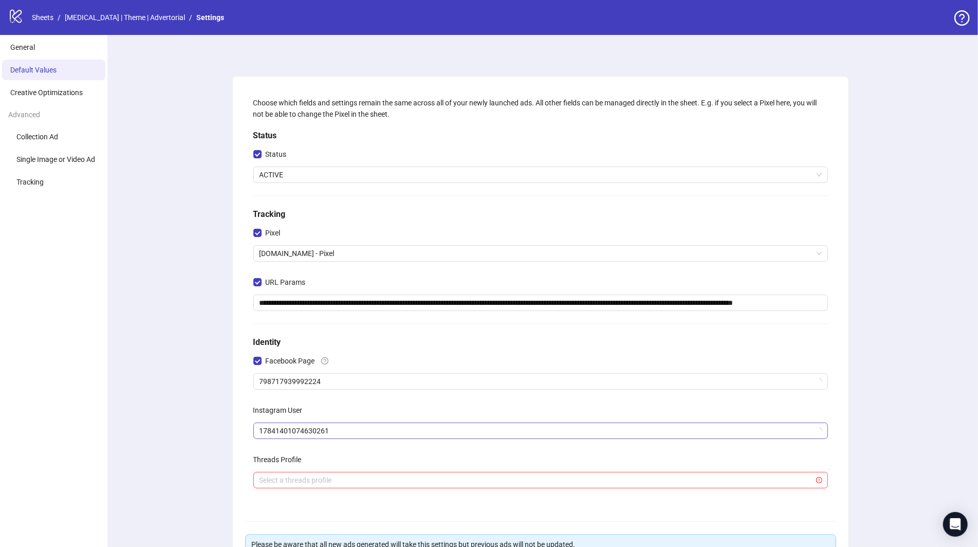
drag, startPoint x: 332, startPoint y: 437, endPoint x: 334, endPoint y: 432, distance: 5.4
click at [333, 435] on span "17841401074630261" at bounding box center [540, 430] width 562 height 15
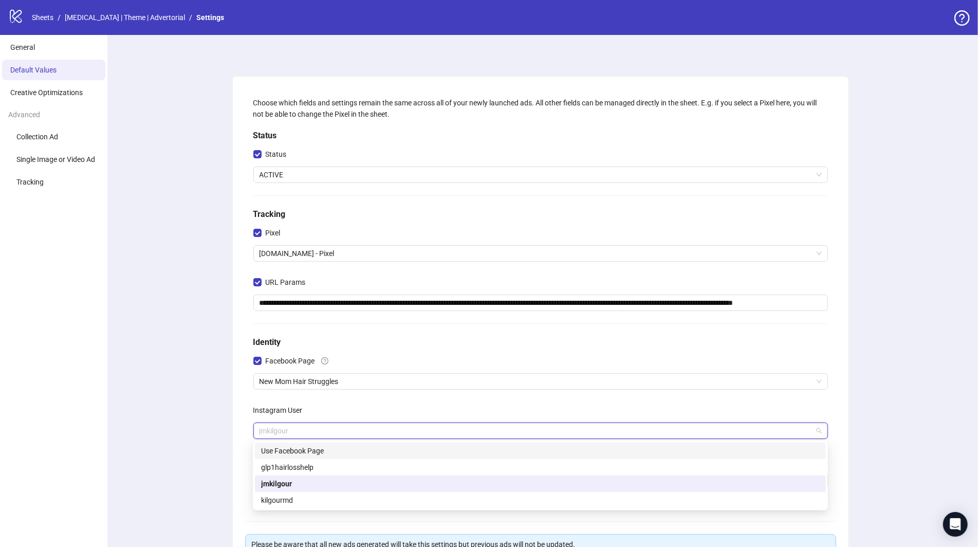
click at [314, 449] on div "Use Facebook Page" at bounding box center [540, 450] width 559 height 11
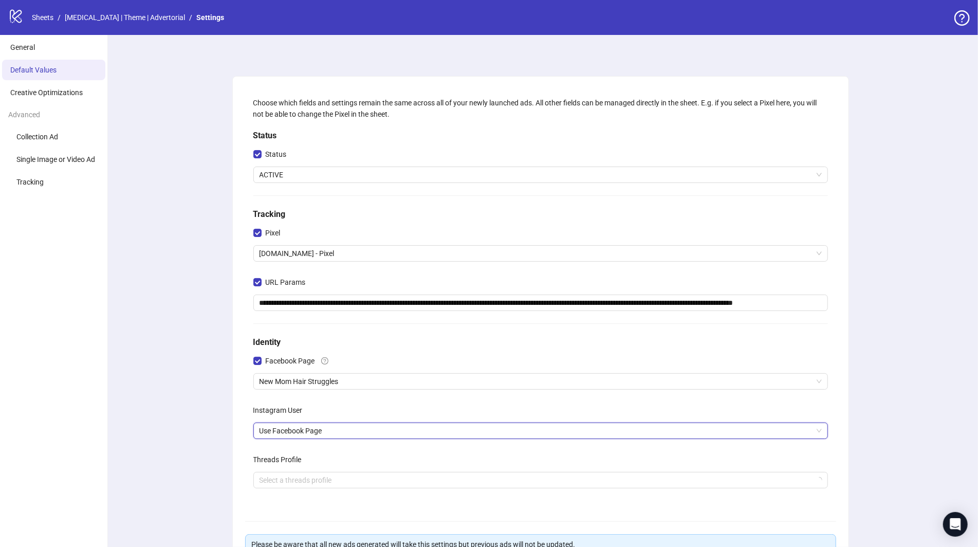
scroll to position [101, 0]
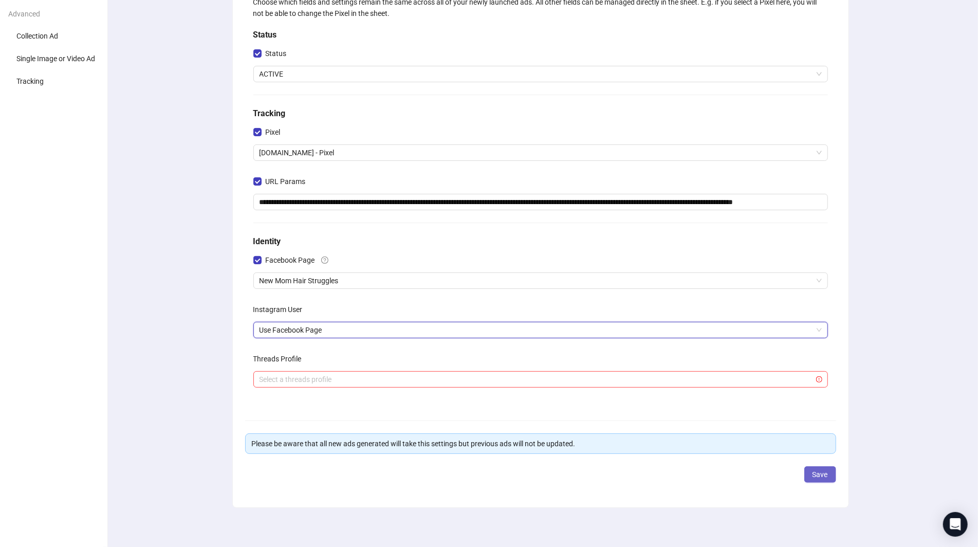
click at [817, 474] on span "Save" at bounding box center [819, 474] width 15 height 8
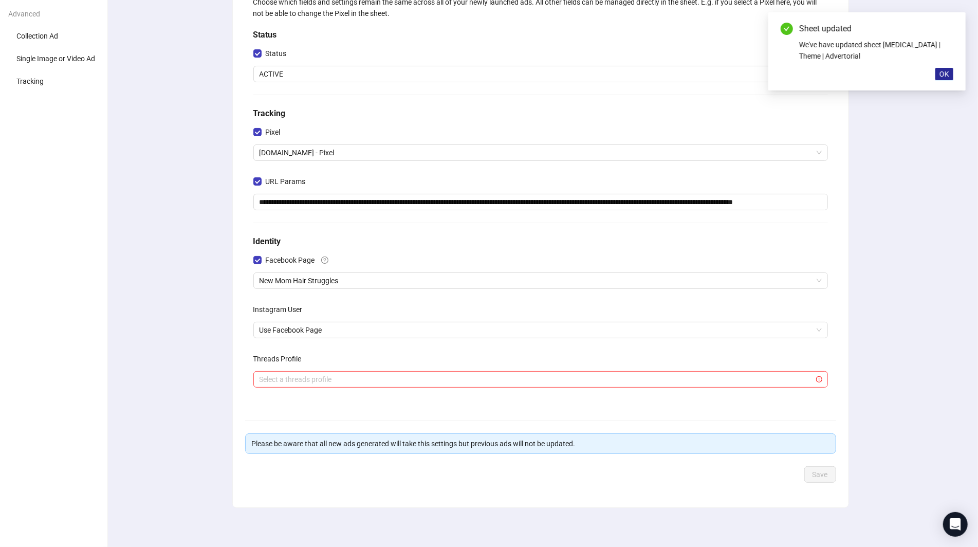
click at [938, 73] on button "OK" at bounding box center [944, 74] width 18 height 12
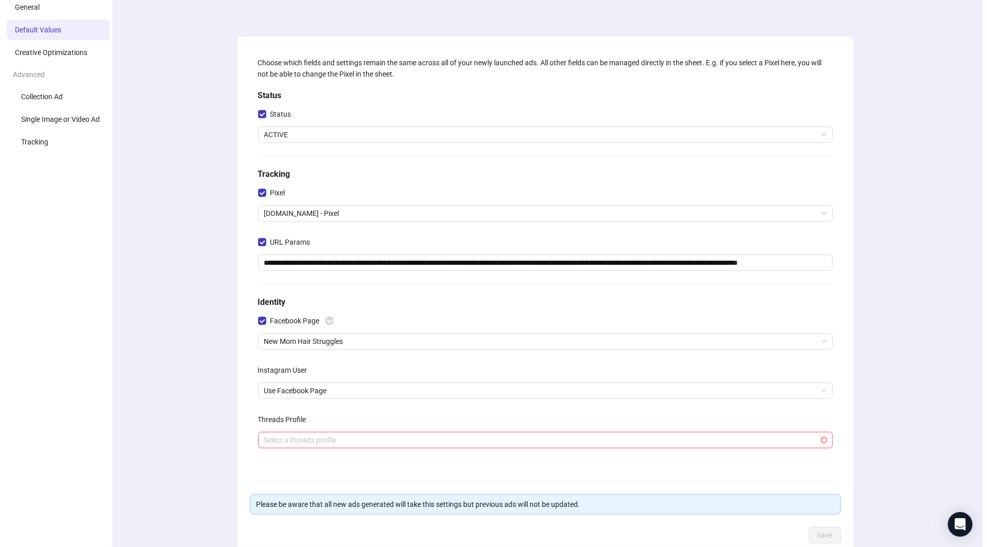
scroll to position [0, 0]
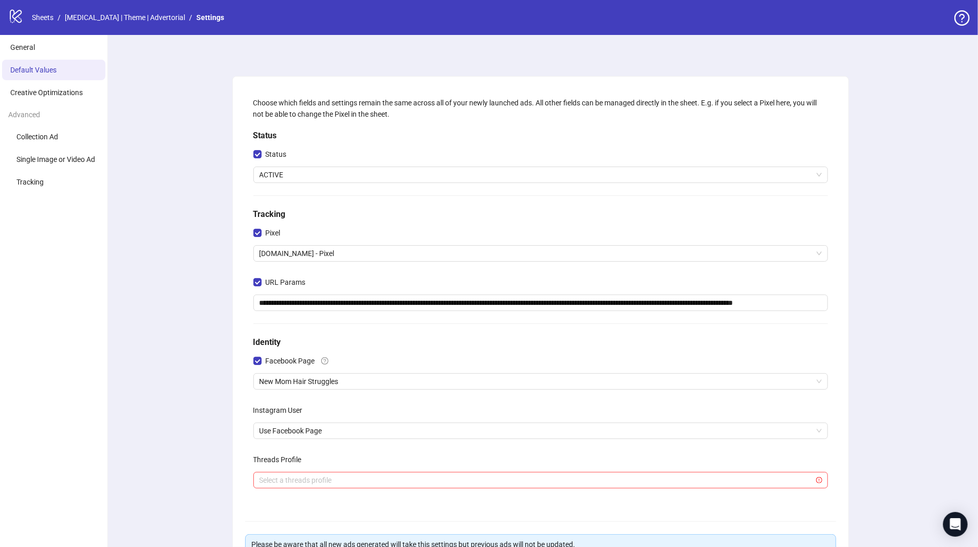
click at [145, 15] on link "[MEDICAL_DATA] | Theme | Advertorial" at bounding box center [125, 17] width 124 height 11
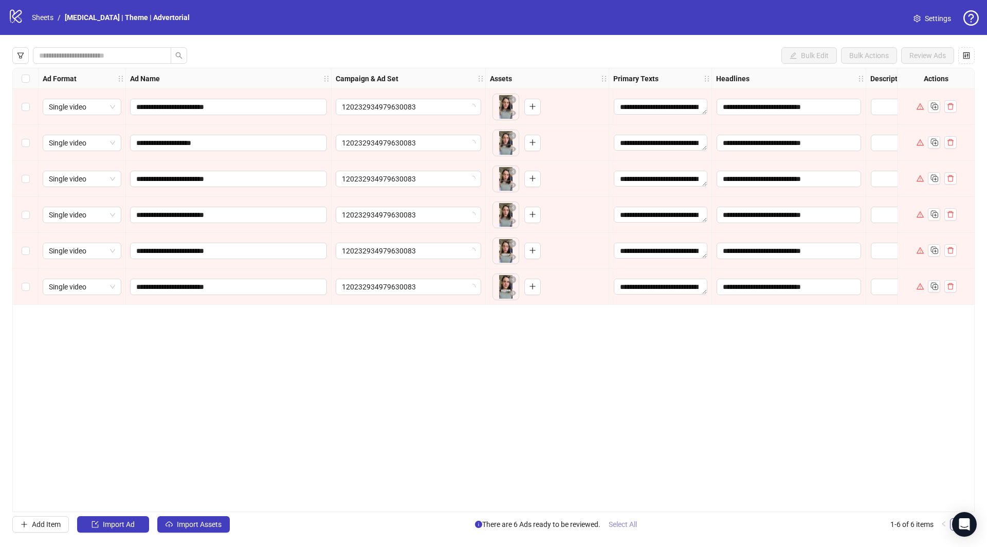
click at [615, 518] on button "Select All" at bounding box center [622, 524] width 45 height 16
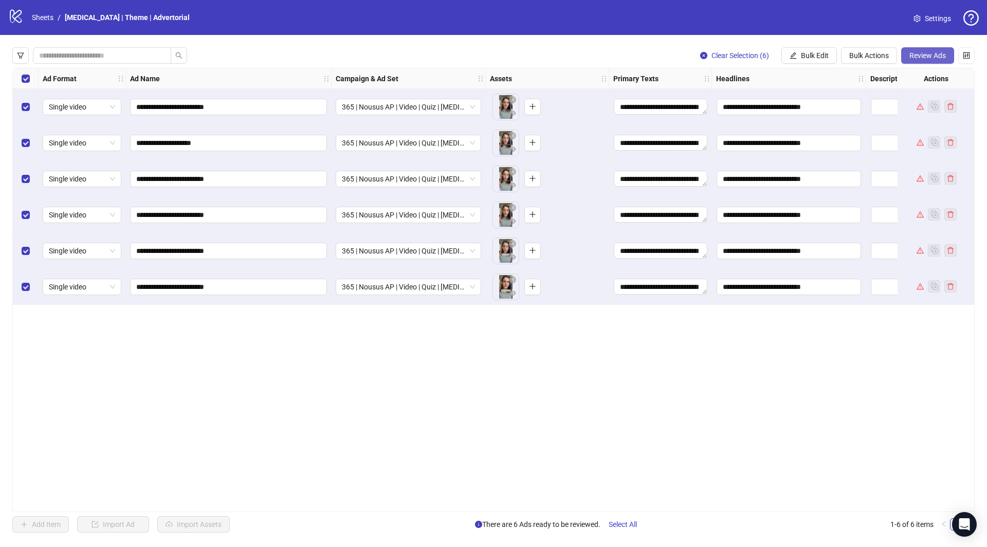
click at [918, 54] on span "Review Ads" at bounding box center [927, 55] width 36 height 8
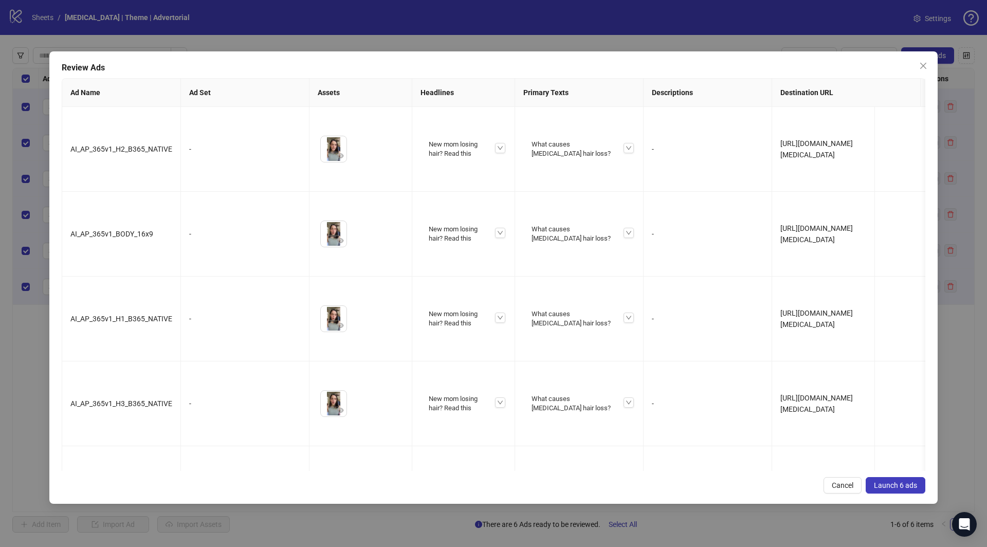
click at [904, 477] on button "Launch 6 ads" at bounding box center [895, 485] width 60 height 16
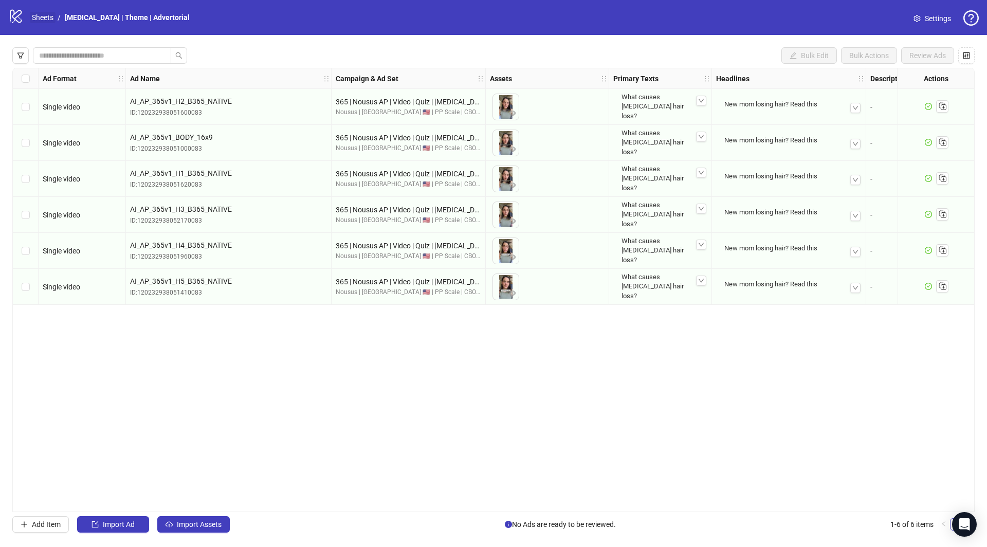
click at [50, 20] on link "Sheets" at bounding box center [43, 17] width 26 height 11
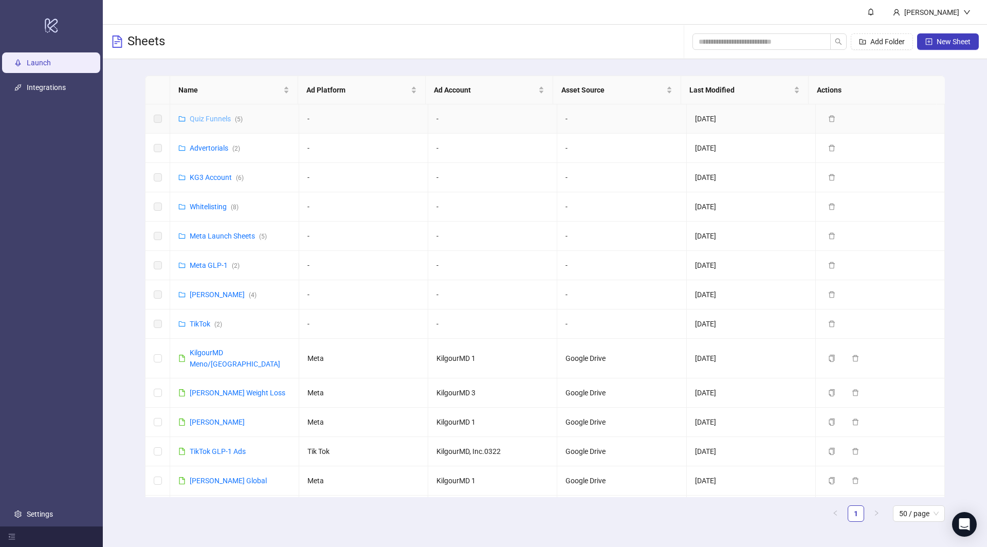
click at [216, 119] on link "Quiz Funnels ( 5 )" at bounding box center [216, 119] width 53 height 8
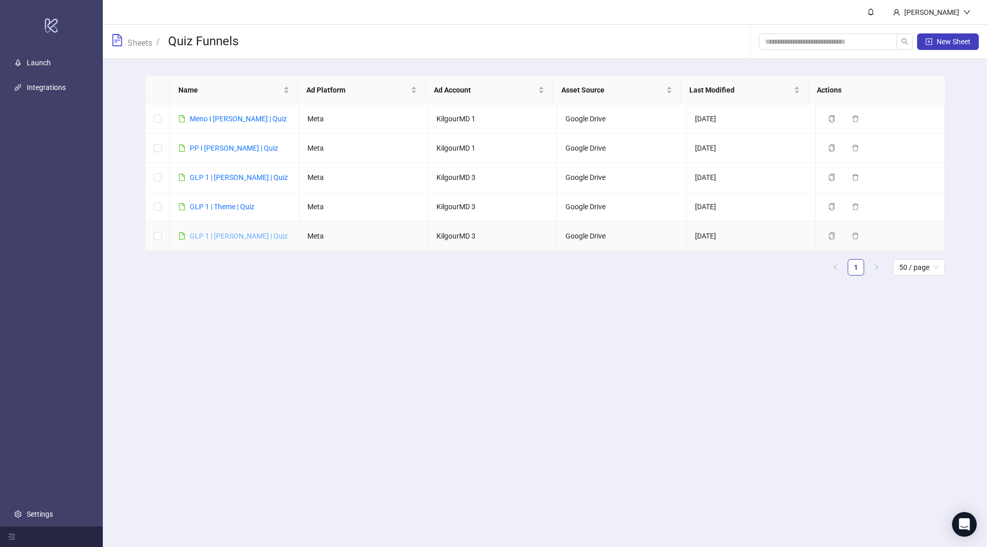
click at [212, 234] on link "GLP 1 | [PERSON_NAME] | Quiz" at bounding box center [239, 236] width 98 height 8
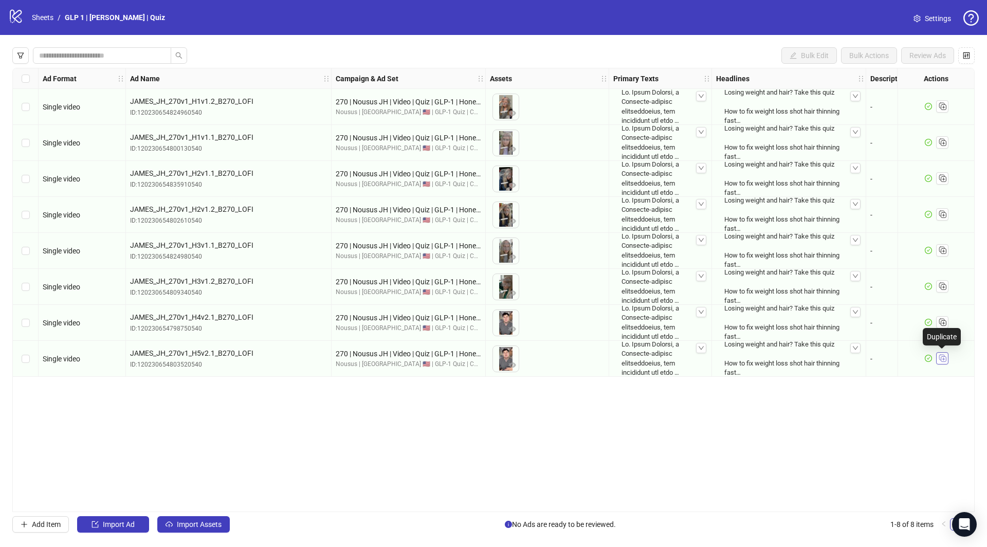
click at [943, 357] on rect "Duplicate" at bounding box center [941, 357] width 5 height 5
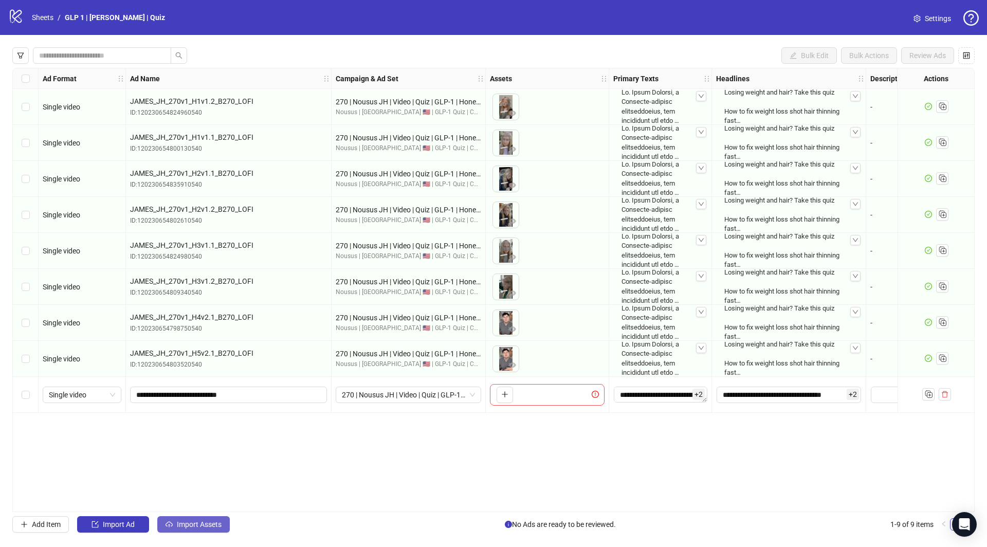
click at [205, 532] on button "Import Assets" at bounding box center [193, 524] width 72 height 16
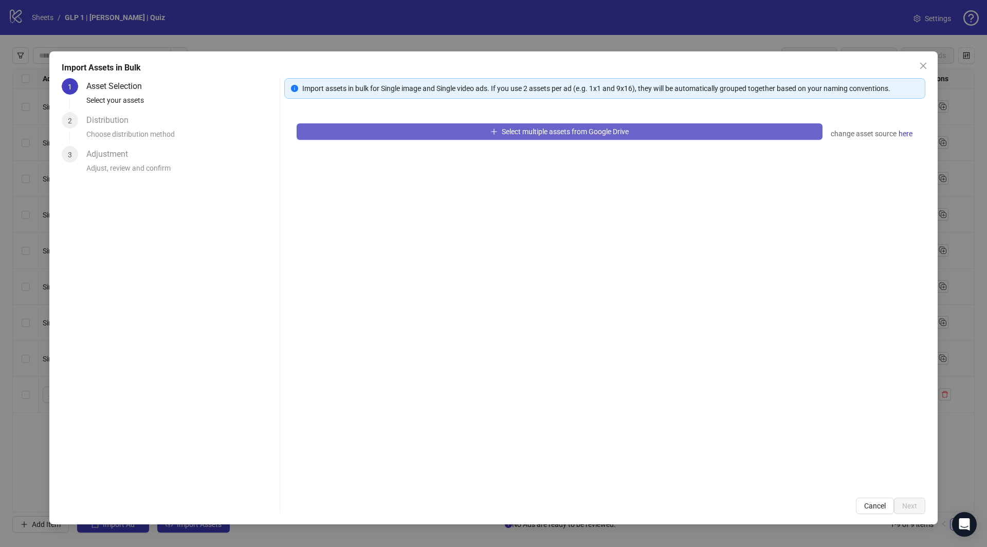
click at [432, 125] on button "Select multiple assets from Google Drive" at bounding box center [559, 131] width 526 height 16
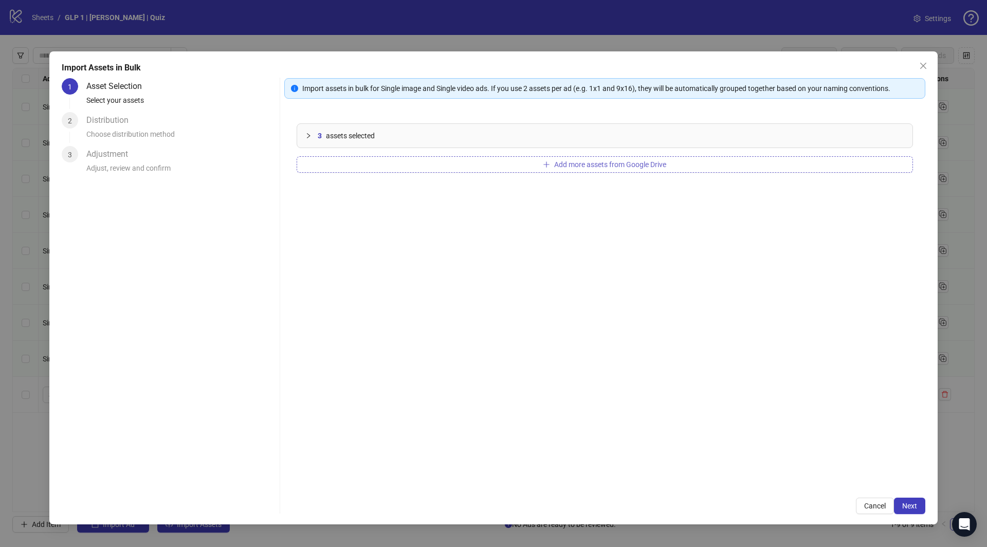
click at [363, 156] on button "Add more assets from Google Drive" at bounding box center [604, 164] width 616 height 16
click at [910, 502] on span "Next" at bounding box center [909, 505] width 15 height 8
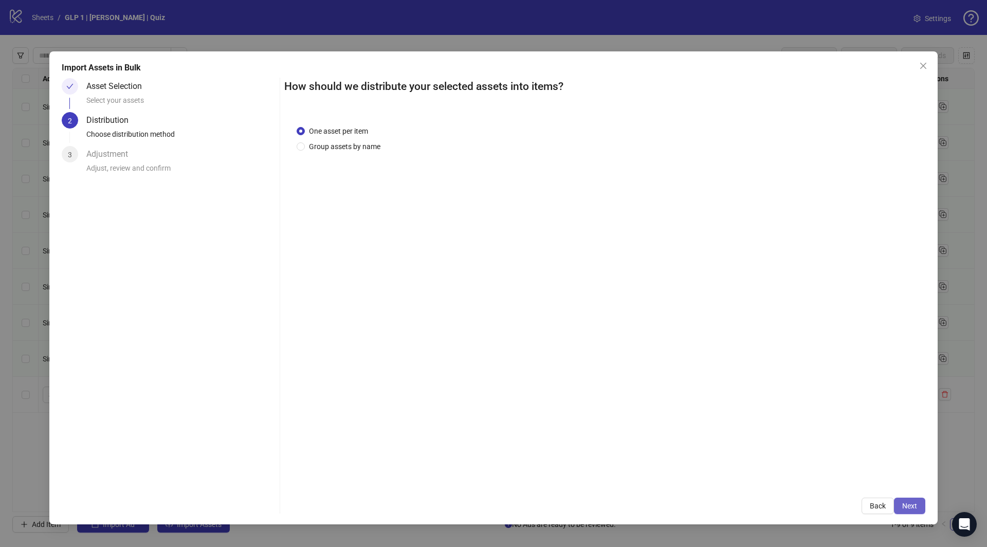
click at [909, 501] on span "Next" at bounding box center [909, 505] width 15 height 8
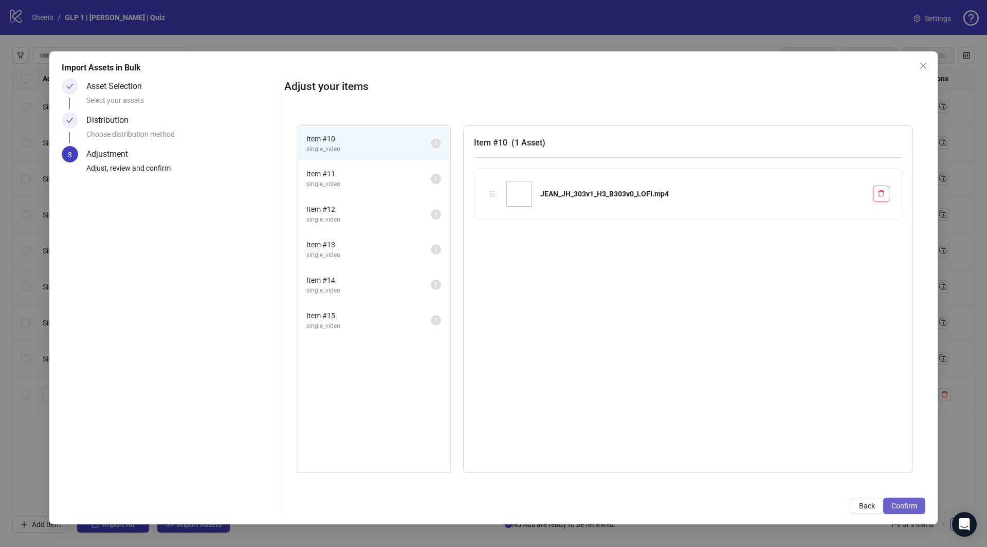
click at [909, 501] on span "Confirm" at bounding box center [904, 505] width 26 height 8
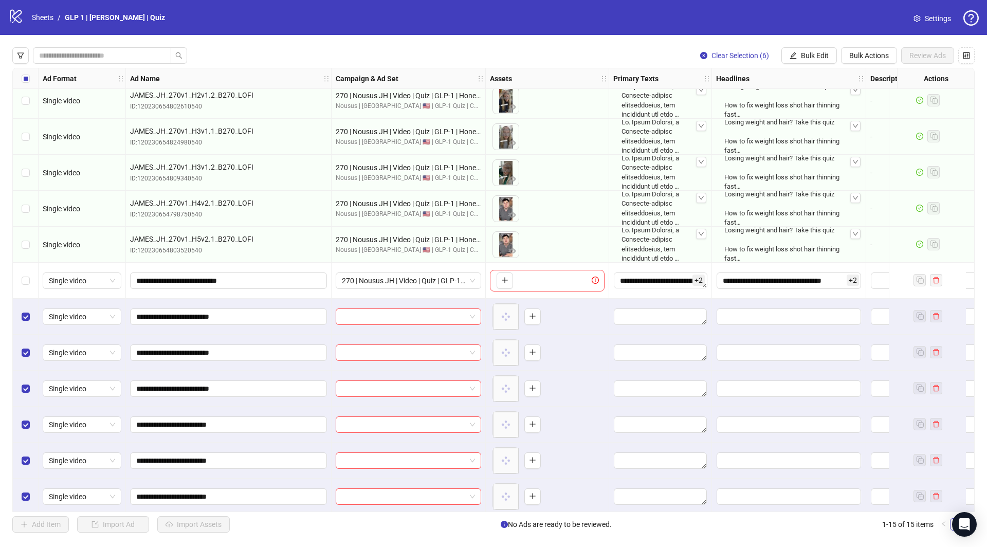
scroll to position [121, 0]
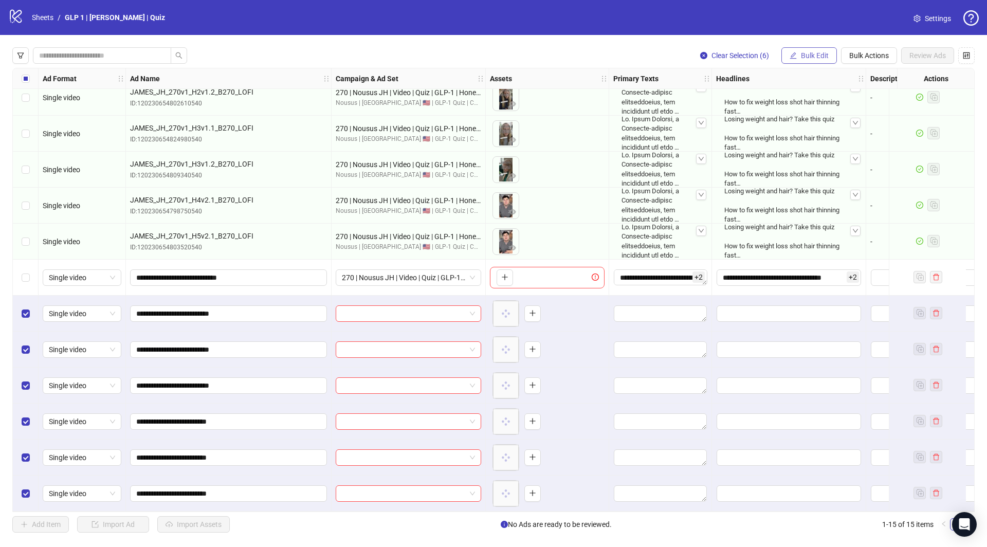
click at [829, 55] on button "Bulk Edit" at bounding box center [808, 55] width 55 height 16
click at [812, 110] on span "Campaign & Ad Set" at bounding box center [820, 108] width 61 height 11
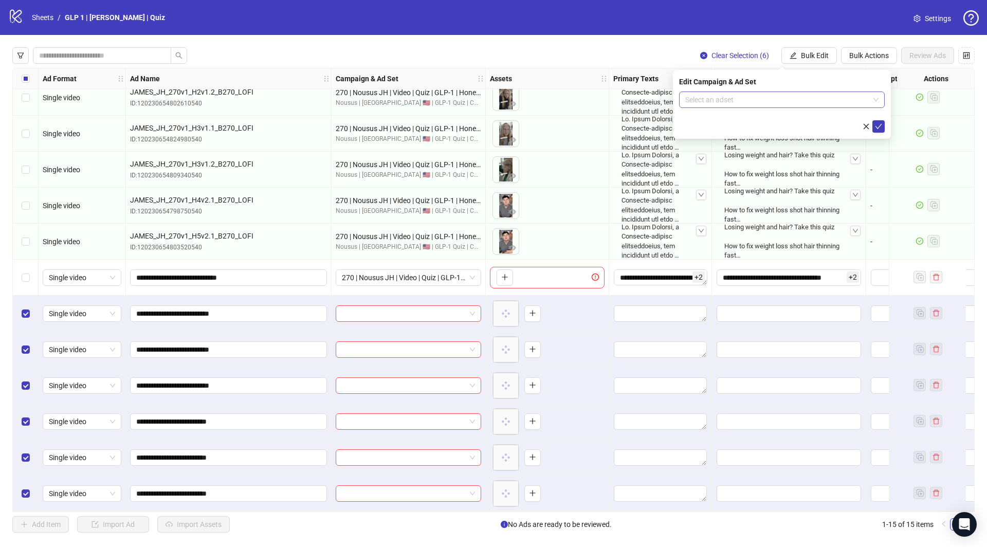
click at [738, 104] on input "search" at bounding box center [777, 99] width 184 height 15
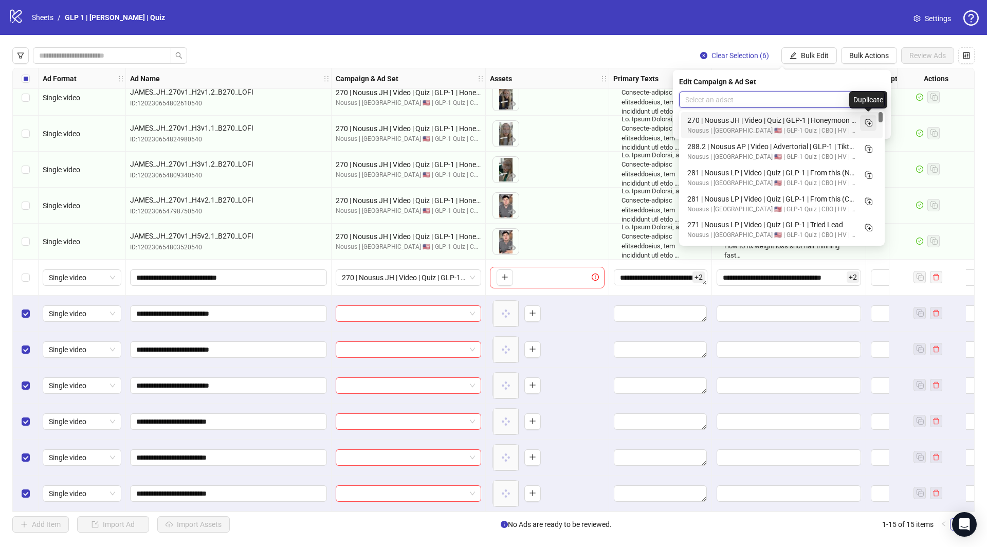
click at [868, 123] on icon "Duplicate" at bounding box center [868, 122] width 10 height 10
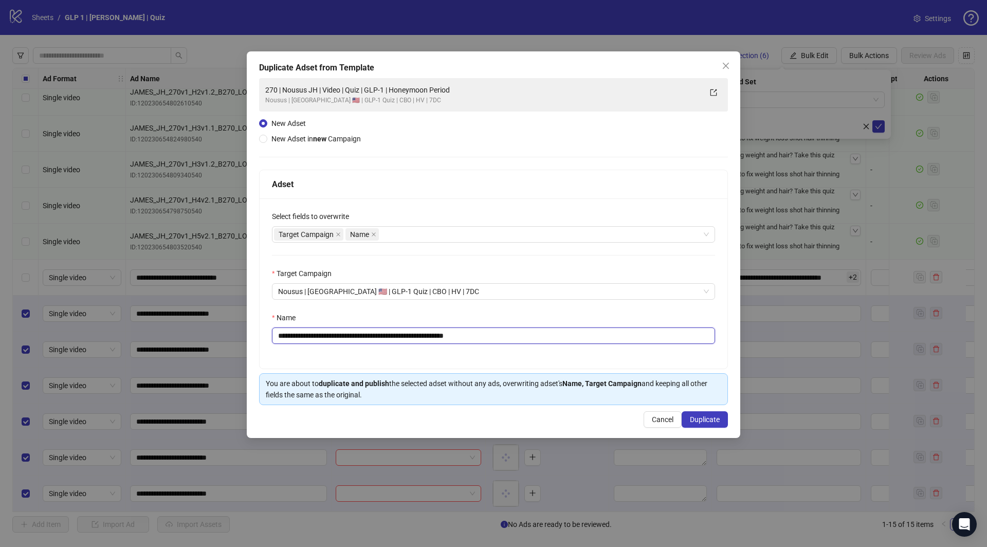
click at [551, 331] on input "**********" at bounding box center [493, 335] width 443 height 16
paste input "text"
click at [382, 336] on input "**********" at bounding box center [493, 335] width 443 height 16
click at [385, 336] on input "**********" at bounding box center [493, 335] width 443 height 16
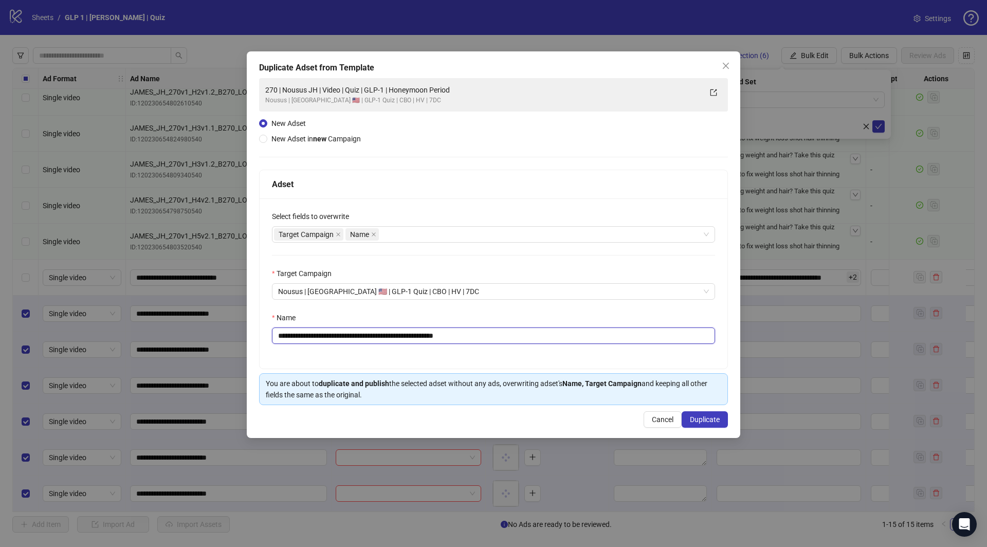
click at [384, 335] on input "**********" at bounding box center [493, 335] width 443 height 16
type input "**********"
click at [693, 417] on span "Duplicate" at bounding box center [705, 419] width 30 height 8
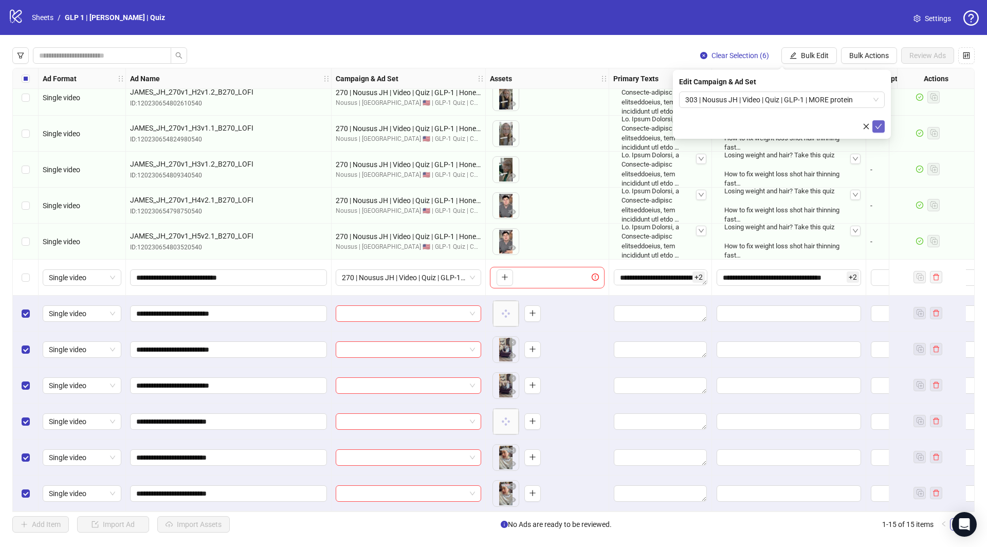
click at [879, 129] on icon "check" at bounding box center [878, 126] width 7 height 7
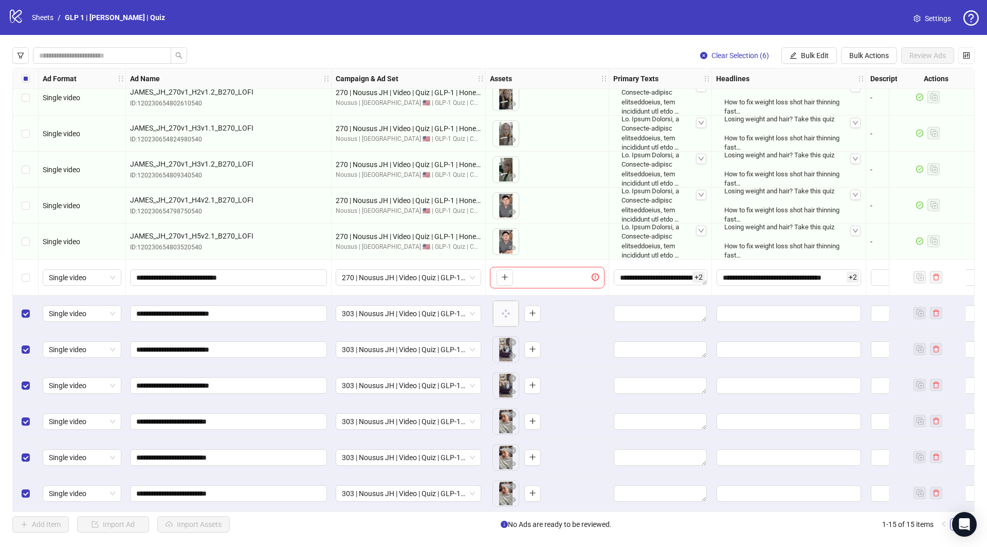
click at [34, 78] on div "Select all rows" at bounding box center [26, 78] width 26 height 21
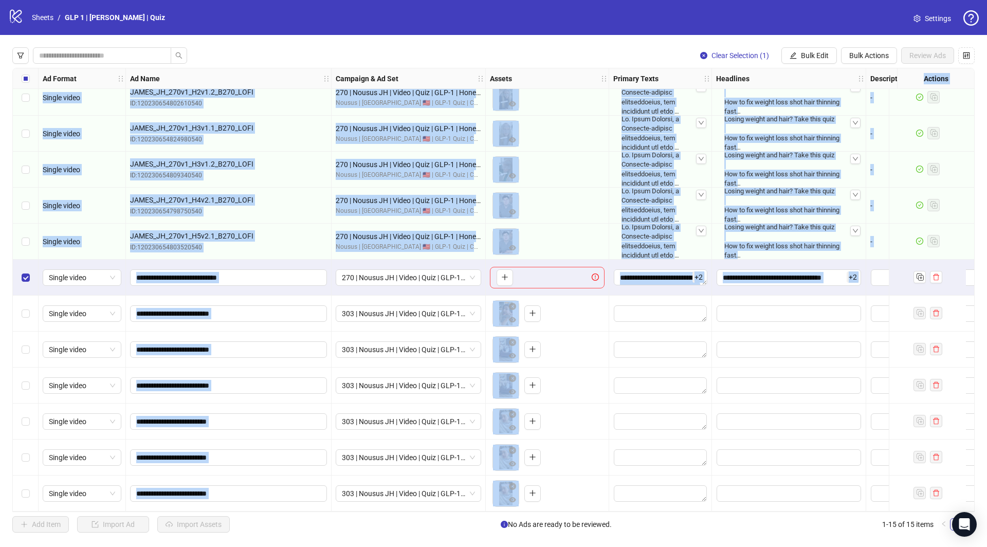
click at [32, 491] on div "Select row 15" at bounding box center [26, 493] width 26 height 36
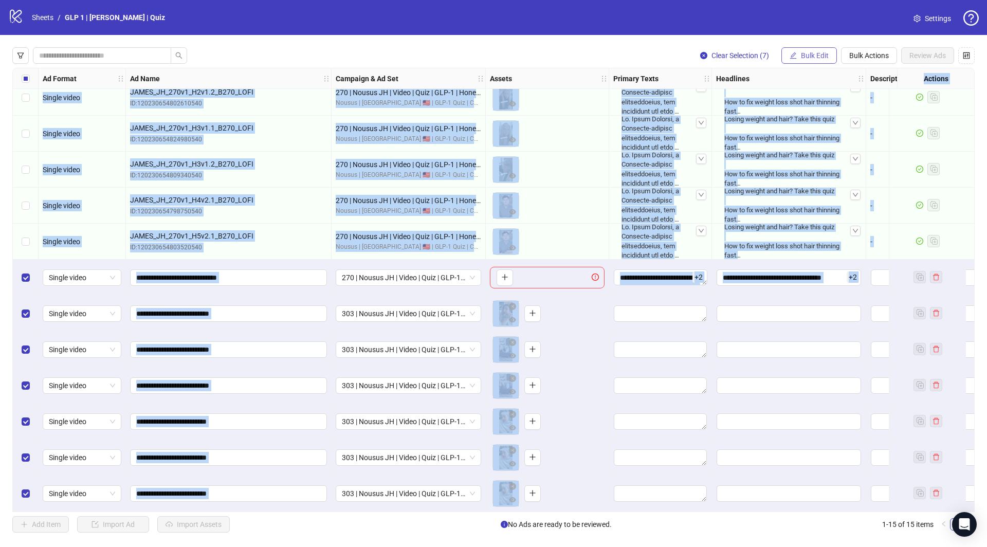
click at [828, 52] on span "Bulk Edit" at bounding box center [815, 55] width 28 height 8
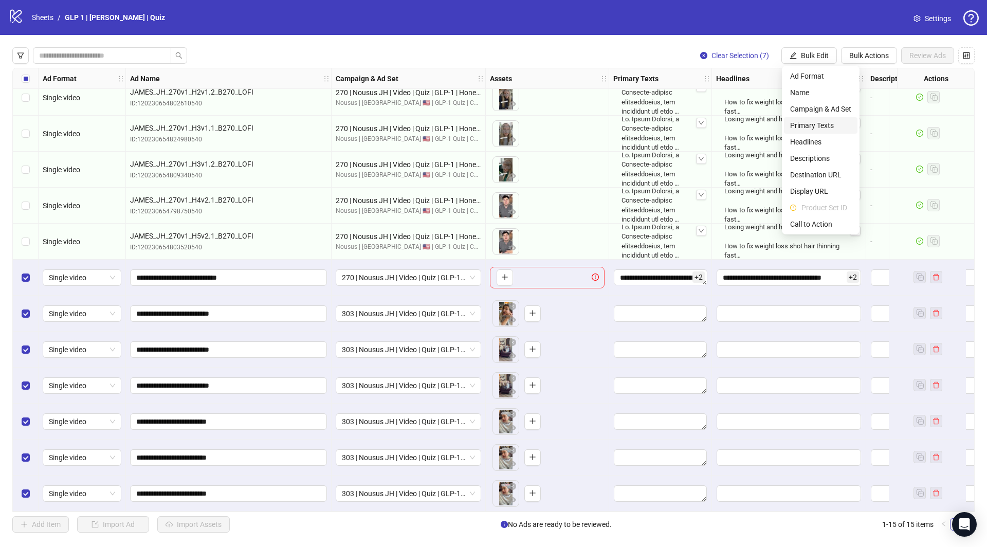
click at [823, 128] on span "Primary Texts" at bounding box center [820, 125] width 61 height 11
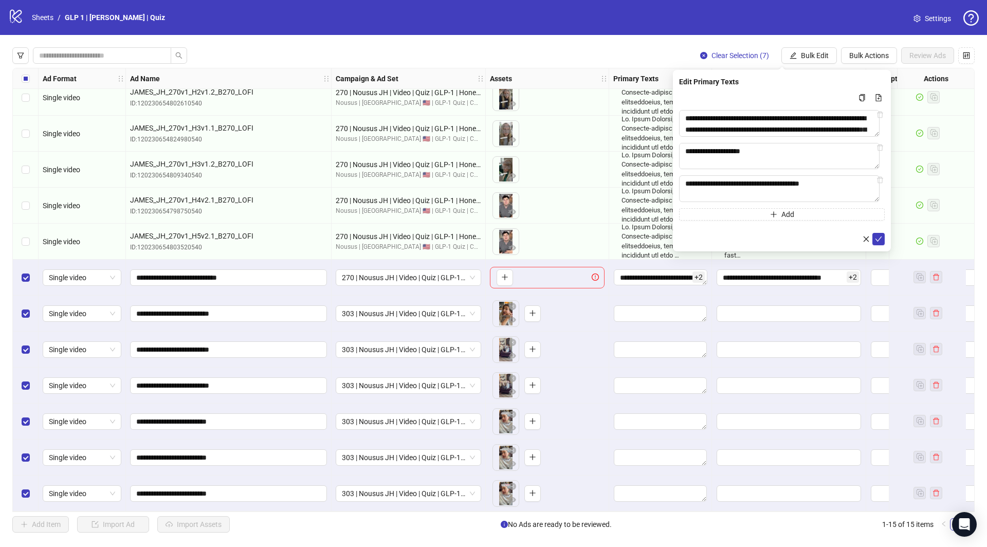
drag, startPoint x: 881, startPoint y: 244, endPoint x: 878, endPoint y: 230, distance: 13.7
click at [880, 243] on icon "check" at bounding box center [878, 238] width 7 height 7
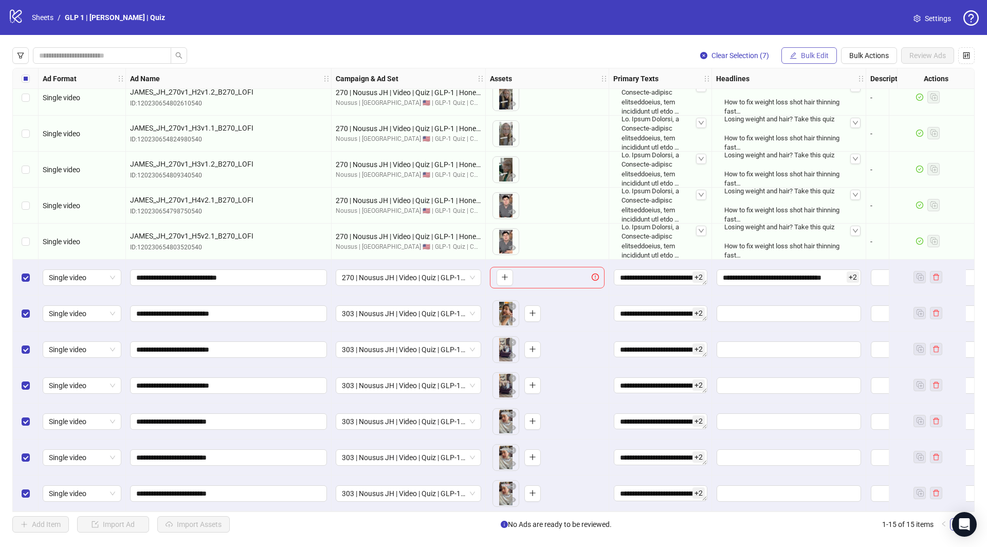
click at [820, 58] on span "Bulk Edit" at bounding box center [815, 55] width 28 height 8
click at [831, 172] on span "Destination URL" at bounding box center [820, 174] width 61 height 11
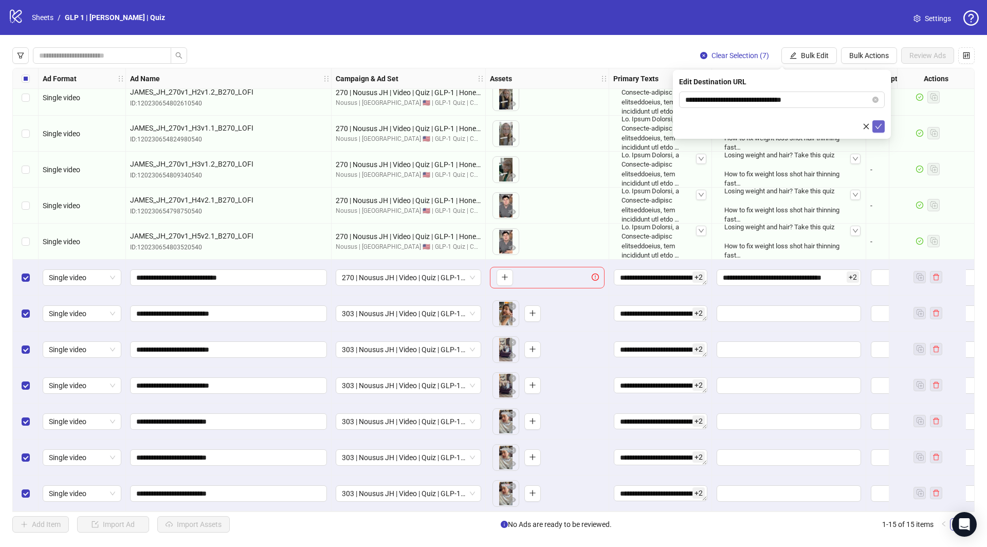
click at [880, 129] on span "submit" at bounding box center [878, 126] width 7 height 8
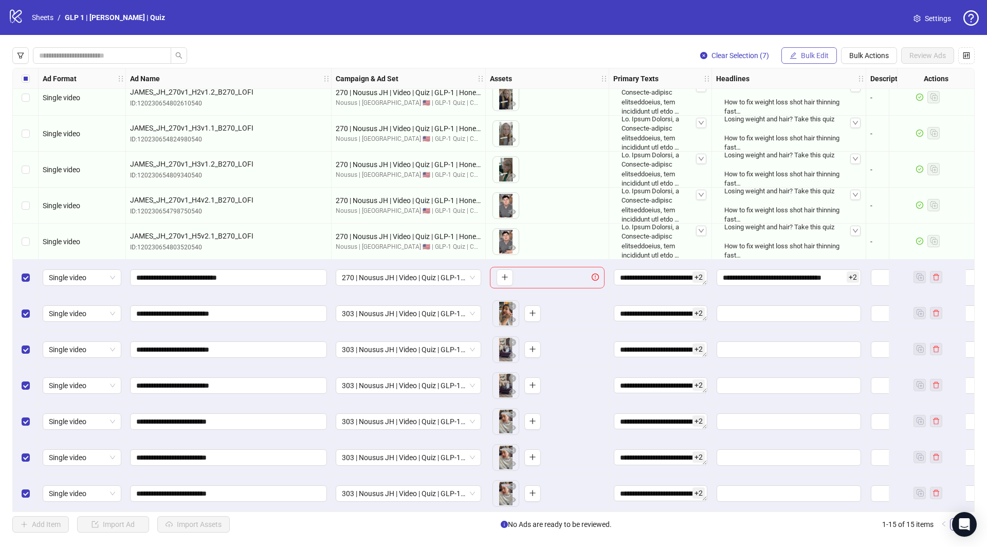
click at [822, 59] on button "Bulk Edit" at bounding box center [808, 55] width 55 height 16
click at [820, 144] on span "Headlines" at bounding box center [820, 141] width 61 height 11
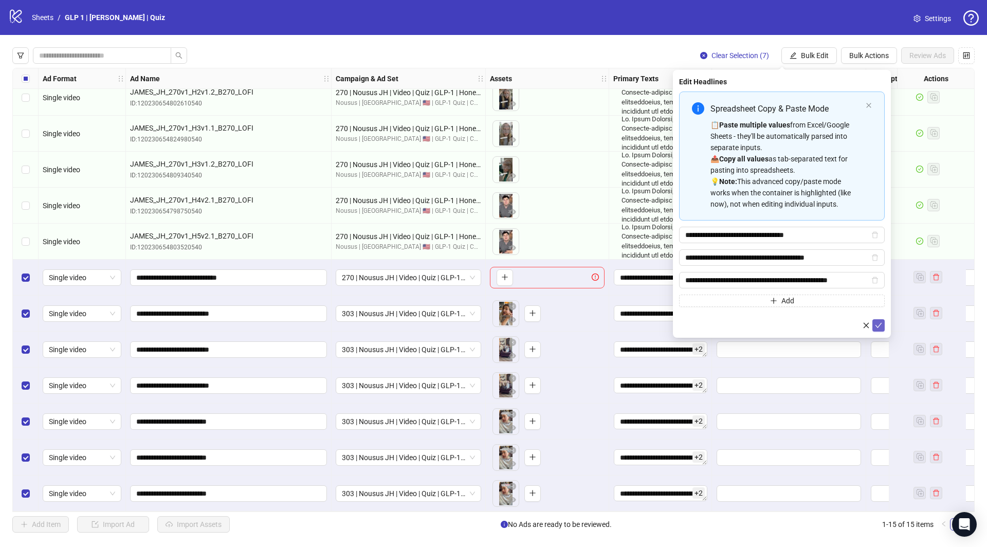
click at [875, 328] on button "submit" at bounding box center [878, 325] width 12 height 12
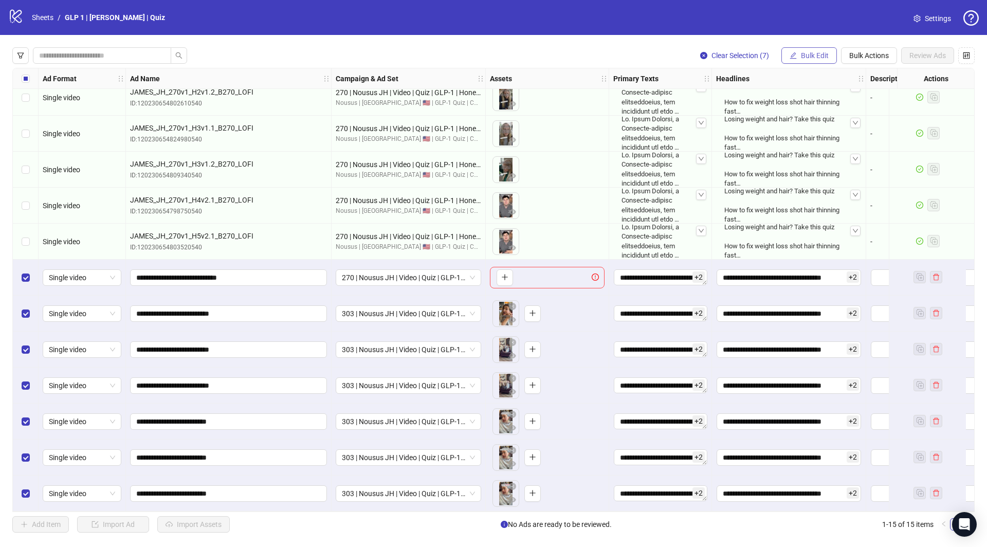
click at [808, 52] on span "Bulk Edit" at bounding box center [815, 55] width 28 height 8
click at [810, 232] on li "Call to Action" at bounding box center [820, 224] width 73 height 16
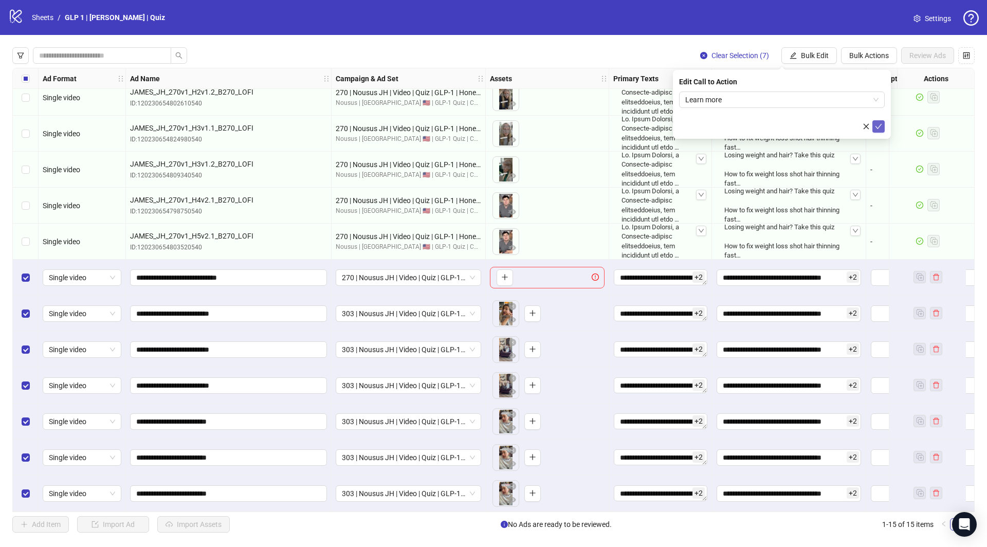
click at [879, 131] on button "submit" at bounding box center [878, 126] width 12 height 12
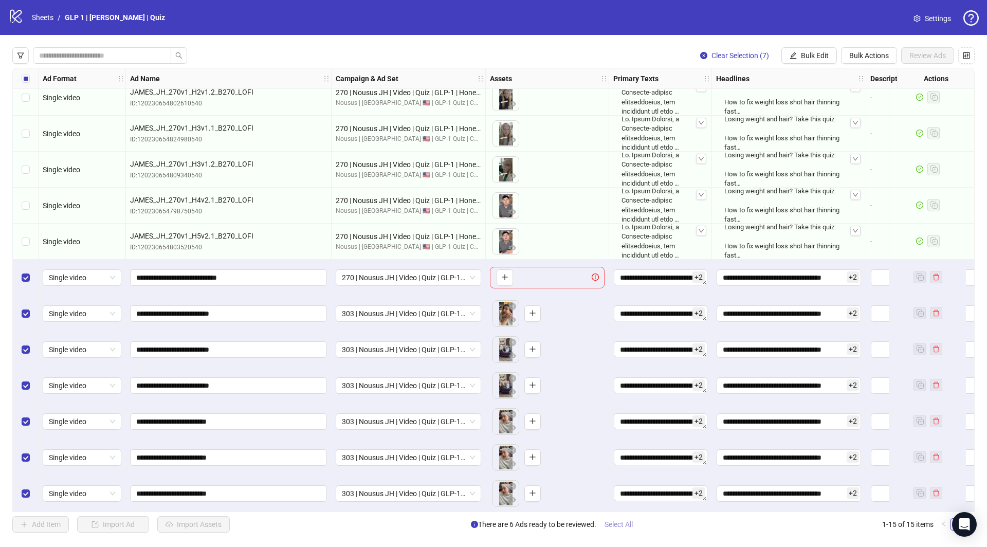
click at [628, 522] on span "Select All" at bounding box center [618, 524] width 28 height 8
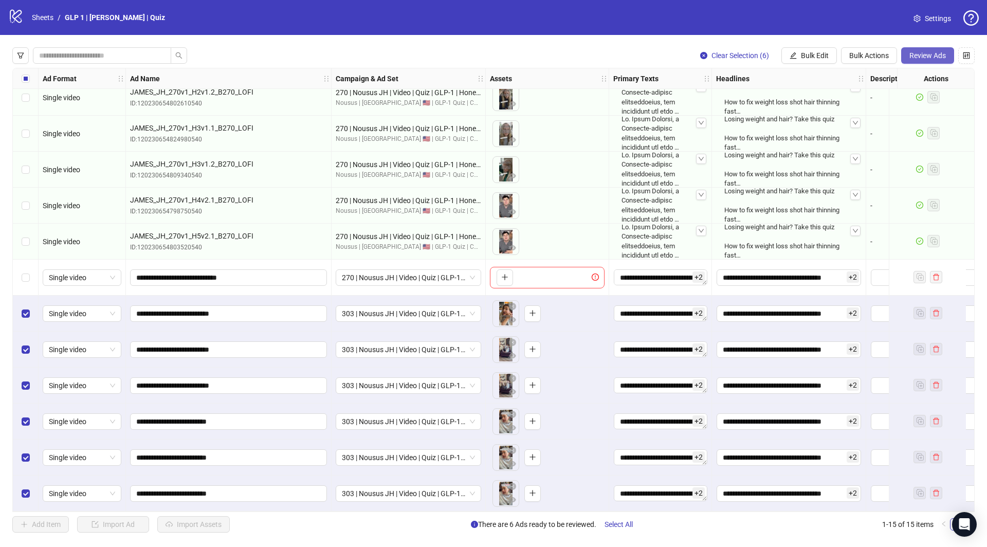
click at [938, 48] on button "Review Ads" at bounding box center [927, 55] width 53 height 16
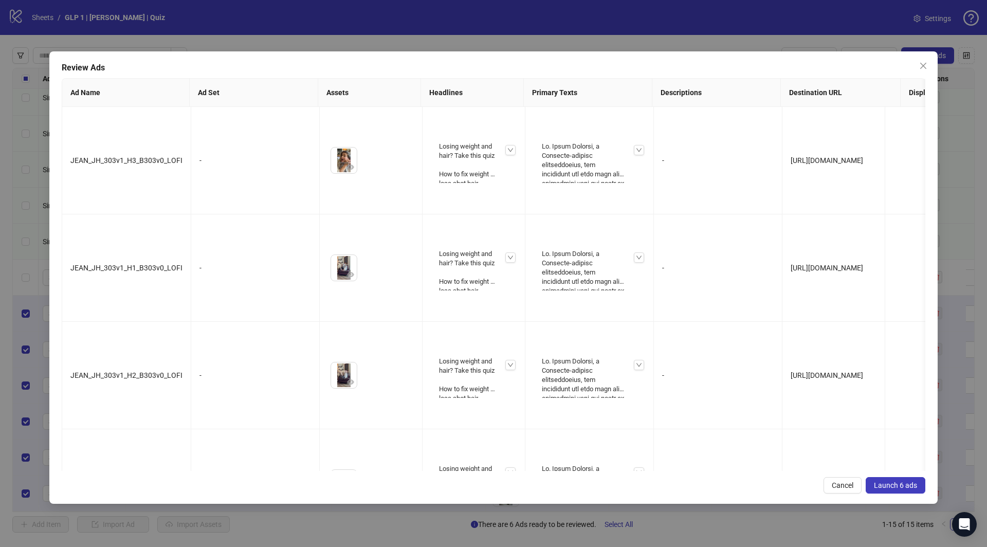
click at [899, 481] on span "Launch 6 ads" at bounding box center [895, 485] width 43 height 8
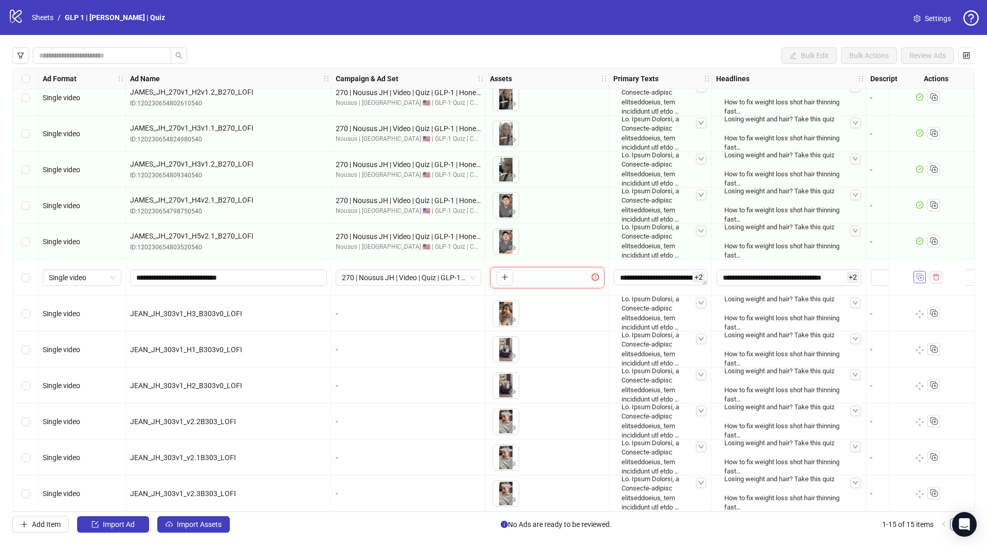
click at [913, 277] on button "button" at bounding box center [919, 277] width 12 height 12
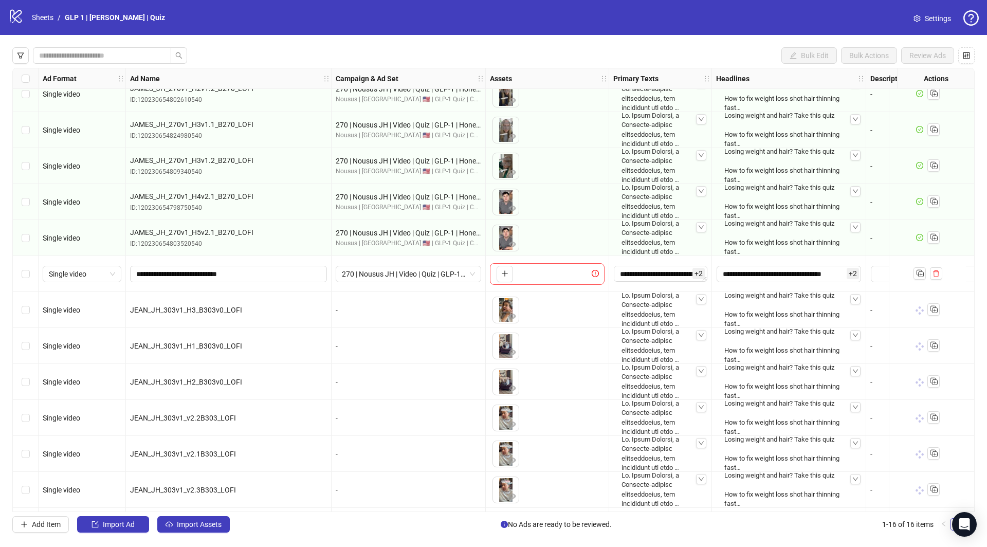
scroll to position [157, 0]
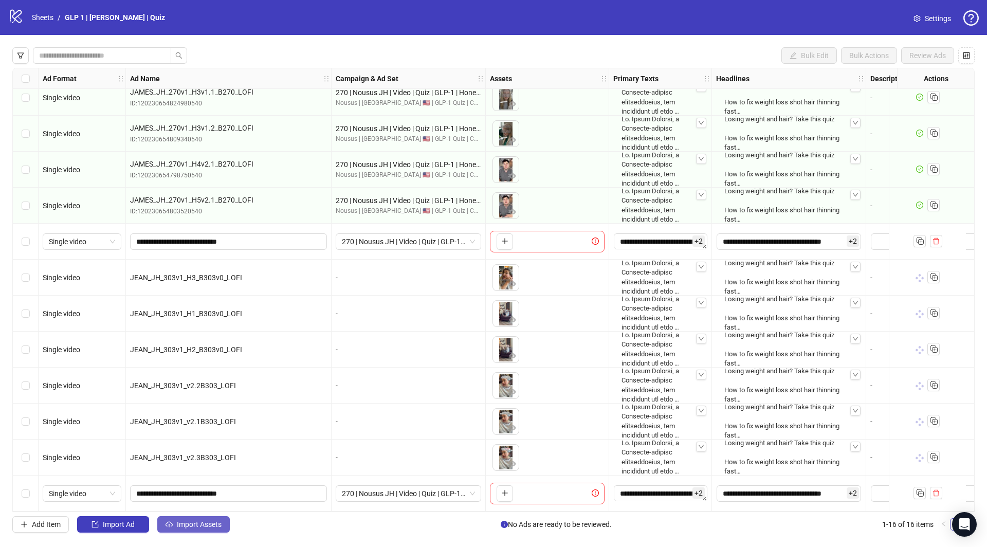
click at [196, 516] on button "Import Assets" at bounding box center [193, 524] width 72 height 16
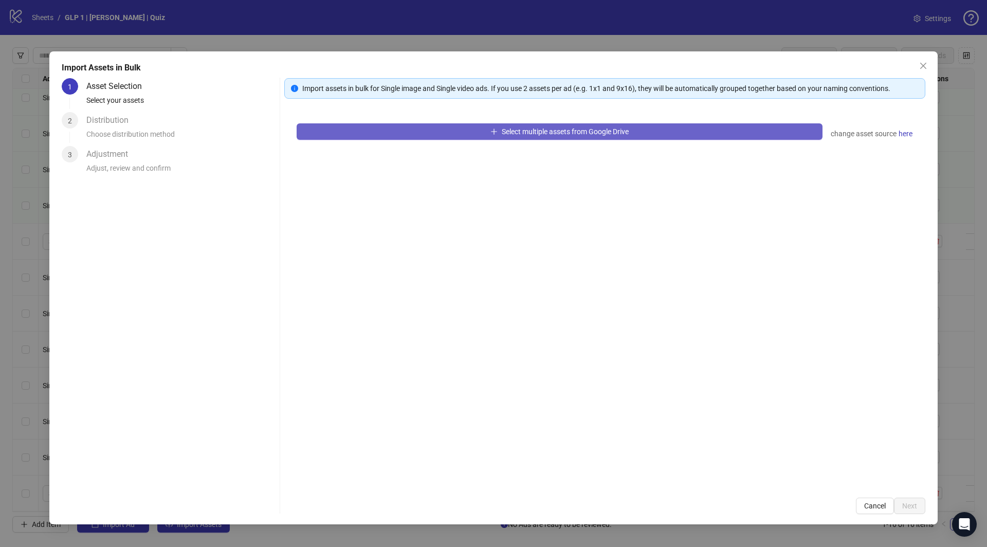
click at [523, 130] on span "Select multiple assets from Google Drive" at bounding box center [564, 131] width 127 height 8
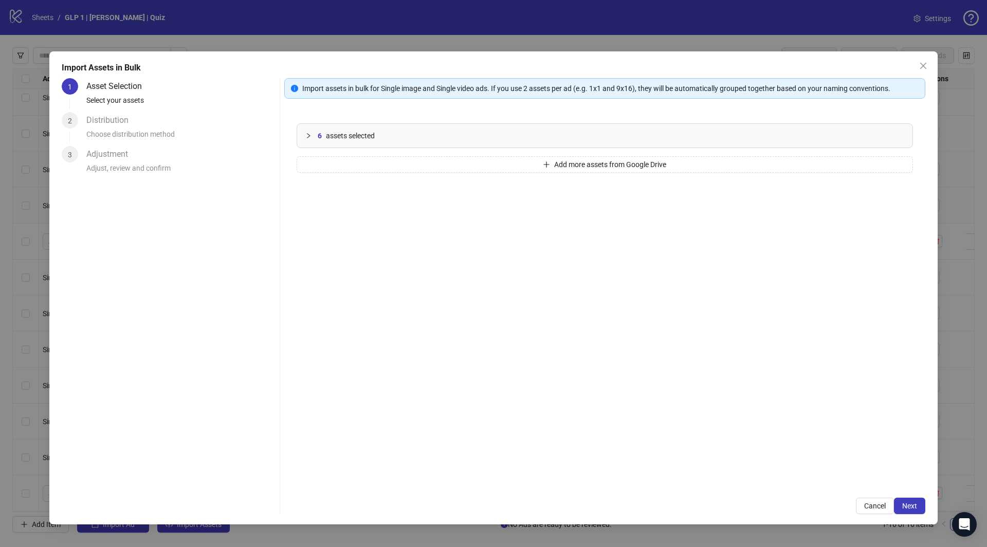
click at [908, 508] on span "Next" at bounding box center [909, 505] width 15 height 8
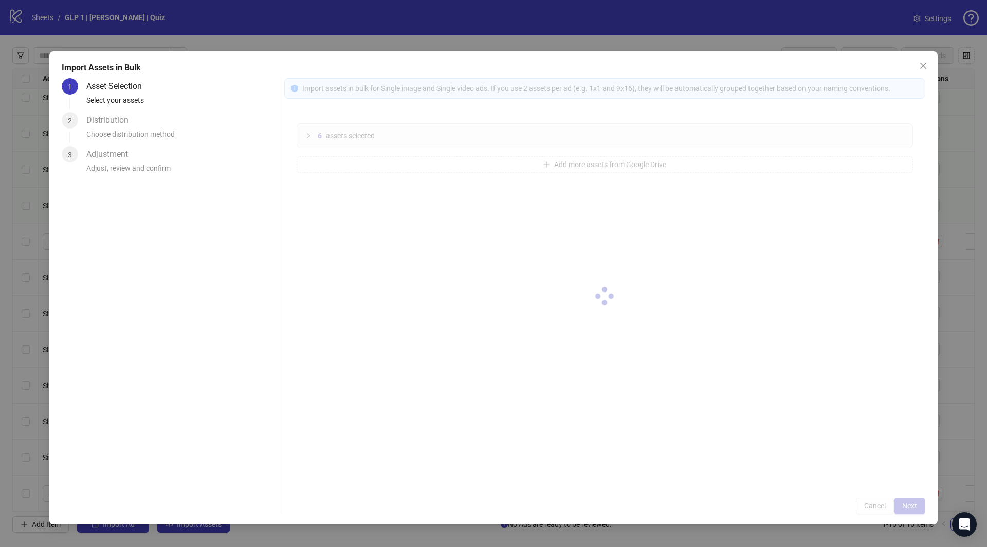
click at [907, 508] on div at bounding box center [604, 296] width 641 height 436
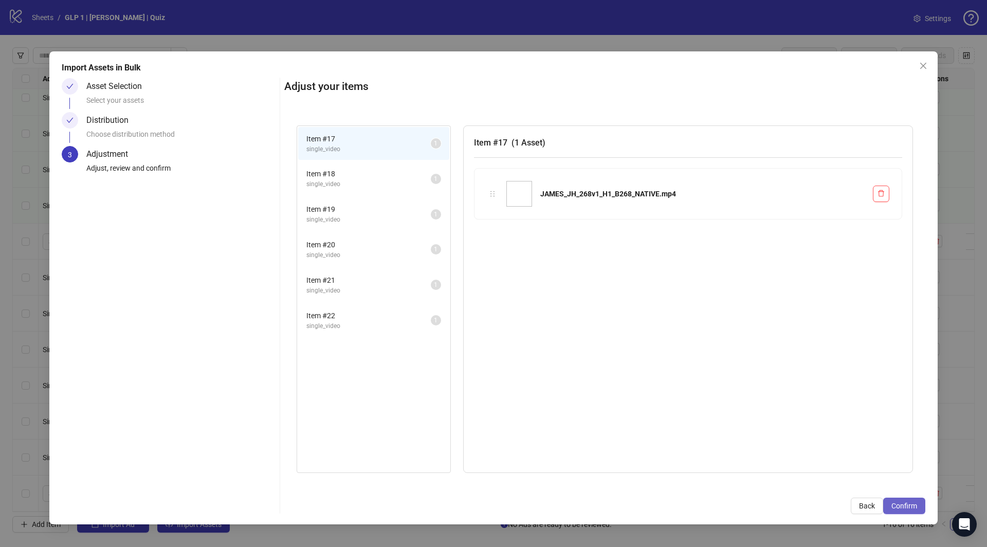
click at [907, 508] on span "Confirm" at bounding box center [904, 505] width 26 height 8
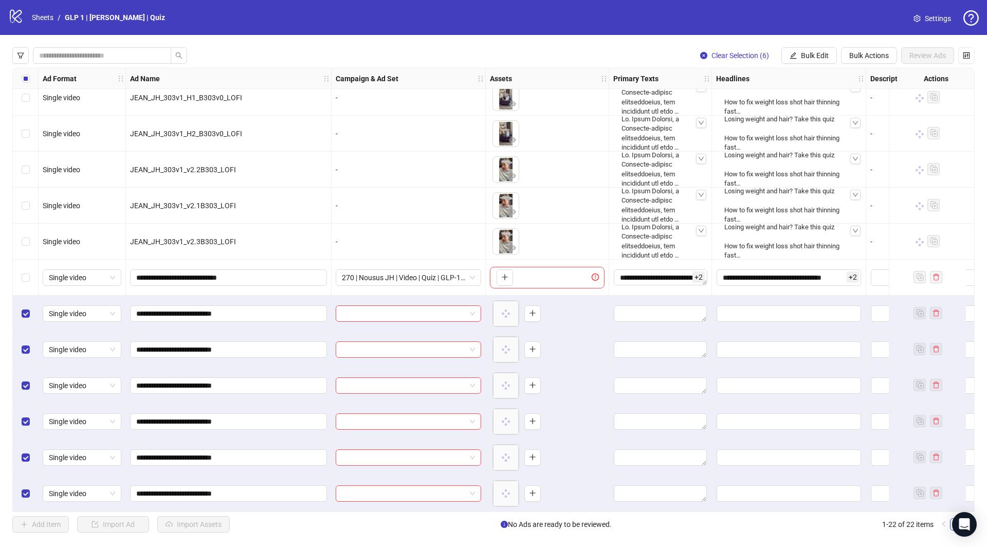
scroll to position [373, 0]
click at [822, 51] on span "Bulk Edit" at bounding box center [815, 55] width 28 height 8
click at [821, 113] on span "Campaign & Ad Set" at bounding box center [820, 108] width 61 height 11
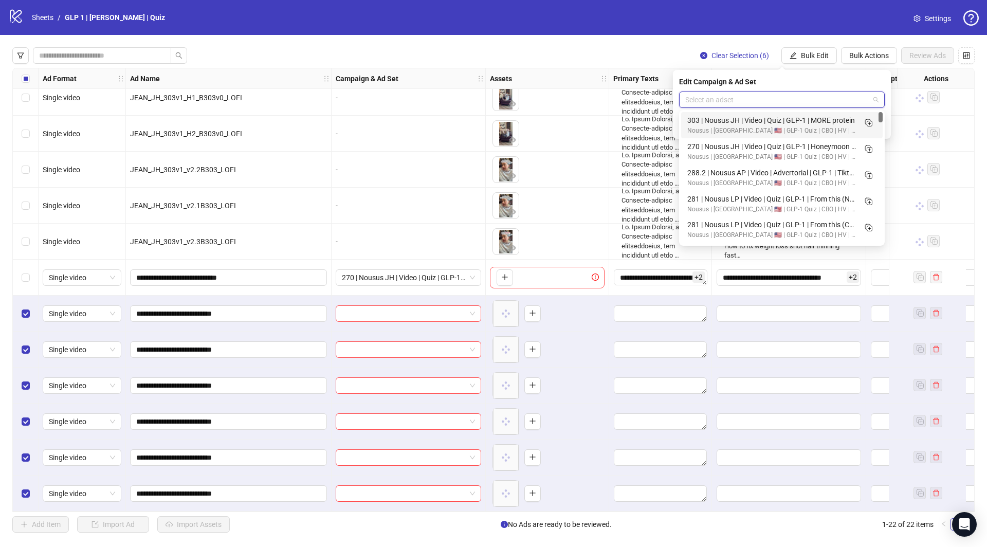
drag, startPoint x: 729, startPoint y: 98, endPoint x: 734, endPoint y: 101, distance: 6.0
click at [729, 98] on input "search" at bounding box center [777, 99] width 184 height 15
click at [871, 123] on icon "Duplicate" at bounding box center [868, 122] width 10 height 10
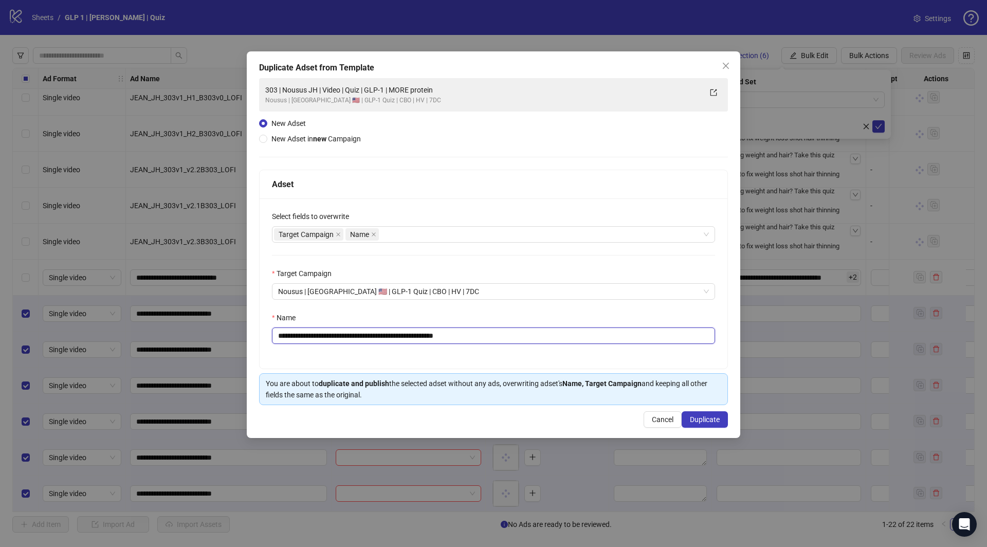
drag, startPoint x: 455, startPoint y: 341, endPoint x: 460, endPoint y: 344, distance: 5.7
click at [456, 342] on input "**********" at bounding box center [493, 335] width 443 height 16
paste input "*********"
click at [389, 332] on input "**********" at bounding box center [493, 335] width 443 height 16
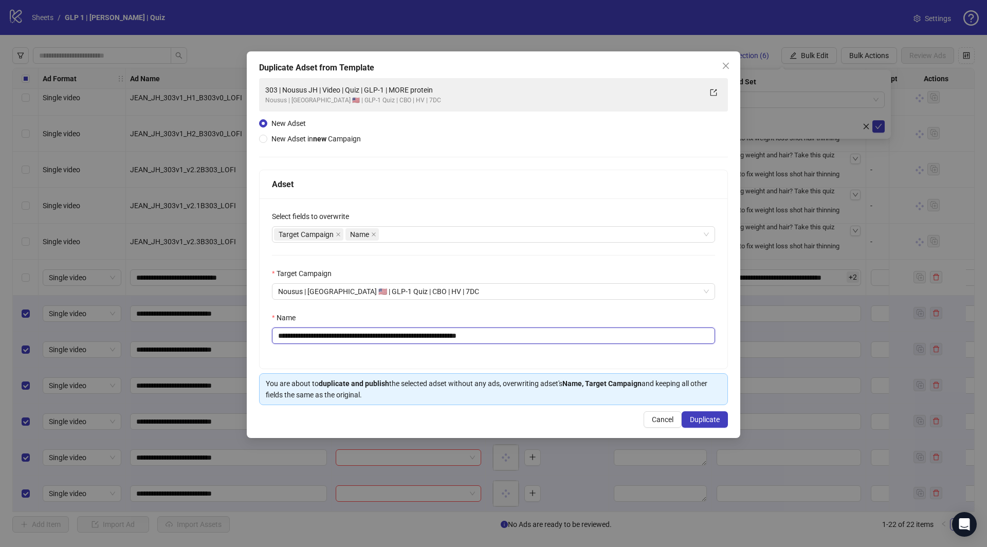
click at [391, 332] on input "**********" at bounding box center [493, 335] width 443 height 16
click at [377, 335] on input "**********" at bounding box center [493, 335] width 443 height 16
click at [376, 335] on input "**********" at bounding box center [493, 335] width 443 height 16
type input "**********"
click at [691, 419] on span "Duplicate" at bounding box center [705, 419] width 30 height 8
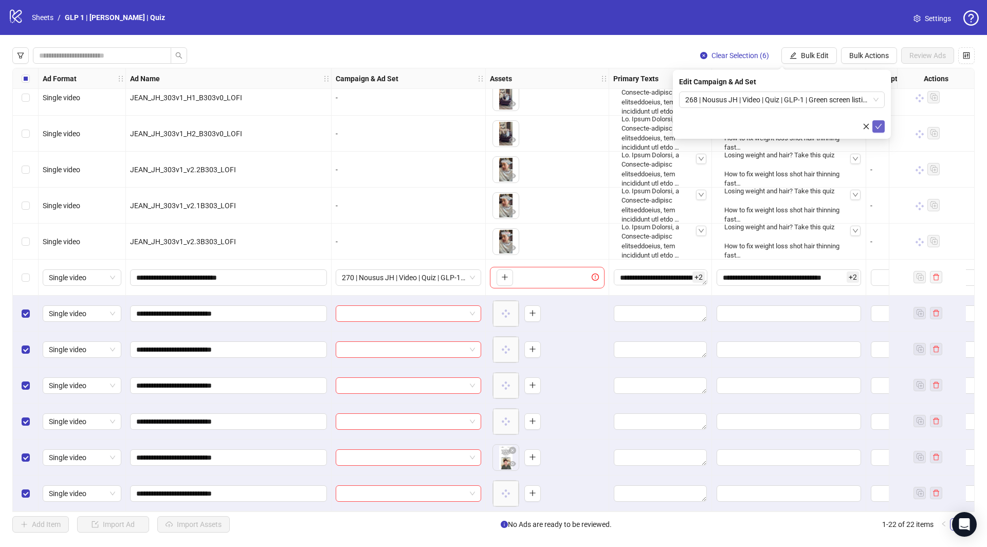
click at [877, 127] on icon "check" at bounding box center [878, 126] width 7 height 5
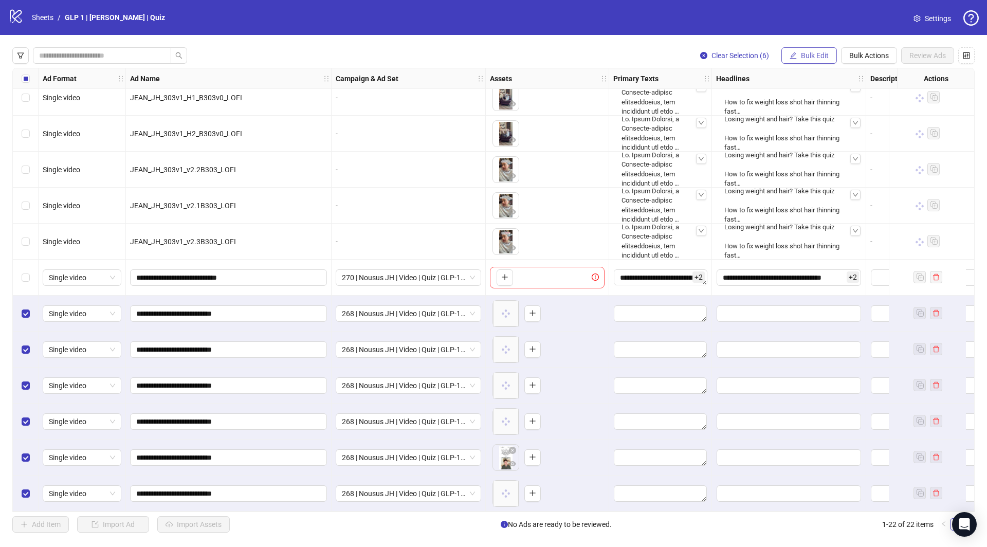
click at [810, 55] on span "Bulk Edit" at bounding box center [815, 55] width 28 height 8
click at [823, 113] on span "Campaign & Ad Set" at bounding box center [820, 108] width 61 height 11
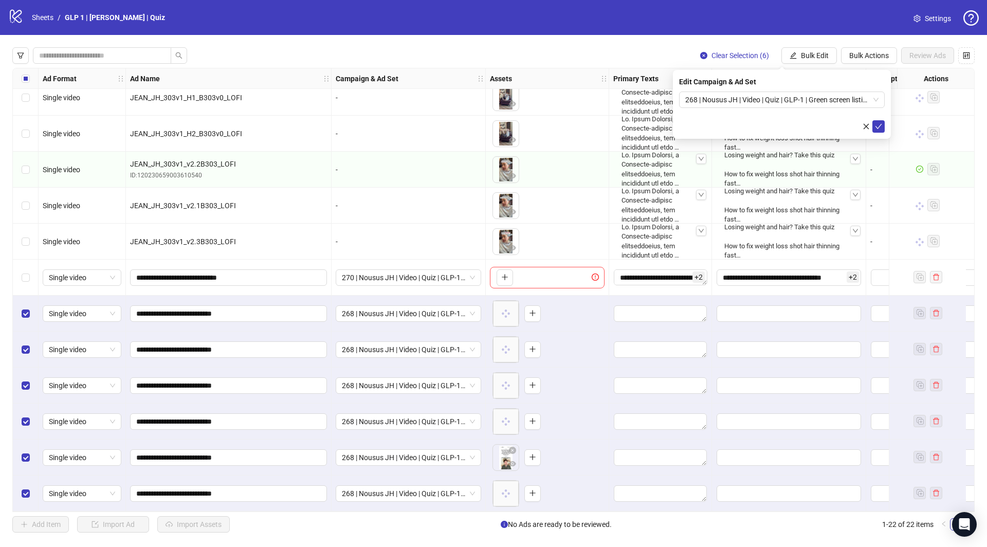
click at [864, 127] on icon "close" at bounding box center [866, 126] width 6 height 6
click at [811, 59] on span "Bulk Edit" at bounding box center [815, 55] width 28 height 8
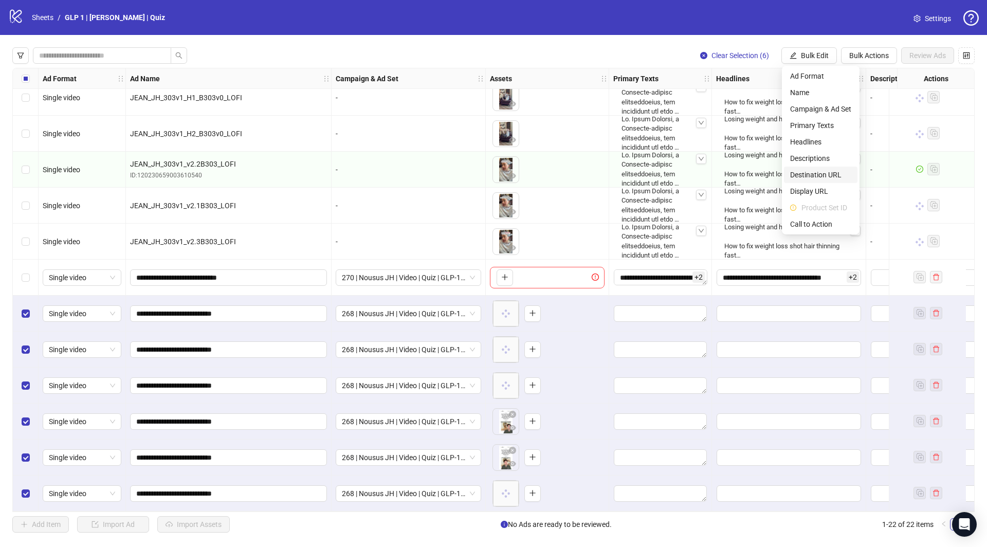
click at [810, 176] on span "Destination URL" at bounding box center [820, 174] width 61 height 11
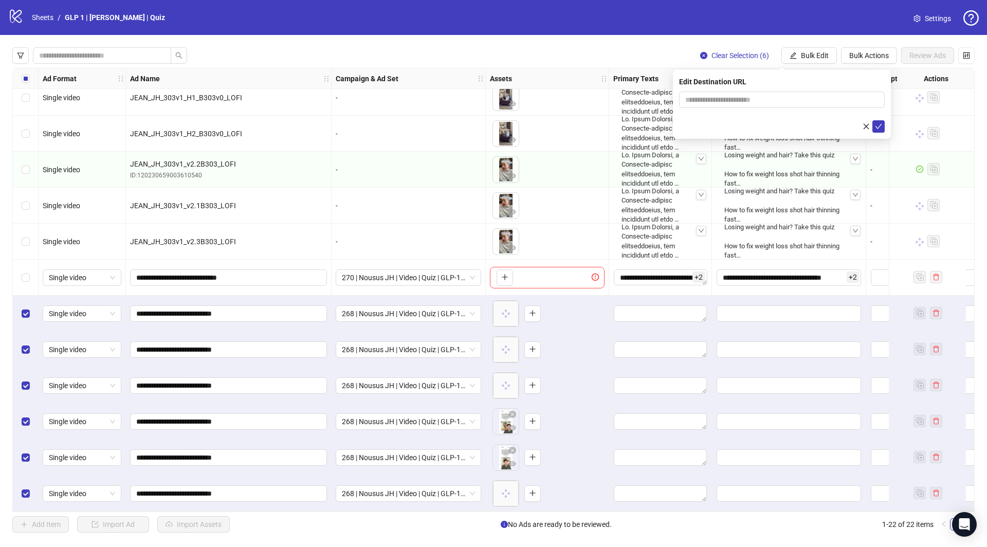
click at [853, 128] on div at bounding box center [782, 126] width 206 height 12
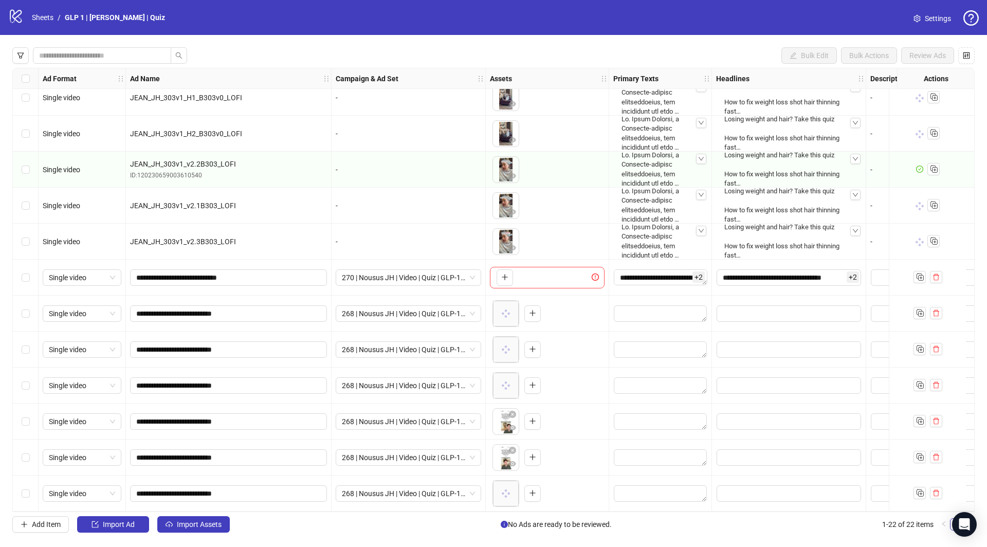
click at [24, 264] on div "Select row 16" at bounding box center [26, 277] width 26 height 36
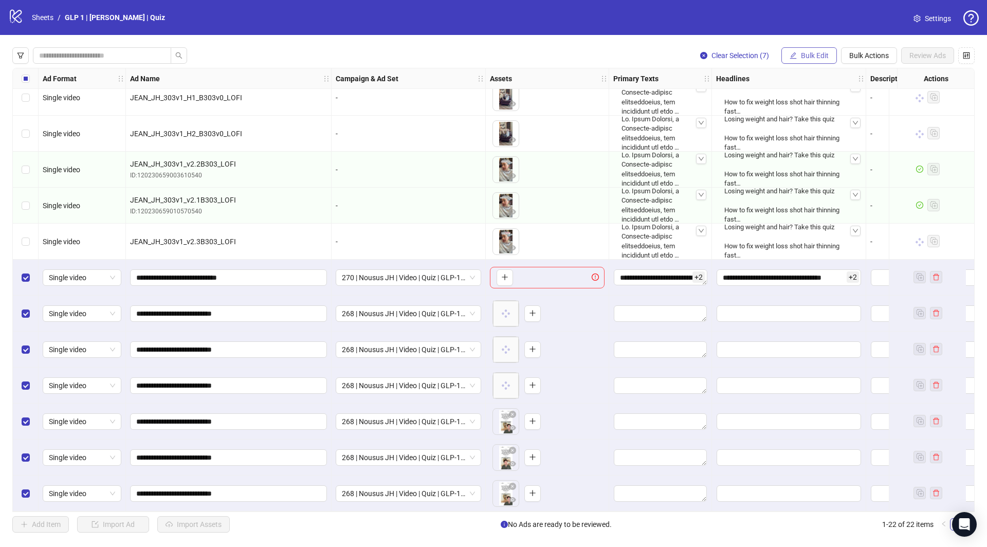
click at [814, 55] on span "Bulk Edit" at bounding box center [815, 55] width 28 height 8
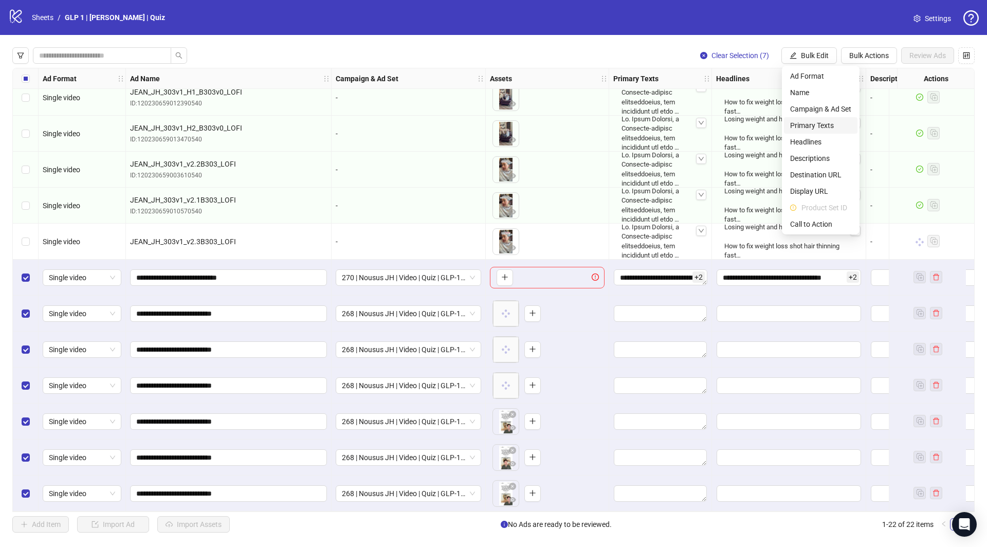
click at [813, 123] on span "Primary Texts" at bounding box center [820, 125] width 61 height 11
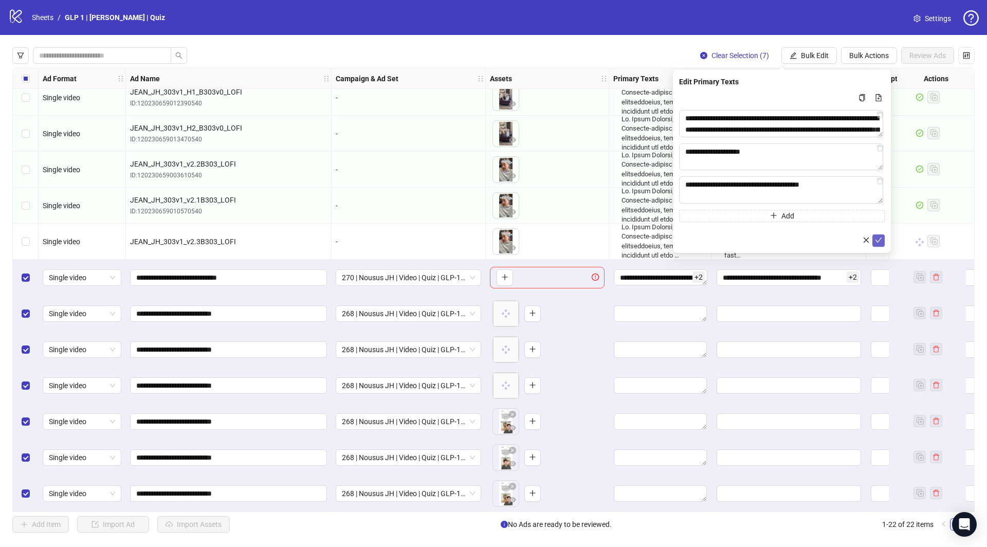
click at [881, 243] on icon "check" at bounding box center [878, 239] width 7 height 7
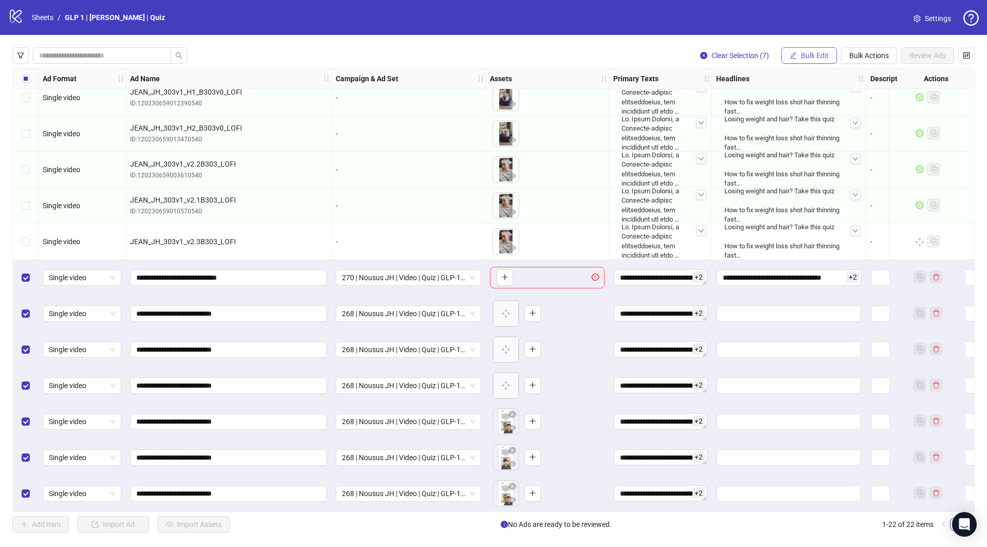
click at [818, 61] on button "Bulk Edit" at bounding box center [808, 55] width 55 height 16
click at [827, 144] on span "Headlines" at bounding box center [820, 141] width 61 height 11
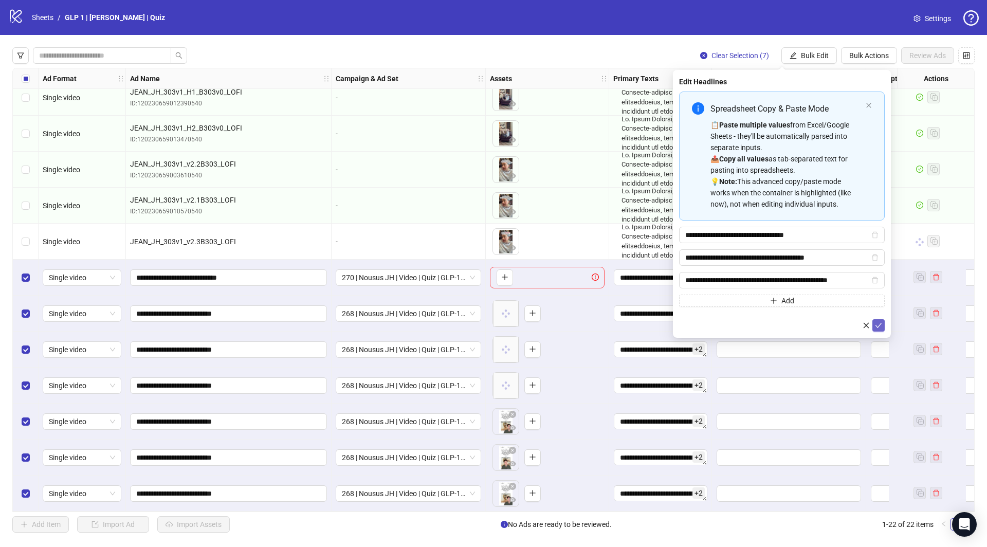
click at [878, 322] on icon "check" at bounding box center [878, 325] width 7 height 7
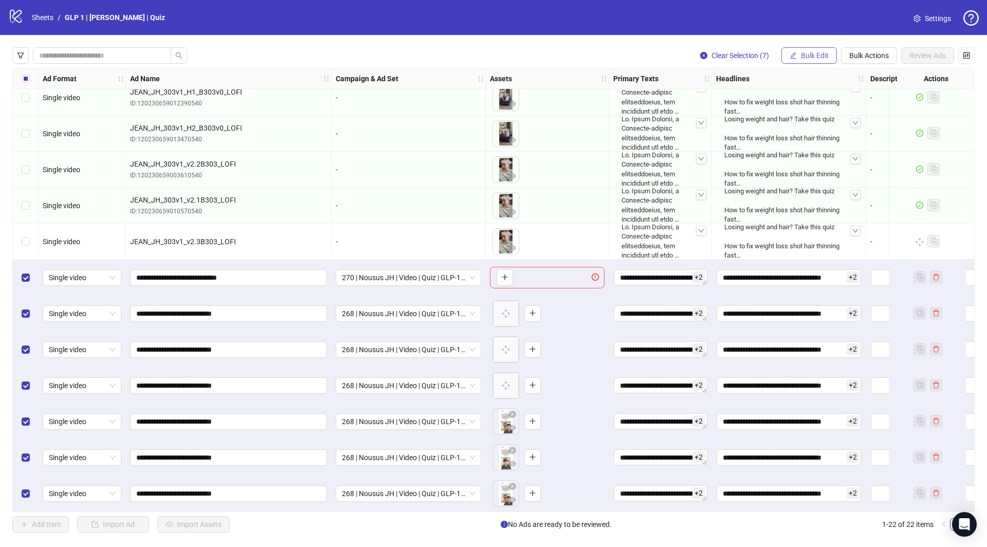
click at [809, 57] on span "Bulk Edit" at bounding box center [815, 55] width 28 height 8
click at [827, 179] on span "Destination URL" at bounding box center [820, 174] width 61 height 11
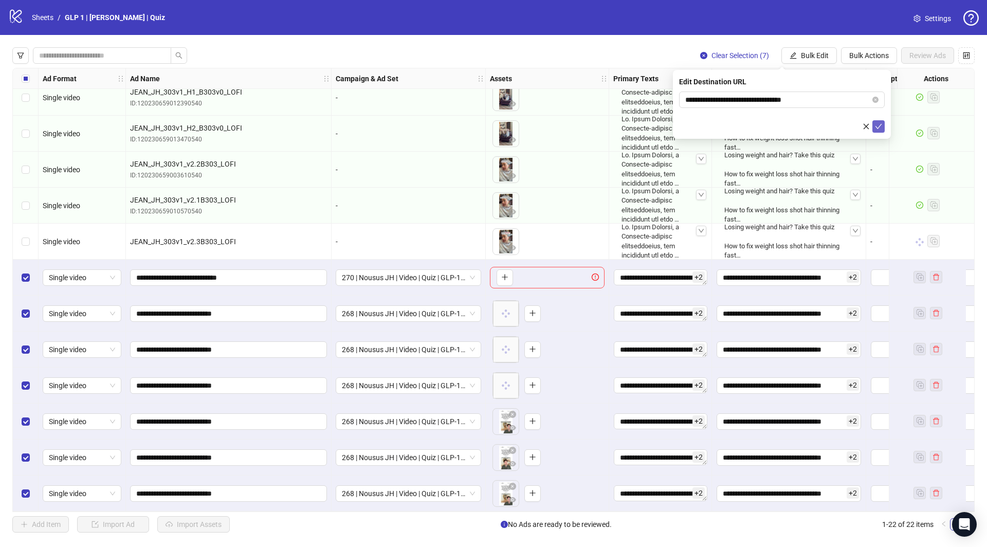
click at [879, 130] on span "submit" at bounding box center [878, 126] width 7 height 8
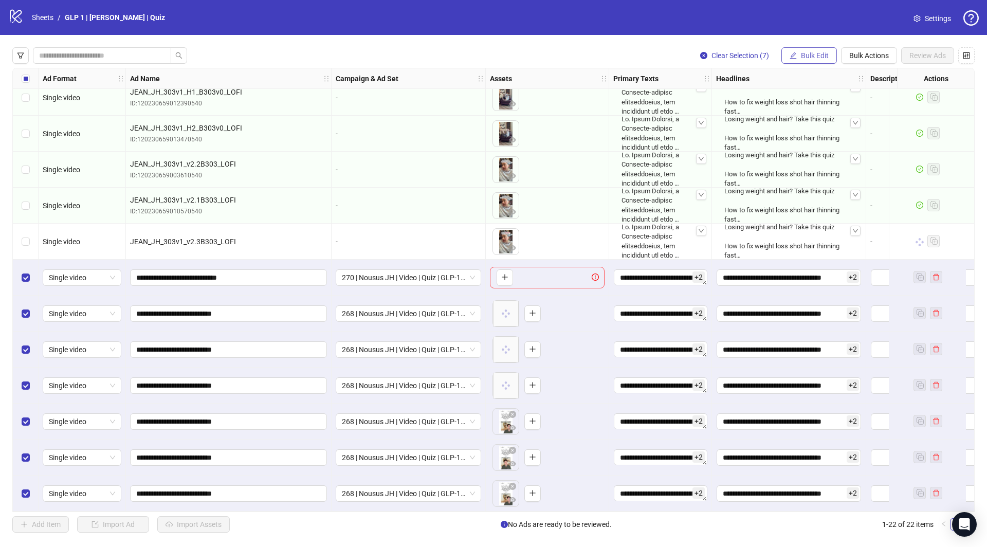
click at [809, 54] on span "Bulk Edit" at bounding box center [815, 55] width 28 height 8
drag, startPoint x: 818, startPoint y: 221, endPoint x: 840, endPoint y: 216, distance: 23.2
click at [818, 222] on span "Call to Action" at bounding box center [820, 223] width 61 height 11
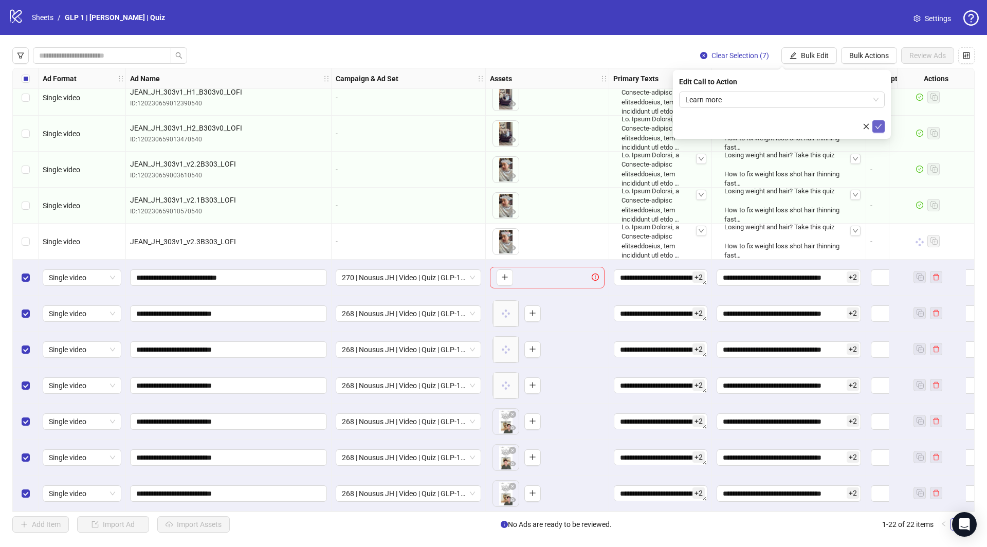
click at [878, 125] on button "submit" at bounding box center [878, 126] width 12 height 12
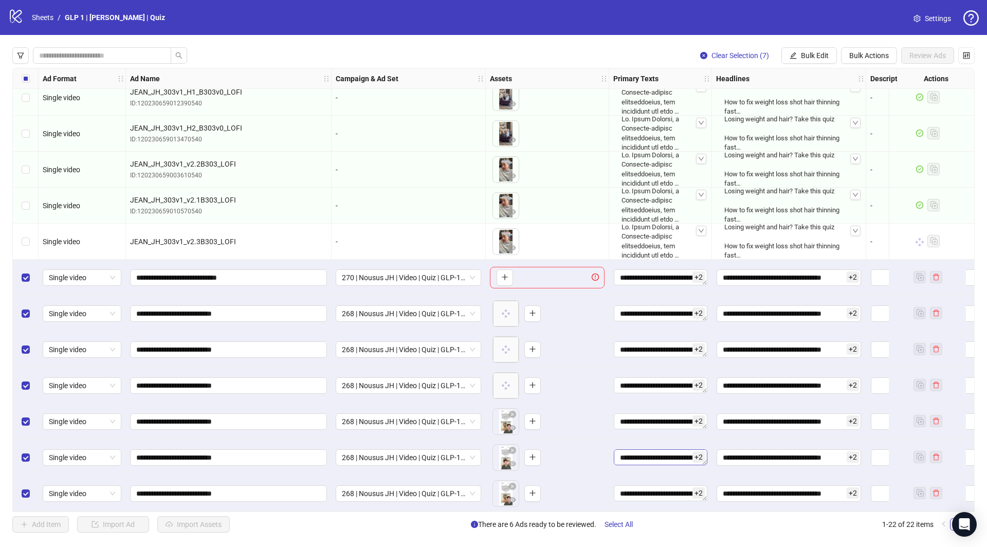
drag, startPoint x: 626, startPoint y: 528, endPoint x: 686, endPoint y: 445, distance: 102.6
click at [626, 528] on span "Select All" at bounding box center [618, 524] width 28 height 8
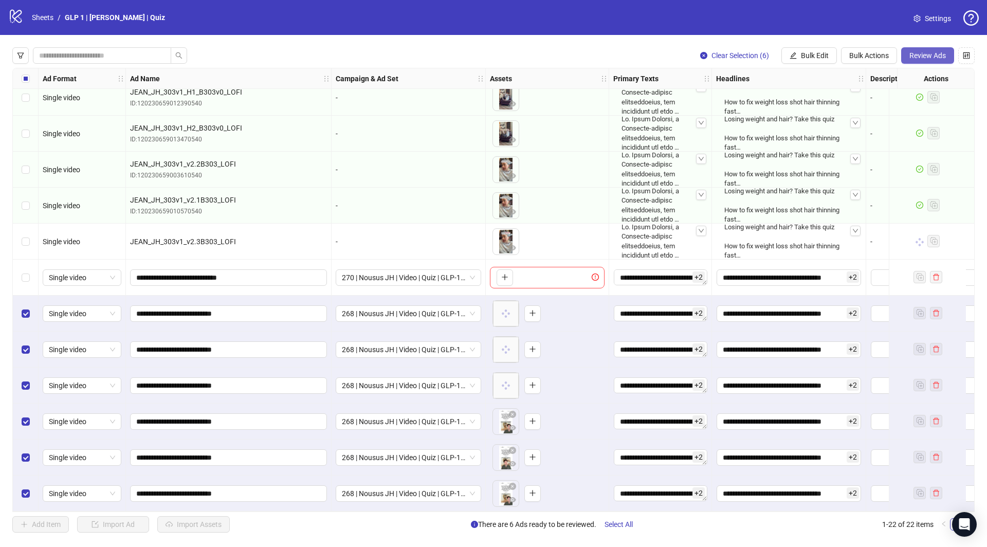
click at [928, 51] on span "Review Ads" at bounding box center [927, 55] width 36 height 8
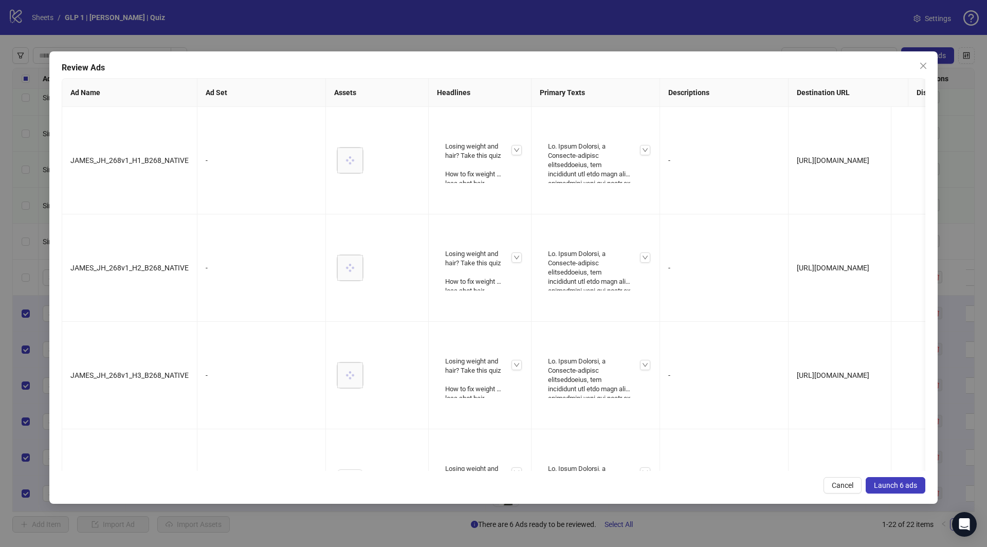
click at [907, 487] on span "Launch 6 ads" at bounding box center [895, 485] width 43 height 8
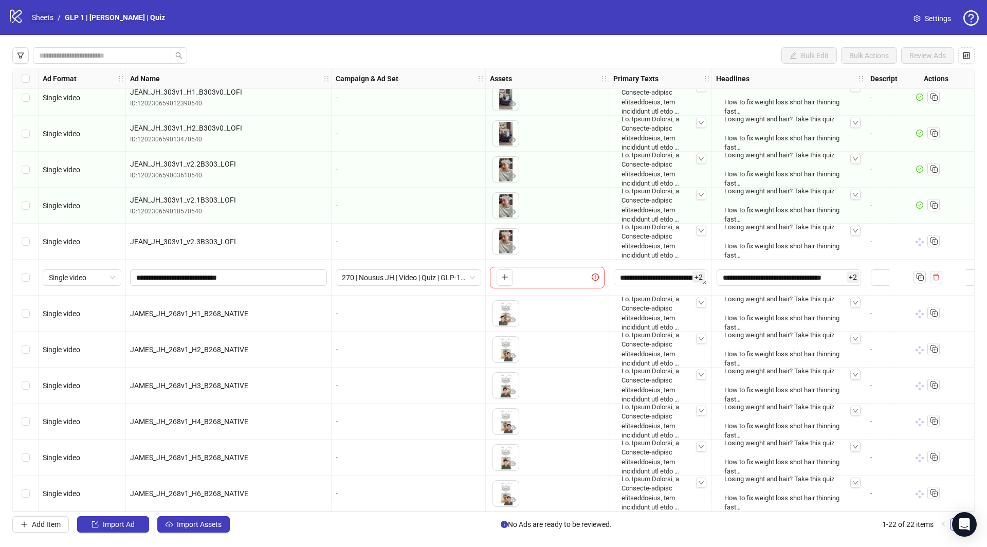
click at [44, 15] on link "Sheets" at bounding box center [43, 17] width 26 height 11
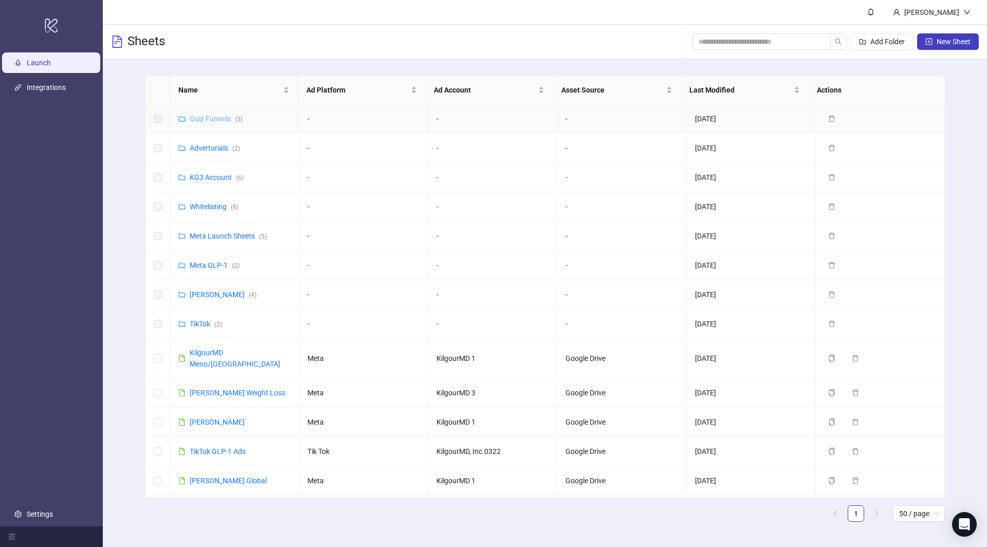
click at [208, 115] on link "Quiz Funnels ( 5 )" at bounding box center [216, 119] width 53 height 8
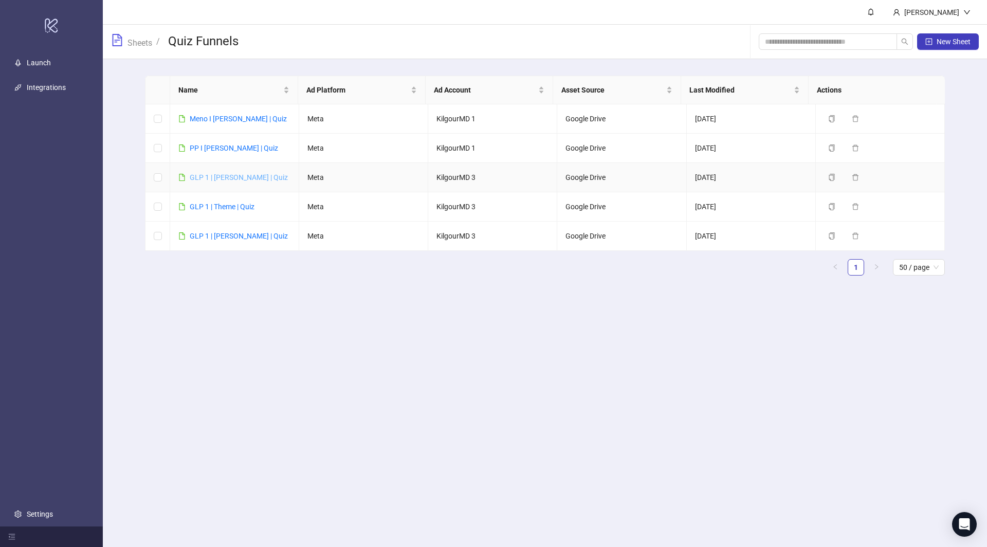
click at [230, 177] on link "GLP 1 | [PERSON_NAME] | Quiz" at bounding box center [239, 177] width 98 height 8
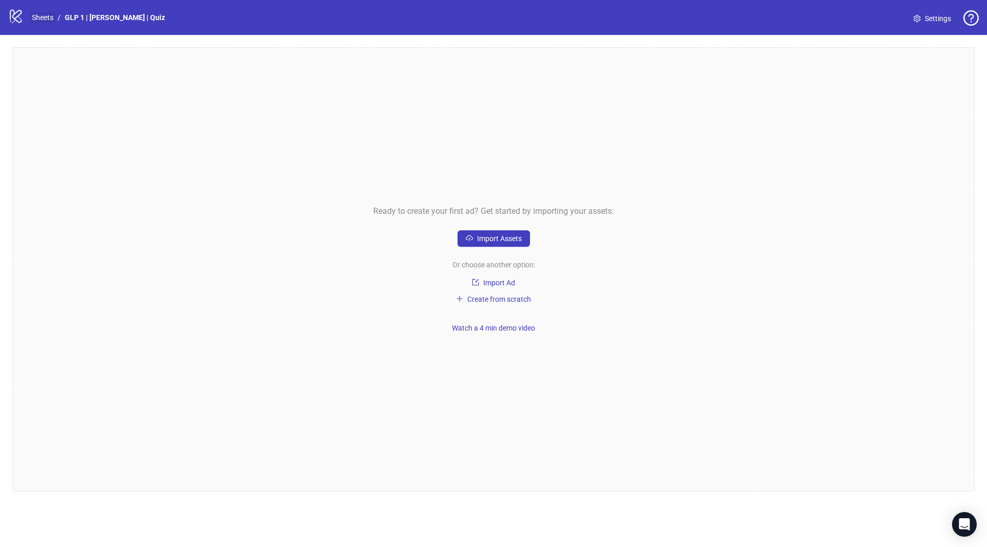
click at [44, 18] on link "Sheets" at bounding box center [43, 17] width 26 height 11
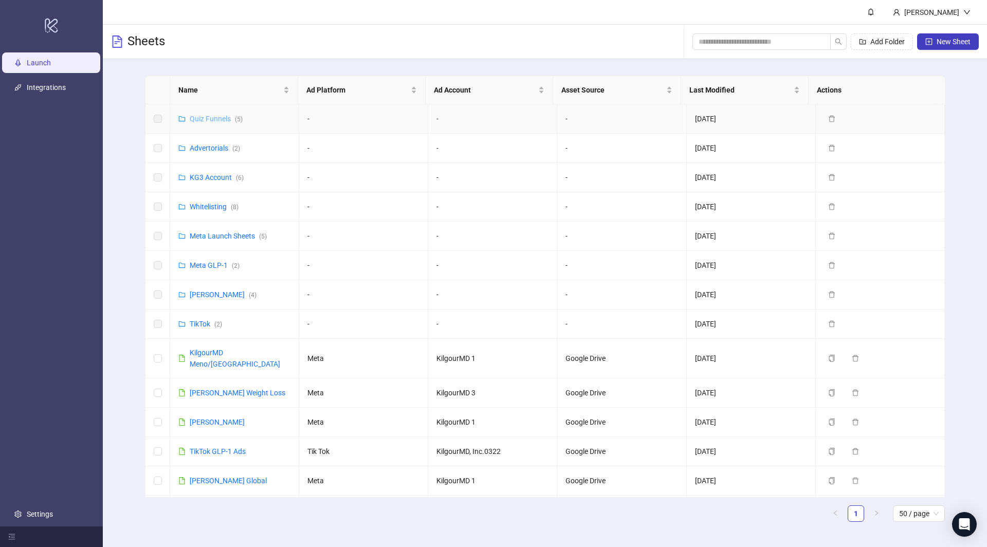
click at [219, 120] on link "Quiz Funnels ( 5 )" at bounding box center [216, 119] width 53 height 8
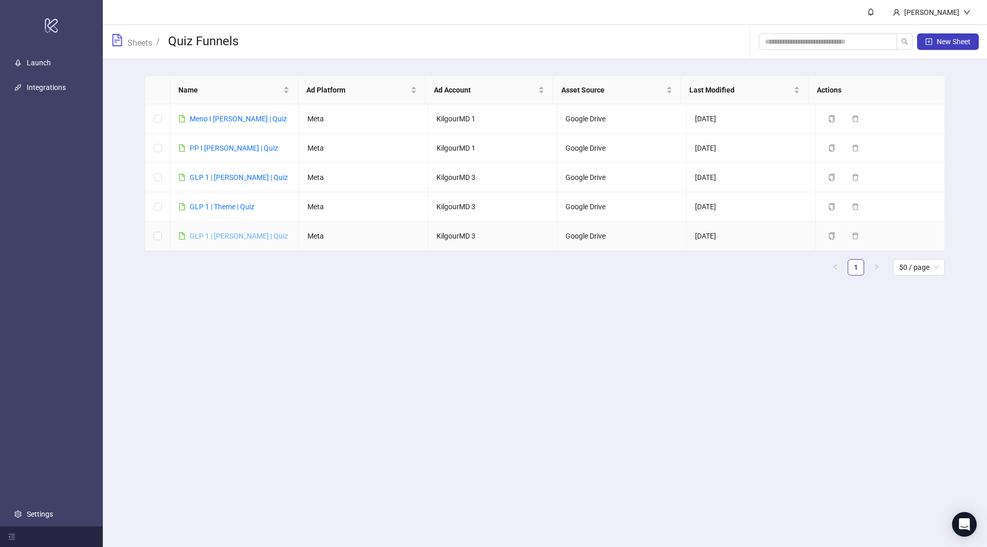
click at [224, 238] on link "GLP 1 | [PERSON_NAME] | Quiz" at bounding box center [239, 236] width 98 height 8
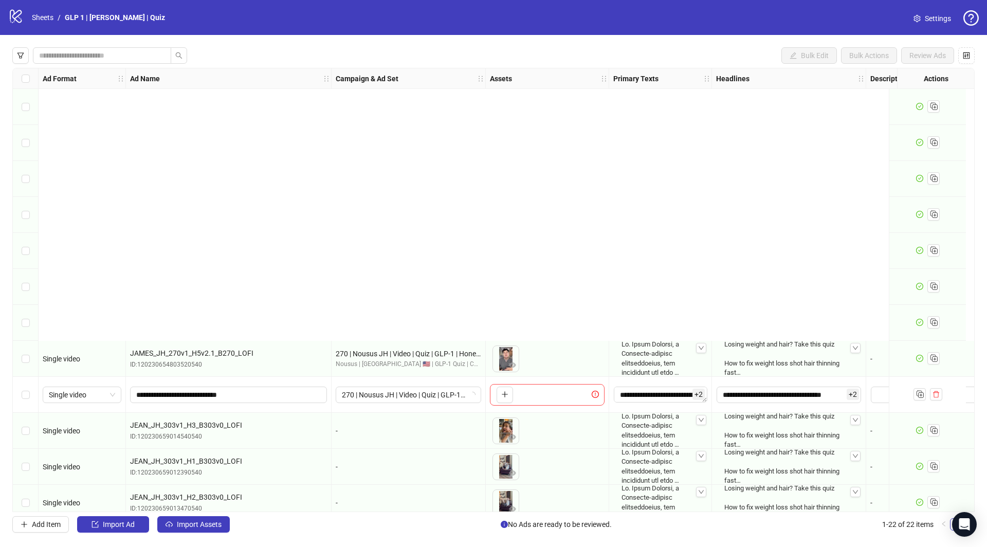
scroll to position [373, 0]
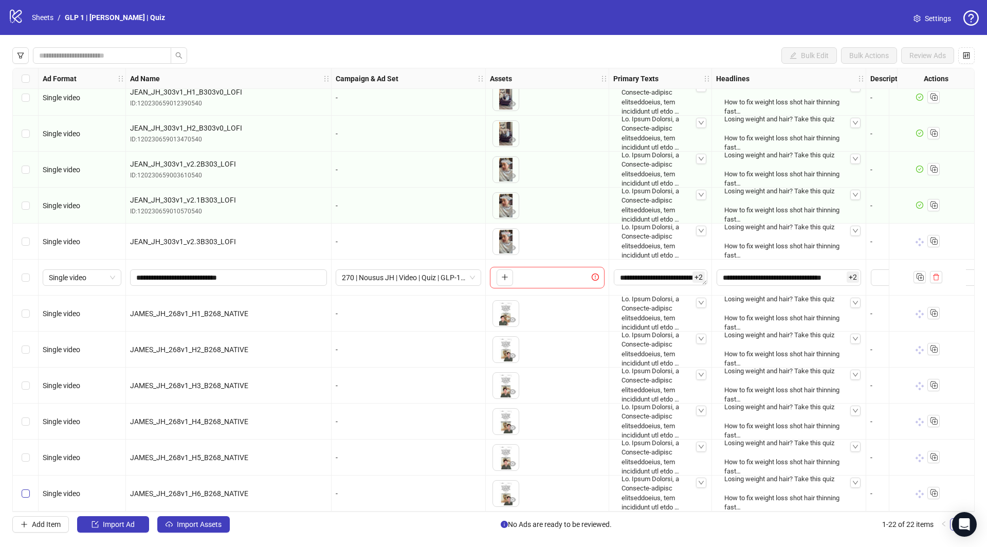
click at [23, 495] on label "Select row 22" at bounding box center [26, 493] width 8 height 11
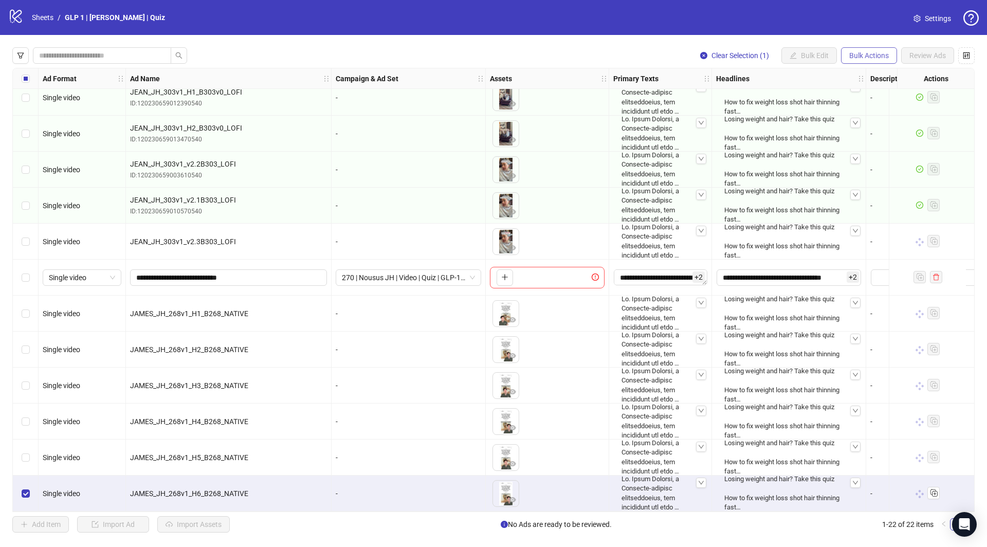
click at [858, 55] on span "Bulk Actions" at bounding box center [869, 55] width 40 height 8
click at [886, 130] on span "Copy to another sheet" at bounding box center [884, 125] width 70 height 11
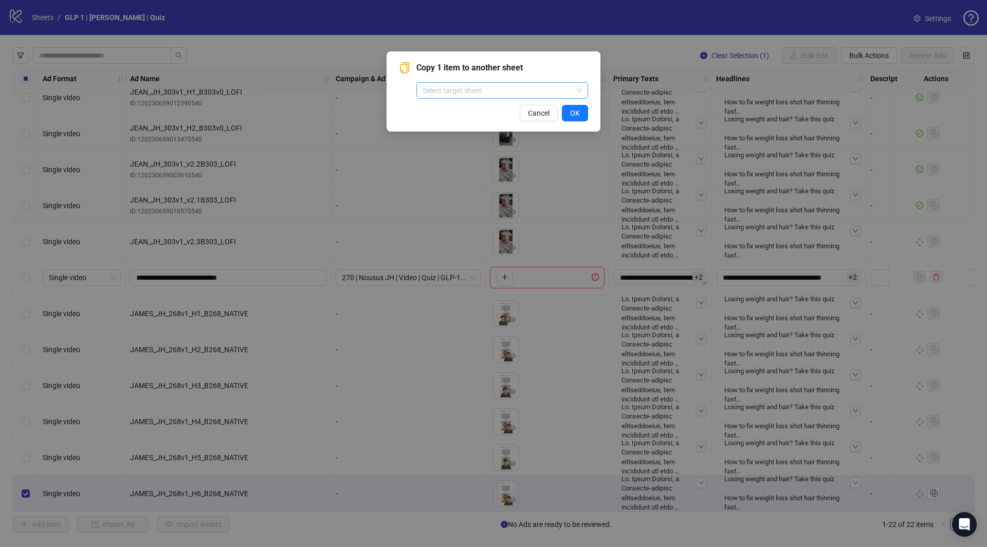
click at [480, 83] on input "search" at bounding box center [497, 90] width 150 height 15
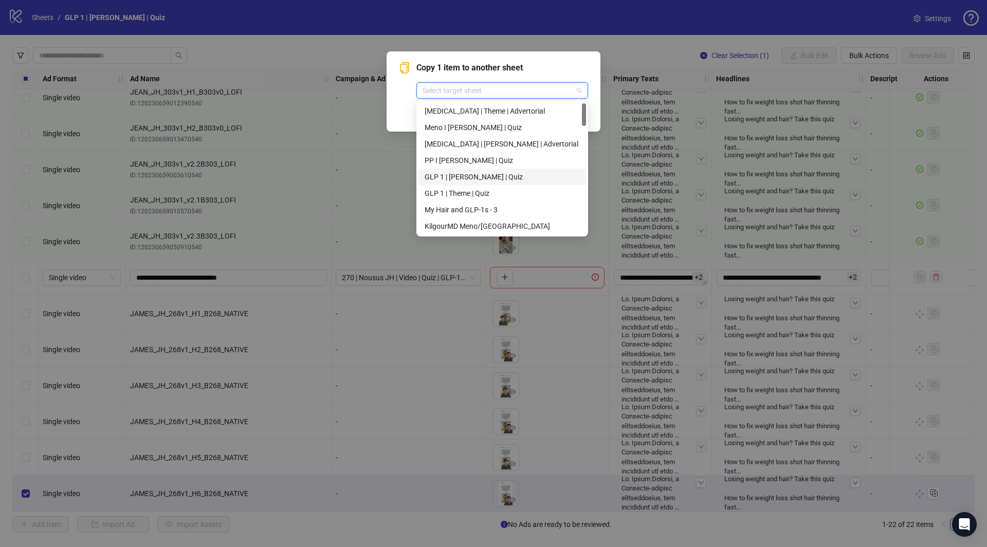
scroll to position [2, 0]
drag, startPoint x: 495, startPoint y: 174, endPoint x: 510, endPoint y: 175, distance: 15.0
click at [496, 174] on div "GLP 1 | [PERSON_NAME] | Quiz" at bounding box center [501, 174] width 155 height 11
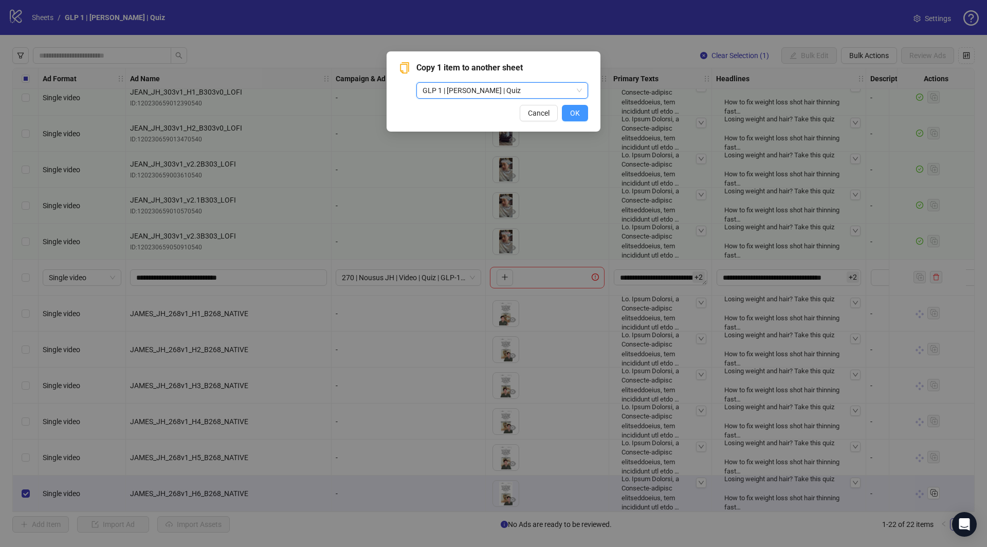
click at [584, 113] on button "OK" at bounding box center [575, 113] width 26 height 16
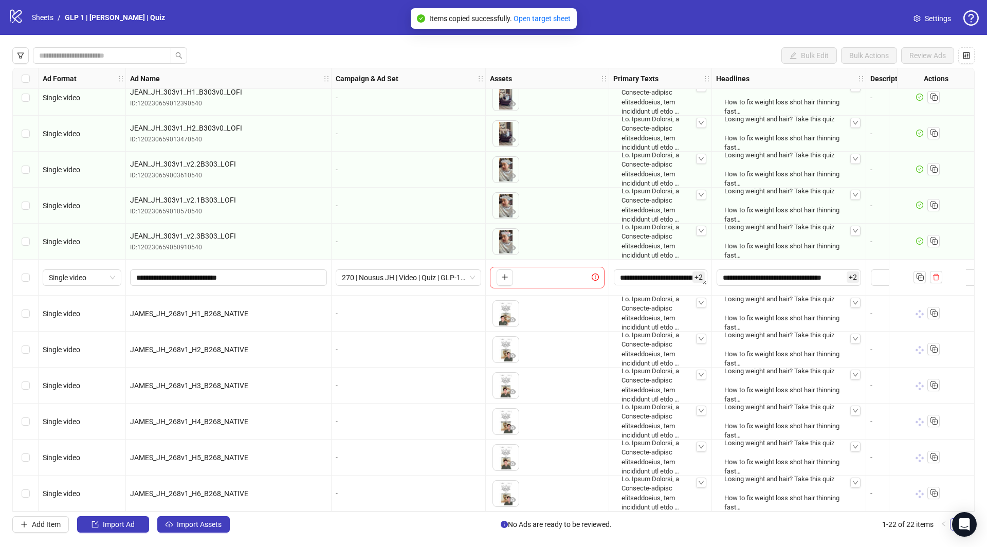
click at [569, 12] on div "Items copied successfully. Open target sheet" at bounding box center [494, 18] width 166 height 21
click at [560, 15] on link "Open target sheet" at bounding box center [541, 18] width 57 height 8
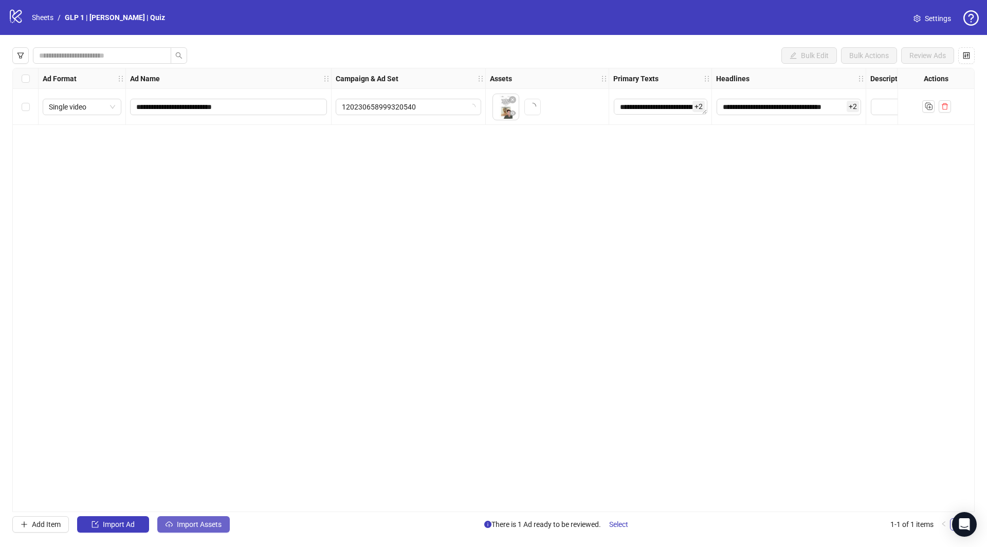
click at [208, 528] on span "Import Assets" at bounding box center [199, 524] width 45 height 8
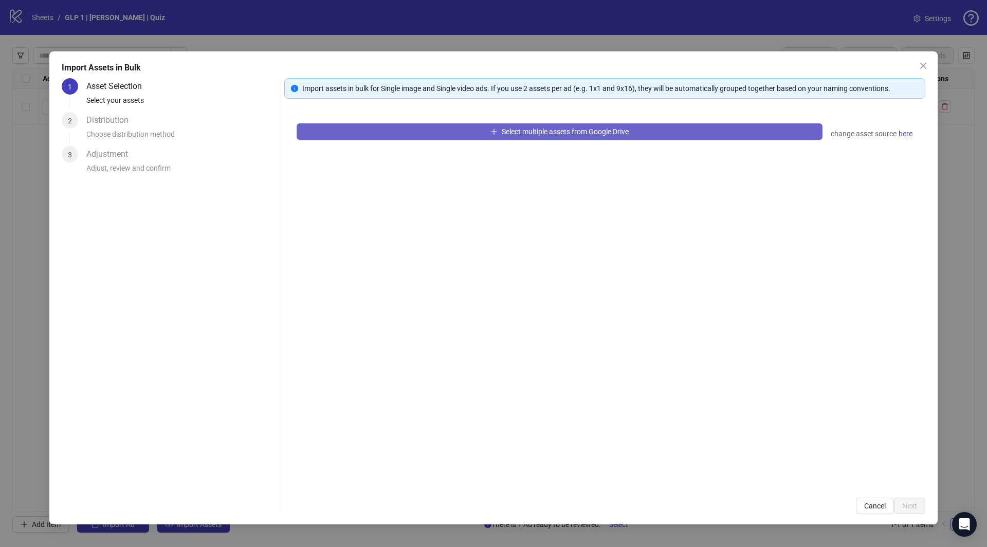
click at [568, 125] on button "Select multiple assets from Google Drive" at bounding box center [559, 131] width 526 height 16
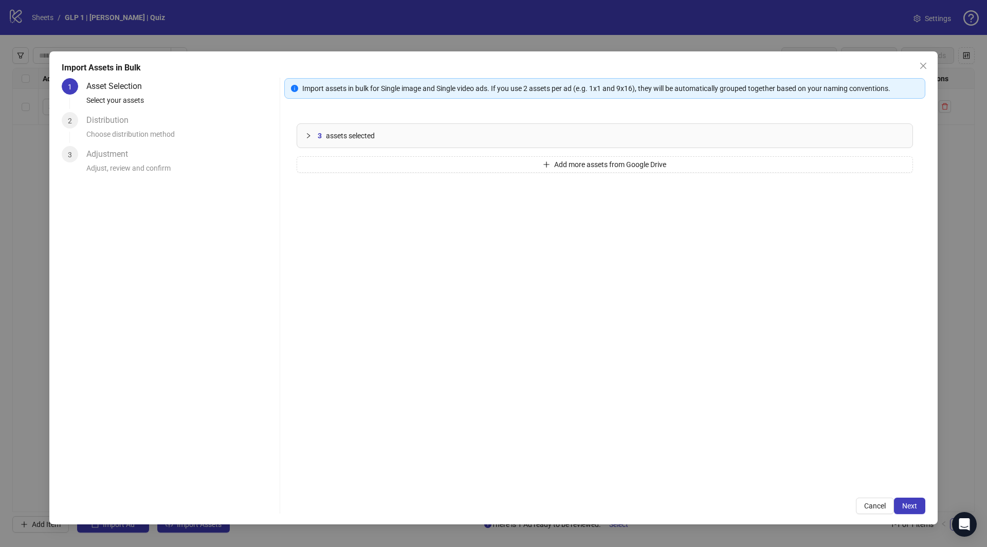
click at [364, 152] on div "3 assets selected Add more assets from Google Drive" at bounding box center [604, 298] width 641 height 374
click at [361, 169] on button "Add more assets from Google Drive" at bounding box center [604, 164] width 616 height 16
click at [912, 504] on span "Next" at bounding box center [909, 505] width 15 height 8
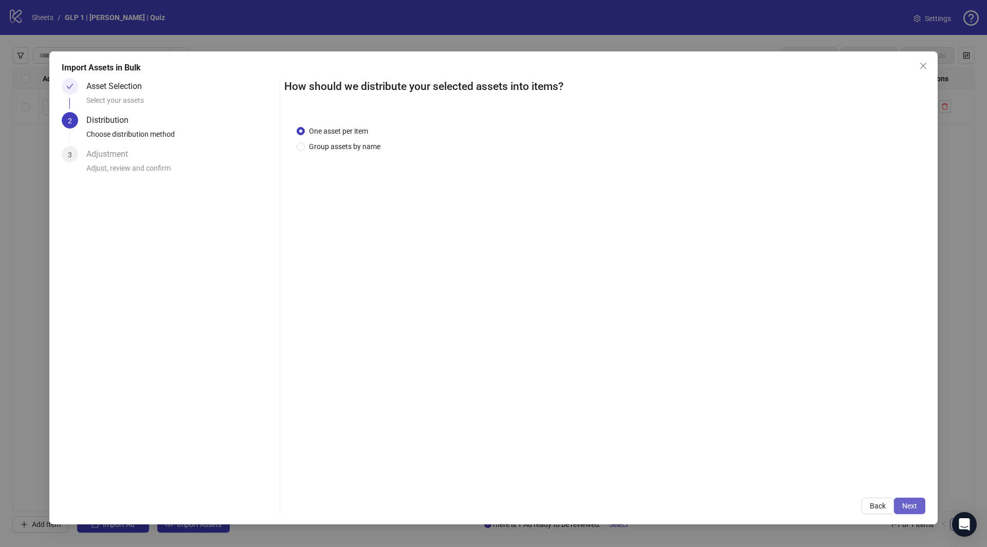
click at [913, 500] on button "Next" at bounding box center [909, 505] width 31 height 16
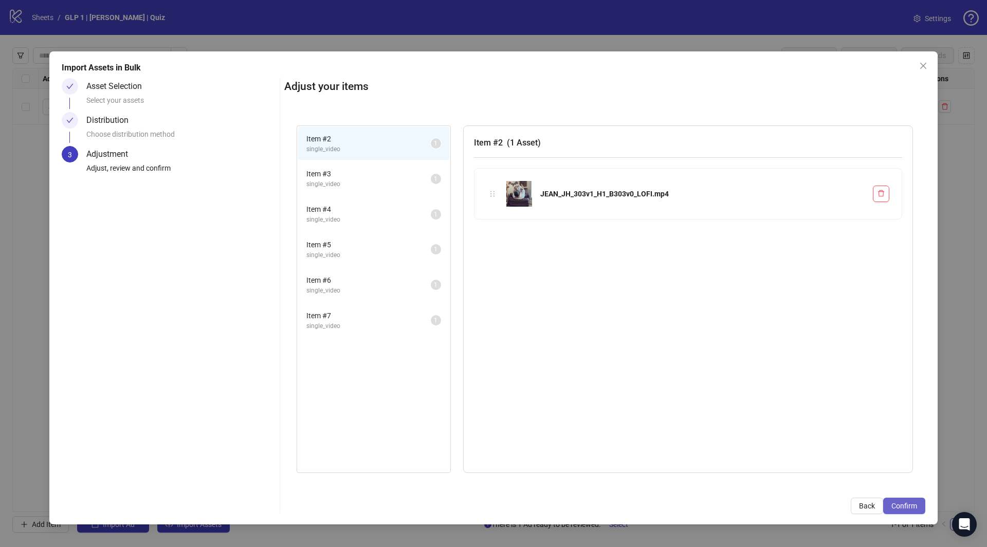
click at [906, 508] on span "Confirm" at bounding box center [904, 505] width 26 height 8
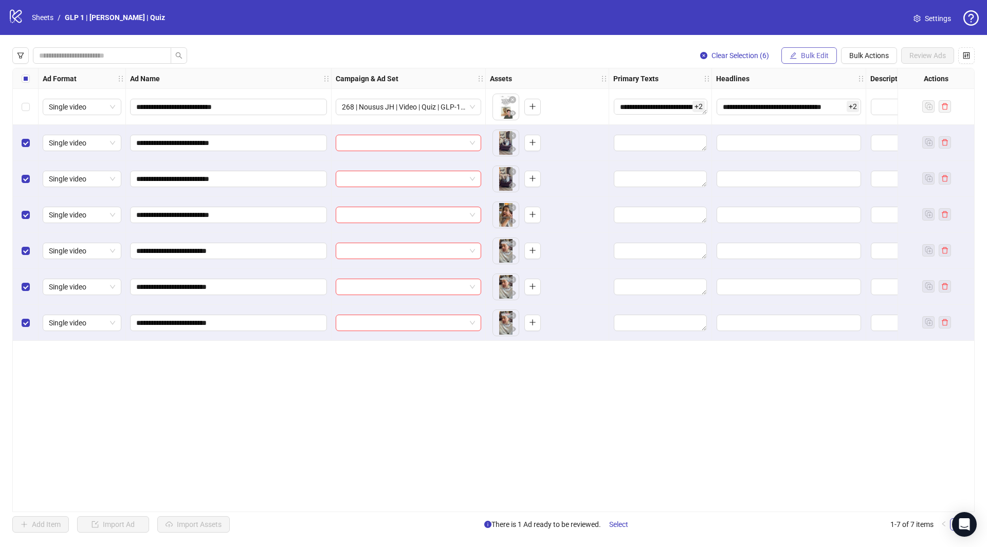
click at [805, 48] on button "Bulk Edit" at bounding box center [808, 55] width 55 height 16
click at [816, 109] on span "Campaign & Ad Set" at bounding box center [820, 108] width 61 height 11
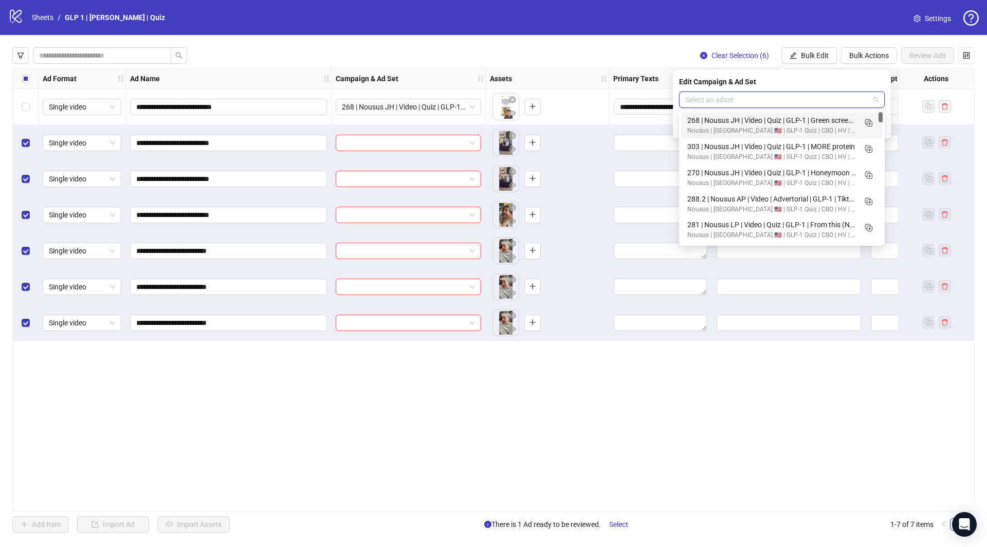
click at [818, 99] on input "search" at bounding box center [777, 99] width 184 height 15
click at [871, 150] on icon "Duplicate" at bounding box center [868, 148] width 10 height 10
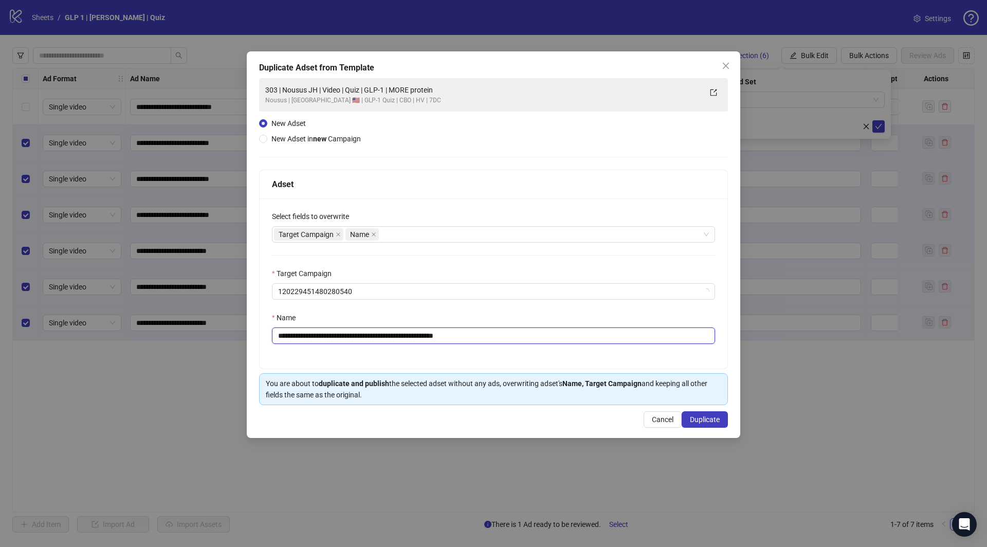
click at [555, 332] on input "**********" at bounding box center [493, 335] width 443 height 16
paste input "text"
click at [369, 329] on input "**********" at bounding box center [493, 335] width 443 height 16
click at [370, 329] on input "**********" at bounding box center [493, 335] width 443 height 16
click at [371, 337] on input "**********" at bounding box center [493, 335] width 443 height 16
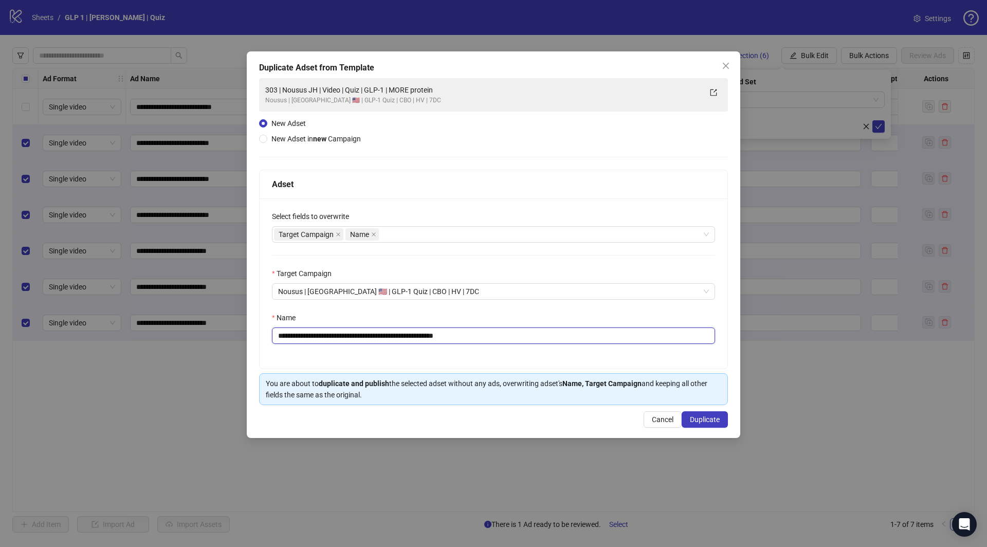
click at [371, 336] on input "**********" at bounding box center [493, 335] width 443 height 16
type input "**********"
click at [700, 420] on span "Duplicate" at bounding box center [705, 419] width 30 height 8
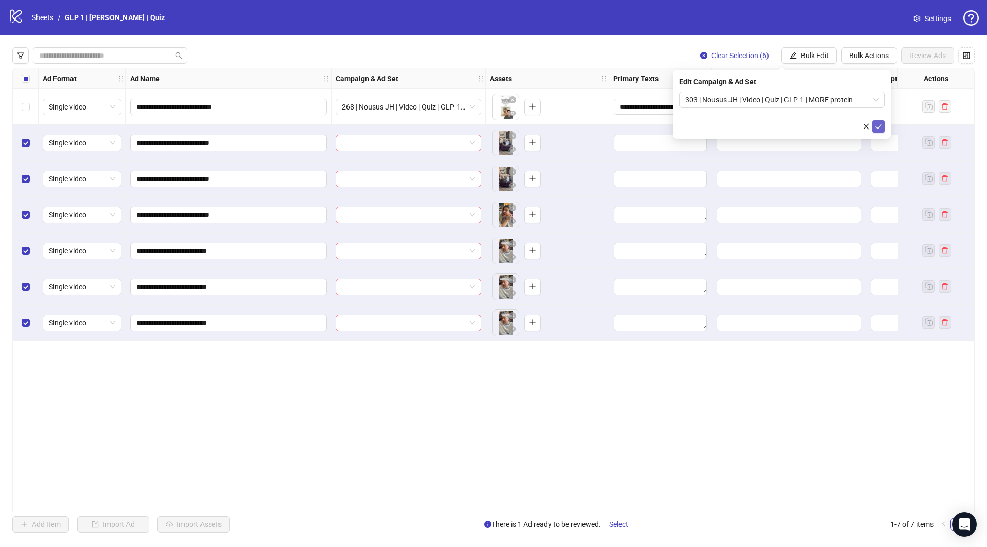
click at [880, 127] on icon "check" at bounding box center [878, 126] width 7 height 7
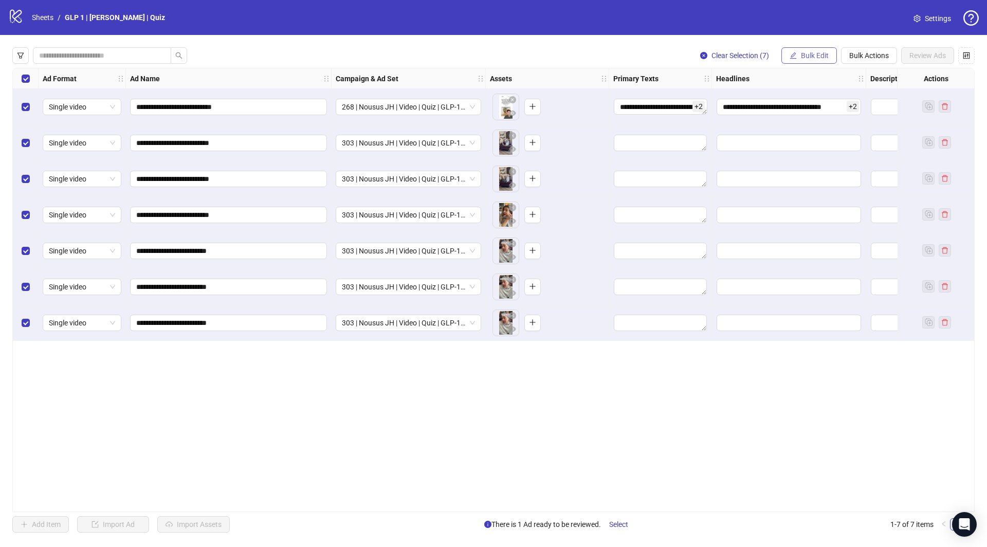
click at [804, 62] on button "Bulk Edit" at bounding box center [808, 55] width 55 height 16
click at [825, 126] on span "Primary Texts" at bounding box center [820, 125] width 61 height 11
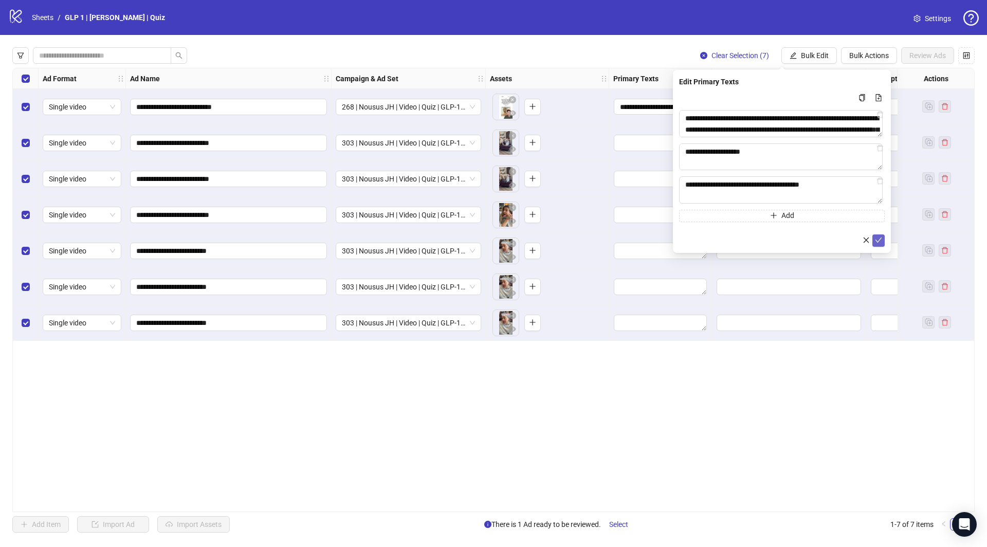
click at [881, 242] on icon "check" at bounding box center [878, 239] width 7 height 7
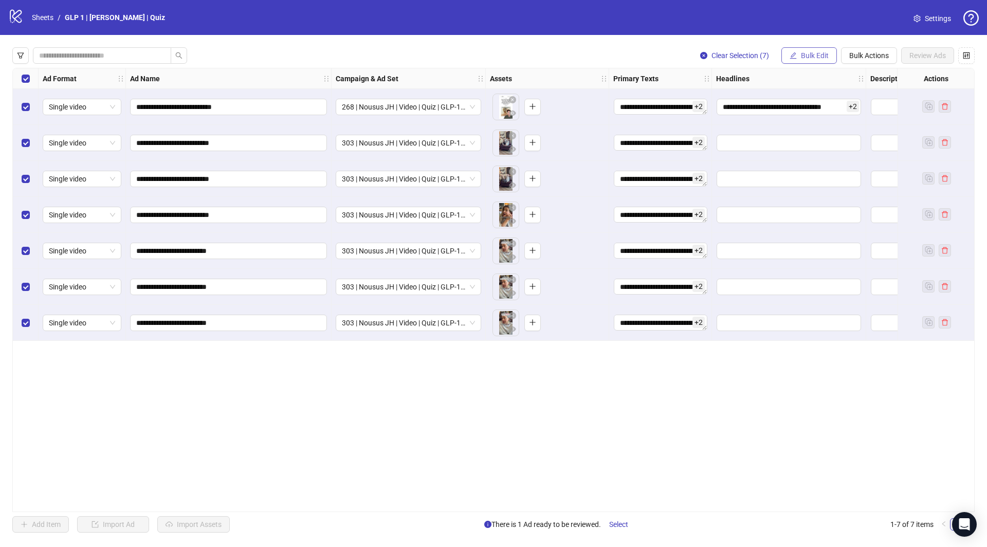
drag, startPoint x: 815, startPoint y: 51, endPoint x: 821, endPoint y: 59, distance: 10.0
click at [815, 51] on button "Bulk Edit" at bounding box center [808, 55] width 55 height 16
click at [820, 142] on span "Headlines" at bounding box center [820, 141] width 61 height 11
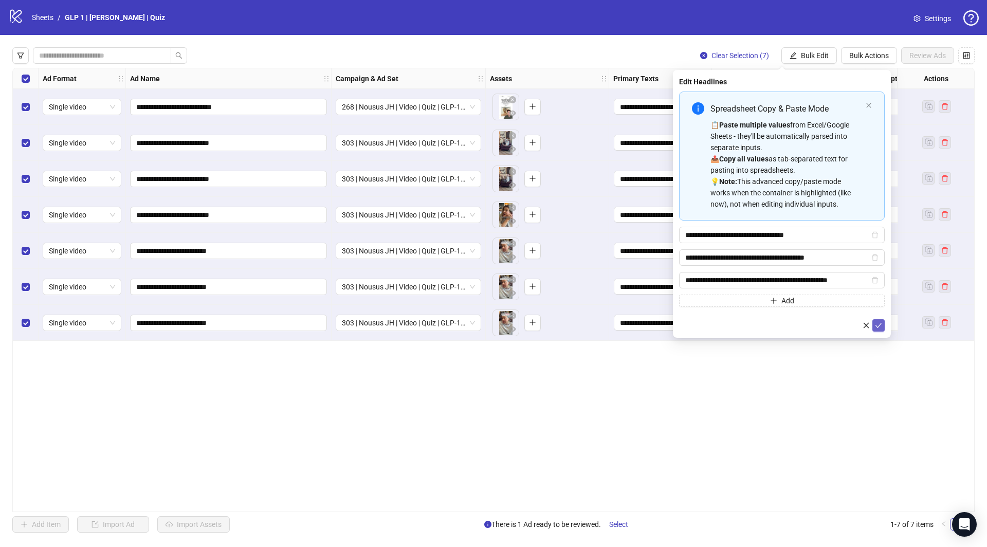
click at [879, 324] on icon "check" at bounding box center [878, 325] width 7 height 7
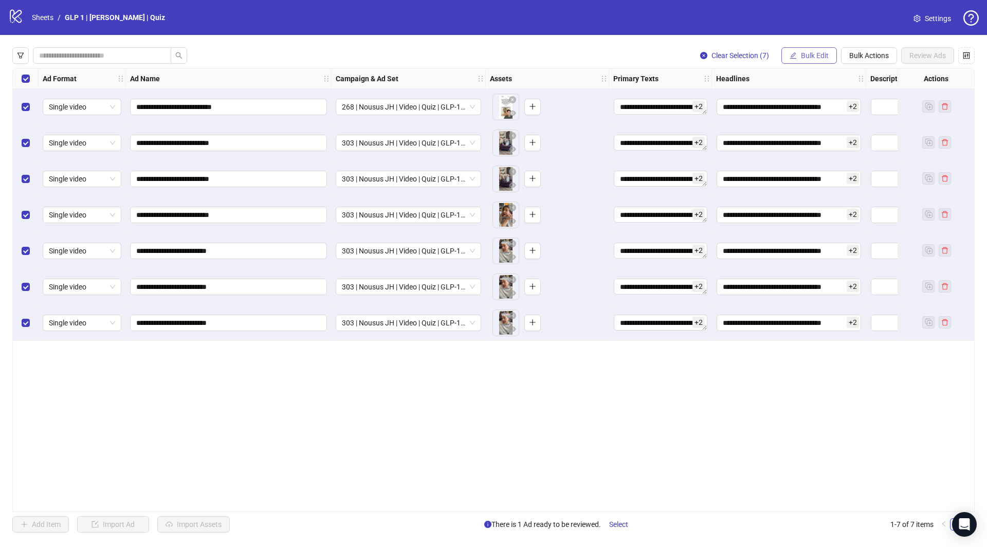
click at [805, 59] on span "Bulk Edit" at bounding box center [815, 55] width 28 height 8
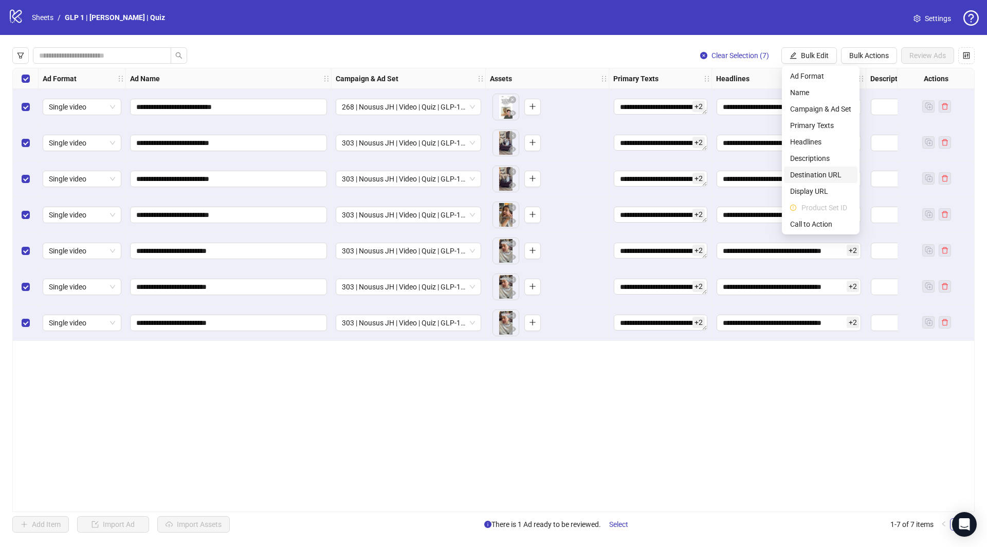
click at [813, 176] on span "Destination URL" at bounding box center [820, 174] width 61 height 11
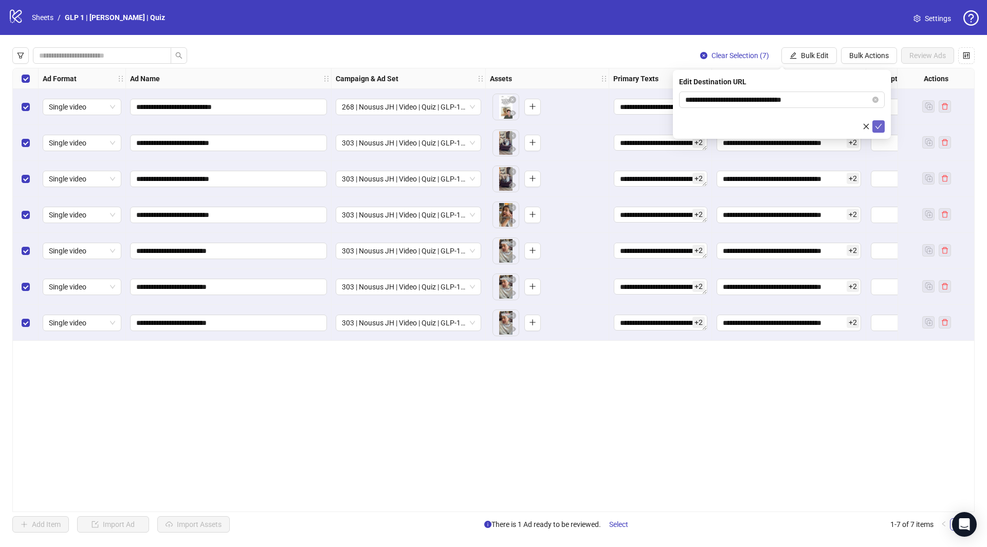
click at [880, 129] on span "submit" at bounding box center [878, 126] width 7 height 8
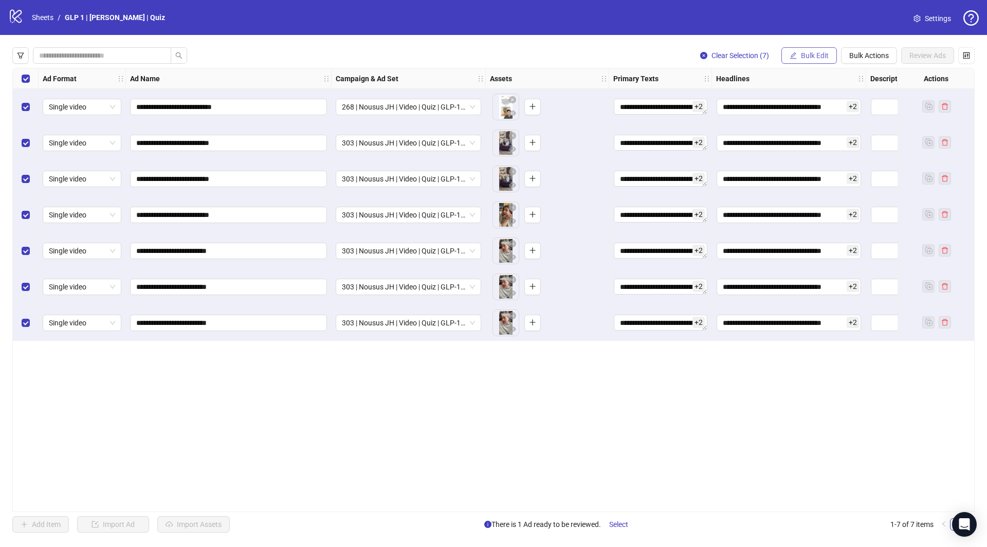
click at [823, 55] on span "Bulk Edit" at bounding box center [815, 55] width 28 height 8
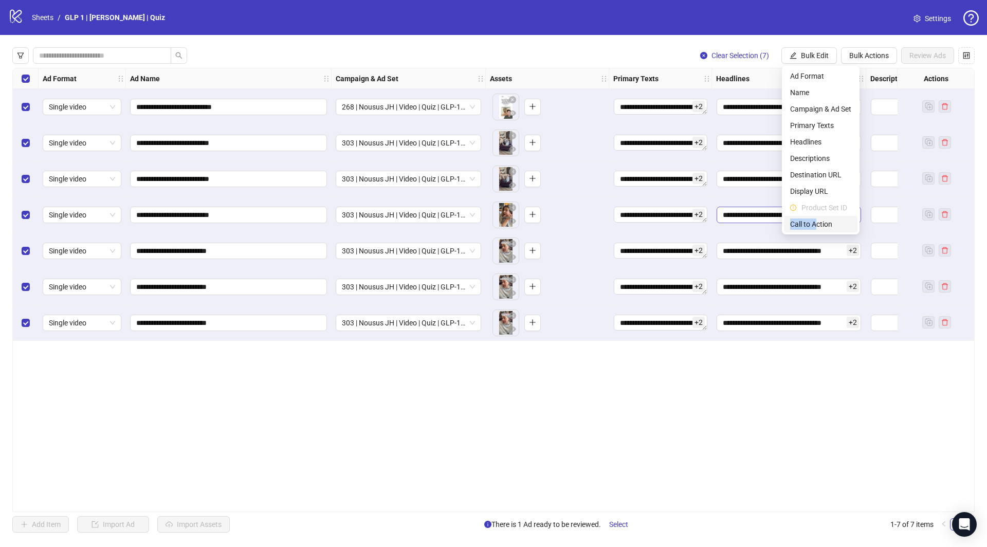
click at [816, 219] on li "Call to Action" at bounding box center [820, 224] width 73 height 16
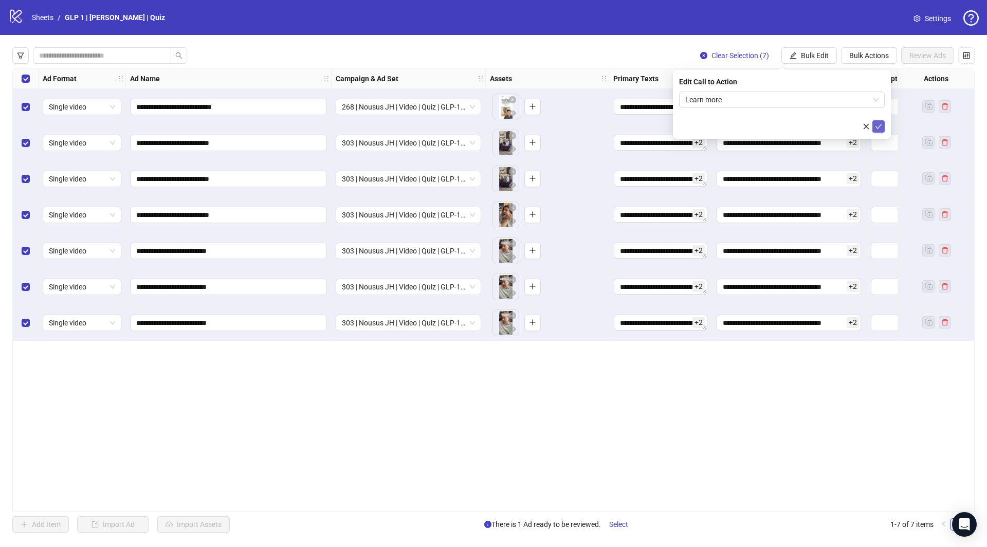
click at [880, 127] on icon "check" at bounding box center [878, 126] width 7 height 7
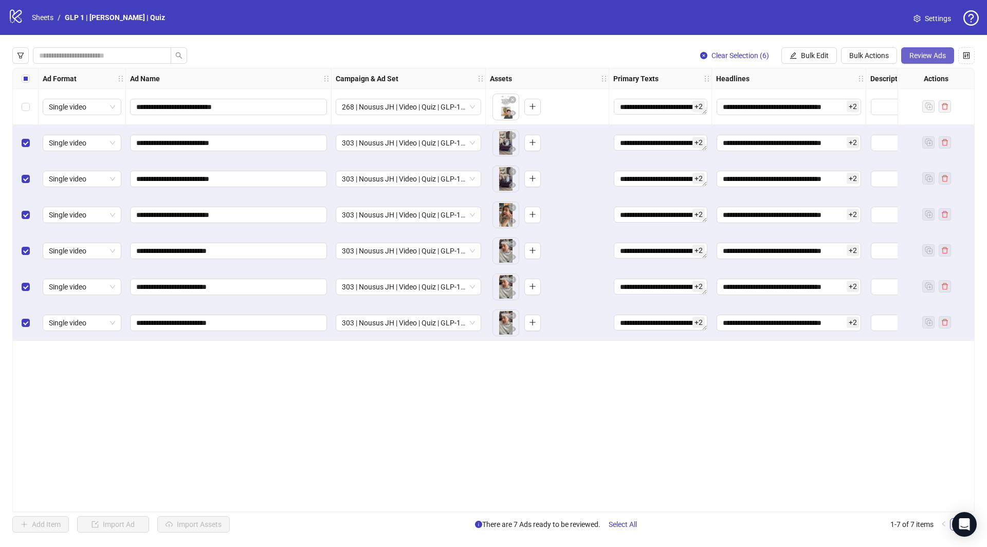
click at [940, 58] on span "Review Ads" at bounding box center [927, 55] width 36 height 8
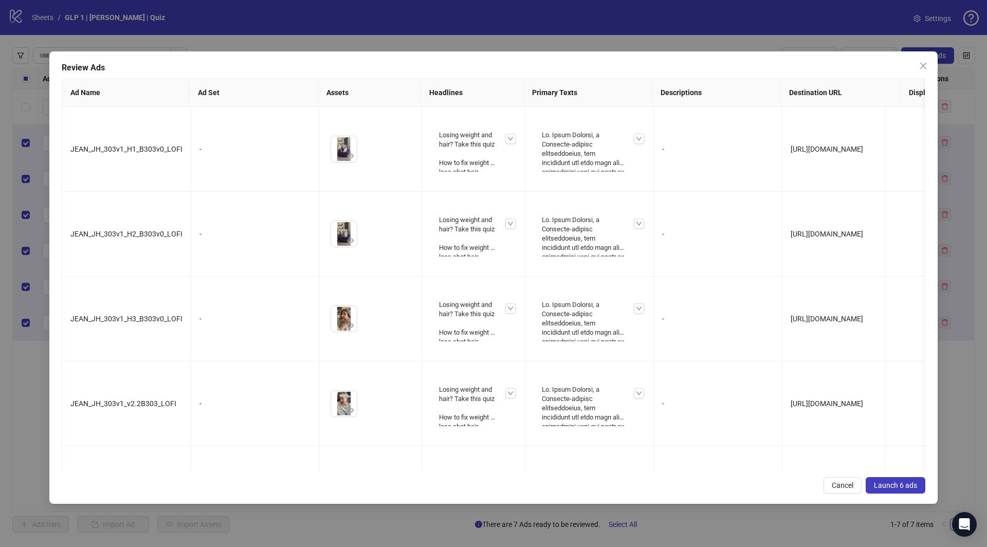
click at [893, 488] on span "Launch 6 ads" at bounding box center [895, 485] width 43 height 8
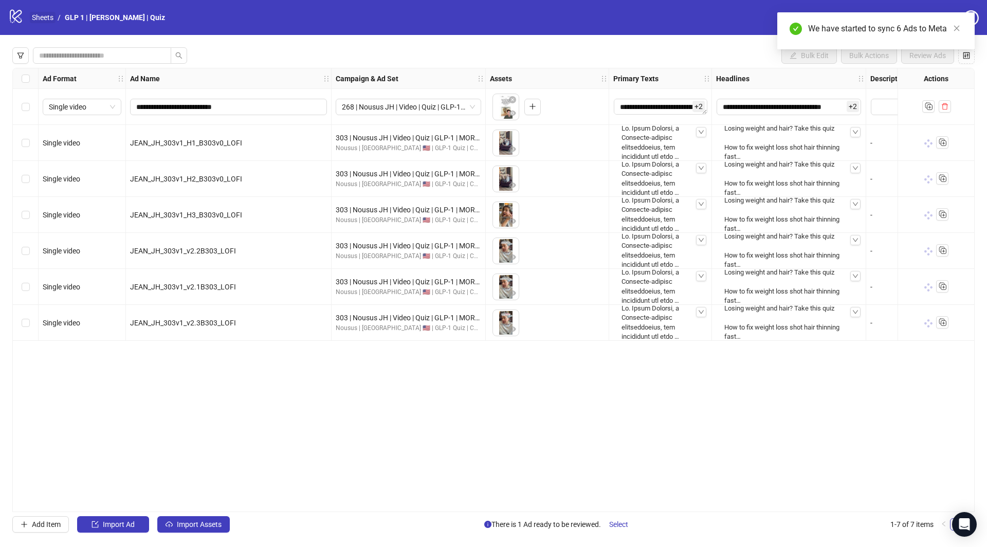
click at [49, 17] on link "Sheets" at bounding box center [43, 17] width 26 height 11
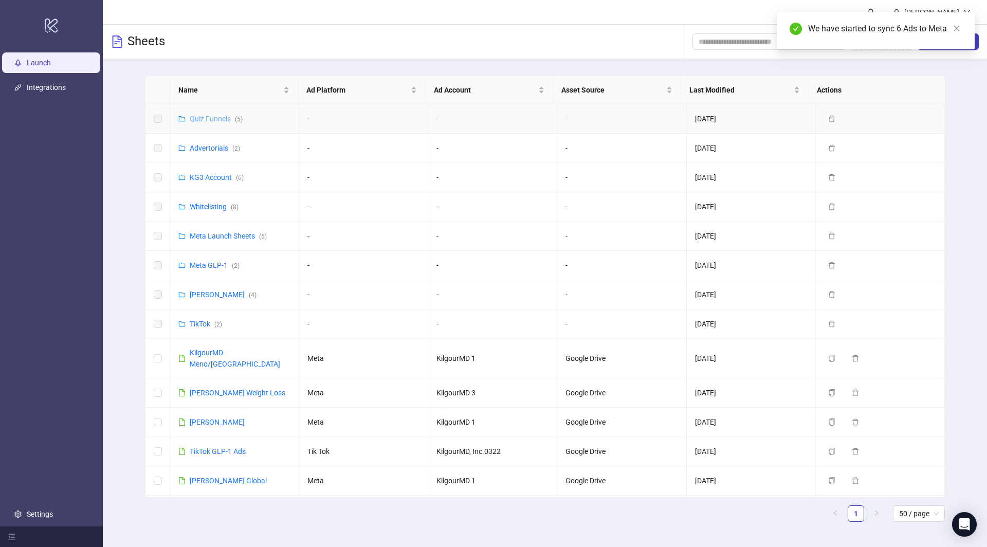
click at [211, 119] on link "Quiz Funnels ( 5 )" at bounding box center [216, 119] width 53 height 8
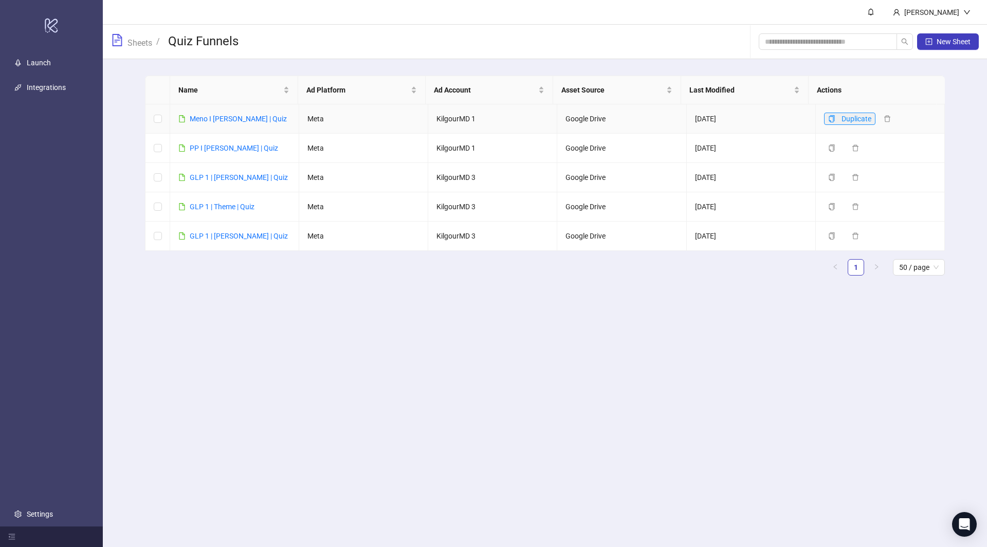
click at [828, 120] on icon "copy" at bounding box center [831, 118] width 7 height 7
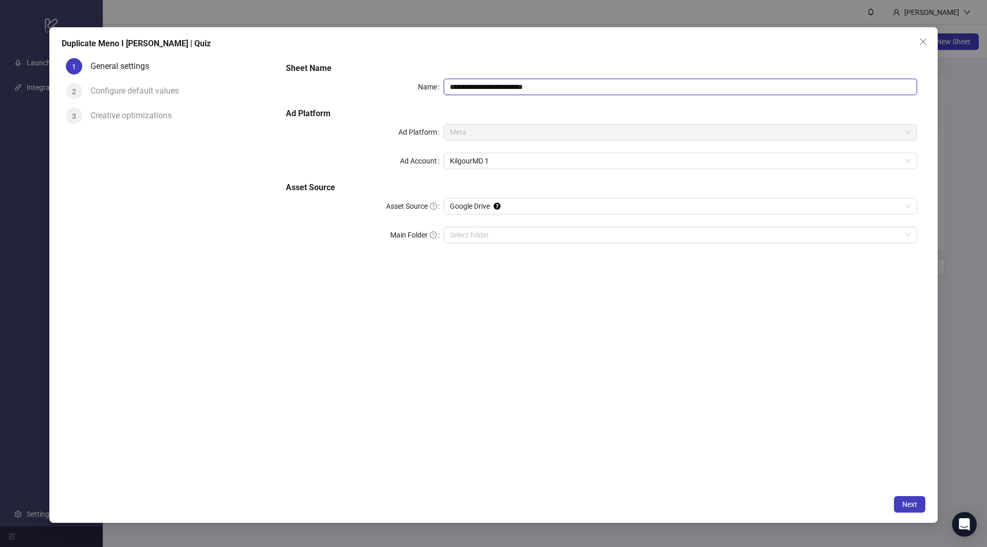
click at [484, 86] on input "**********" at bounding box center [679, 87] width 473 height 16
drag, startPoint x: 505, startPoint y: 84, endPoint x: 551, endPoint y: 87, distance: 46.3
click at [551, 87] on input "**********" at bounding box center [679, 87] width 473 height 16
type input "**********"
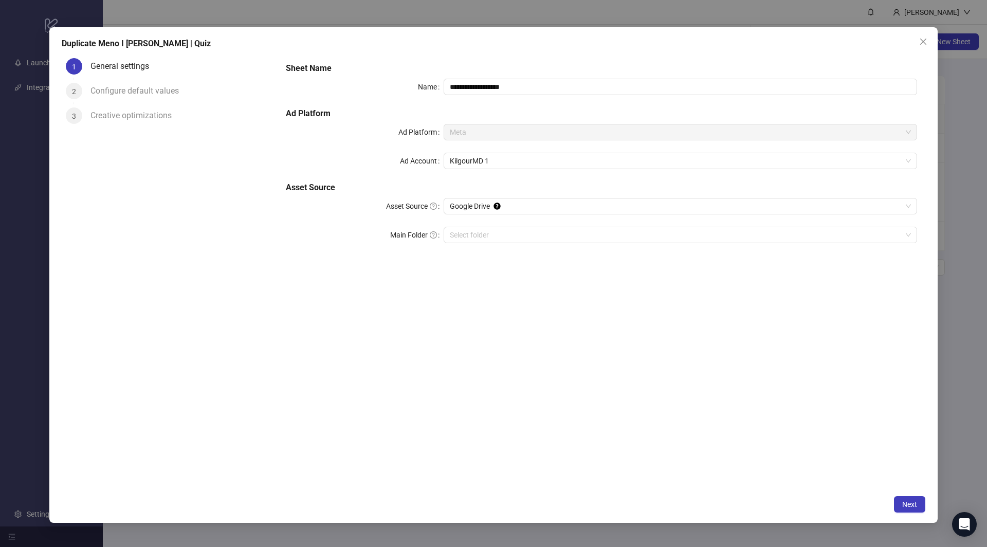
drag, startPoint x: 913, startPoint y: 500, endPoint x: 848, endPoint y: 370, distance: 145.0
click at [913, 500] on span "Next" at bounding box center [909, 504] width 15 height 8
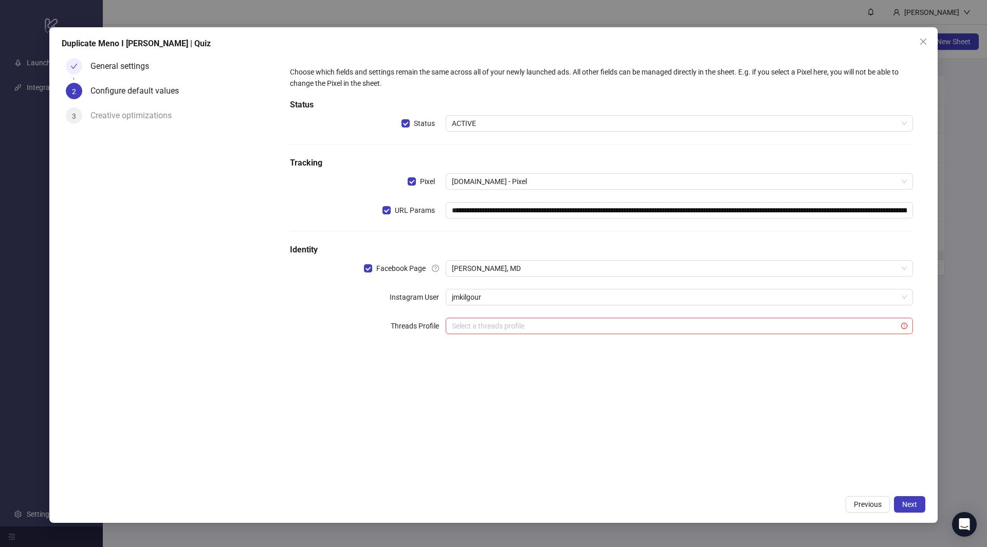
click at [114, 67] on div "General settings" at bounding box center [123, 66] width 67 height 16
drag, startPoint x: 218, startPoint y: 358, endPoint x: 666, endPoint y: 445, distance: 456.6
click at [226, 357] on div "General settings 2 Configure default values 3 Creative optimizations" at bounding box center [170, 272] width 216 height 436
click at [859, 499] on button "Previous" at bounding box center [867, 504] width 44 height 16
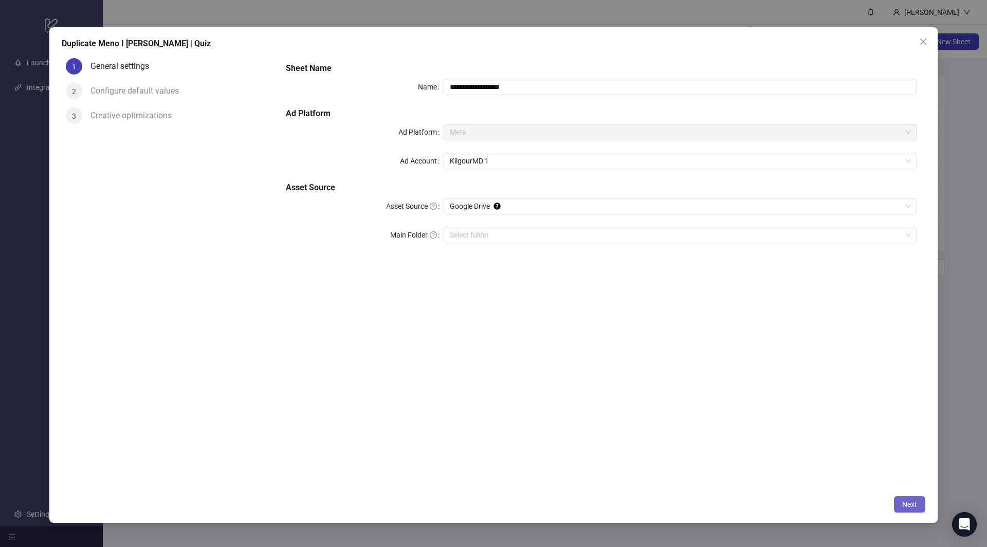
click at [915, 504] on span "Next" at bounding box center [909, 504] width 15 height 8
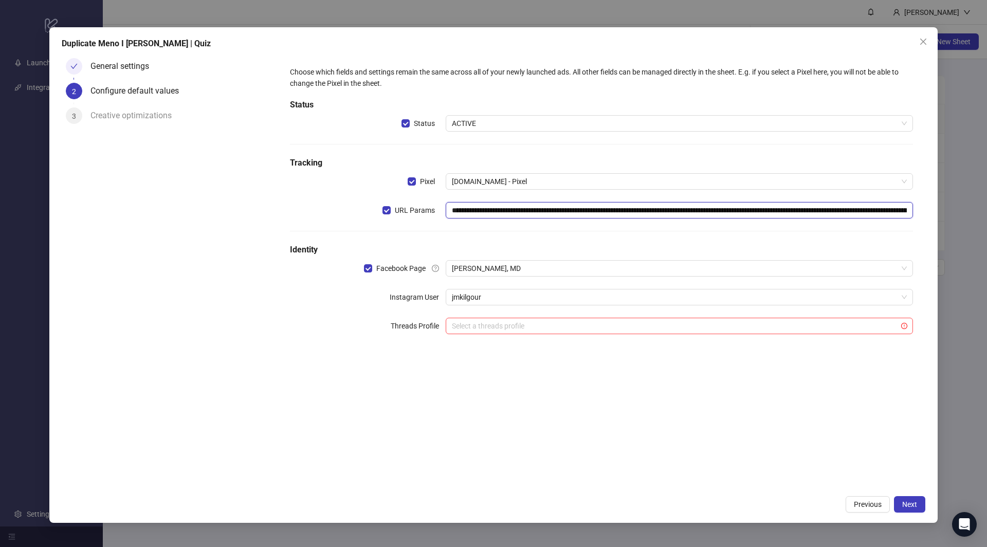
click at [568, 210] on input "**********" at bounding box center [678, 210] width 467 height 16
paste input "text"
type input "**********"
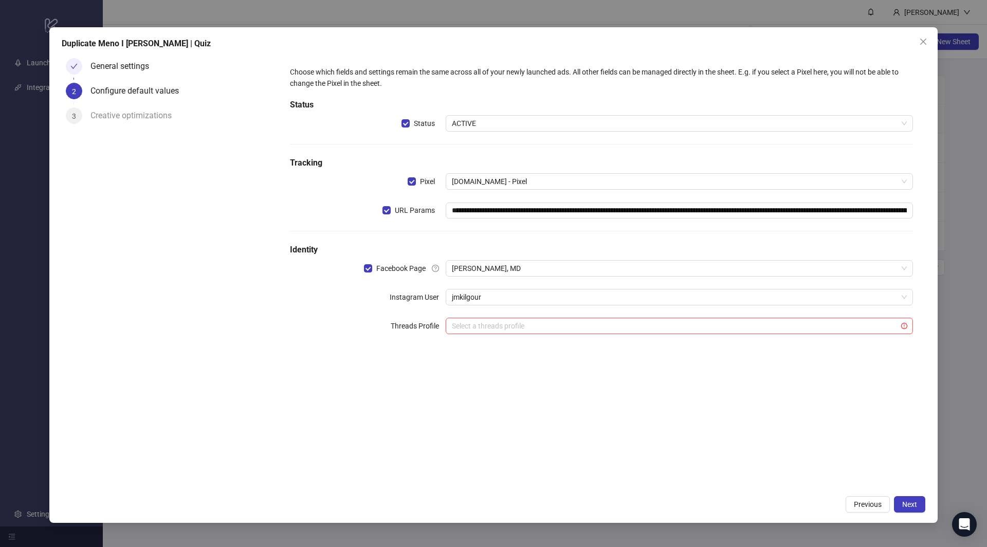
click at [530, 230] on div "**********" at bounding box center [601, 206] width 631 height 288
click at [531, 275] on span "James Kilgour, MD" at bounding box center [679, 268] width 455 height 15
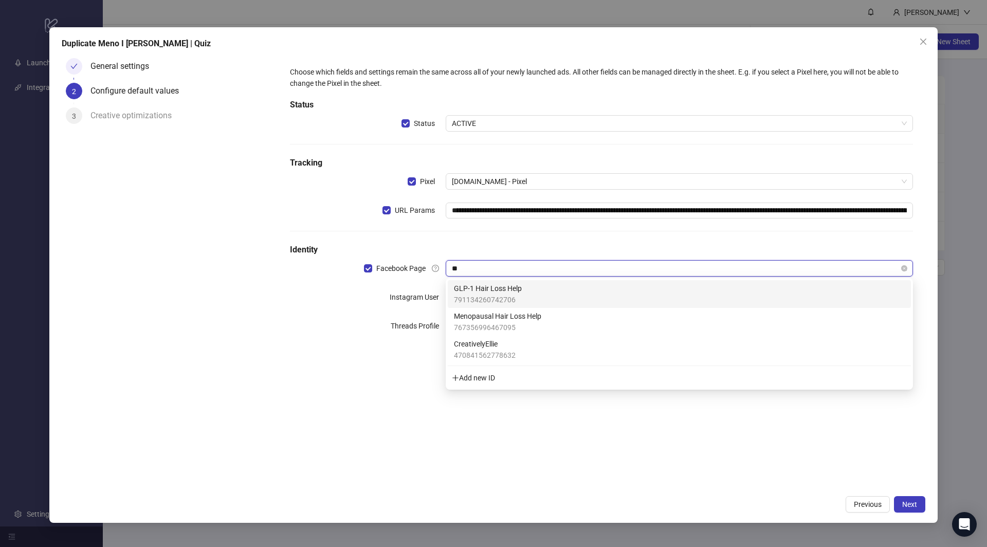
type input "***"
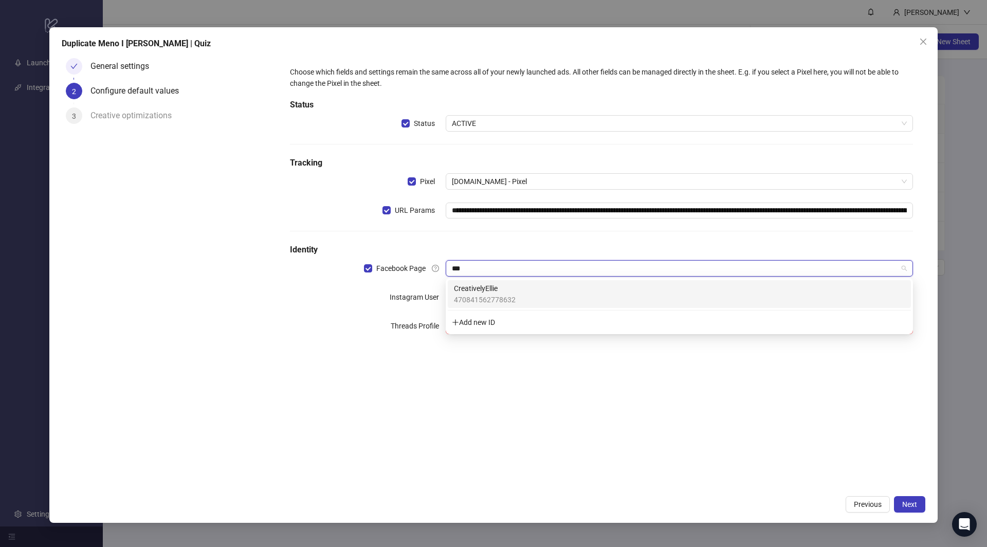
click at [507, 294] on span "470841562778632" at bounding box center [485, 299] width 62 height 11
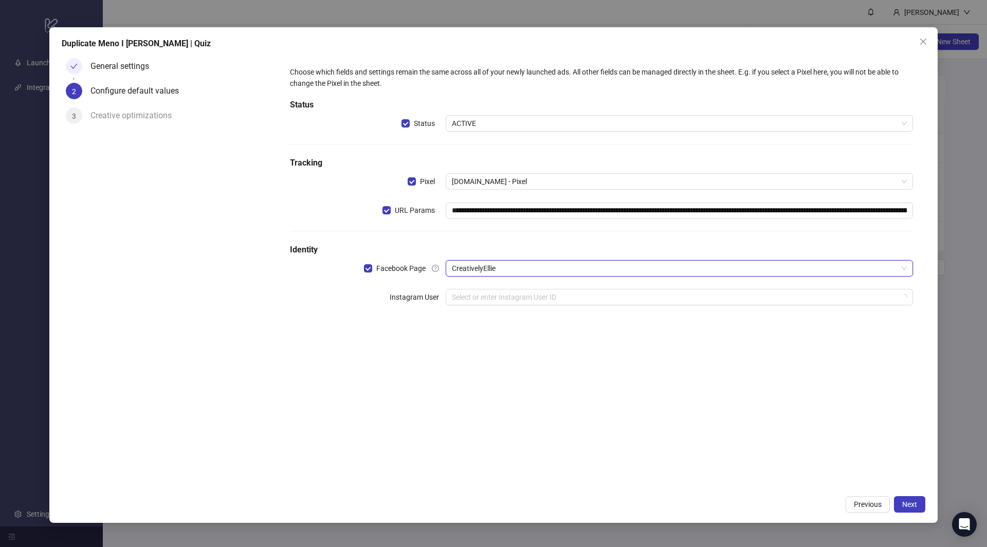
drag, startPoint x: 507, startPoint y: 419, endPoint x: 499, endPoint y: 387, distance: 32.2
click at [507, 419] on div "**********" at bounding box center [600, 272] width 647 height 436
click at [489, 296] on input "search" at bounding box center [674, 296] width 445 height 15
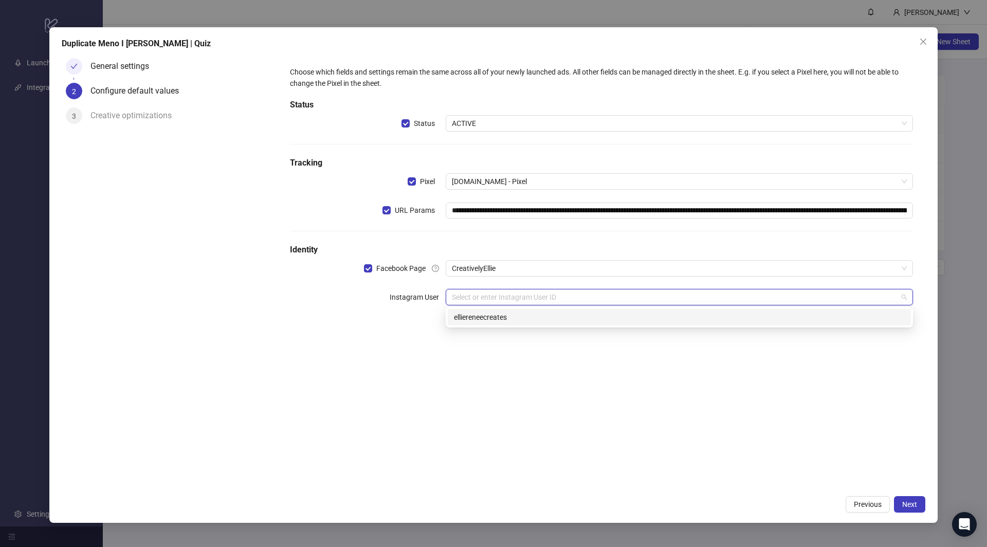
click at [499, 318] on div "elliereneecreates" at bounding box center [679, 316] width 451 height 11
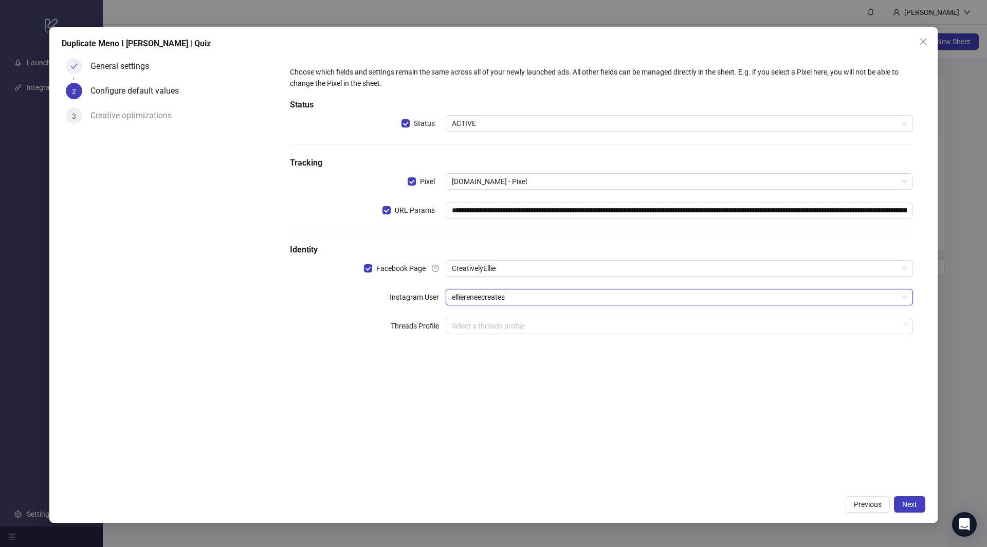
click at [517, 373] on div "**********" at bounding box center [600, 272] width 647 height 436
click at [914, 504] on span "Next" at bounding box center [909, 504] width 15 height 8
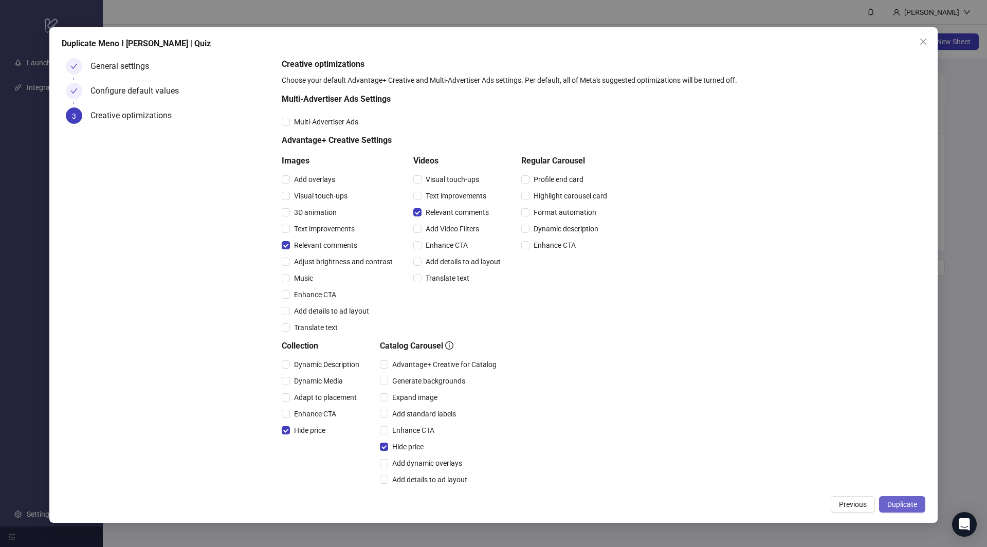
click at [905, 500] on span "Duplicate" at bounding box center [902, 504] width 30 height 8
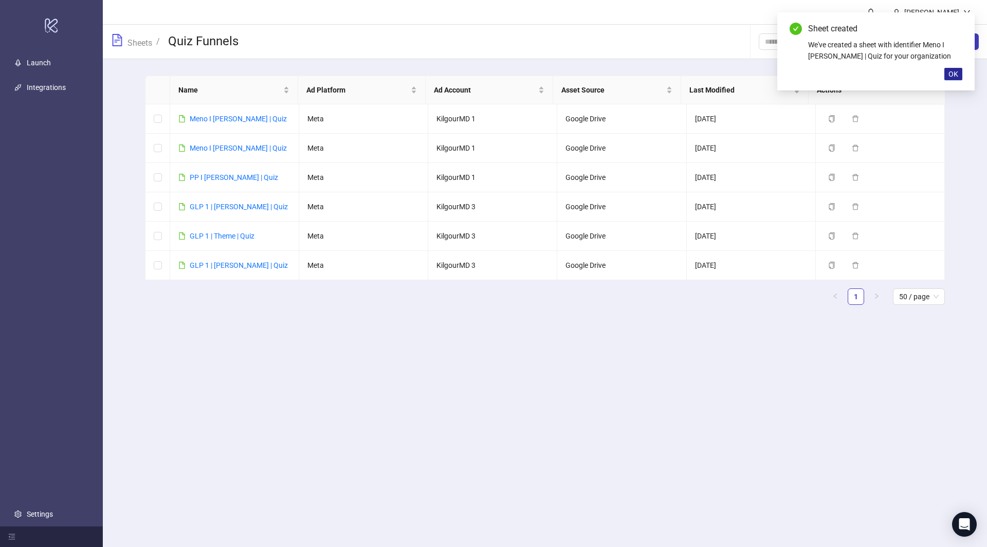
click at [953, 75] on span "OK" at bounding box center [953, 74] width 10 height 8
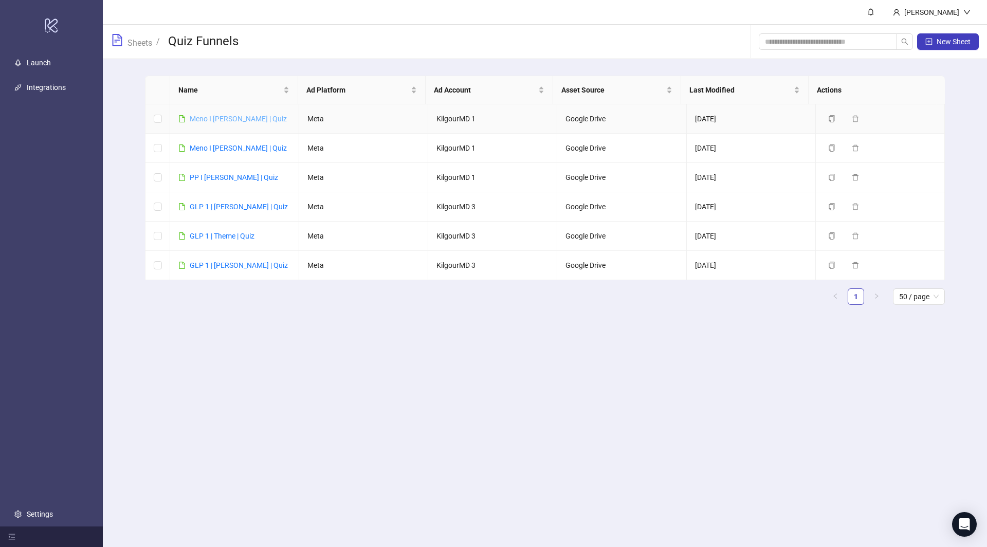
click at [216, 115] on link "Meno I [PERSON_NAME] | Quiz" at bounding box center [238, 119] width 97 height 8
click at [207, 267] on link "GLP 1 | [PERSON_NAME] | Quiz" at bounding box center [239, 265] width 98 height 8
click at [238, 152] on div "Meno I [PERSON_NAME] | Quiz" at bounding box center [238, 147] width 97 height 11
click at [238, 146] on link "Meno I [PERSON_NAME] | Quiz" at bounding box center [238, 148] width 97 height 8
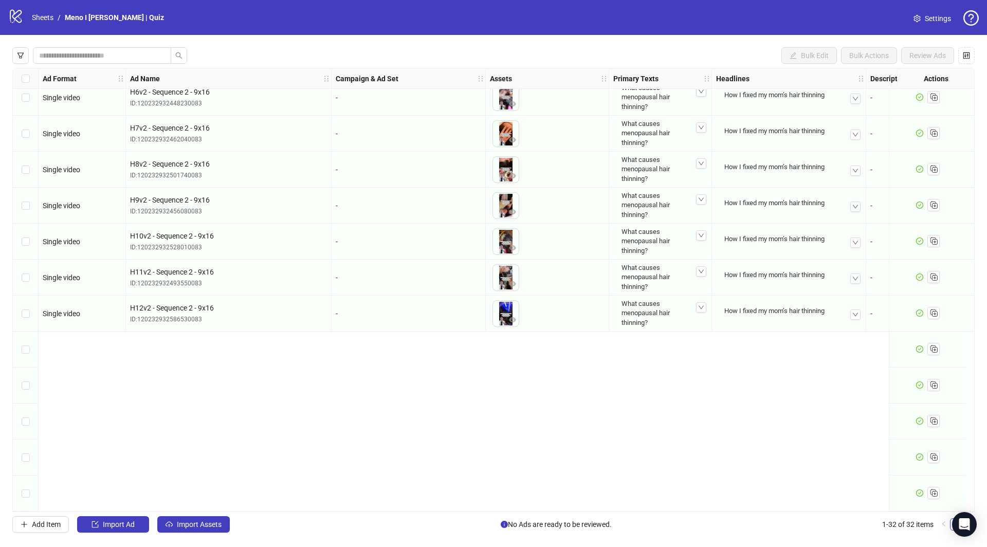
scroll to position [732, 0]
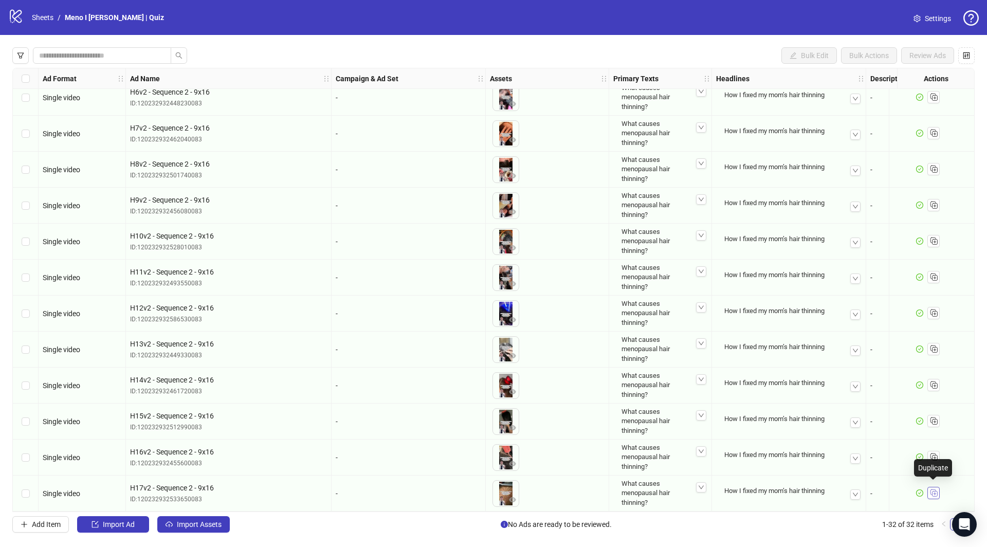
click at [935, 487] on icon "Duplicate" at bounding box center [933, 492] width 10 height 10
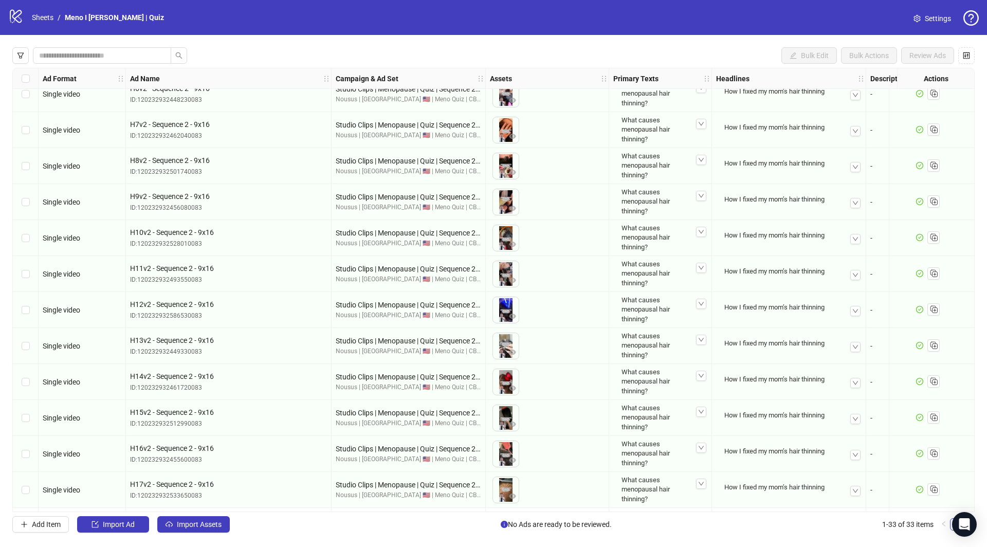
scroll to position [768, 0]
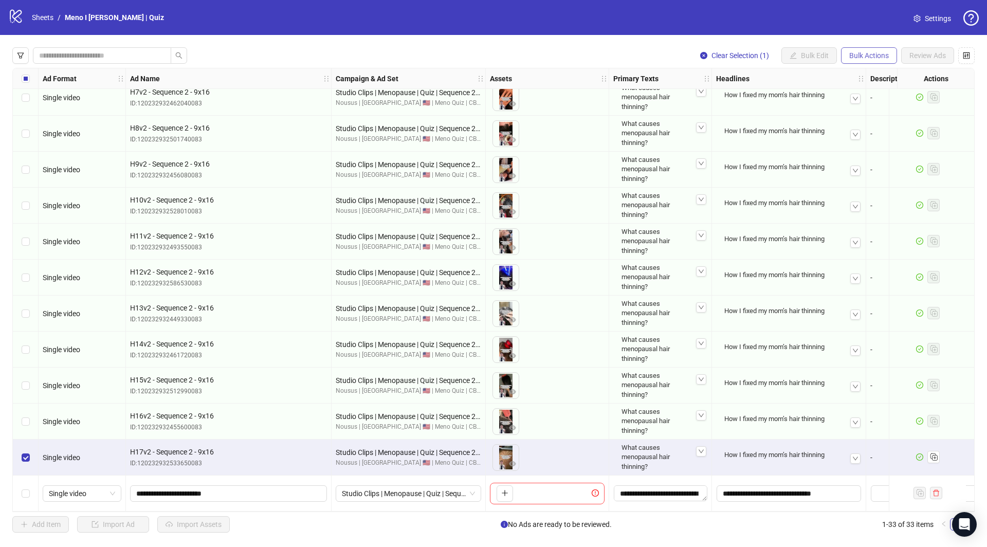
click at [882, 54] on span "Bulk Actions" at bounding box center [869, 55] width 40 height 8
click at [885, 125] on span "Copy to another sheet" at bounding box center [884, 125] width 70 height 11
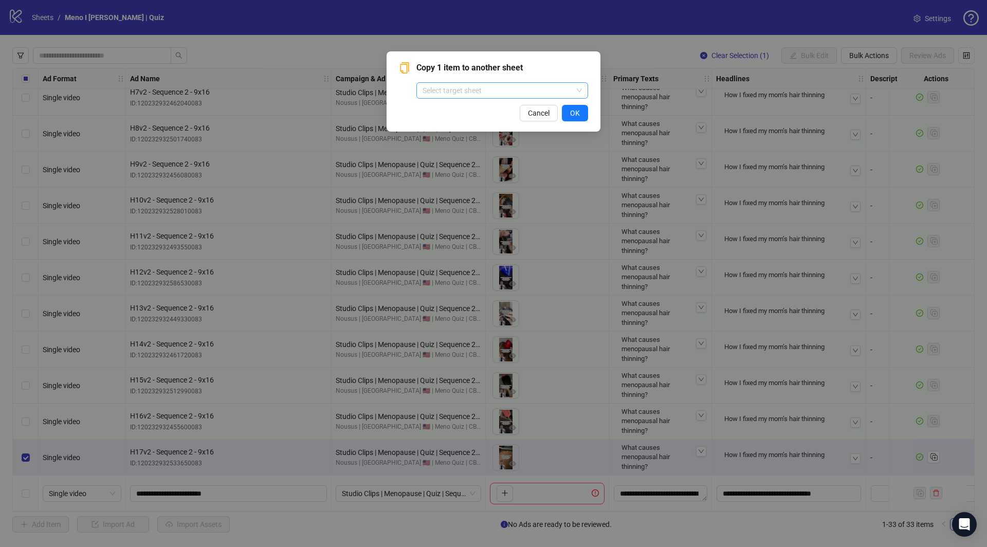
click at [527, 94] on input "search" at bounding box center [497, 90] width 150 height 15
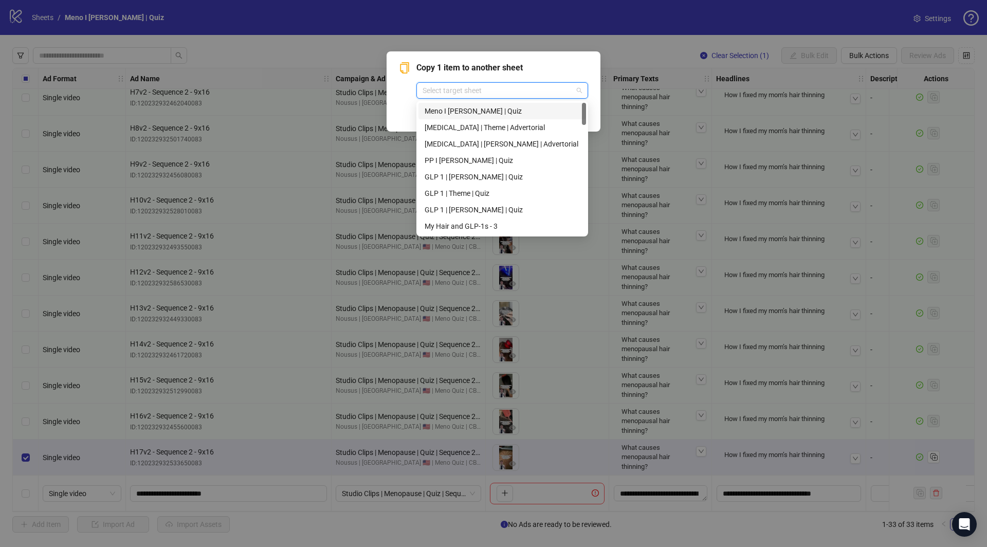
click at [504, 115] on div "Meno I [PERSON_NAME] | Quiz" at bounding box center [501, 110] width 155 height 11
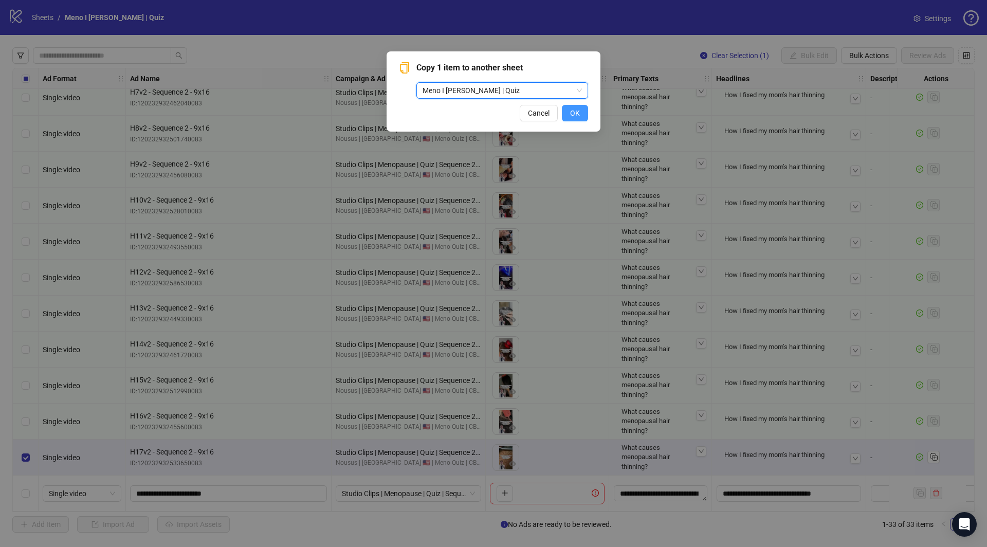
click at [575, 109] on span "OK" at bounding box center [575, 113] width 10 height 8
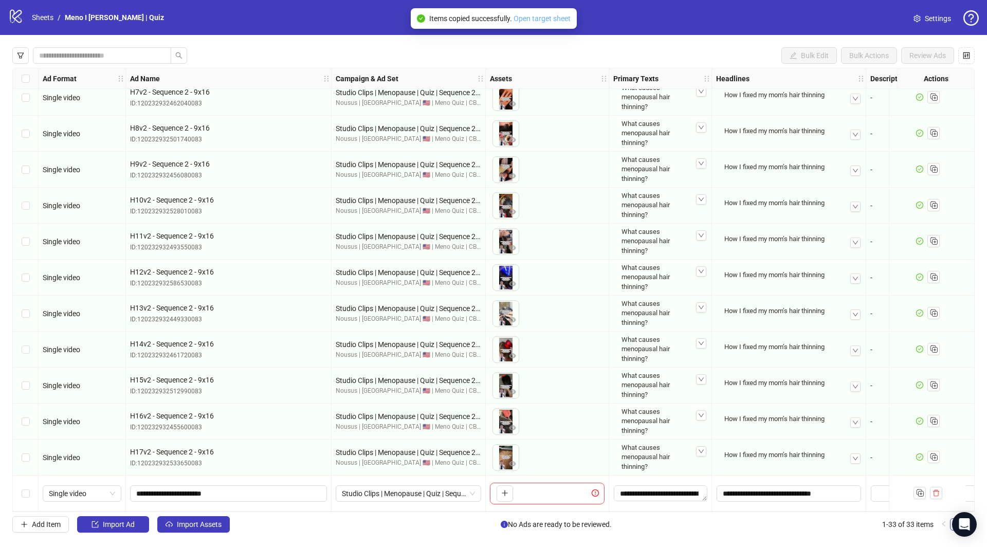
click at [546, 19] on link "Open target sheet" at bounding box center [541, 18] width 57 height 8
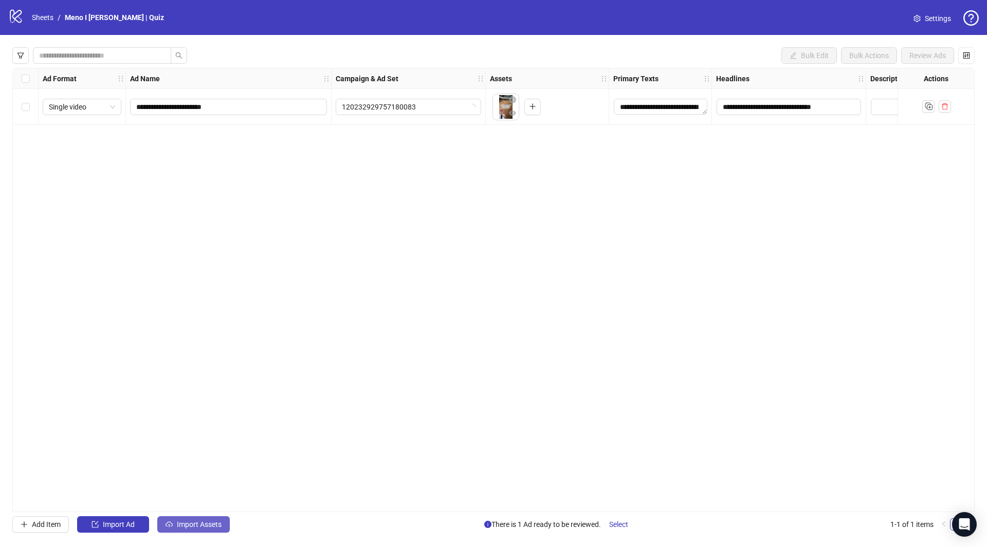
click at [195, 526] on span "Import Assets" at bounding box center [199, 524] width 45 height 8
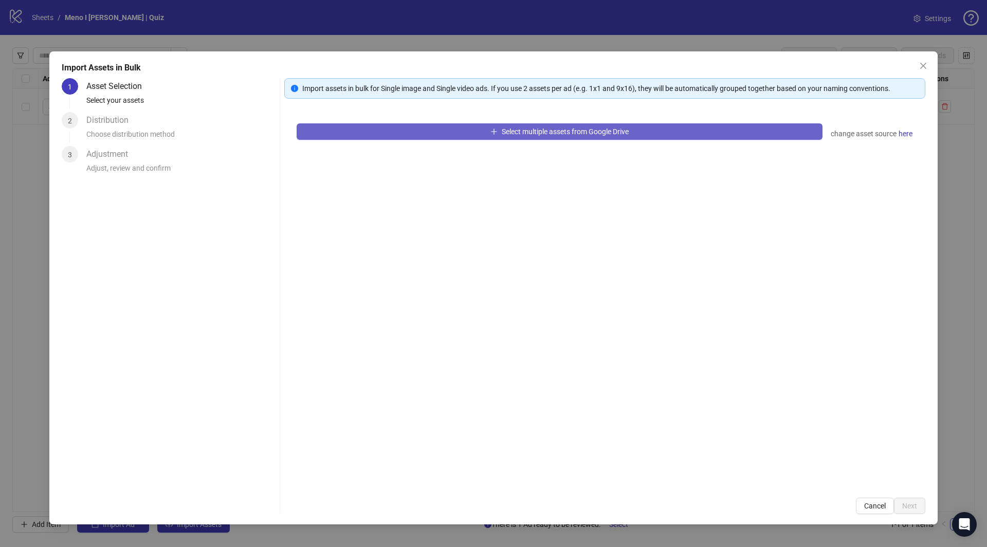
click at [568, 132] on span "Select multiple assets from Google Drive" at bounding box center [564, 131] width 127 height 8
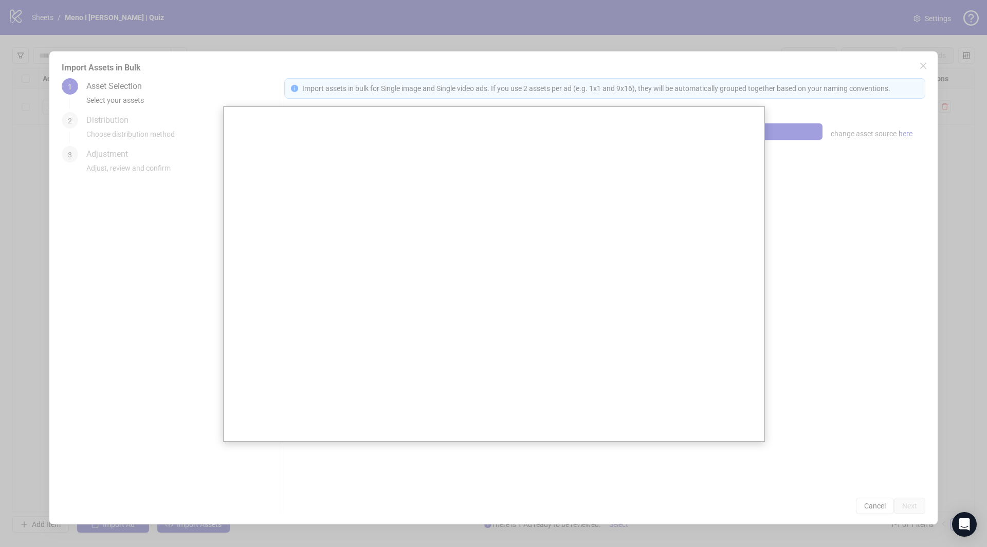
click at [747, 104] on div at bounding box center [493, 273] width 987 height 547
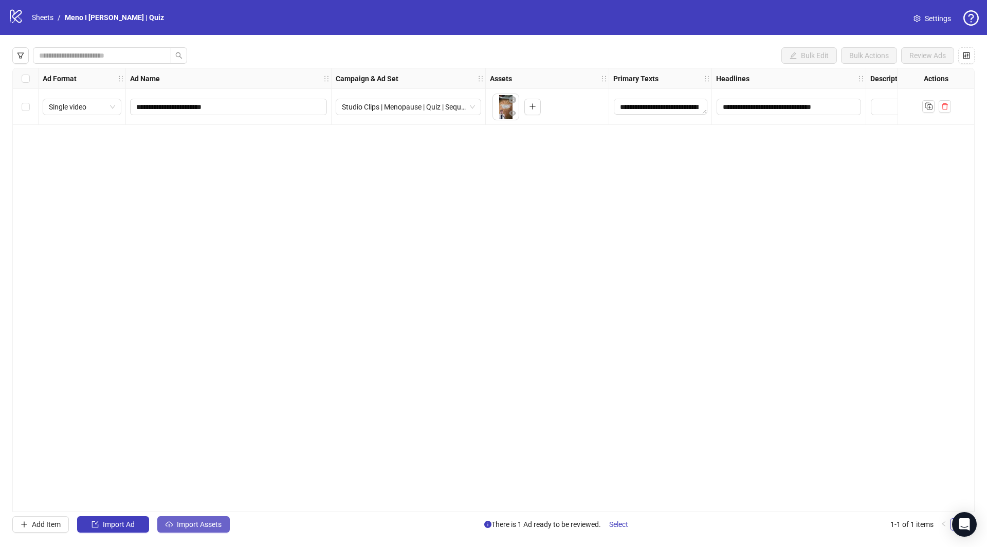
click at [202, 523] on span "Import Assets" at bounding box center [199, 524] width 45 height 8
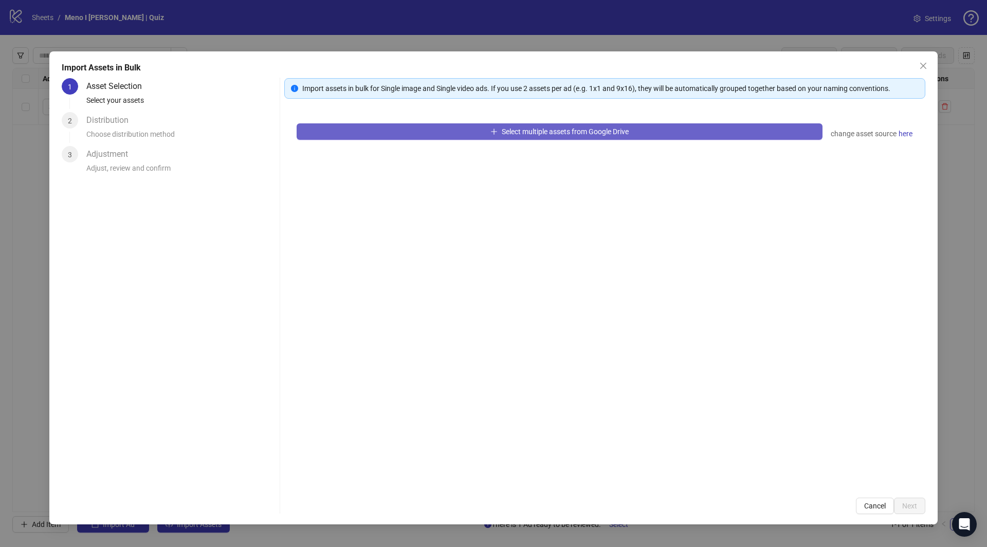
click at [472, 135] on button "Select multiple assets from Google Drive" at bounding box center [559, 131] width 526 height 16
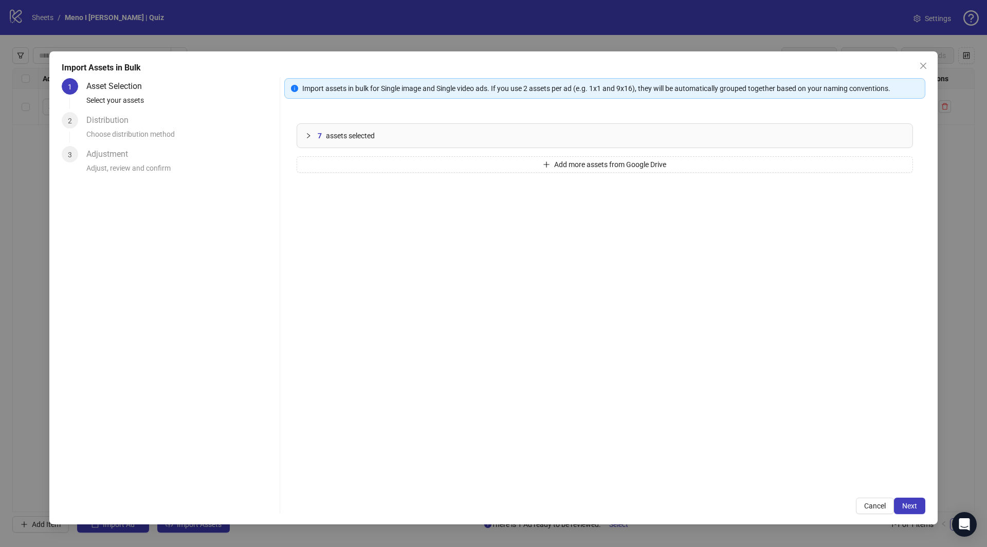
click at [912, 506] on span "Next" at bounding box center [909, 505] width 15 height 8
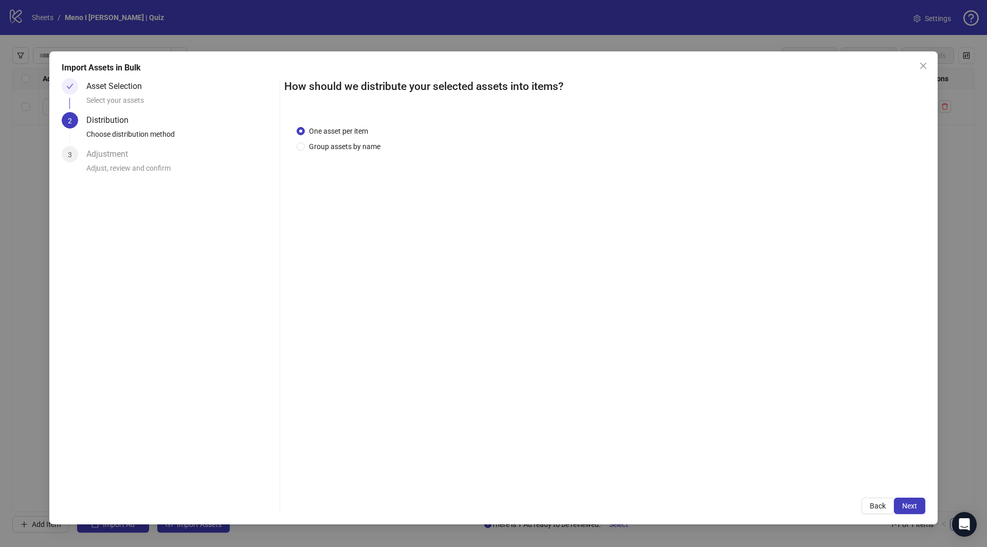
click at [912, 506] on span "Next" at bounding box center [909, 505] width 15 height 8
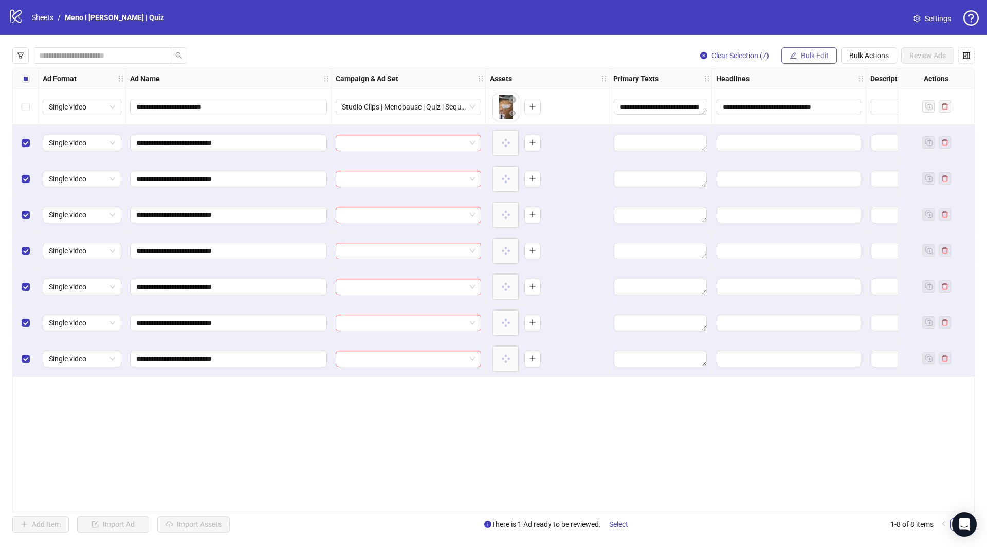
drag, startPoint x: 808, startPoint y: 52, endPoint x: 806, endPoint y: 62, distance: 9.5
click at [808, 53] on span "Bulk Edit" at bounding box center [815, 55] width 28 height 8
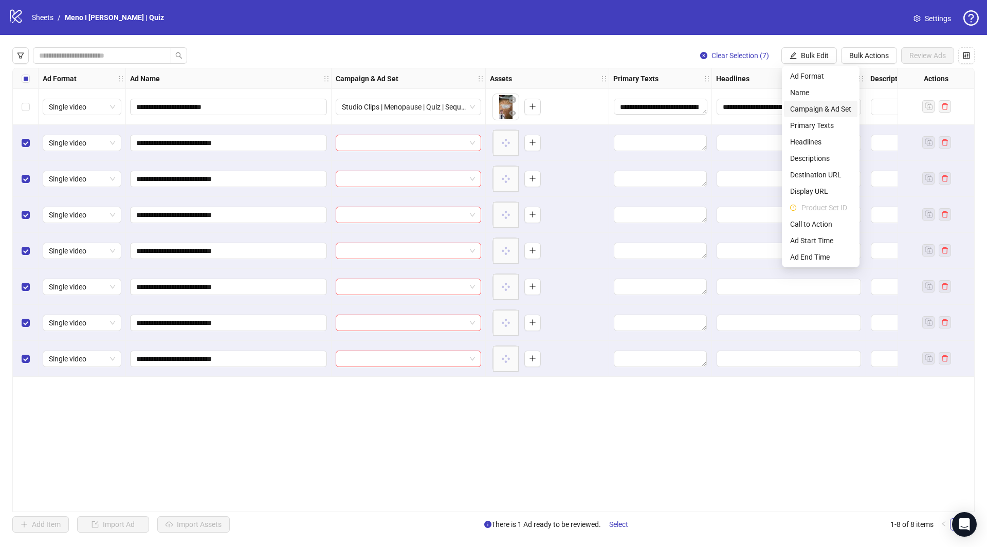
click at [798, 112] on span "Campaign & Ad Set" at bounding box center [820, 108] width 61 height 11
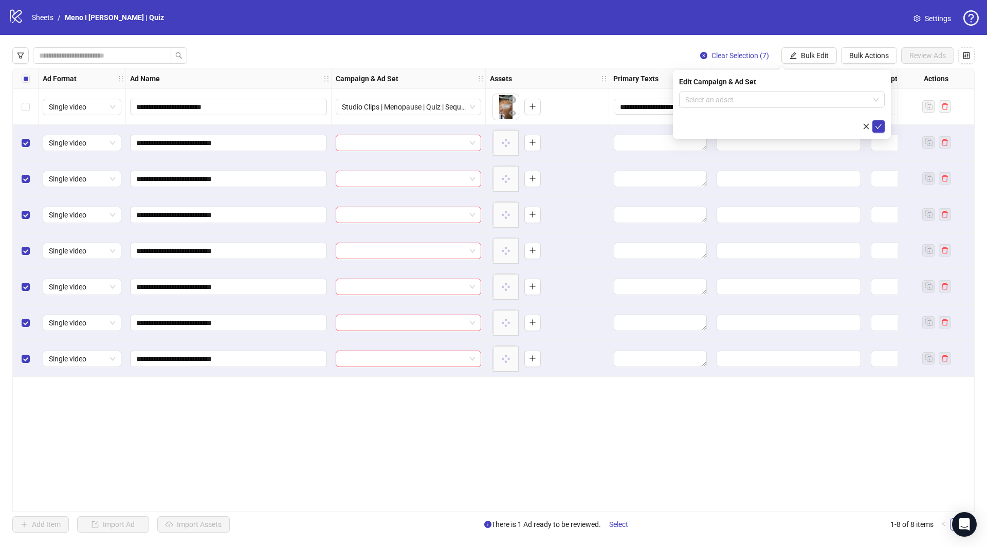
click at [776, 88] on div "Edit Campaign & Ad Set Select an adset" at bounding box center [782, 104] width 218 height 69
click at [767, 102] on input "search" at bounding box center [777, 99] width 184 height 15
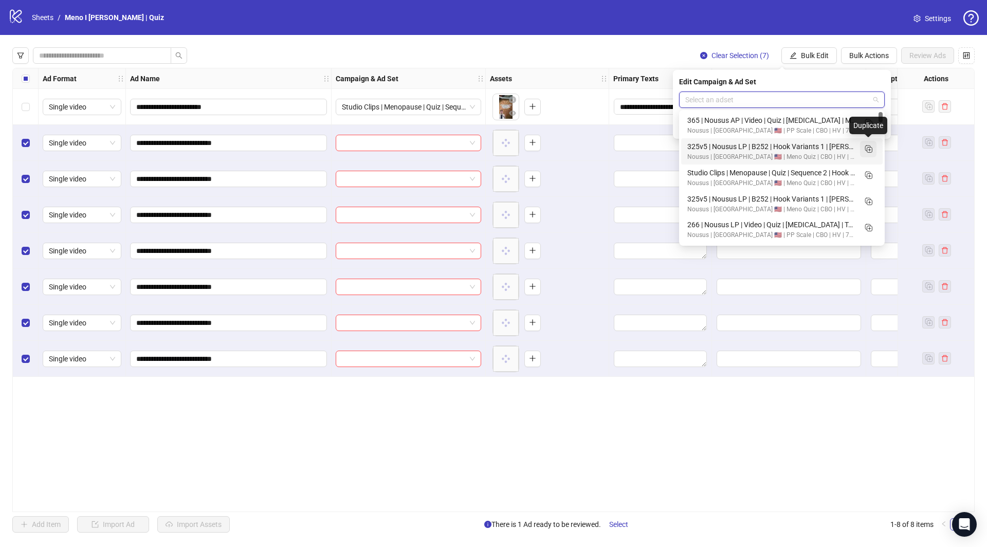
click at [869, 151] on icon "Duplicate" at bounding box center [868, 148] width 10 height 10
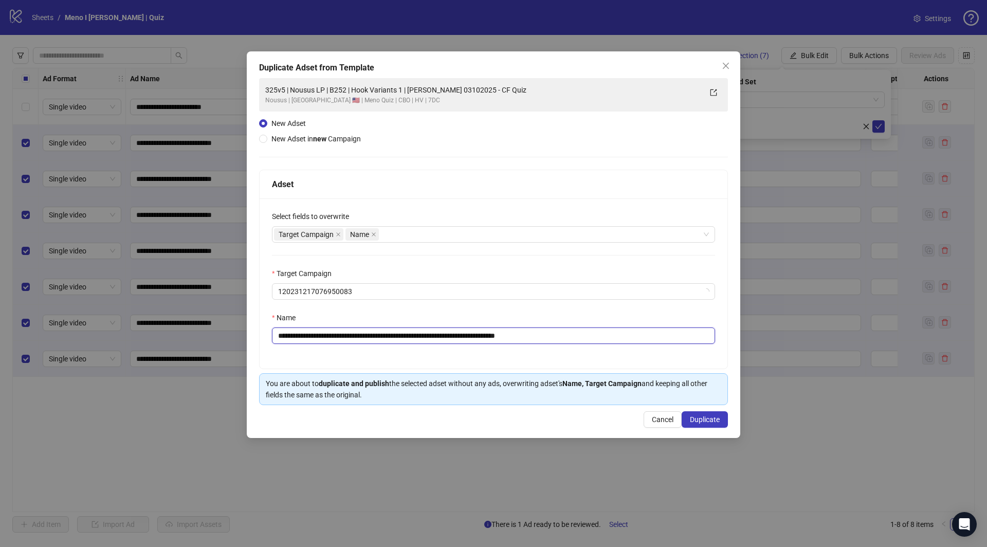
click at [467, 333] on input "**********" at bounding box center [493, 335] width 443 height 16
paste input "text"
type input "**********"
click at [717, 419] on span "Duplicate" at bounding box center [705, 419] width 30 height 8
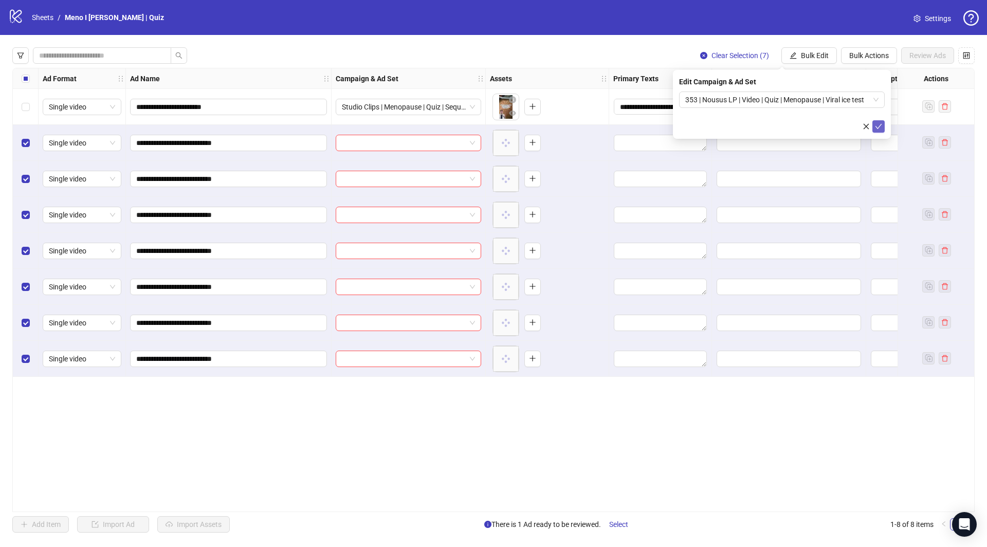
click at [879, 125] on icon "check" at bounding box center [878, 126] width 7 height 5
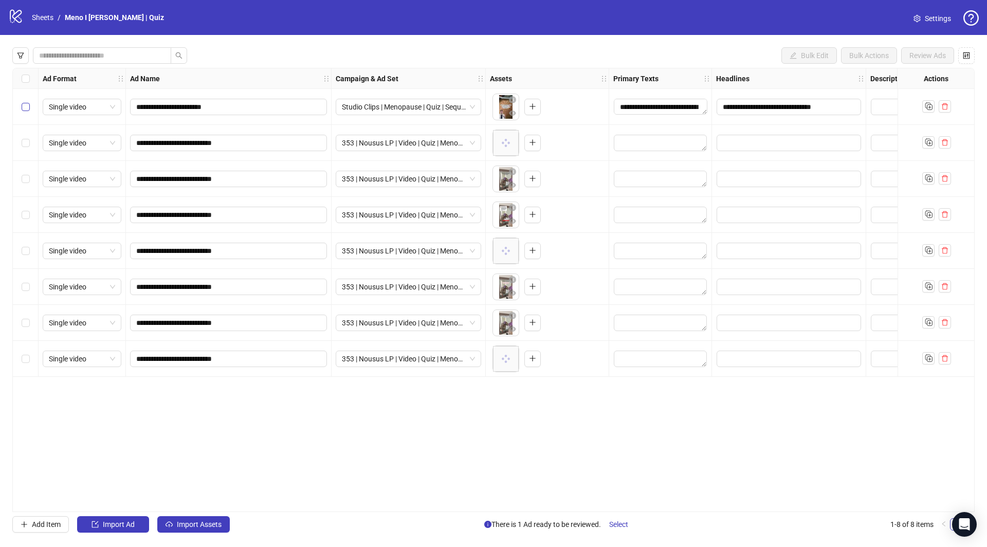
click at [24, 103] on label "Select row 1" at bounding box center [26, 106] width 8 height 11
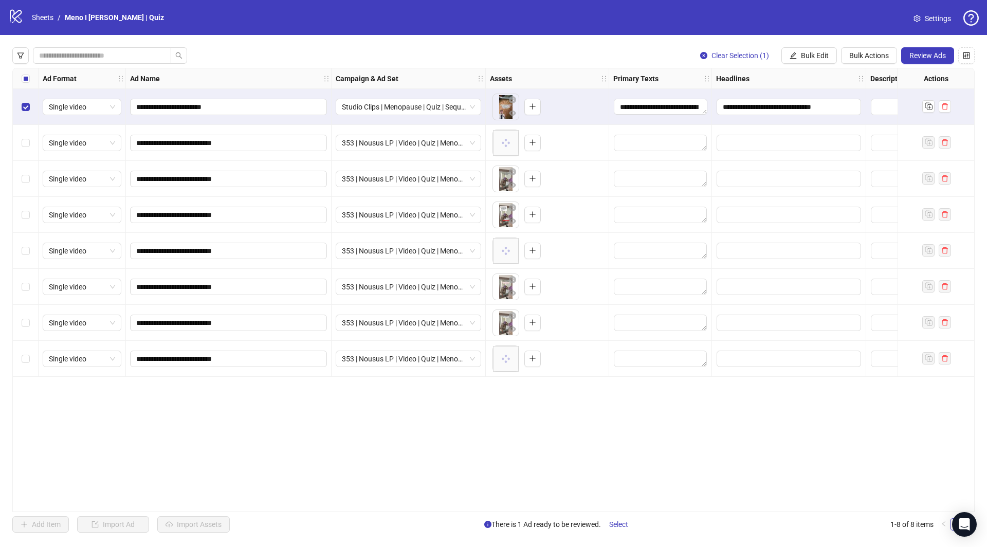
click at [21, 359] on div "Select row 8" at bounding box center [26, 359] width 26 height 36
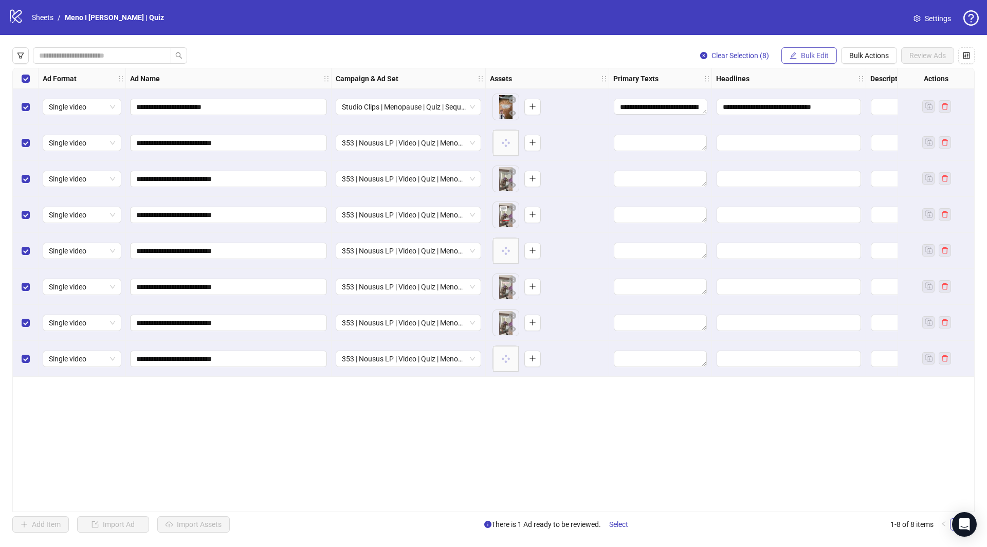
click at [812, 57] on span "Bulk Edit" at bounding box center [815, 55] width 28 height 8
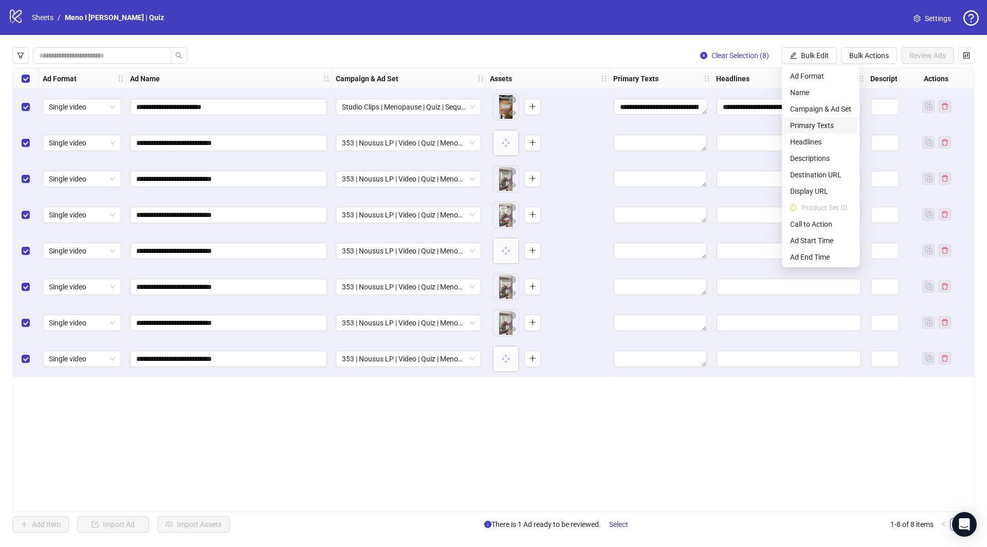
click at [819, 125] on span "Primary Texts" at bounding box center [820, 125] width 61 height 11
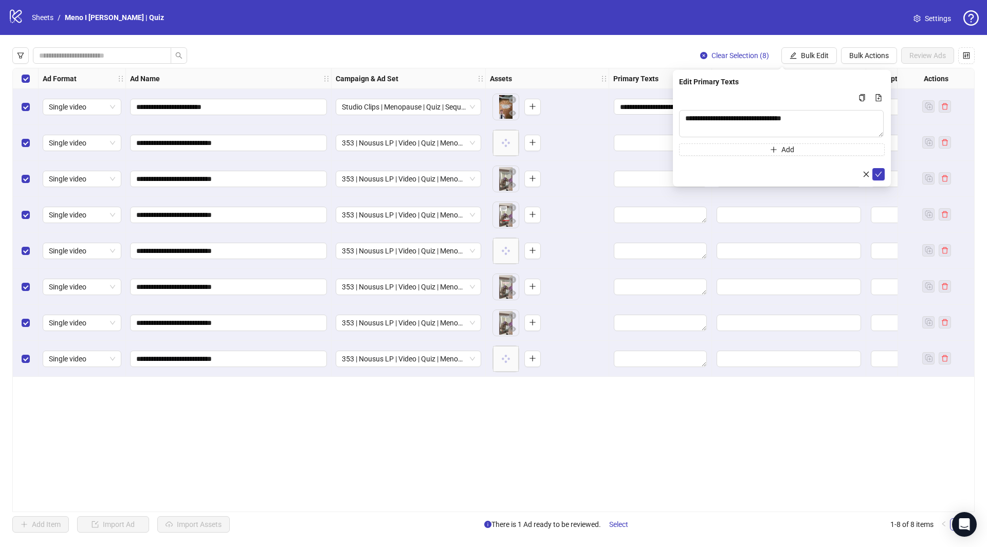
drag, startPoint x: 877, startPoint y: 176, endPoint x: 869, endPoint y: 164, distance: 14.3
click at [877, 176] on icon "check" at bounding box center [878, 174] width 7 height 7
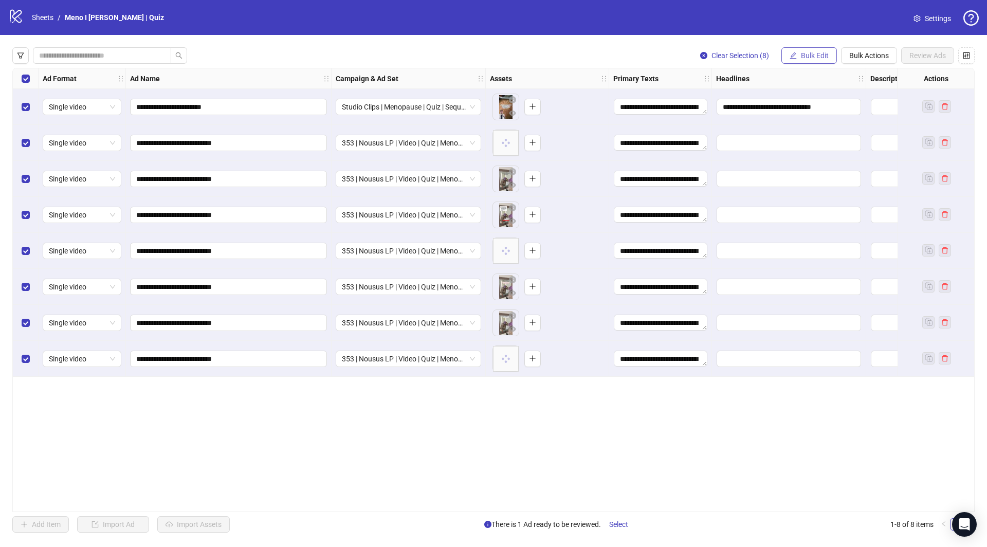
click at [813, 55] on span "Bulk Edit" at bounding box center [815, 55] width 28 height 8
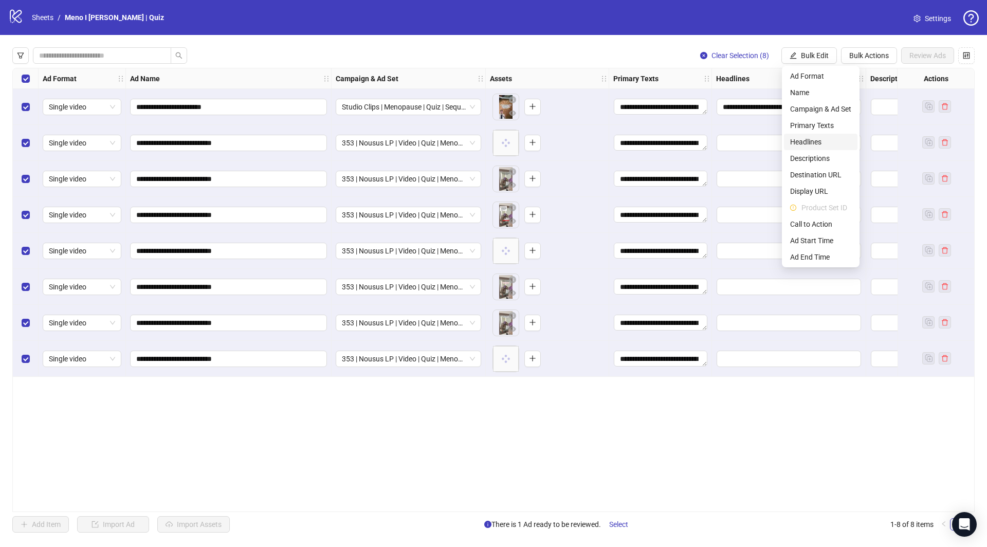
click at [828, 144] on span "Headlines" at bounding box center [820, 141] width 61 height 11
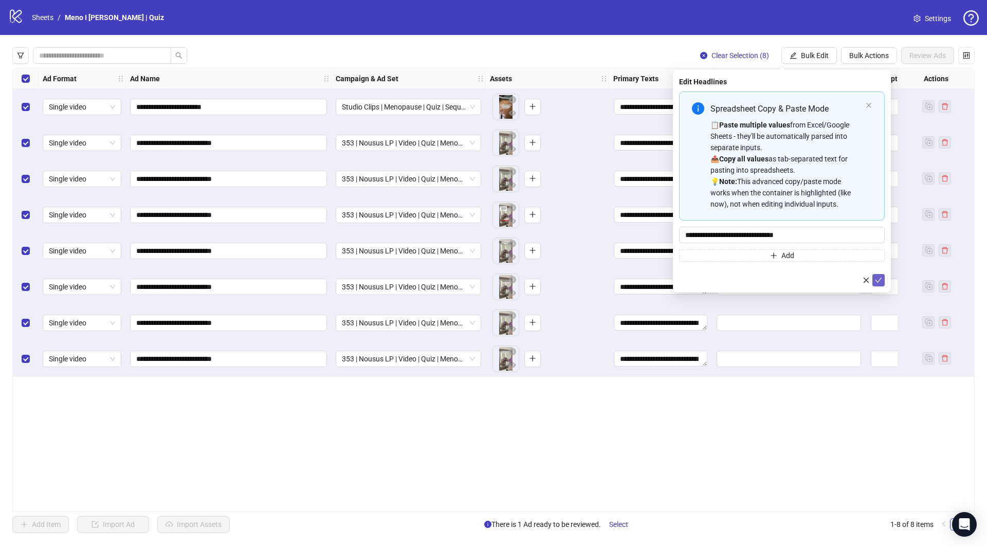
click at [882, 284] on button "submit" at bounding box center [878, 280] width 12 height 12
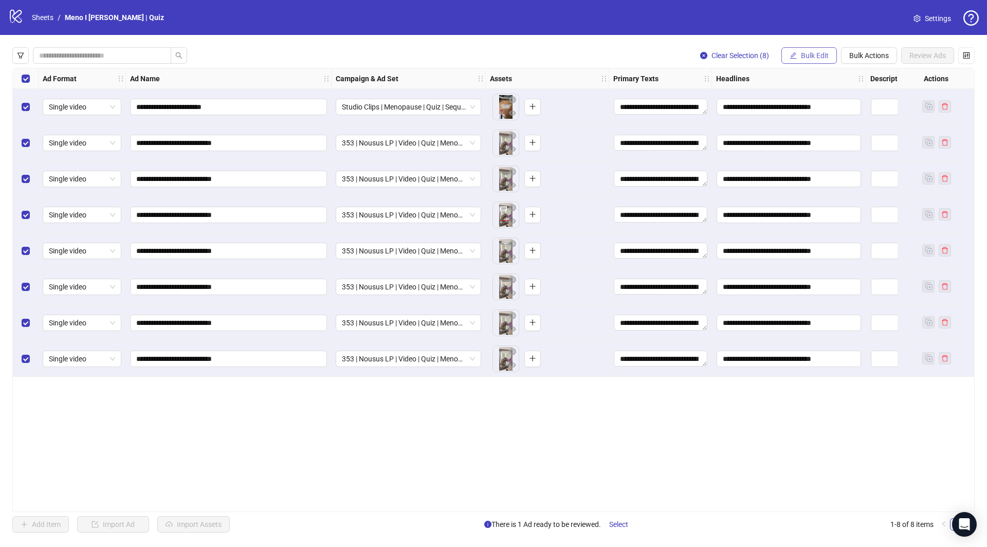
click at [801, 62] on button "Bulk Edit" at bounding box center [808, 55] width 55 height 16
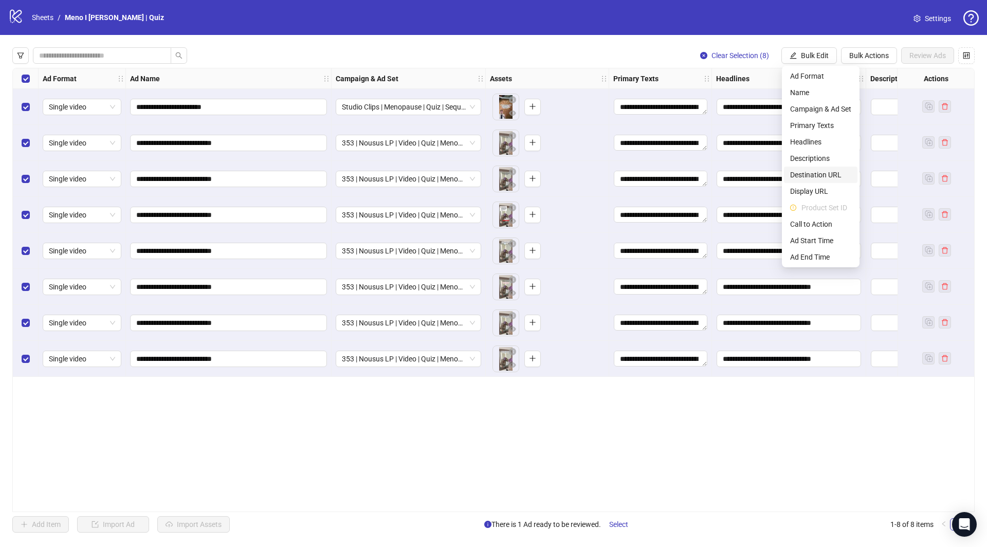
click at [802, 175] on span "Destination URL" at bounding box center [820, 174] width 61 height 11
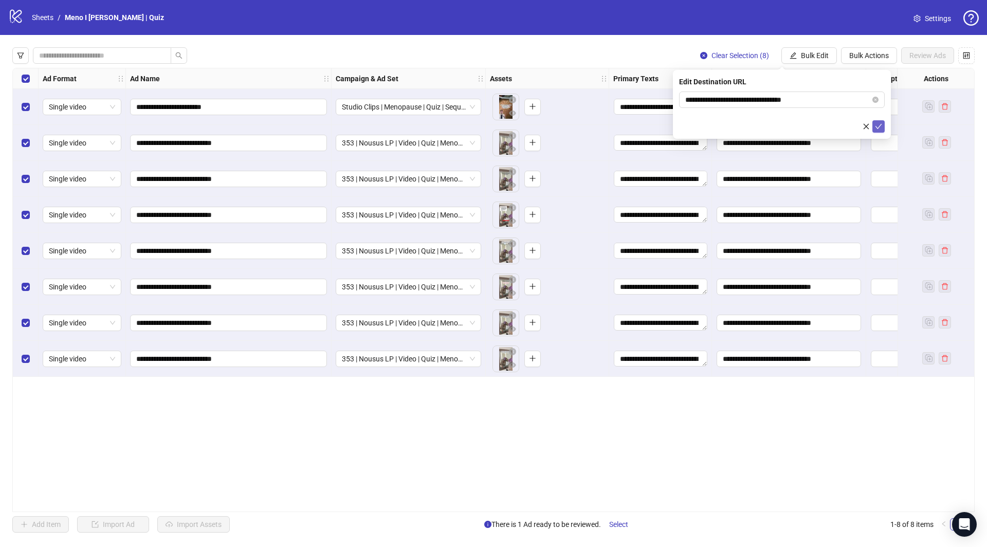
click at [879, 129] on span "submit" at bounding box center [878, 126] width 7 height 8
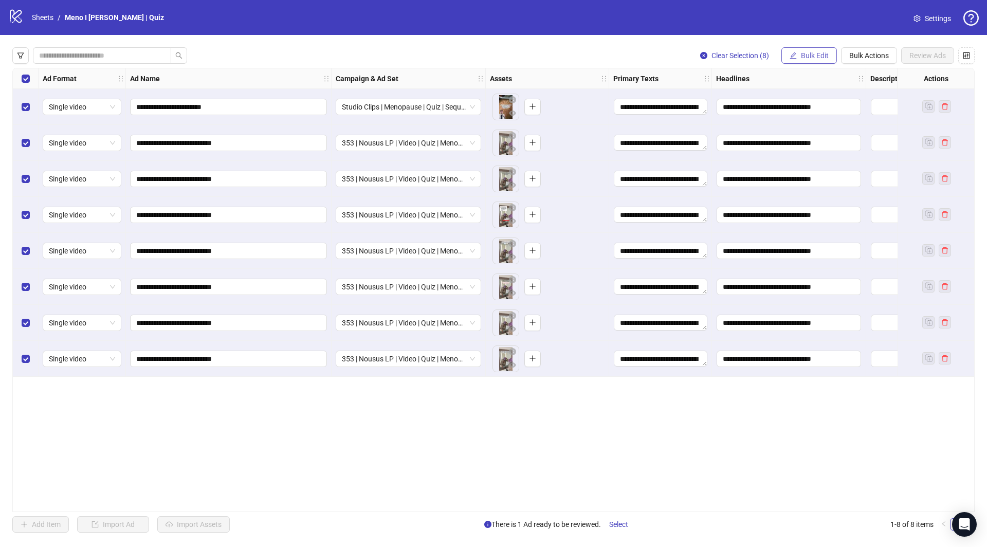
click at [802, 55] on span "Bulk Edit" at bounding box center [815, 55] width 28 height 8
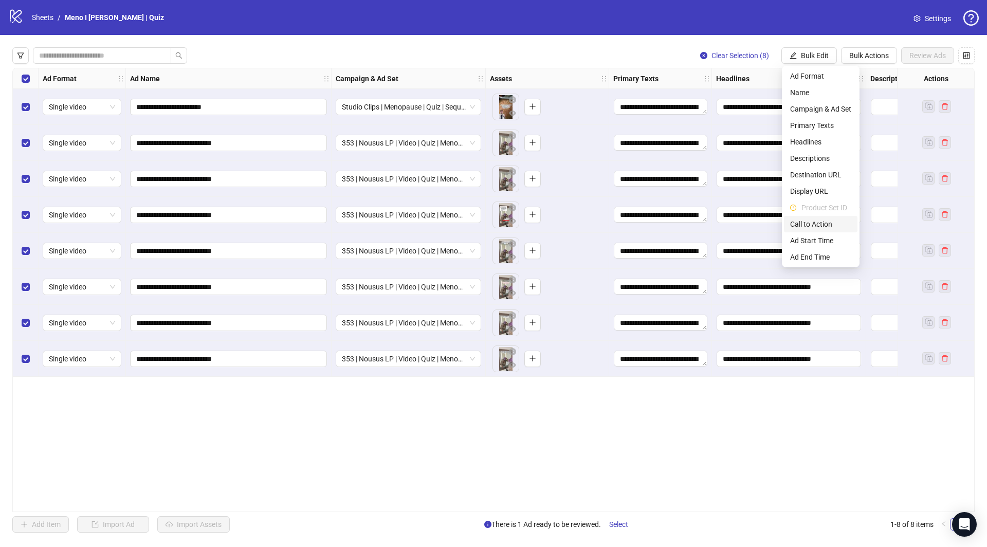
drag, startPoint x: 813, startPoint y: 228, endPoint x: 819, endPoint y: 224, distance: 7.0
click at [813, 228] on span "Call to Action" at bounding box center [820, 223] width 61 height 11
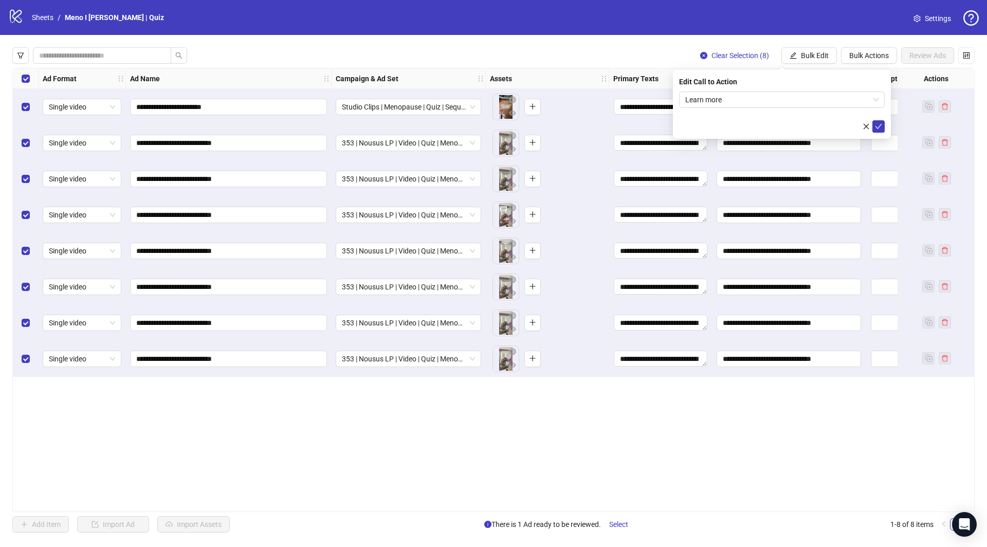
click at [884, 122] on div "Edit Call to Action Learn more" at bounding box center [782, 104] width 218 height 69
click at [881, 125] on icon "check" at bounding box center [878, 126] width 7 height 7
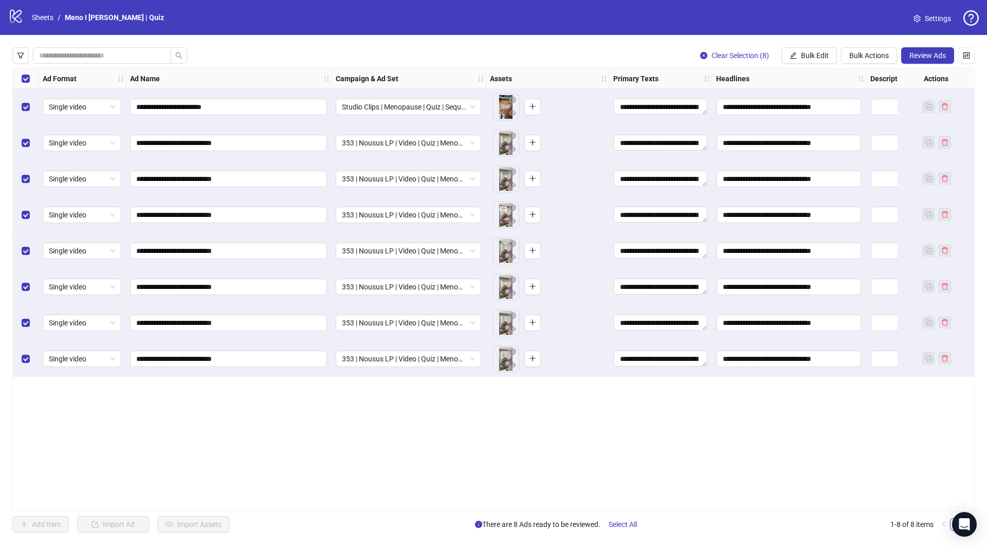
click at [21, 109] on div "Select row 1" at bounding box center [26, 107] width 26 height 36
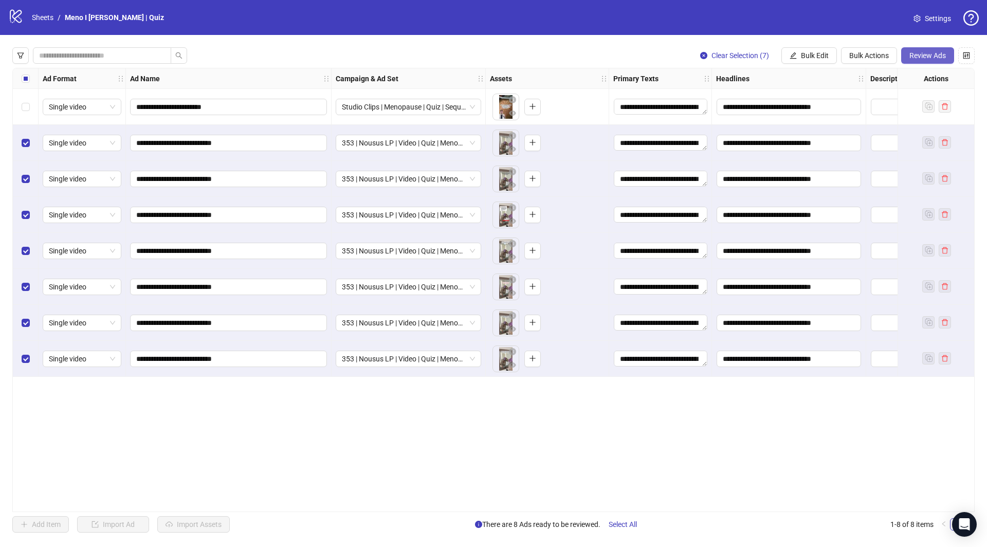
click at [927, 57] on span "Review Ads" at bounding box center [927, 55] width 36 height 8
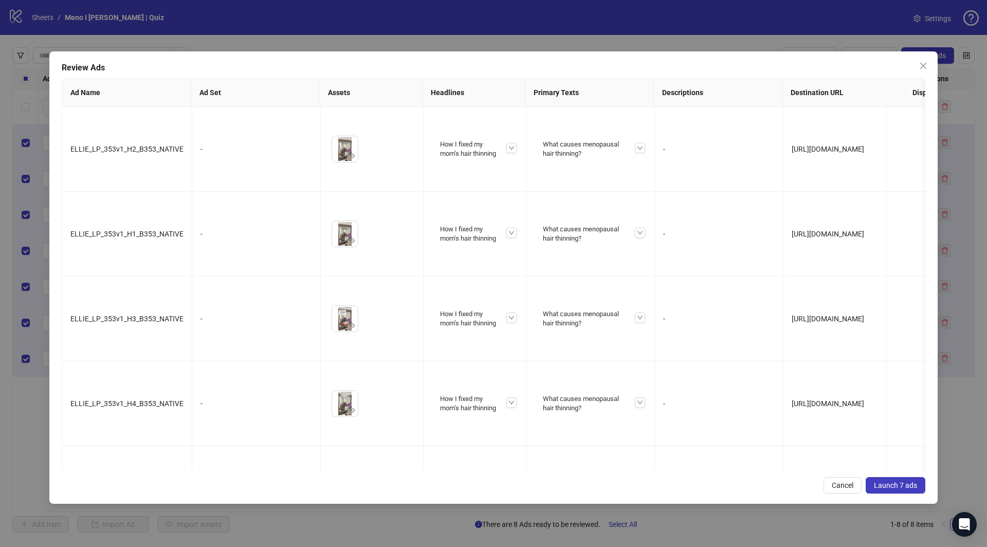
click at [908, 487] on span "Launch 7 ads" at bounding box center [895, 485] width 43 height 8
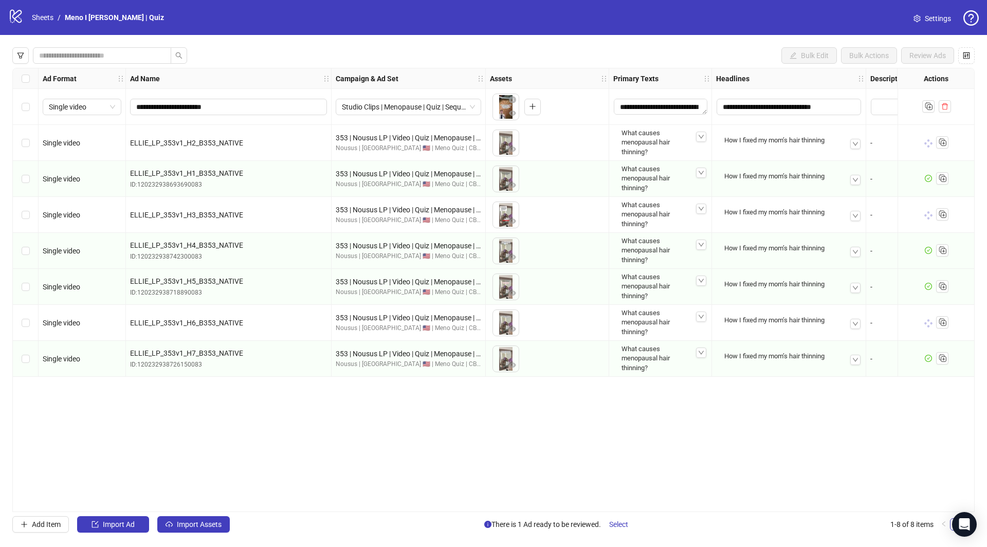
click at [327, 447] on div "**********" at bounding box center [493, 290] width 962 height 444
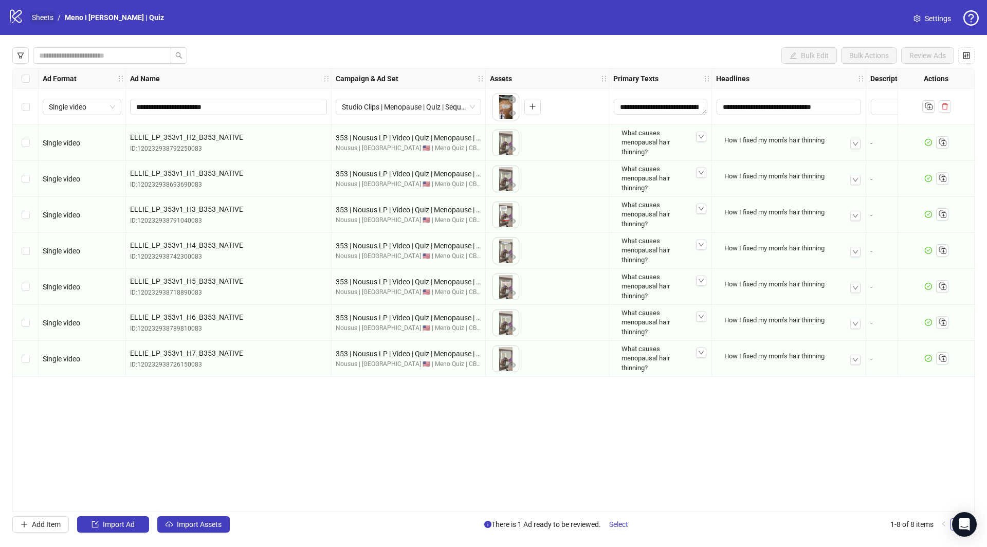
click at [46, 14] on link "Sheets" at bounding box center [43, 17] width 26 height 11
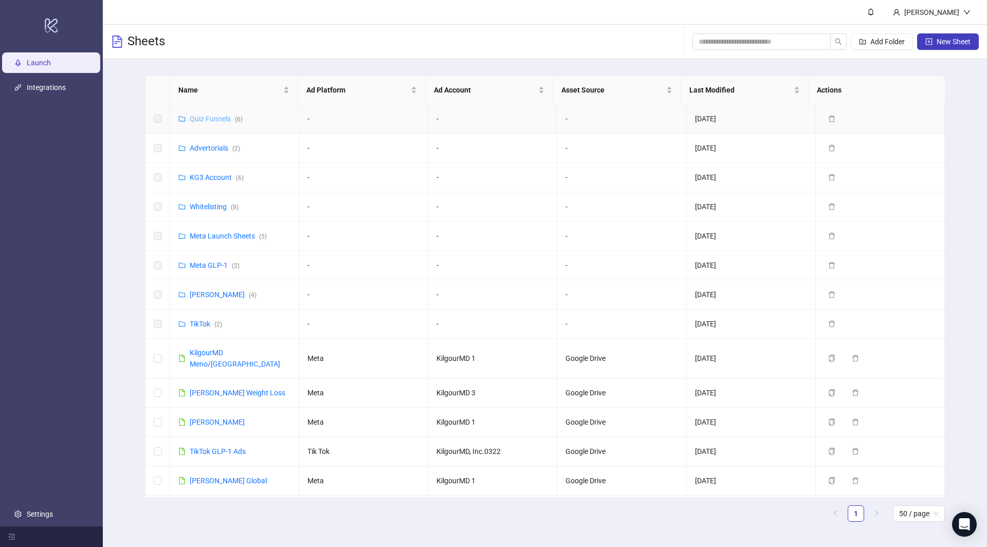
click at [227, 117] on link "Quiz Funnels ( 6 )" at bounding box center [216, 119] width 53 height 8
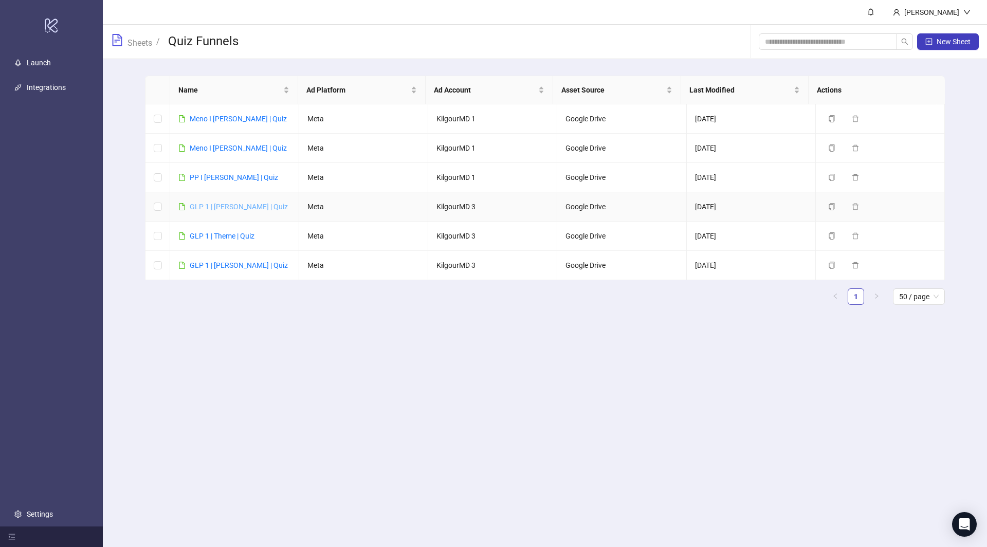
click at [215, 208] on link "GLP 1 | [PERSON_NAME] | Quiz" at bounding box center [239, 206] width 98 height 8
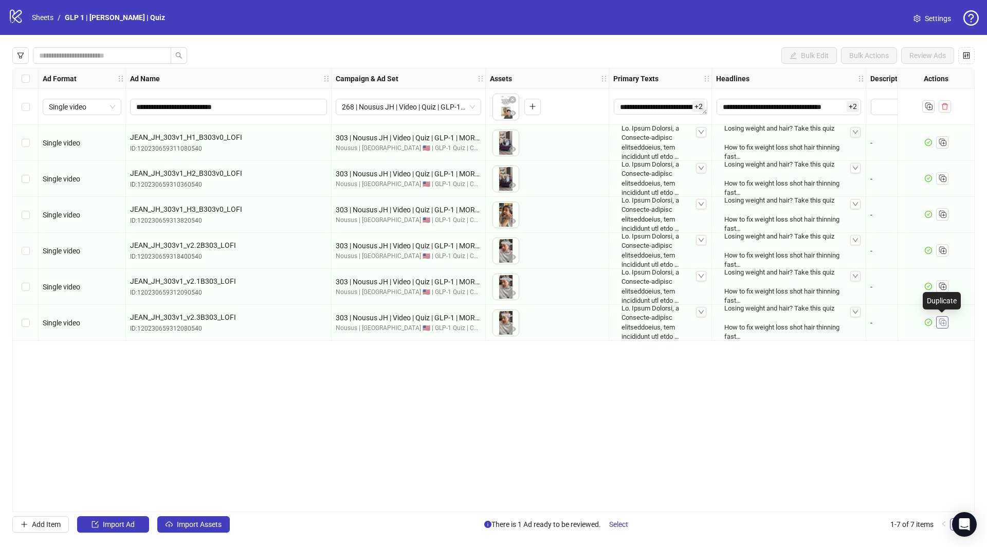
click at [941, 321] on icon "Duplicate" at bounding box center [942, 322] width 10 height 10
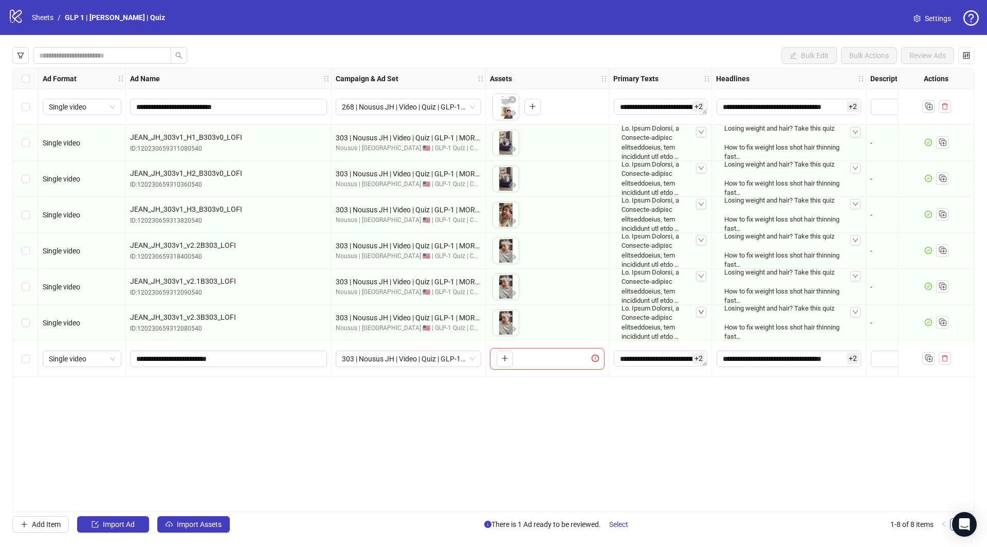
click at [697, 312] on div at bounding box center [701, 312] width 10 height 10
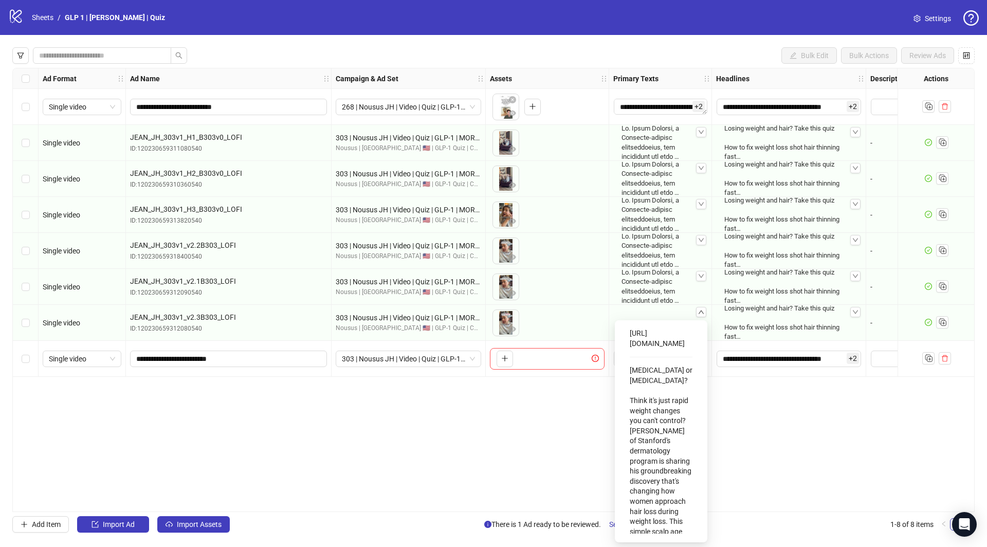
scroll to position [411, 0]
click at [478, 419] on div "**********" at bounding box center [493, 290] width 962 height 444
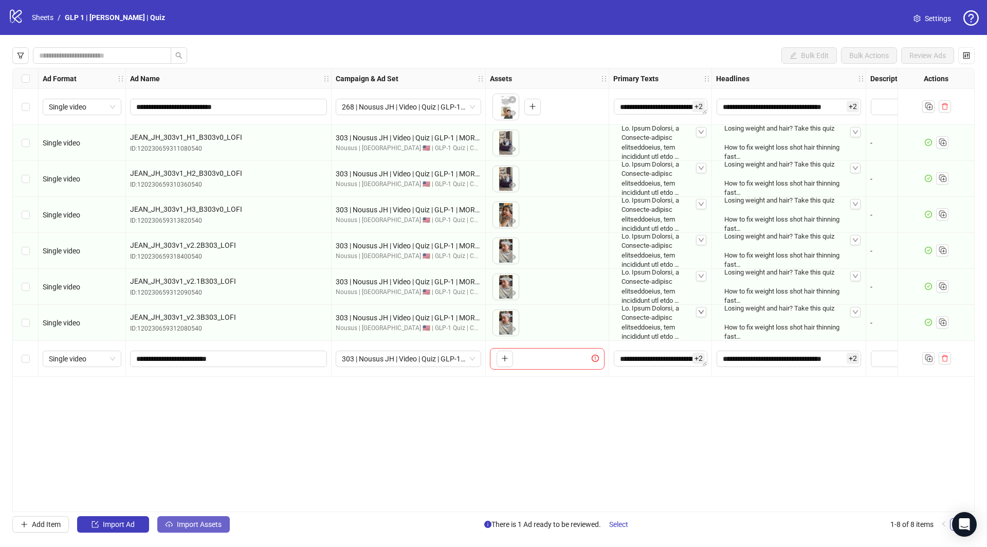
click at [201, 524] on span "Import Assets" at bounding box center [199, 524] width 45 height 8
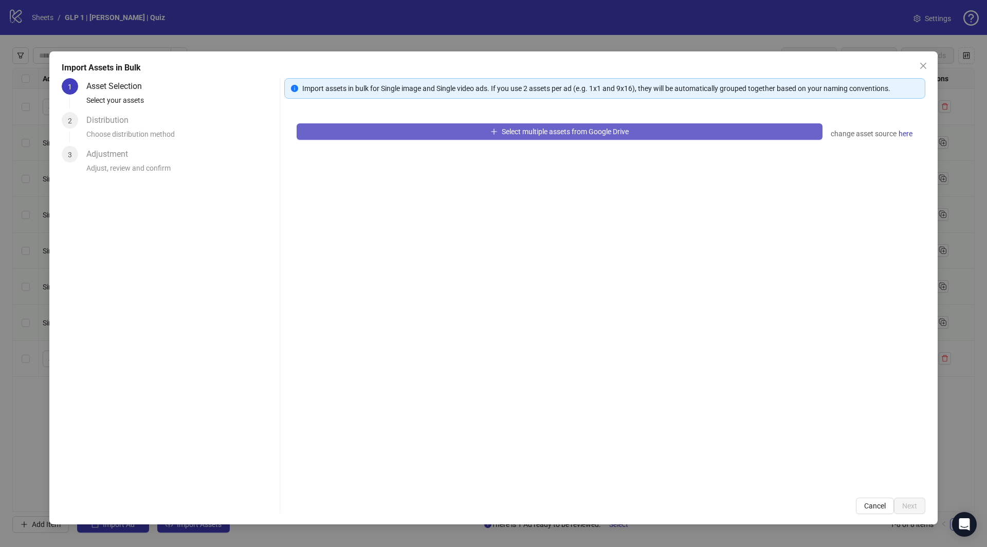
click at [401, 133] on button "Select multiple assets from Google Drive" at bounding box center [559, 131] width 526 height 16
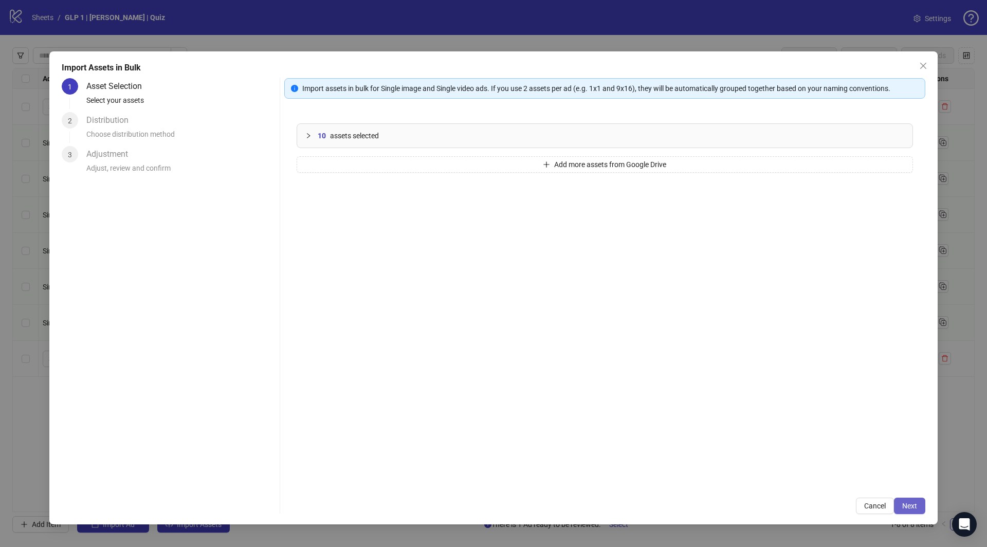
click at [908, 507] on span "Next" at bounding box center [909, 505] width 15 height 8
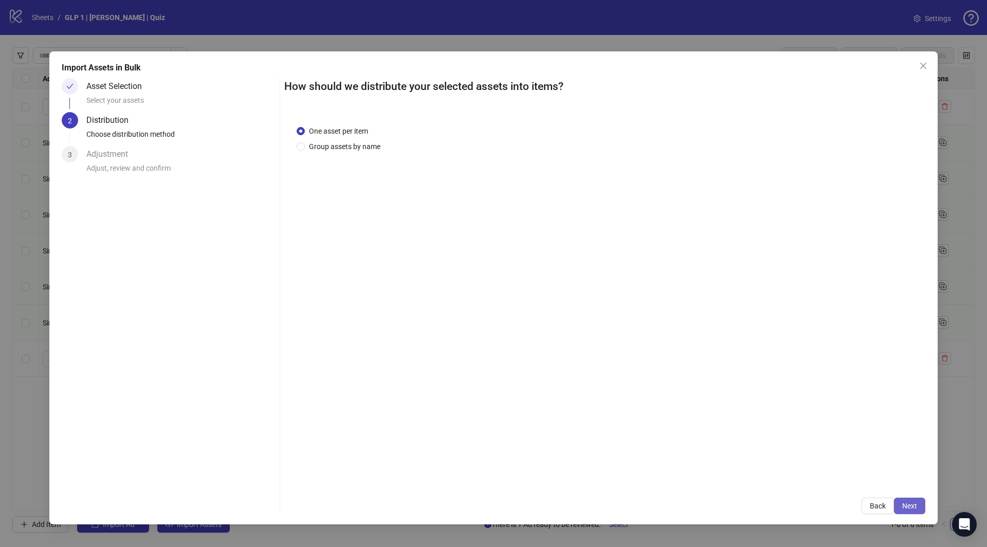
click at [906, 506] on span "Next" at bounding box center [909, 505] width 15 height 8
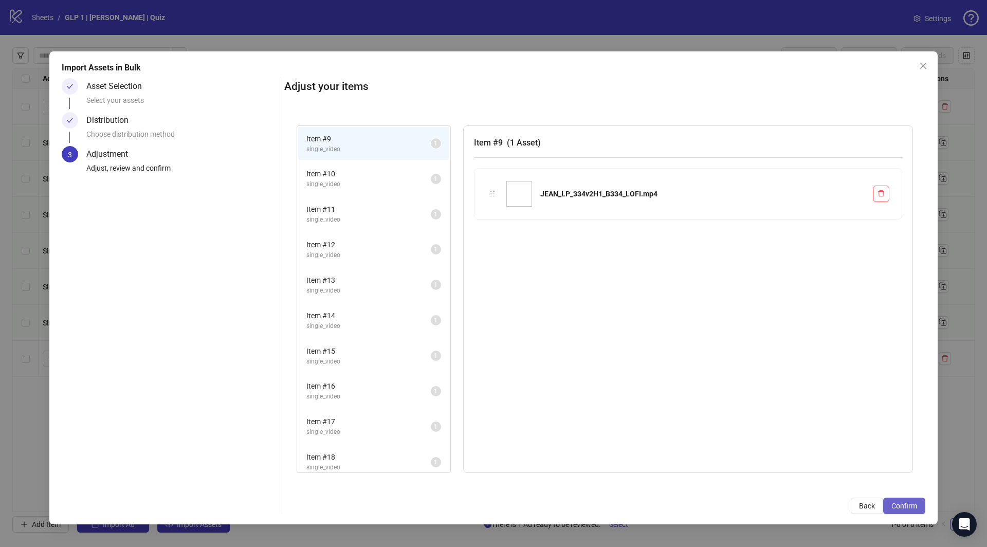
click at [905, 505] on span "Confirm" at bounding box center [904, 505] width 26 height 8
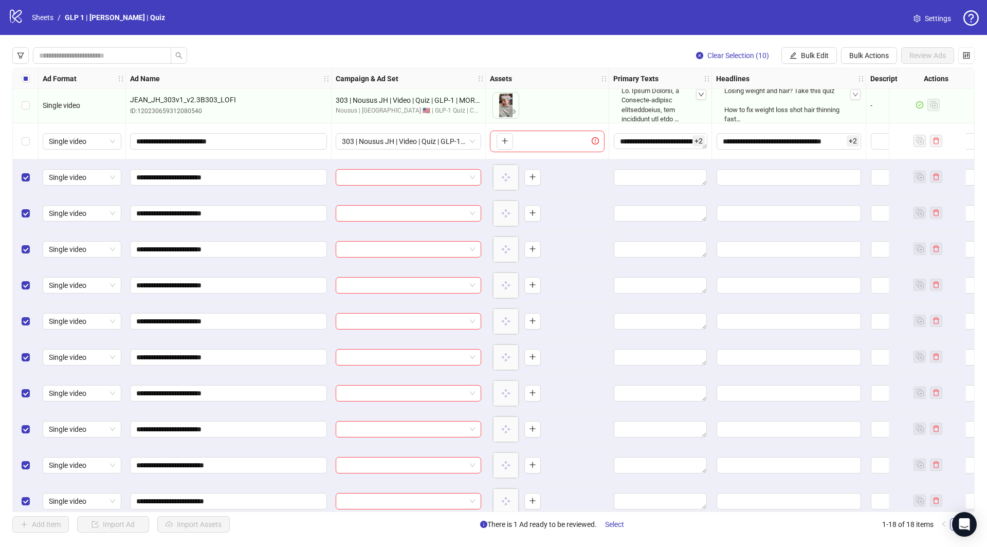
scroll to position [229, 0]
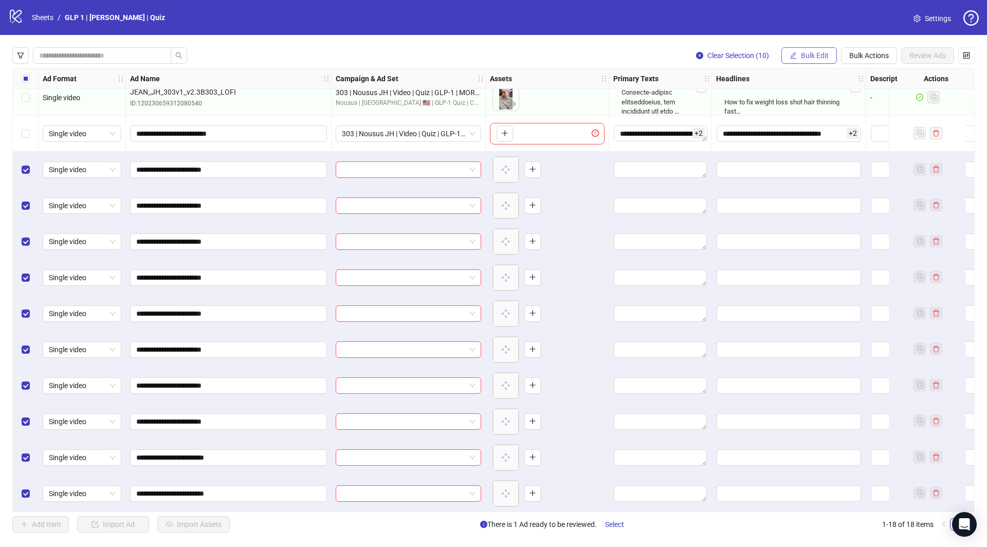
click at [818, 55] on span "Bulk Edit" at bounding box center [815, 55] width 28 height 8
click at [808, 114] on span "Campaign & Ad Set" at bounding box center [820, 108] width 61 height 11
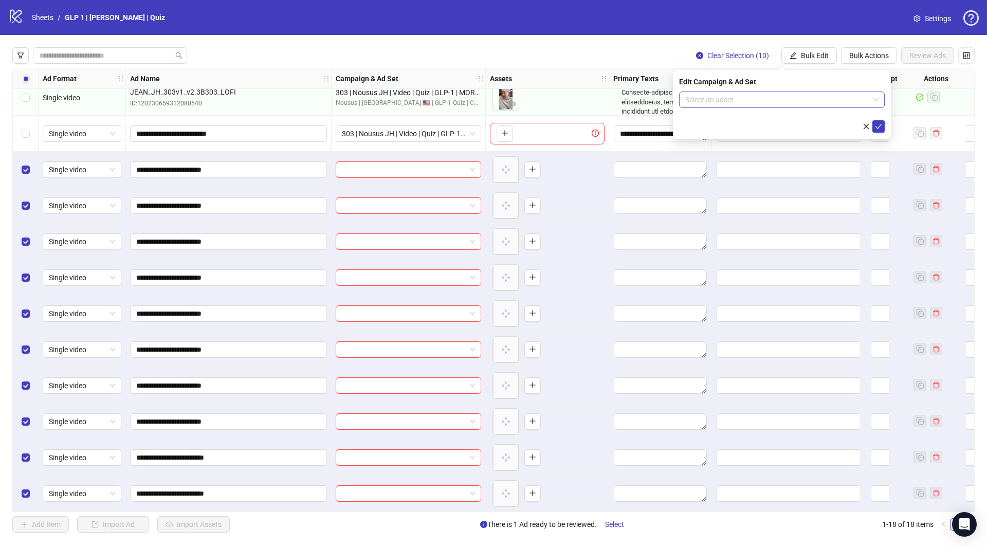
click at [807, 100] on input "search" at bounding box center [777, 99] width 184 height 15
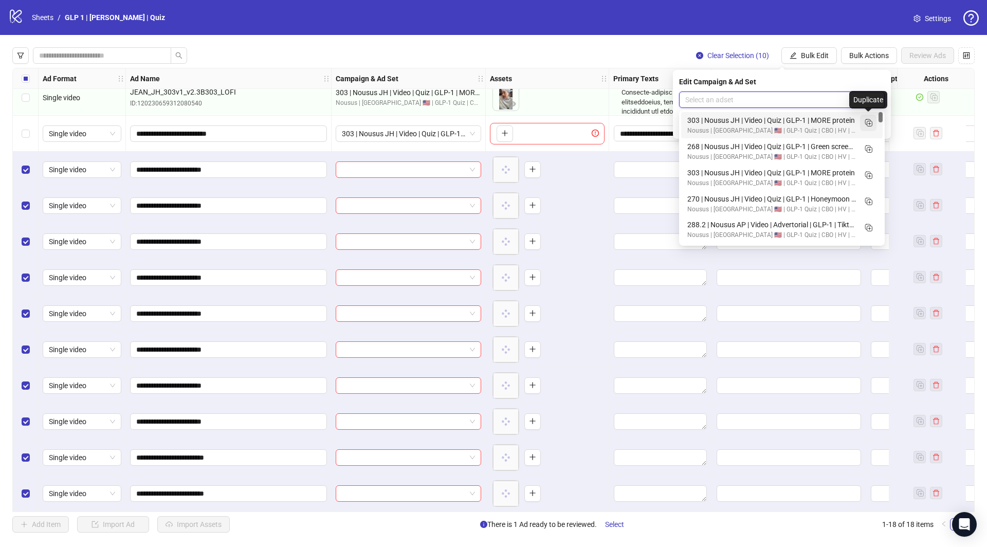
click at [868, 122] on icon "Duplicate" at bounding box center [868, 122] width 10 height 10
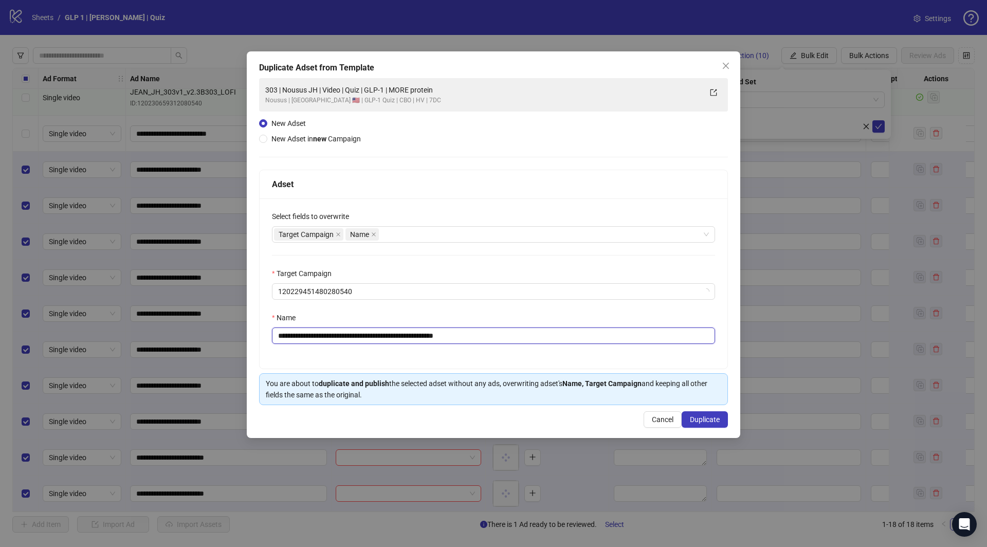
click at [374, 330] on input "**********" at bounding box center [493, 335] width 443 height 16
paste input "text"
type input "**********"
click at [705, 419] on span "Duplicate" at bounding box center [705, 419] width 30 height 8
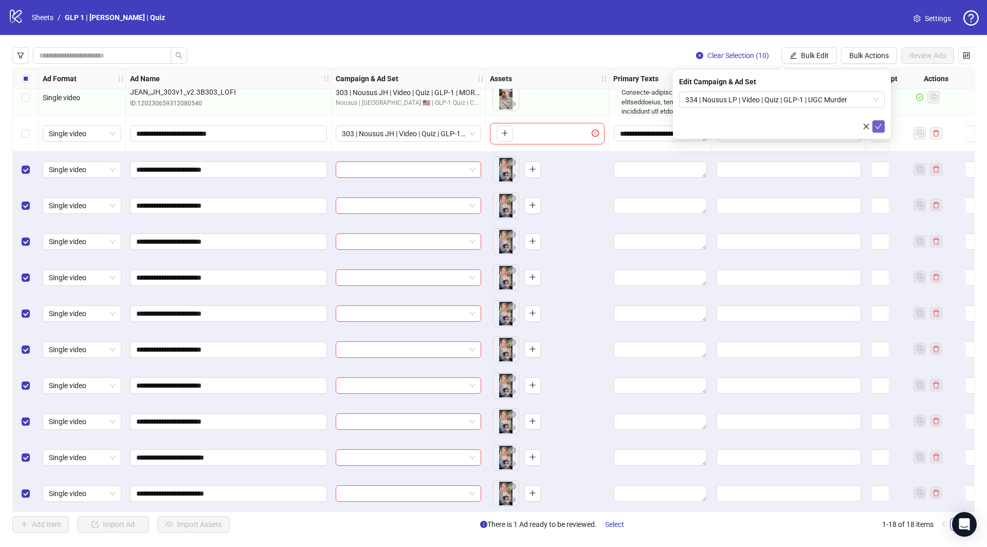
click at [879, 126] on icon "check" at bounding box center [878, 126] width 7 height 7
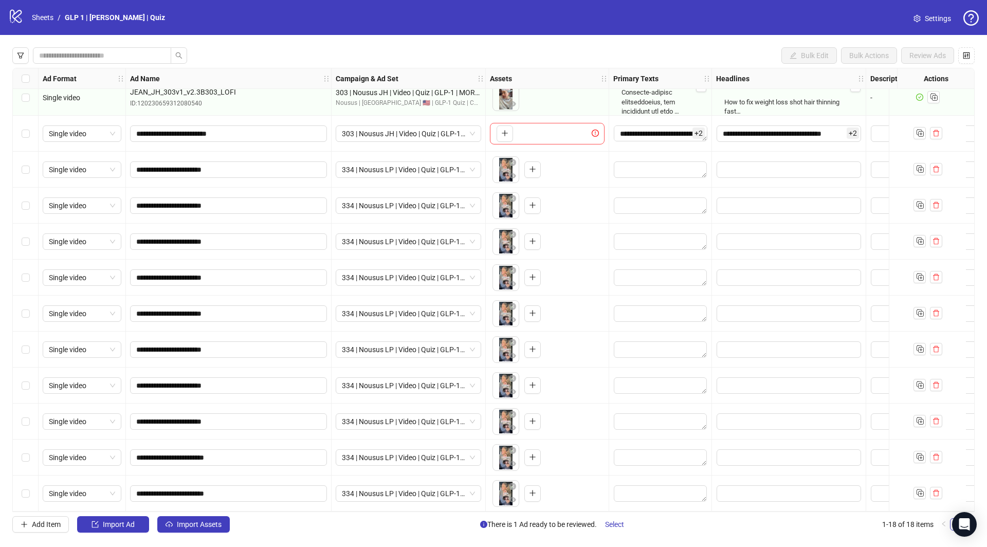
click at [20, 131] on div "Select row 8" at bounding box center [26, 134] width 26 height 36
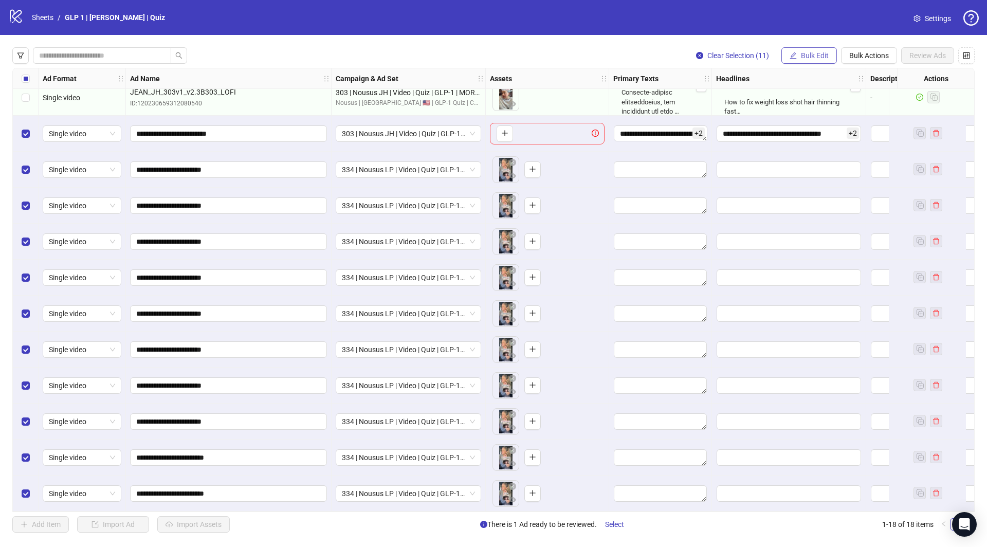
click at [807, 55] on span "Bulk Edit" at bounding box center [815, 55] width 28 height 8
click at [808, 125] on span "Primary Texts" at bounding box center [820, 125] width 61 height 11
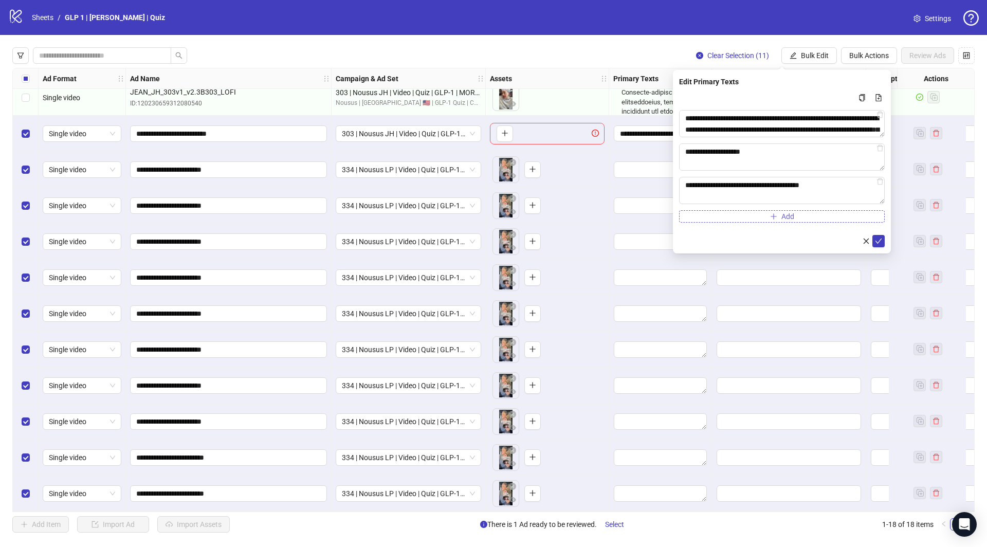
drag, startPoint x: 877, startPoint y: 240, endPoint x: 874, endPoint y: 213, distance: 27.4
click at [877, 240] on icon "check" at bounding box center [878, 240] width 7 height 7
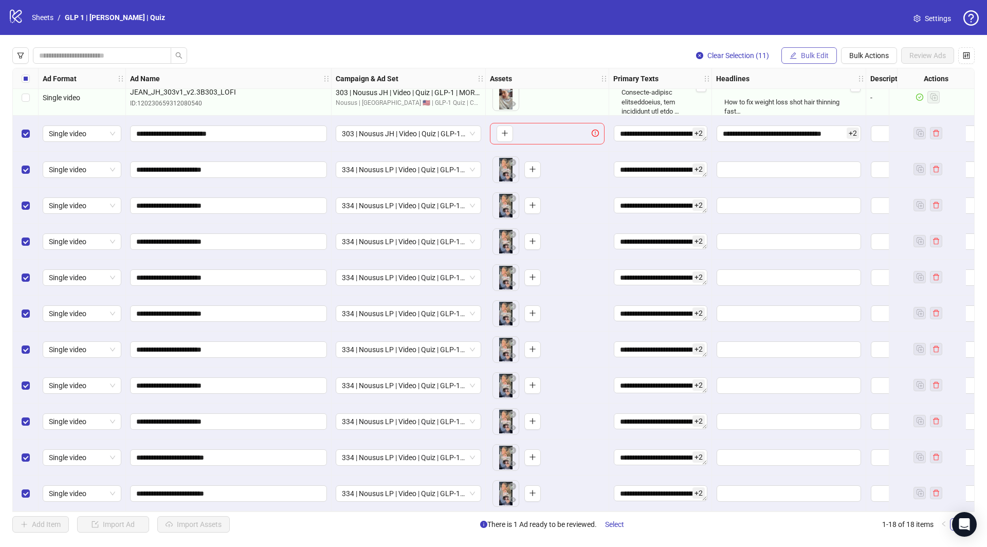
click at [816, 48] on button "Bulk Edit" at bounding box center [808, 55] width 55 height 16
click at [816, 144] on span "Headlines" at bounding box center [820, 141] width 61 height 11
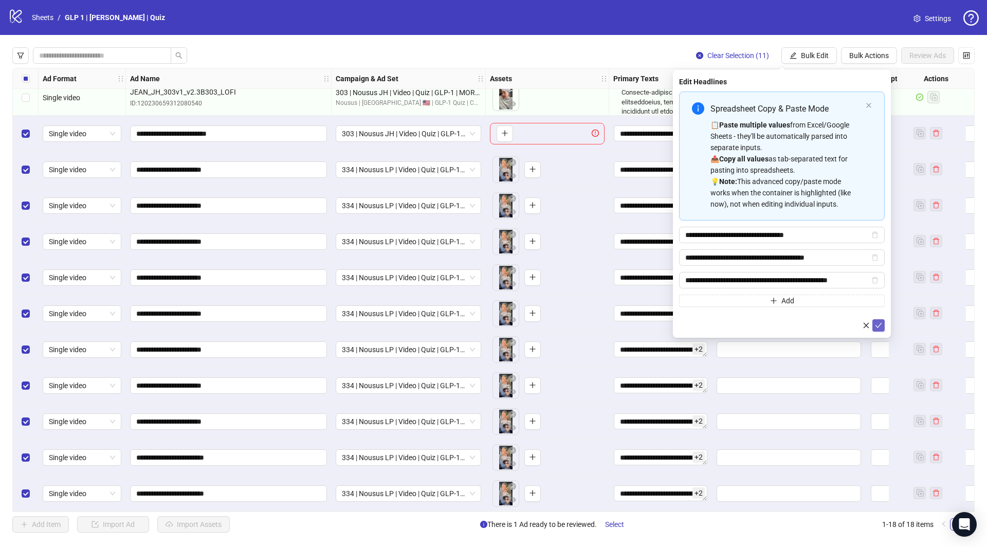
click at [880, 327] on span "submit" at bounding box center [878, 325] width 7 height 8
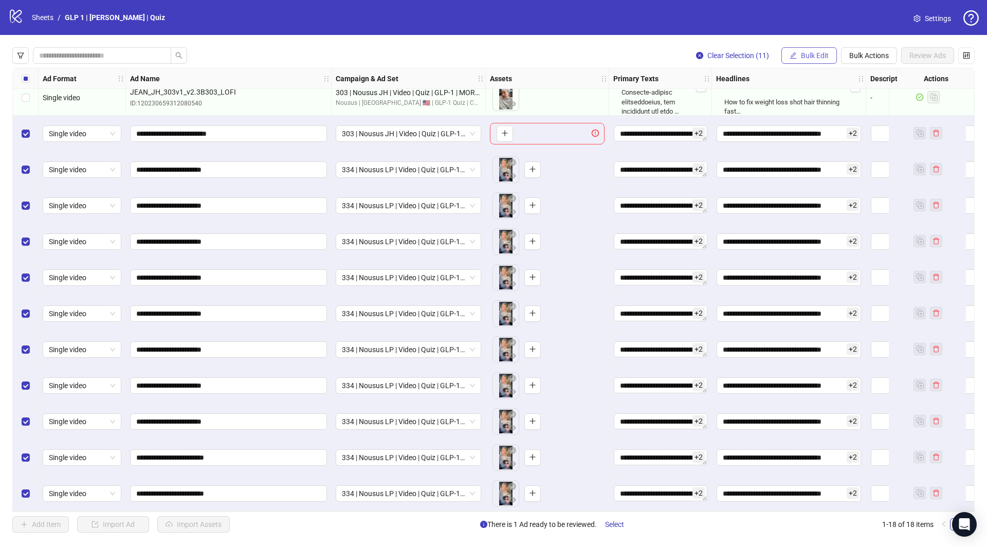
click at [811, 50] on button "Bulk Edit" at bounding box center [808, 55] width 55 height 16
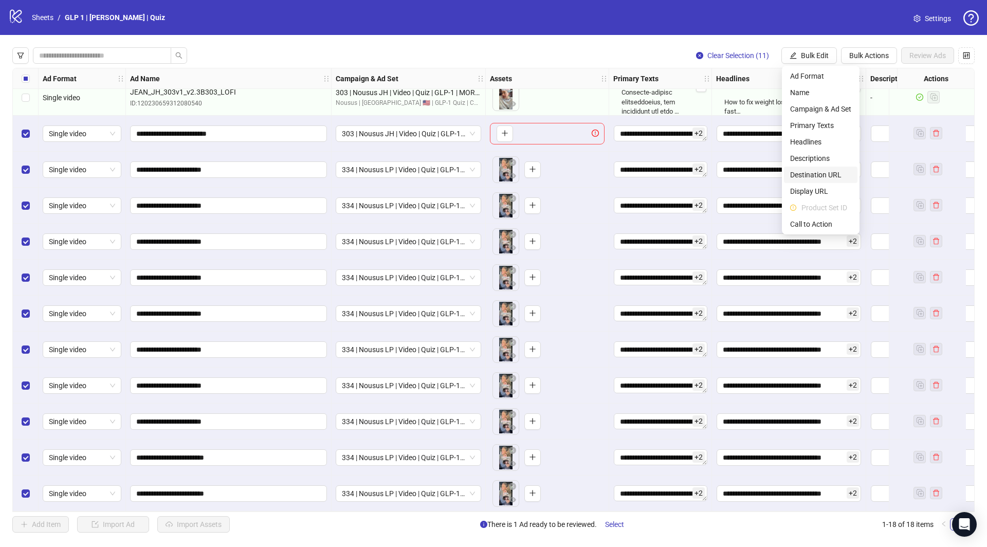
click at [812, 176] on span "Destination URL" at bounding box center [820, 174] width 61 height 11
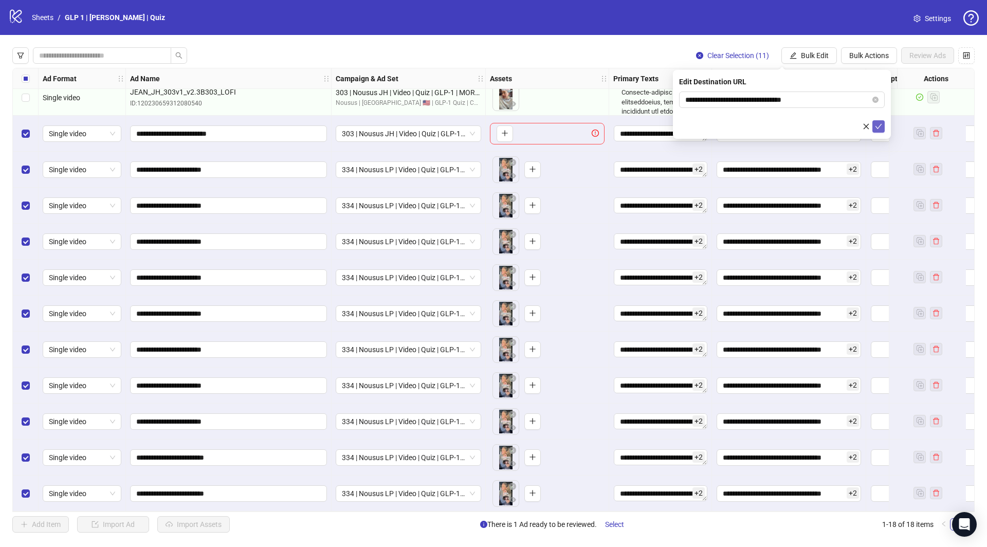
click at [880, 126] on icon "check" at bounding box center [878, 126] width 7 height 7
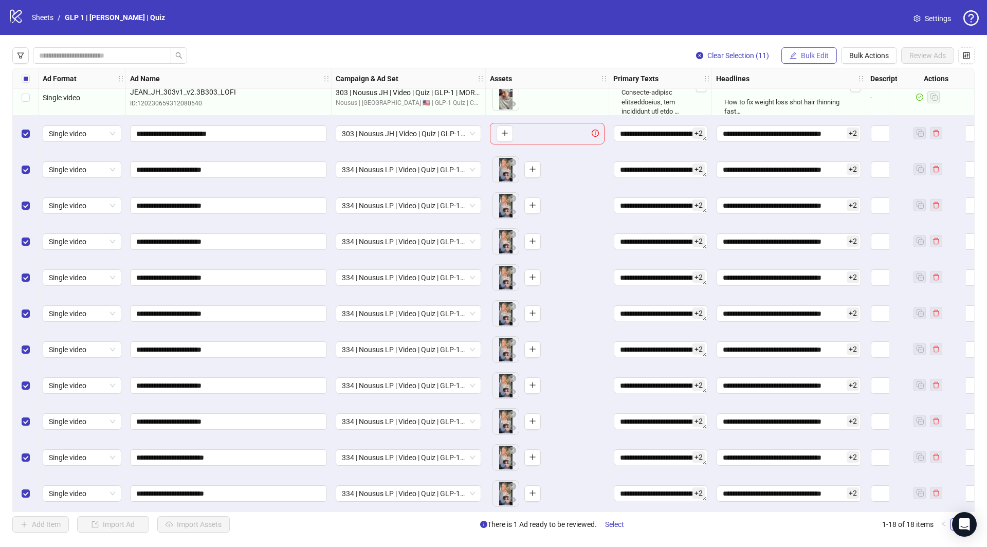
click at [795, 53] on icon "edit" at bounding box center [793, 55] width 7 height 7
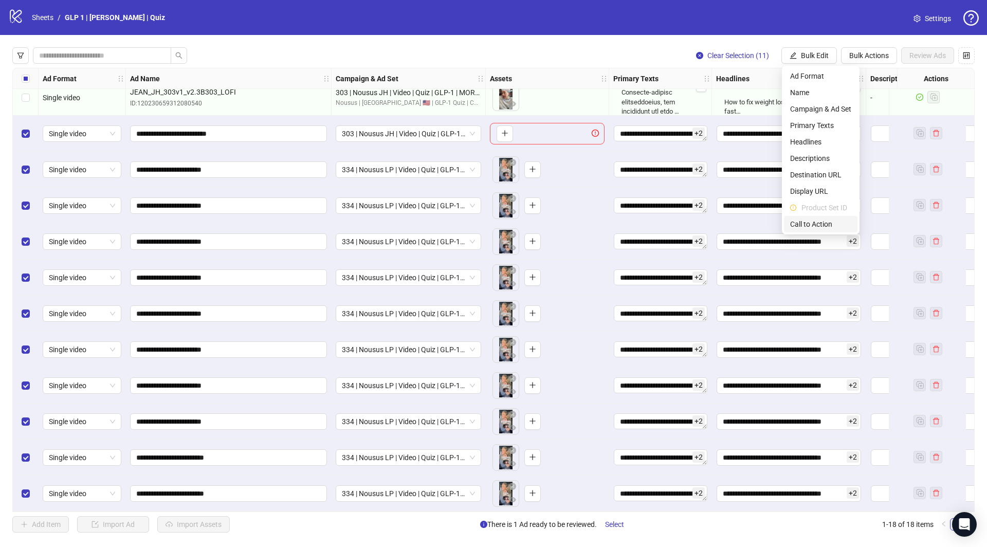
drag, startPoint x: 814, startPoint y: 223, endPoint x: 819, endPoint y: 219, distance: 6.2
click at [814, 223] on span "Call to Action" at bounding box center [820, 223] width 61 height 11
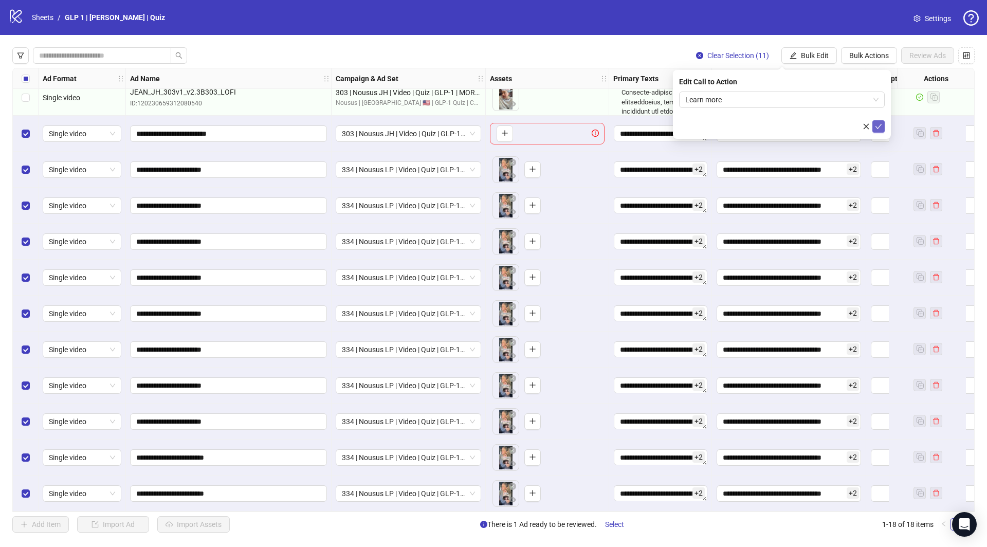
click at [881, 125] on icon "check" at bounding box center [878, 126] width 7 height 7
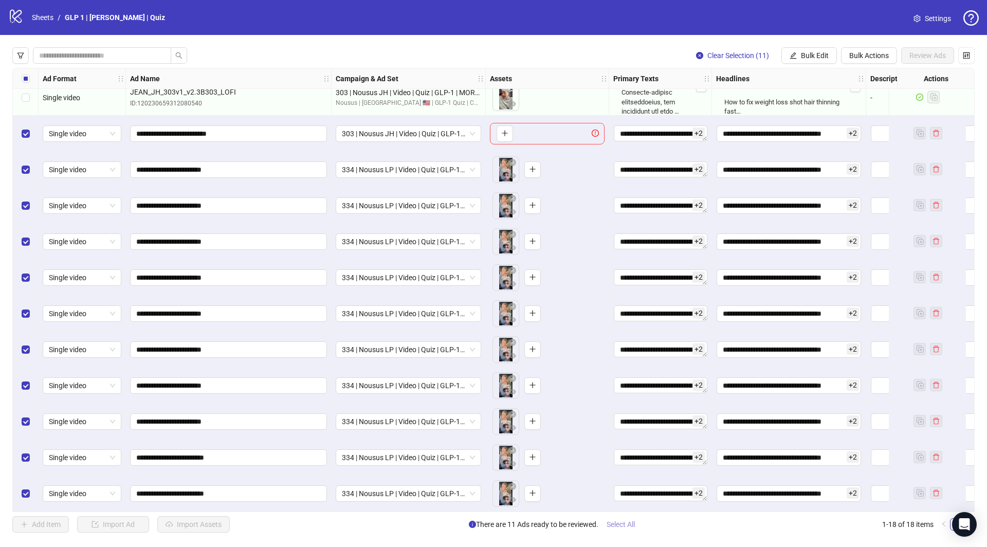
click at [630, 529] on button "Select All" at bounding box center [620, 524] width 45 height 16
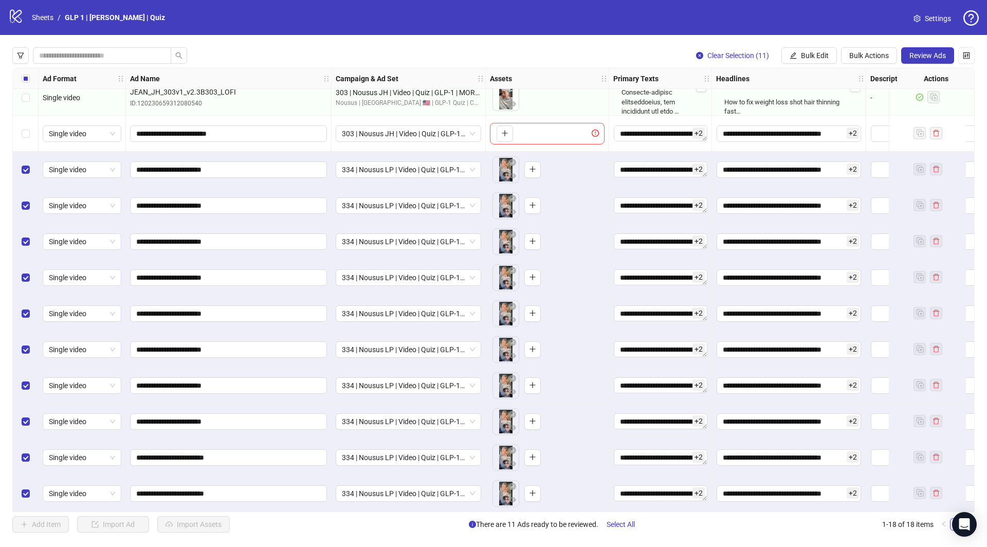
scroll to position [0, 0]
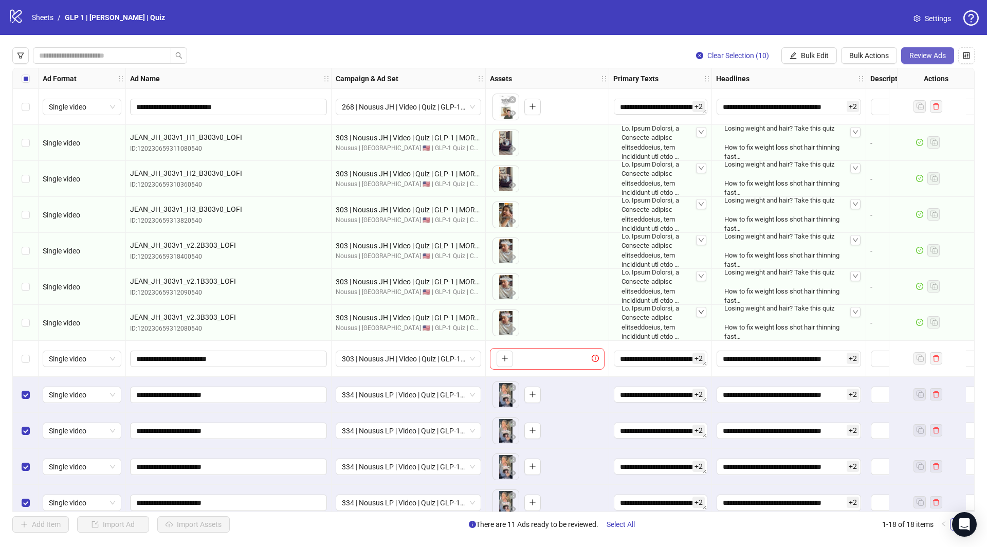
click at [919, 51] on span "Review Ads" at bounding box center [927, 55] width 36 height 8
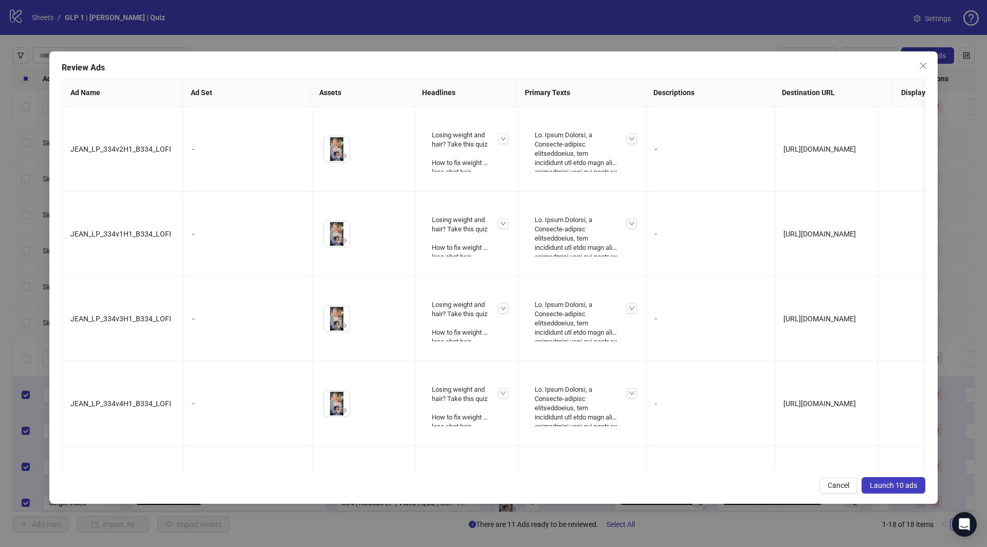
click at [891, 482] on span "Launch 10 ads" at bounding box center [892, 485] width 47 height 8
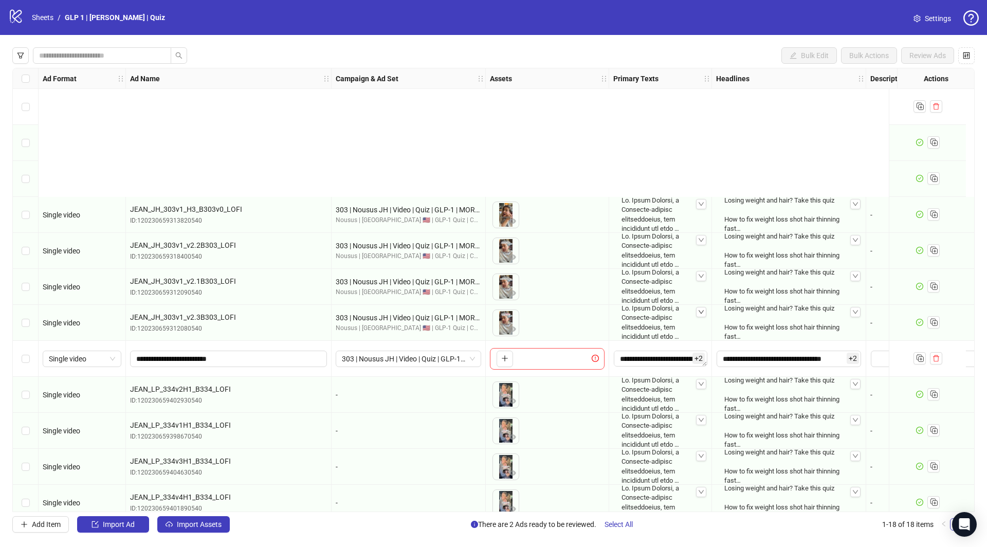
scroll to position [229, 0]
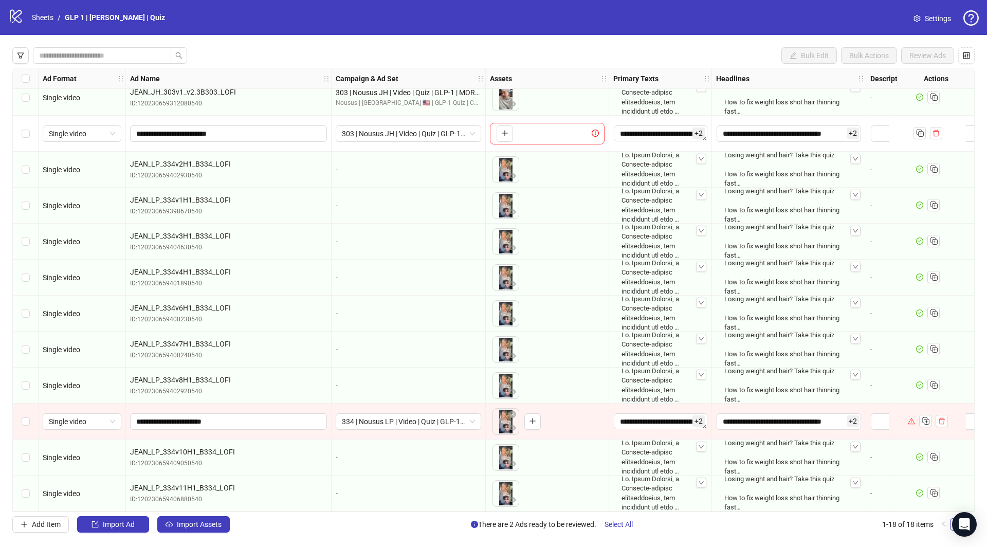
click at [911, 421] on div at bounding box center [910, 420] width 7 height 11
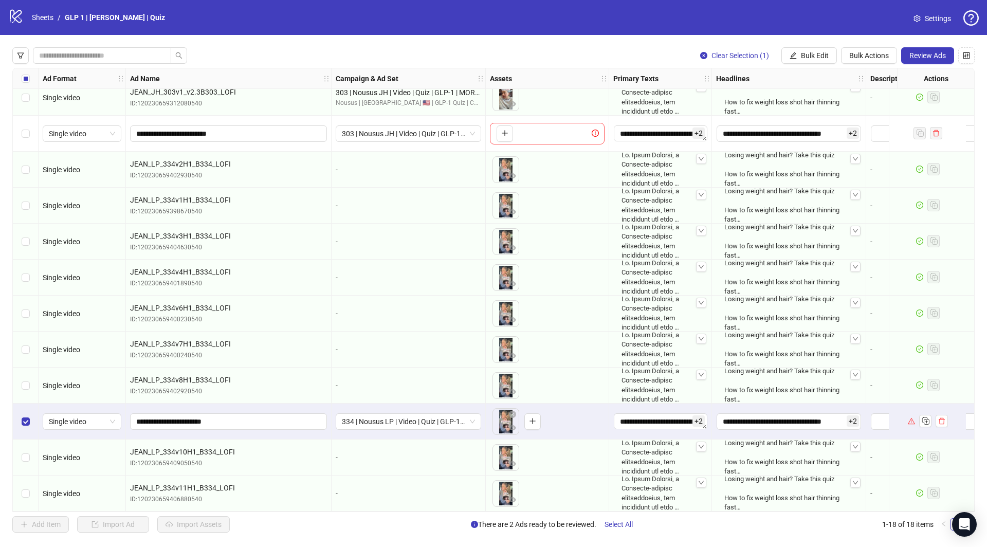
click at [926, 53] on span "Review Ads" at bounding box center [927, 55] width 36 height 8
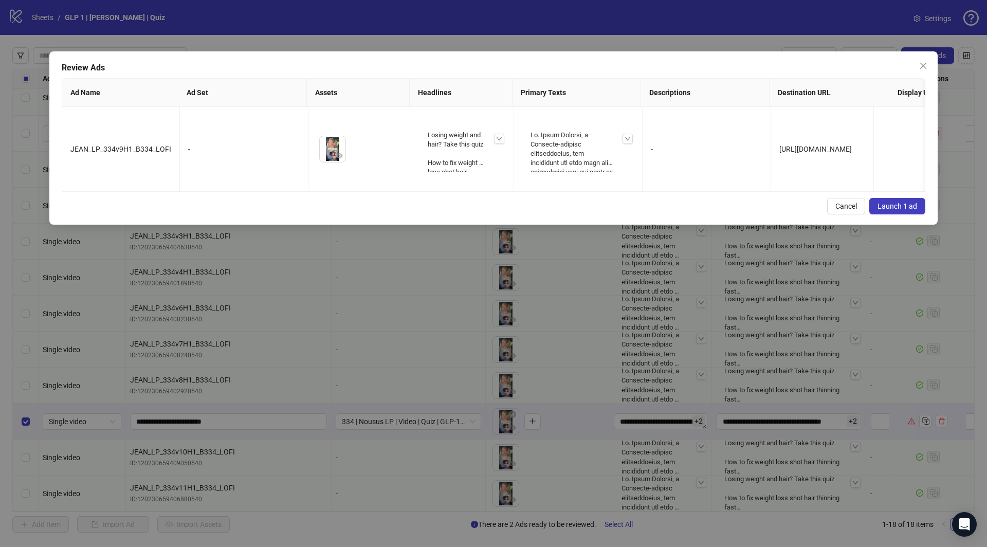
click at [905, 198] on button "Launch 1 ad" at bounding box center [897, 206] width 56 height 16
